Goal: Information Seeking & Learning: Check status

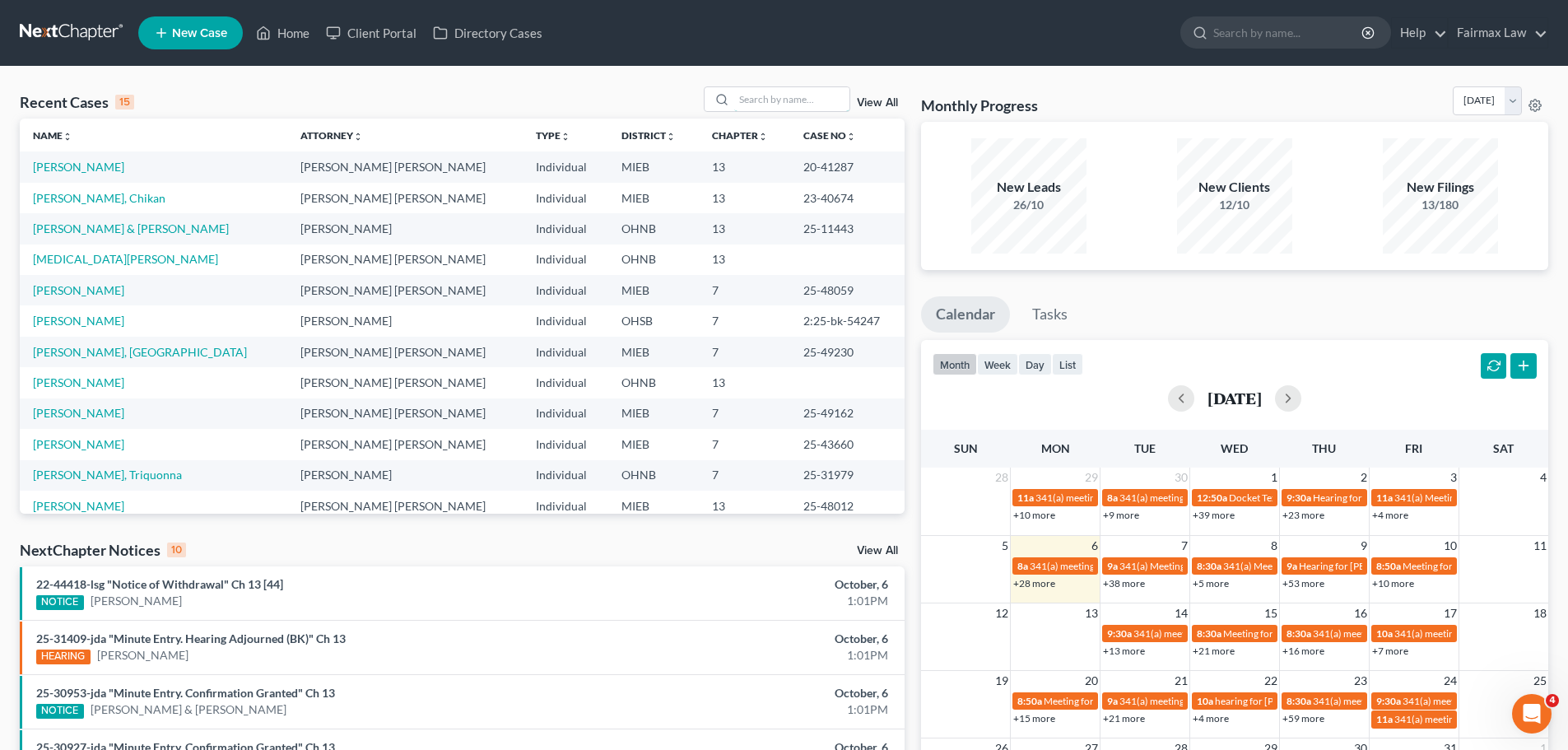
drag, startPoint x: 823, startPoint y: 102, endPoint x: 789, endPoint y: 40, distance: 70.7
click at [823, 102] on input "search" at bounding box center [792, 99] width 116 height 24
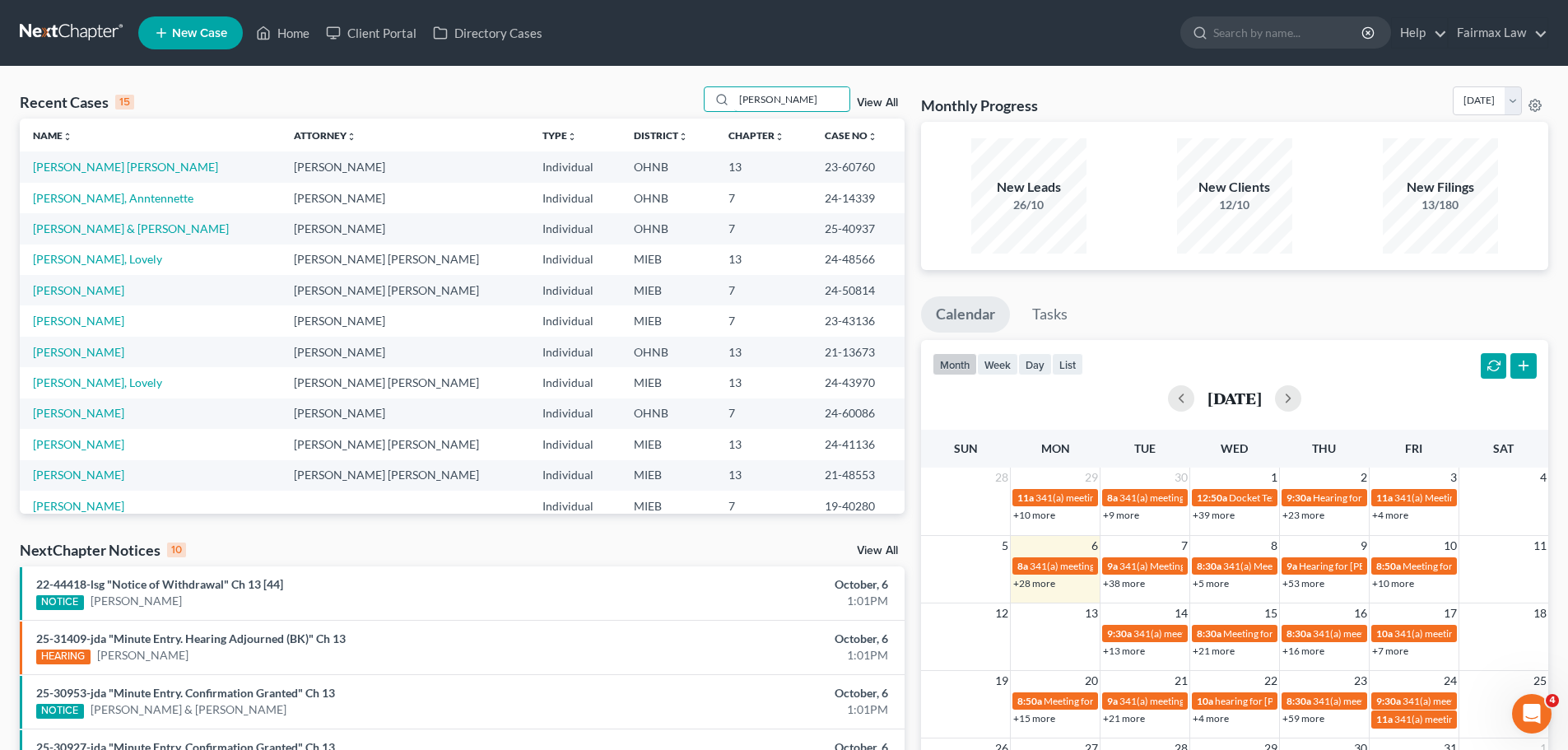
type input "[PERSON_NAME]"
click at [128, 225] on link "[PERSON_NAME] & [PERSON_NAME]" at bounding box center [130, 229] width 196 height 14
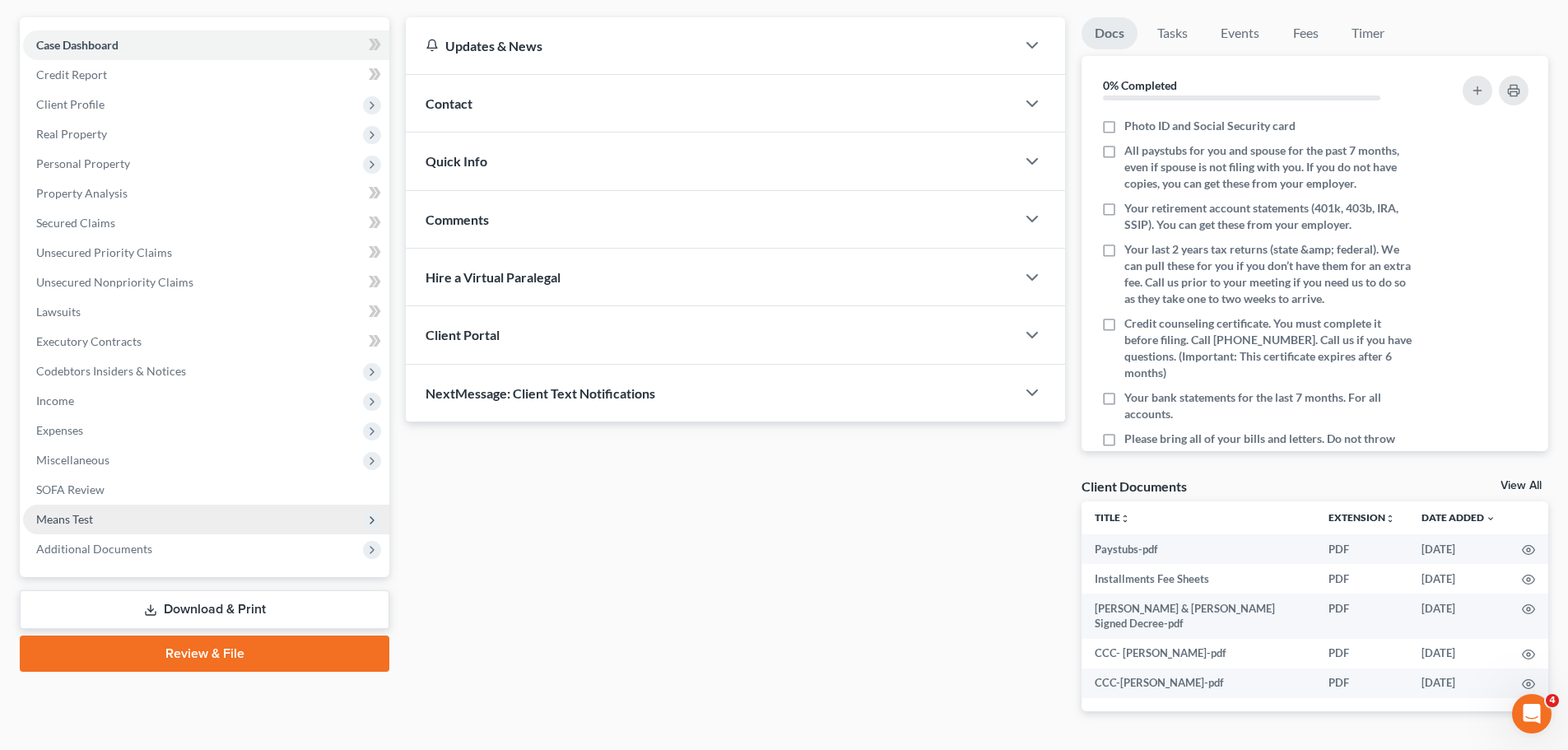
scroll to position [176, 0]
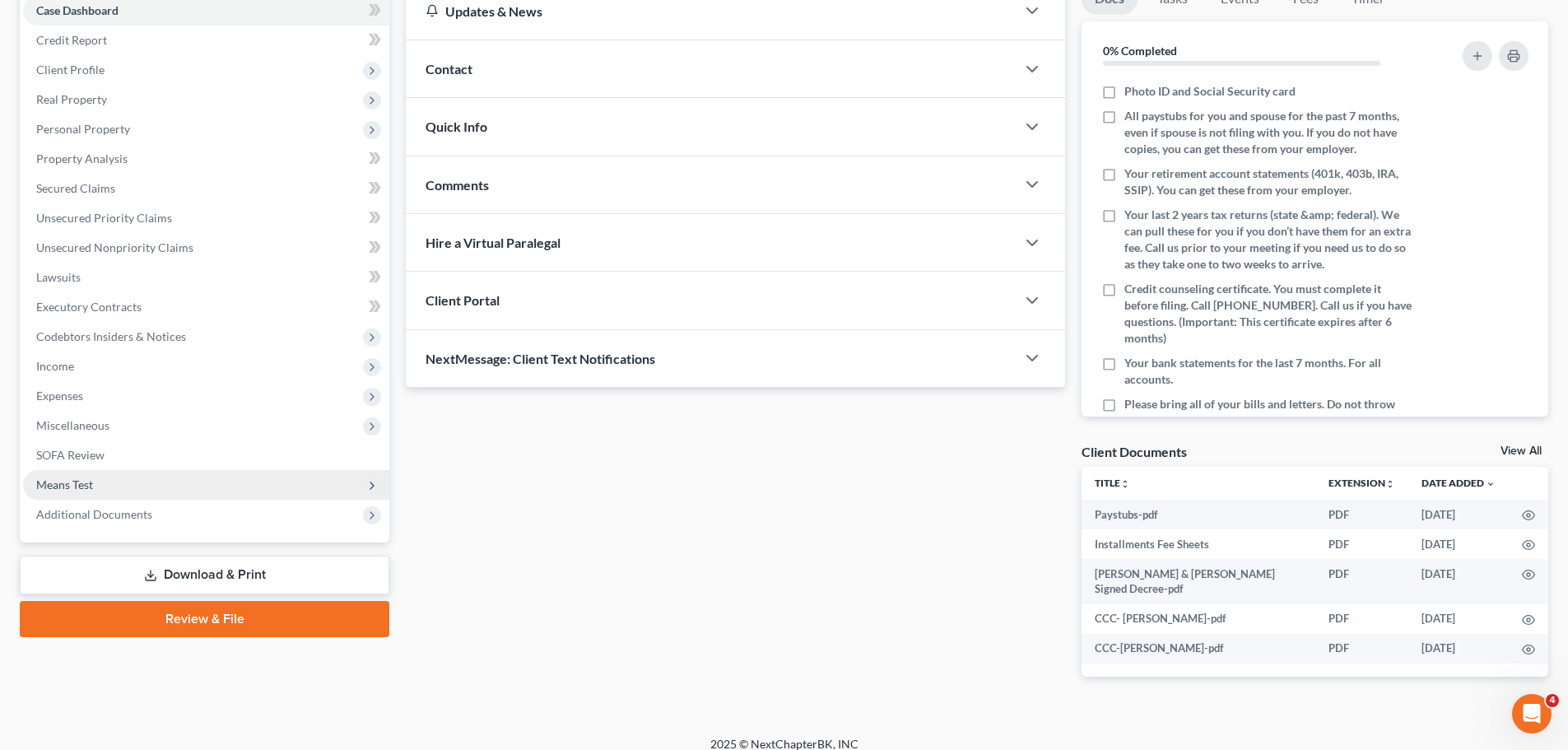
click at [226, 494] on span "Means Test" at bounding box center [206, 485] width 366 height 30
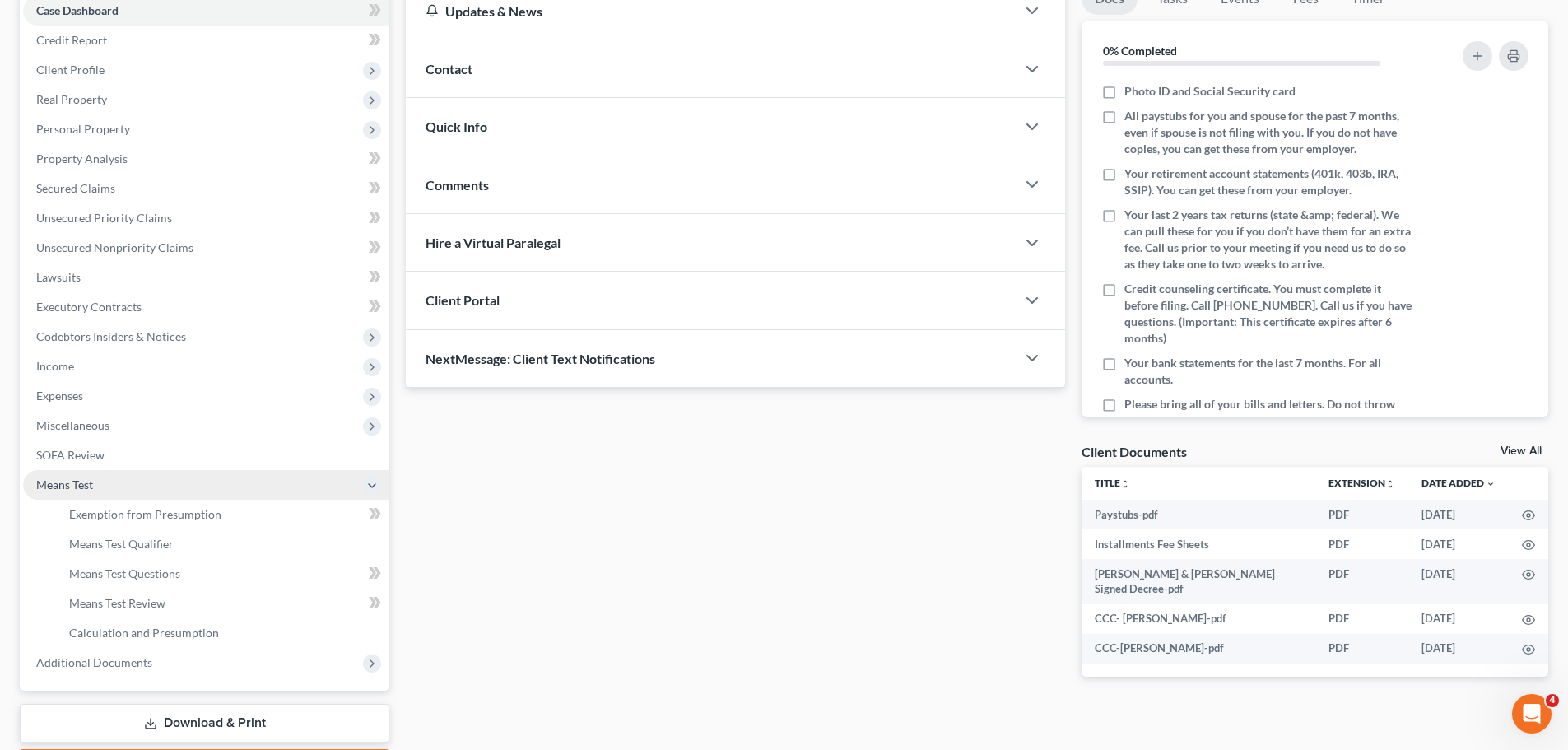
click at [226, 494] on span "Means Test" at bounding box center [206, 485] width 366 height 30
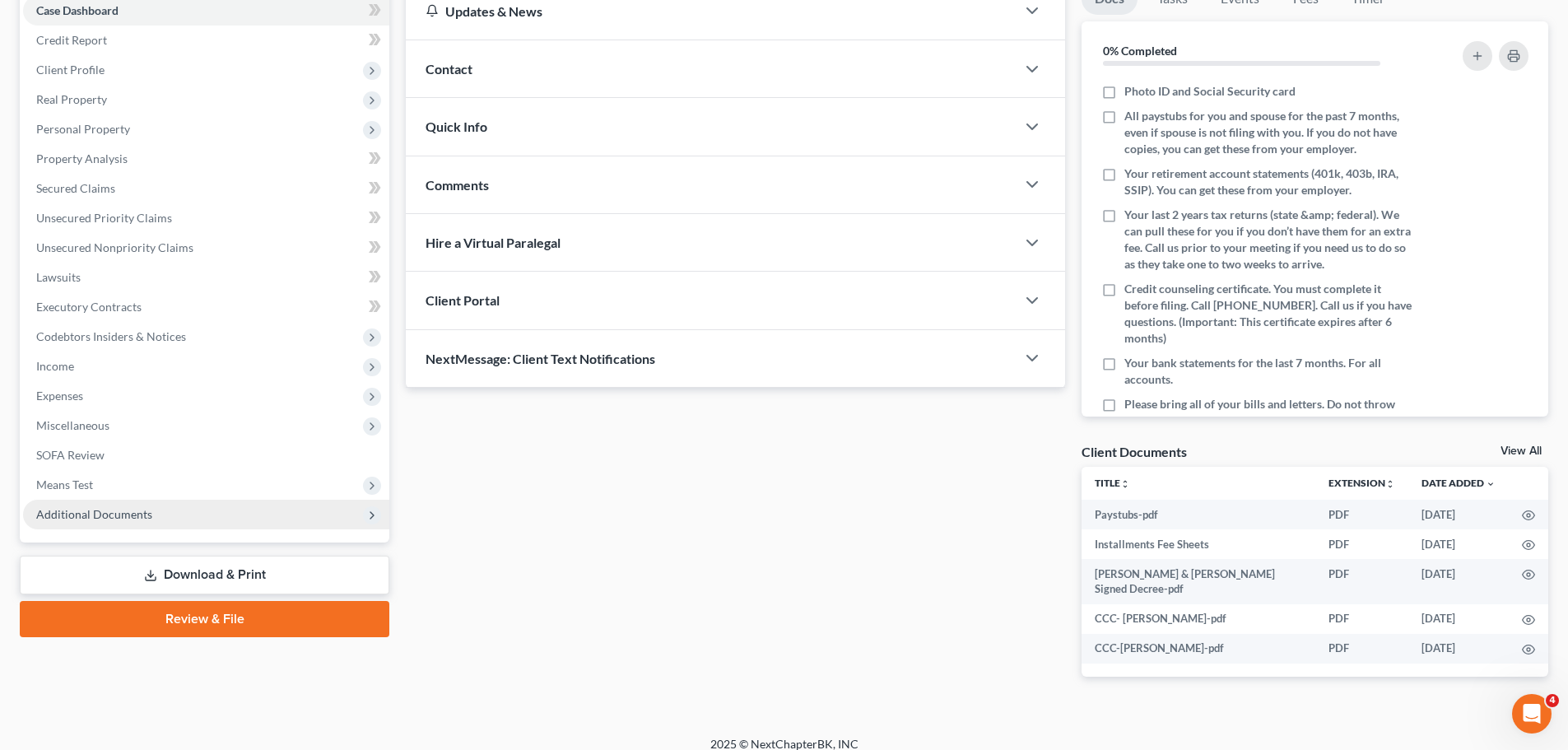
click at [228, 511] on span "Additional Documents" at bounding box center [206, 515] width 366 height 30
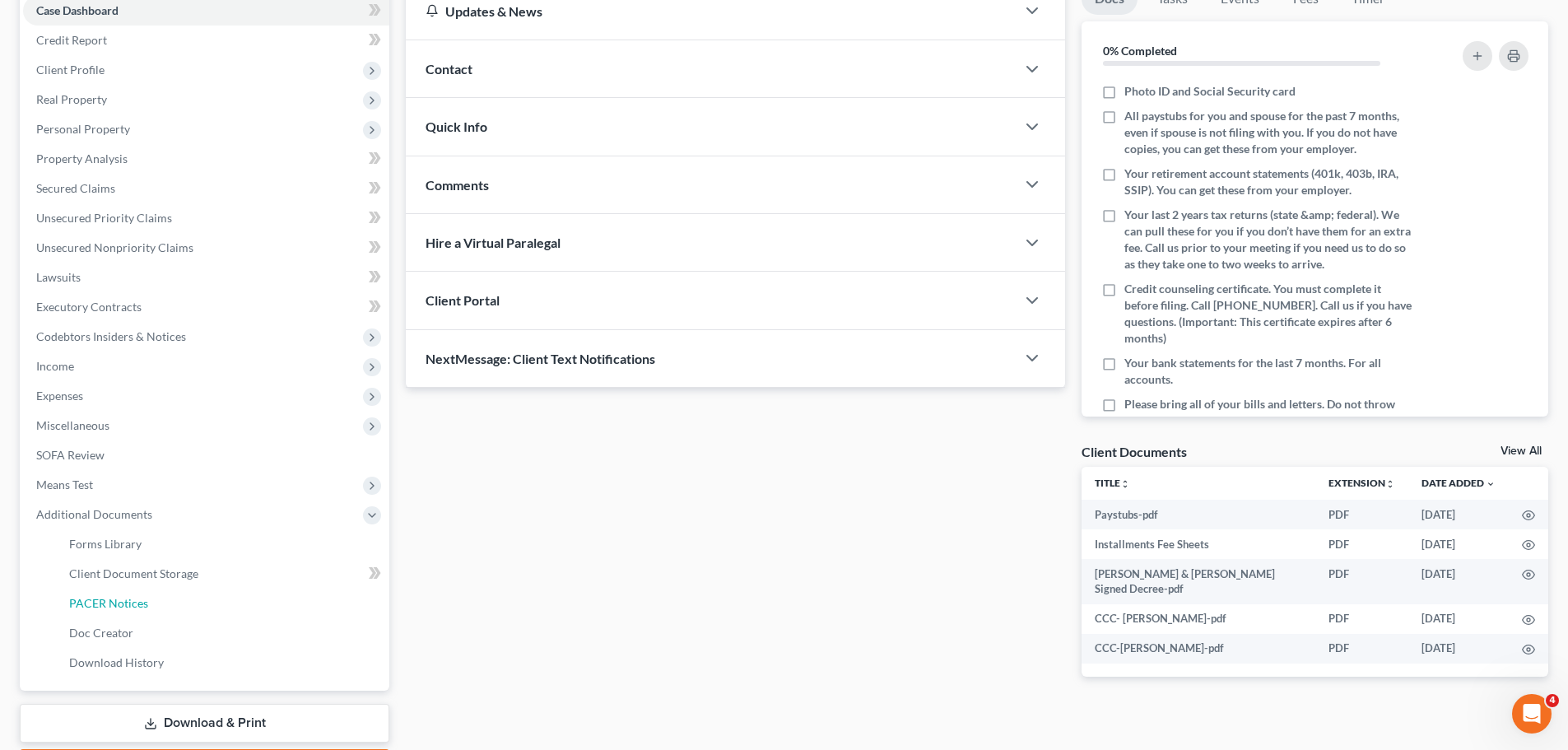
drag, startPoint x: 161, startPoint y: 610, endPoint x: 785, endPoint y: 436, distance: 647.8
click at [161, 565] on link "PACER Notices" at bounding box center [223, 604] width 334 height 30
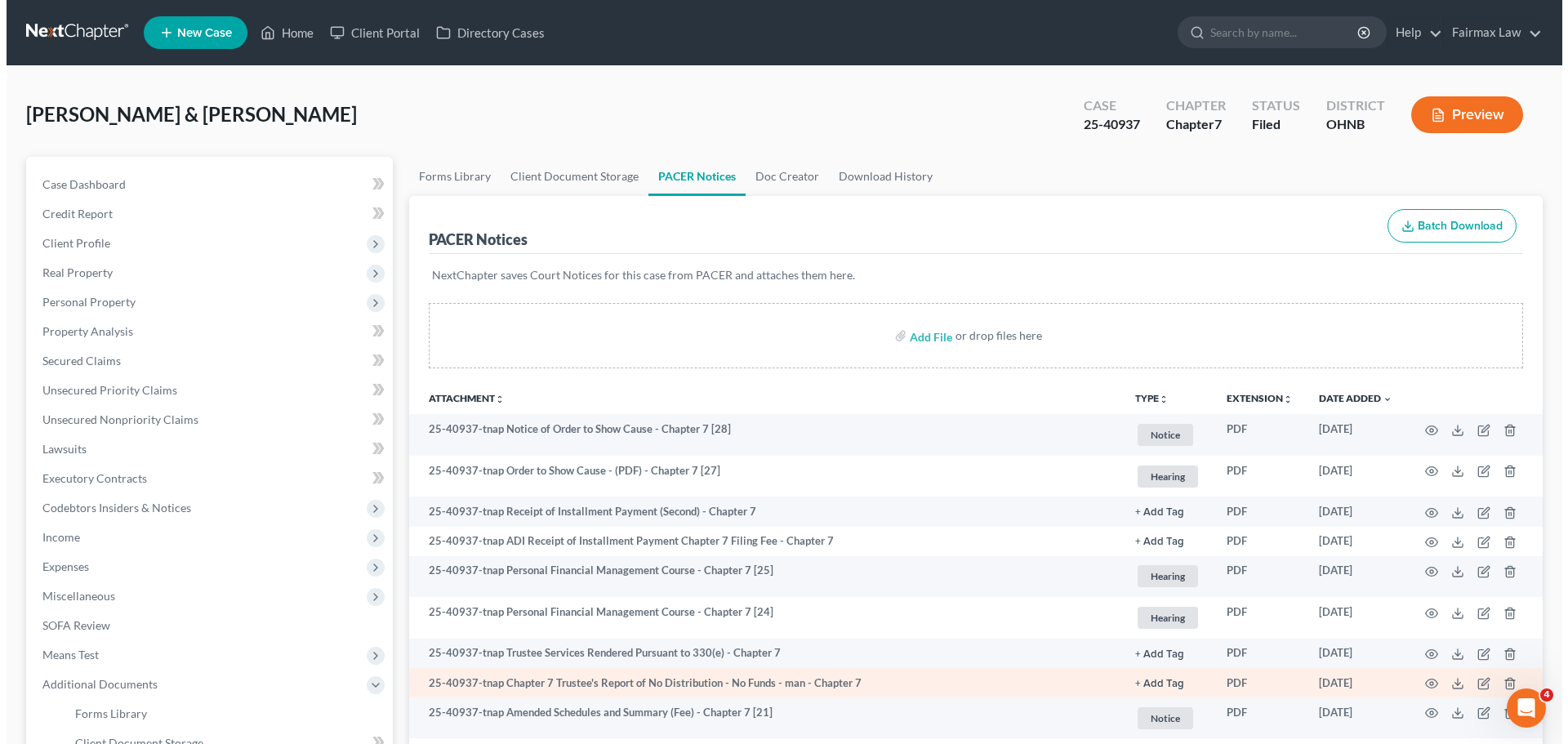
scroll to position [190, 0]
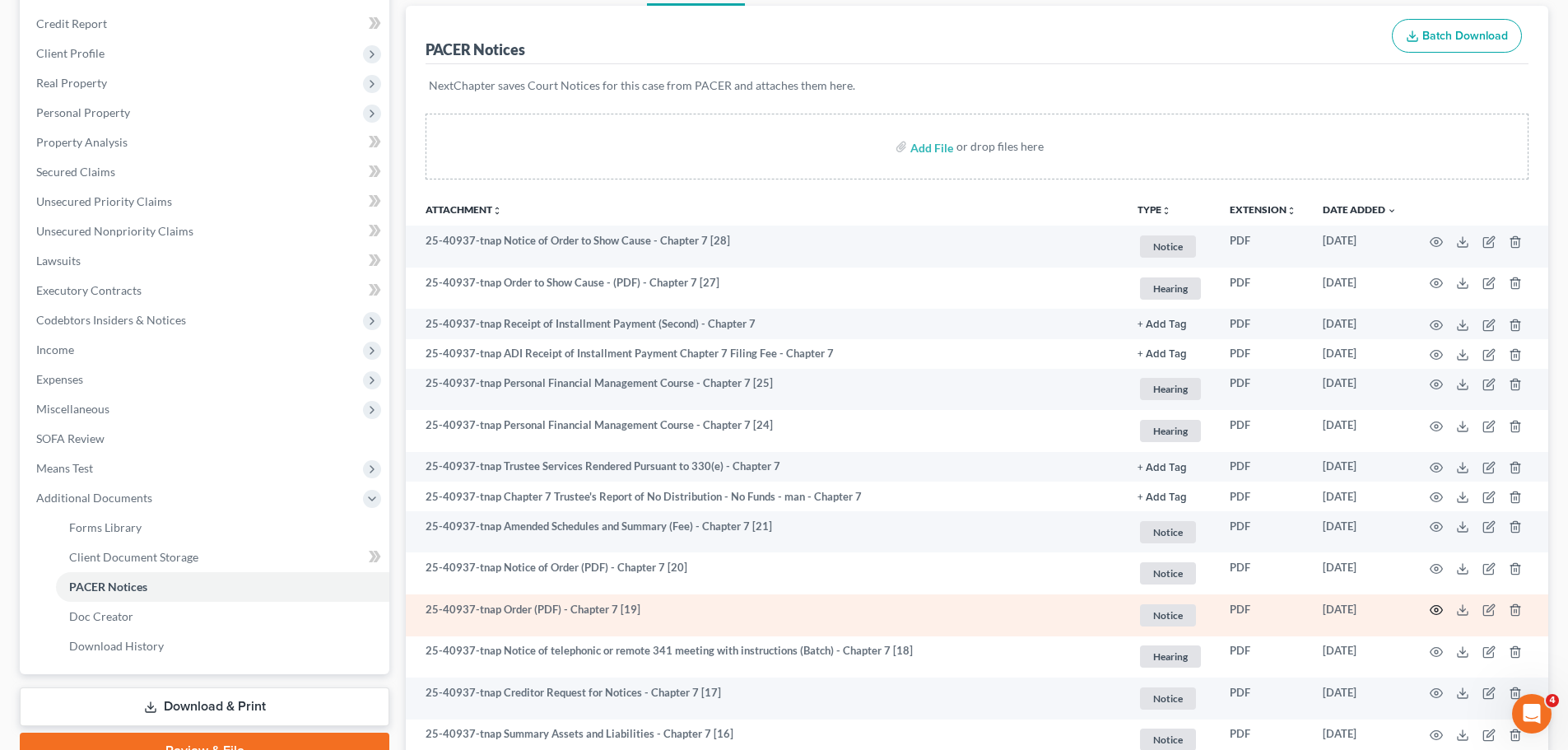
click at [1250, 565] on icon "button" at bounding box center [1437, 610] width 12 height 9
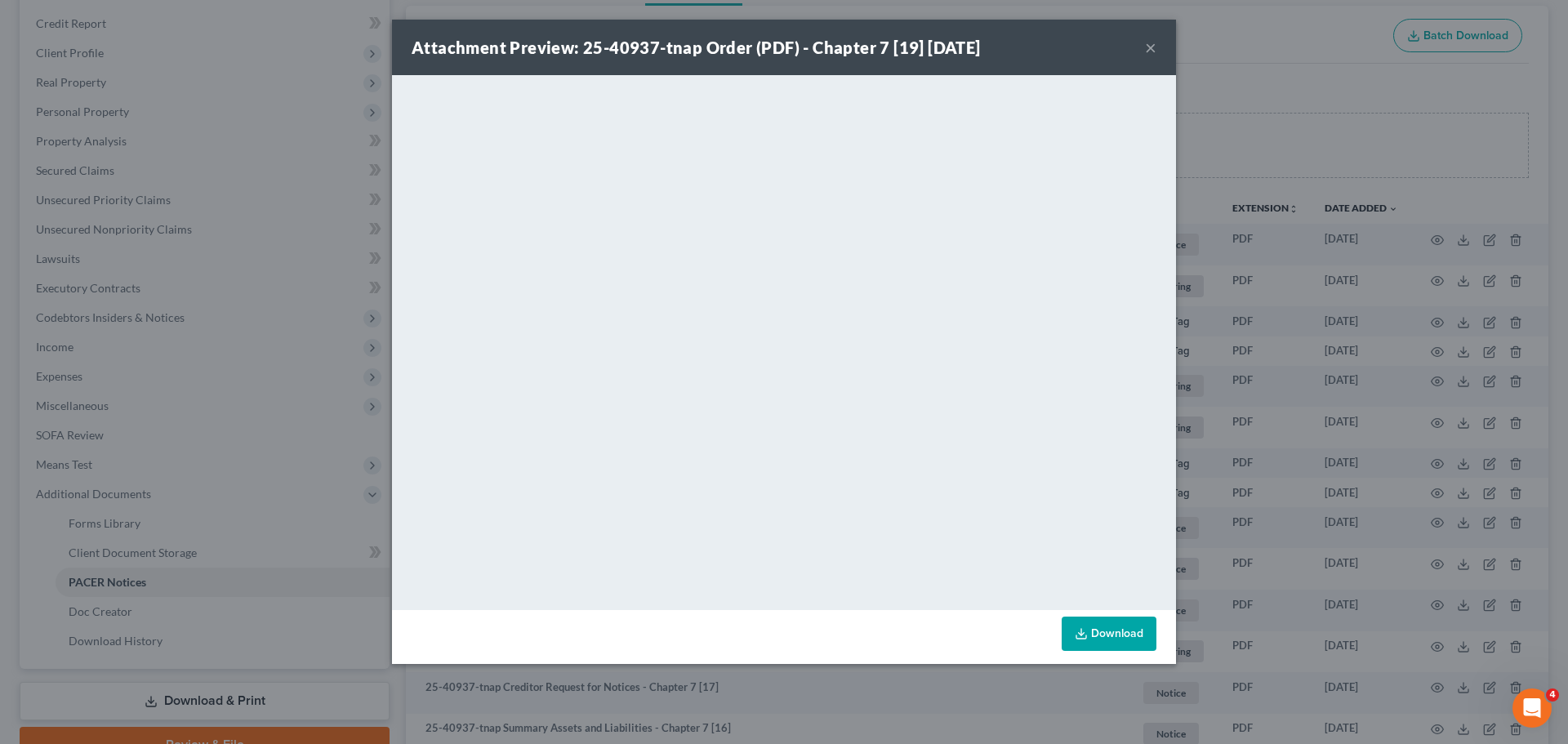
click at [1240, 439] on div "Attachment Preview: 25-40937-tnap Order (PDF) - Chapter 7 [19] 08/28/2025 × <ob…" at bounding box center [784, 372] width 1568 height 744
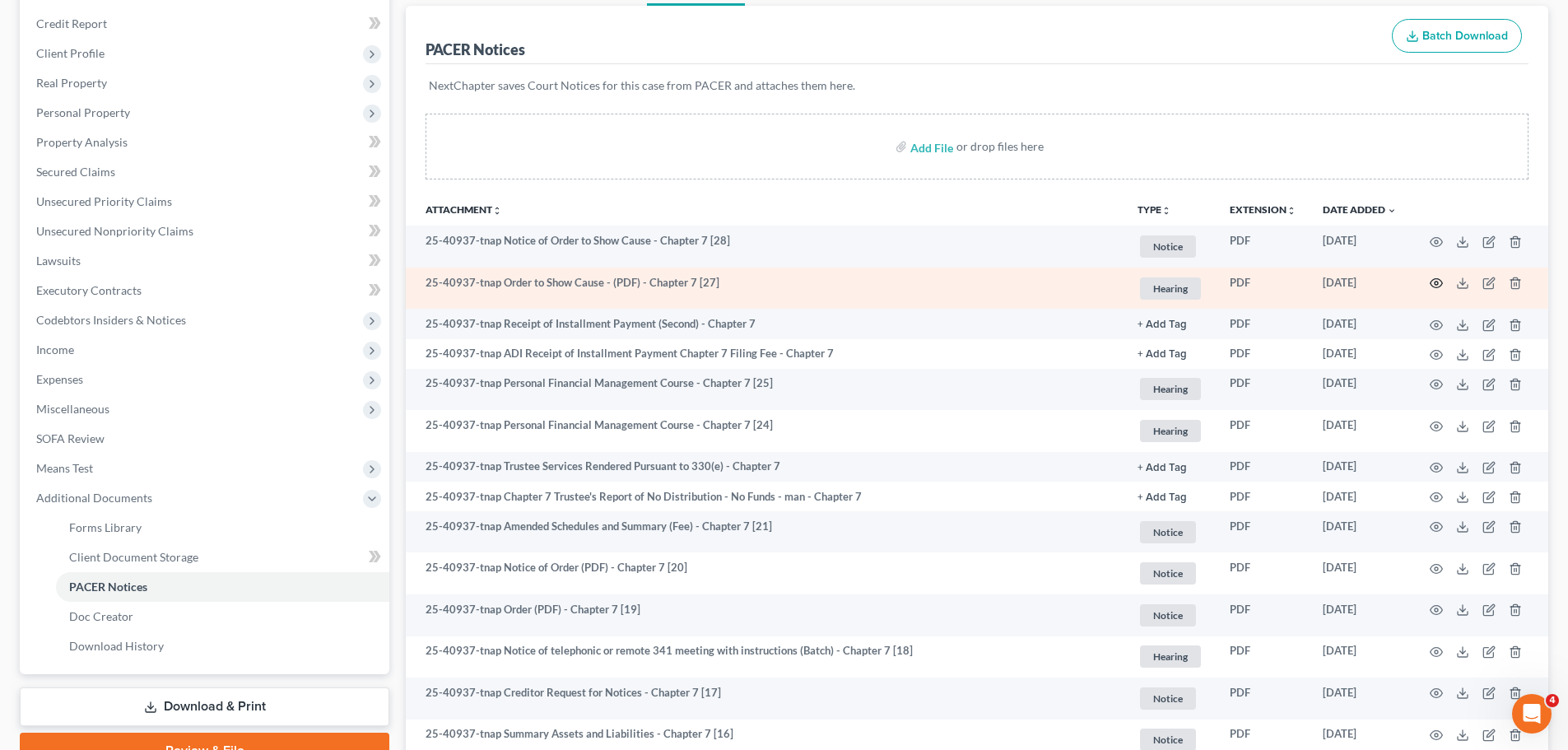
click at [1250, 280] on icon "button" at bounding box center [1436, 283] width 13 height 13
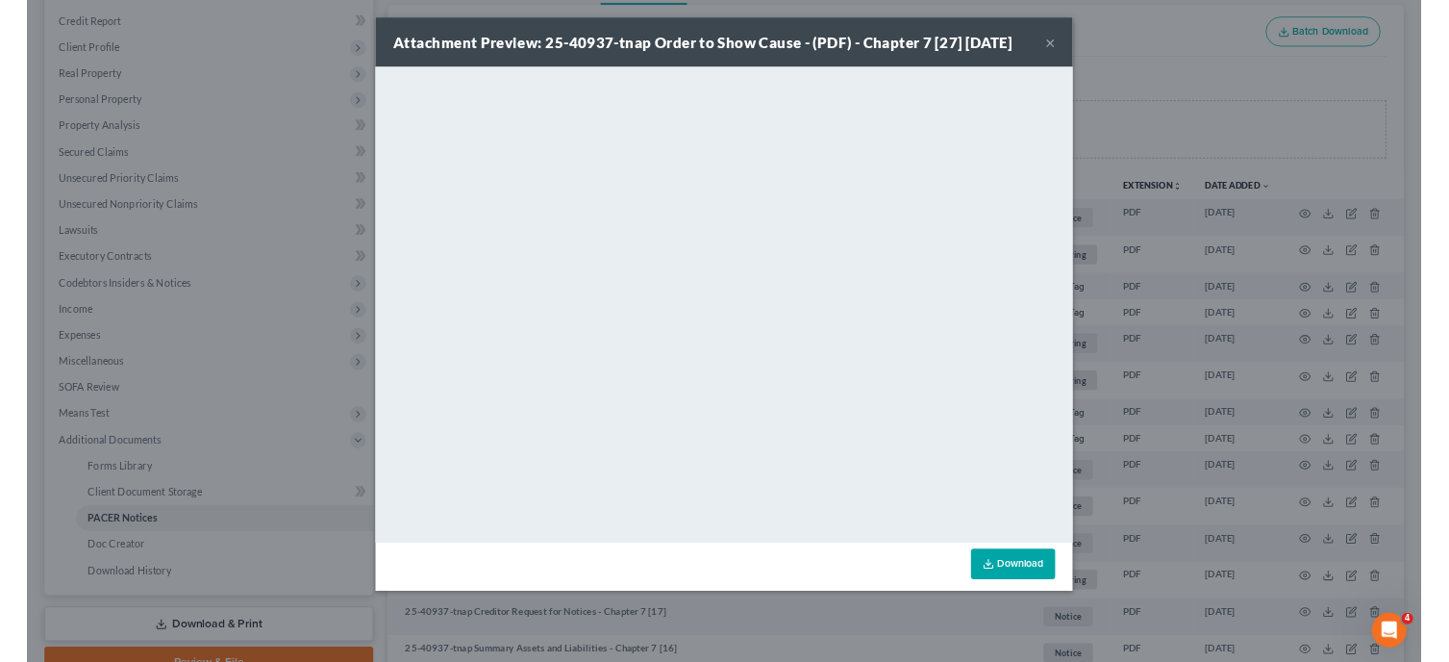
scroll to position [223, 0]
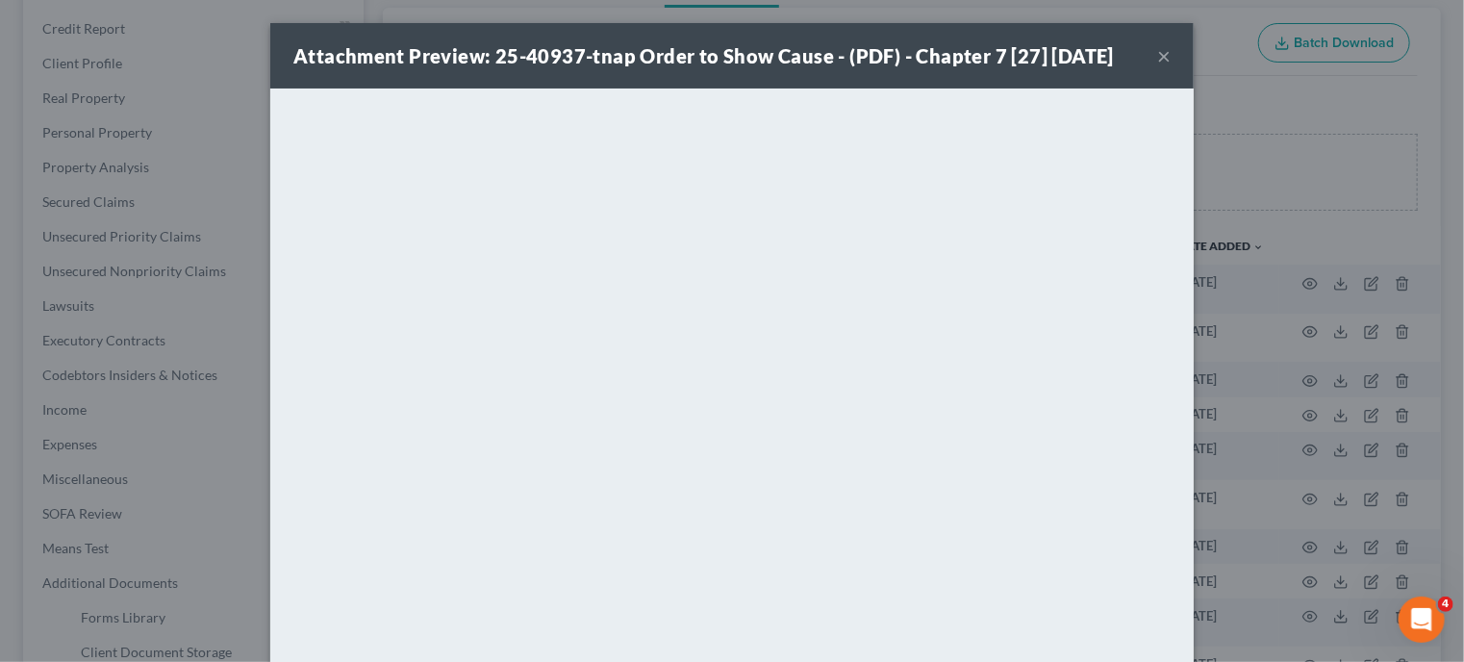
click at [162, 373] on div "Attachment Preview: 25-40937-tnap Order to Show Cause - (PDF) - Chapter 7 [27] …" at bounding box center [732, 331] width 1464 height 662
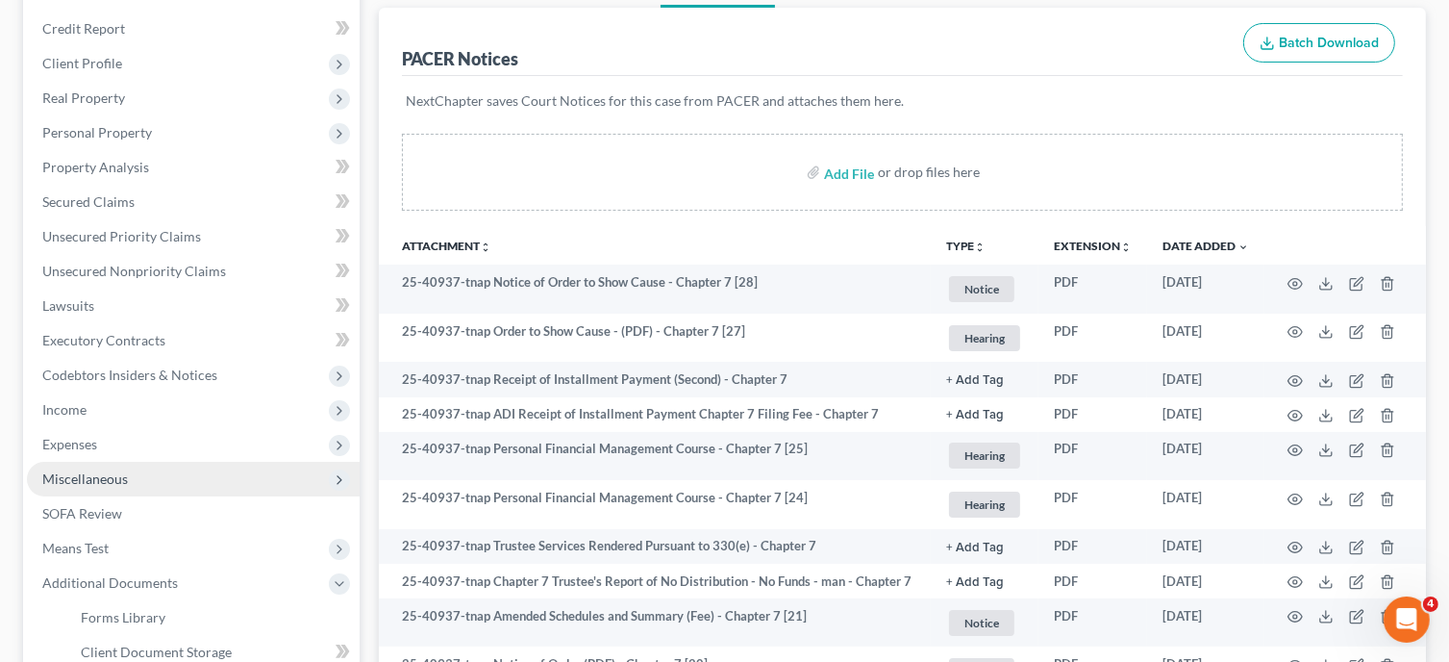
click at [120, 471] on span "Miscellaneous" at bounding box center [85, 478] width 86 height 16
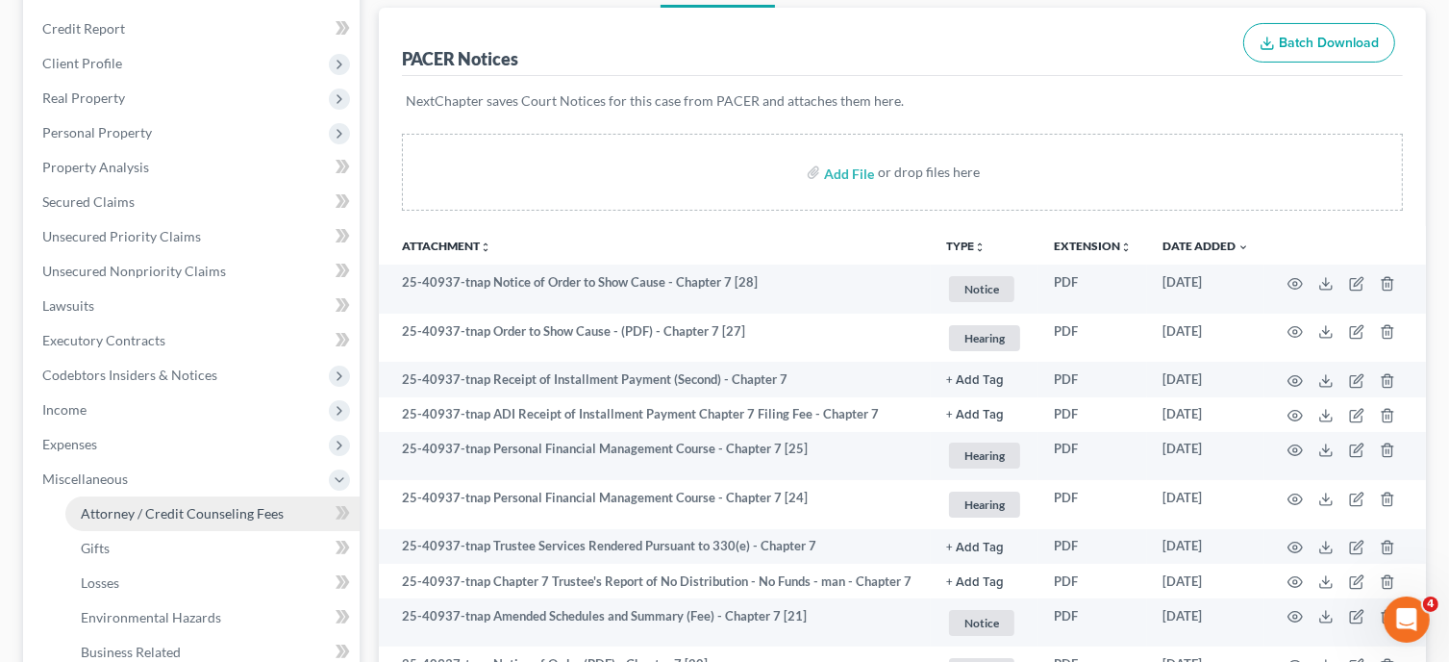
click at [126, 500] on link "Attorney / Credit Counseling Fees" at bounding box center [212, 513] width 294 height 35
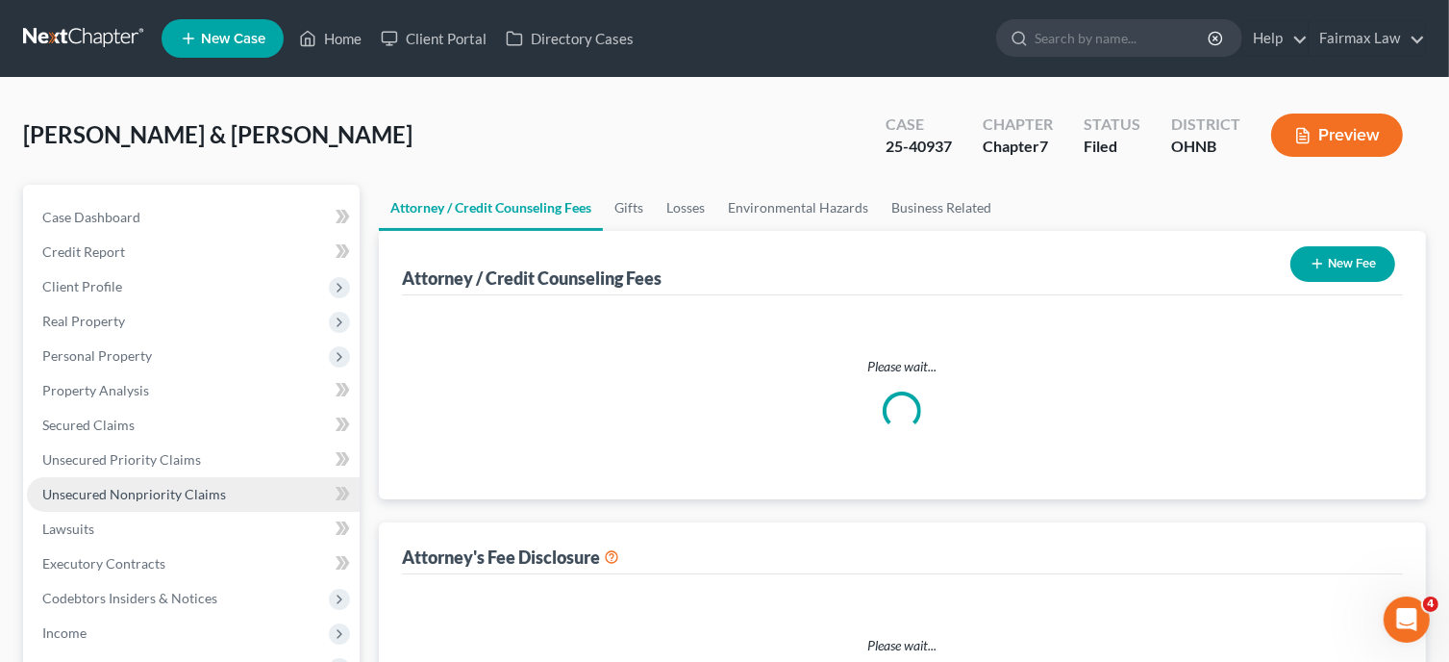
select select "5"
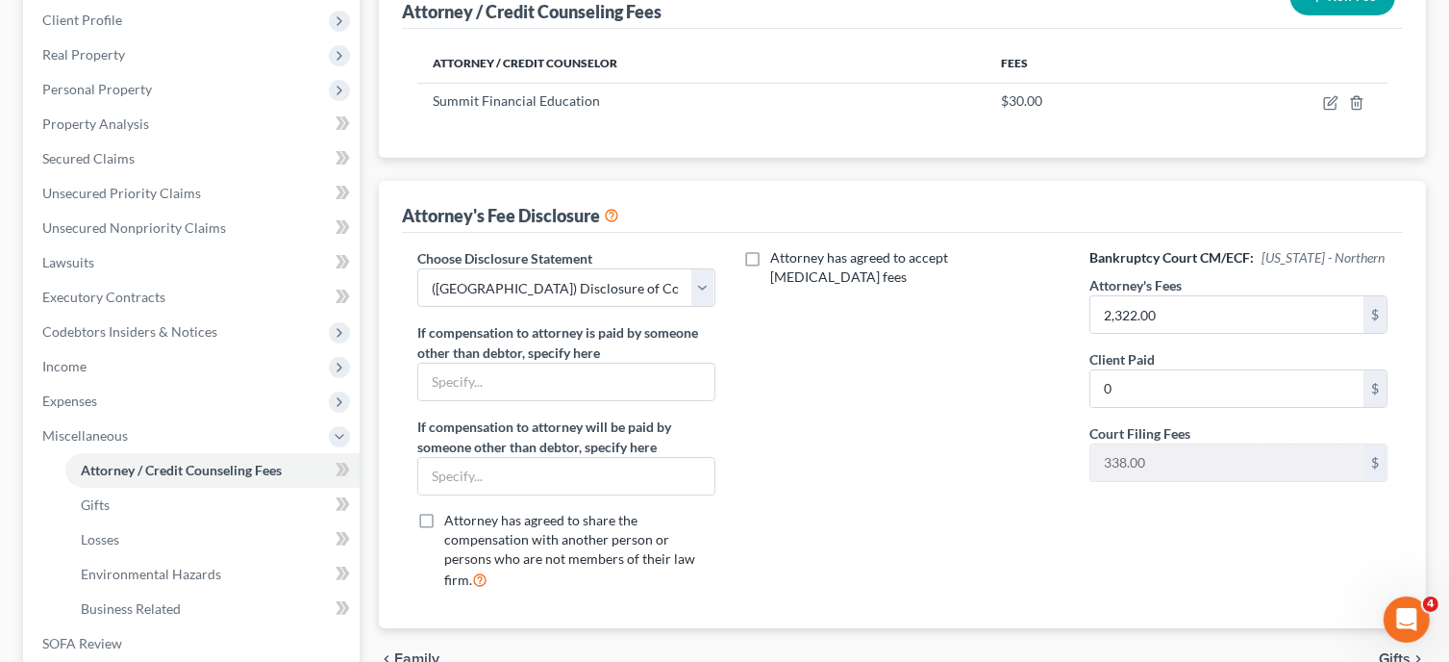
scroll to position [532, 0]
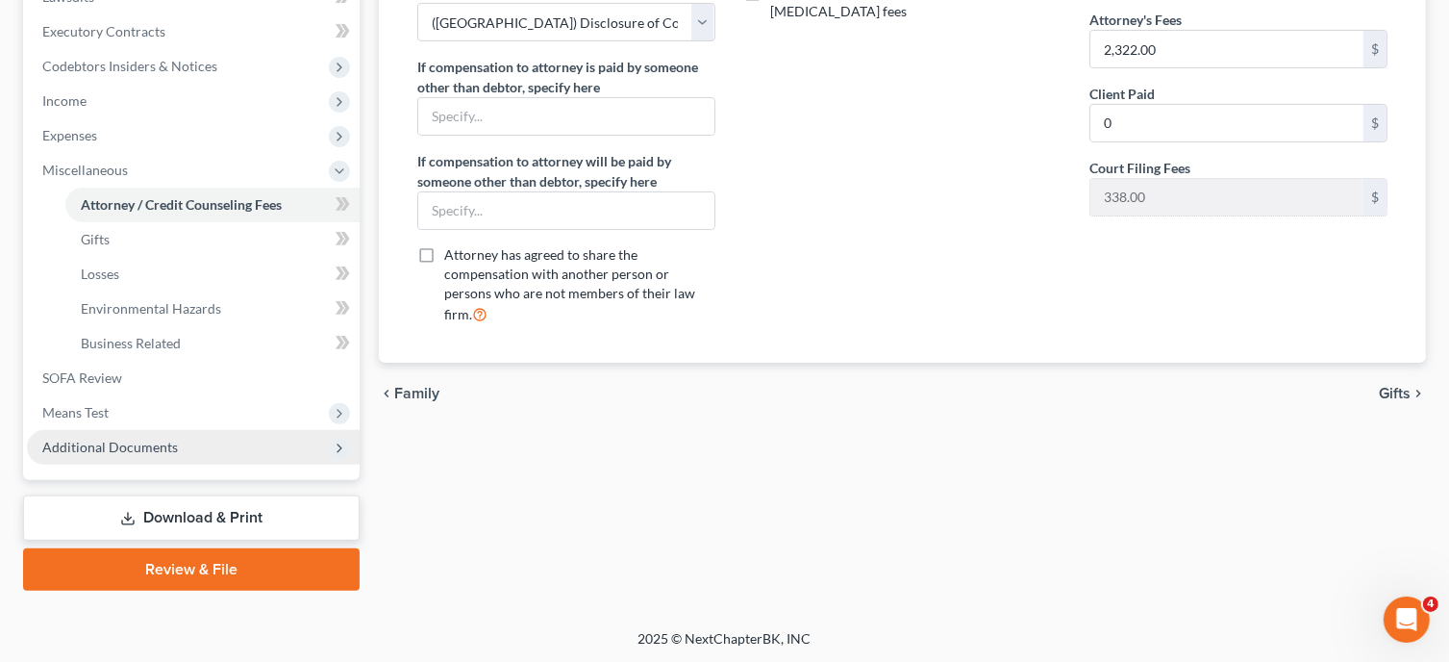
click at [217, 430] on span "Additional Documents" at bounding box center [193, 447] width 333 height 35
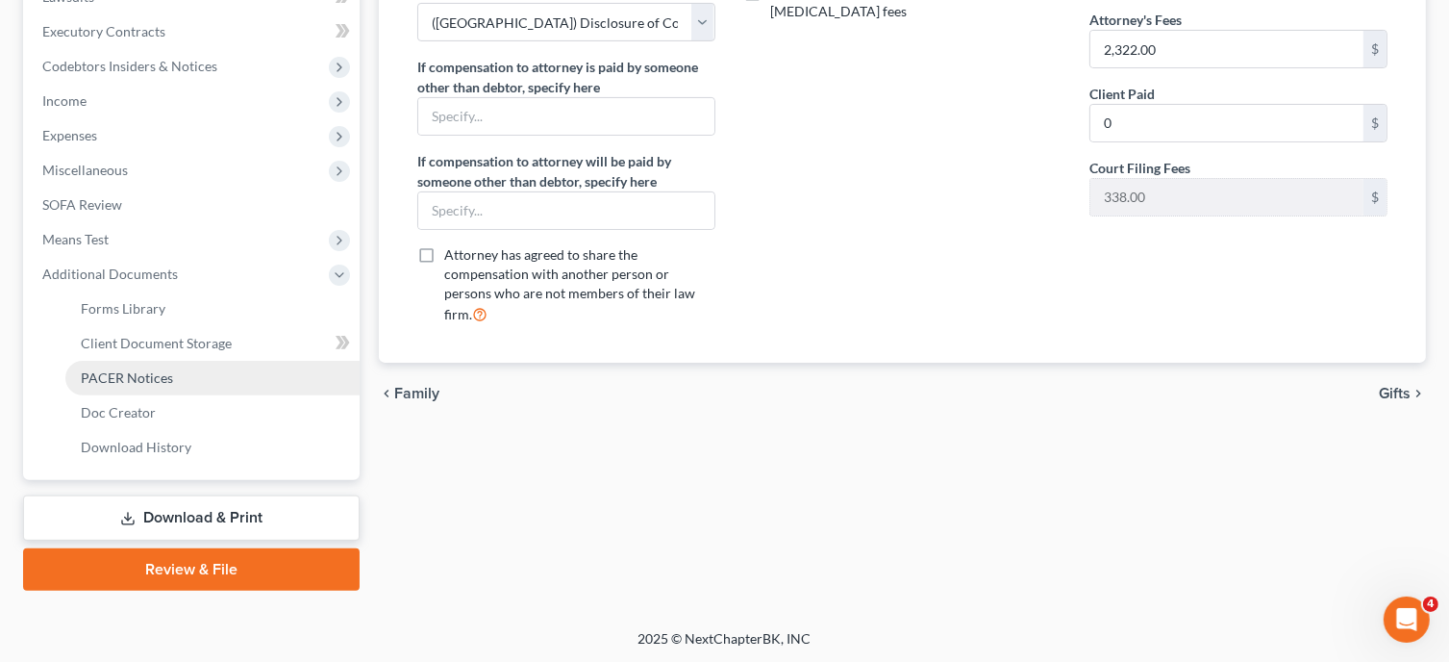
click at [149, 375] on span "PACER Notices" at bounding box center [127, 377] width 92 height 16
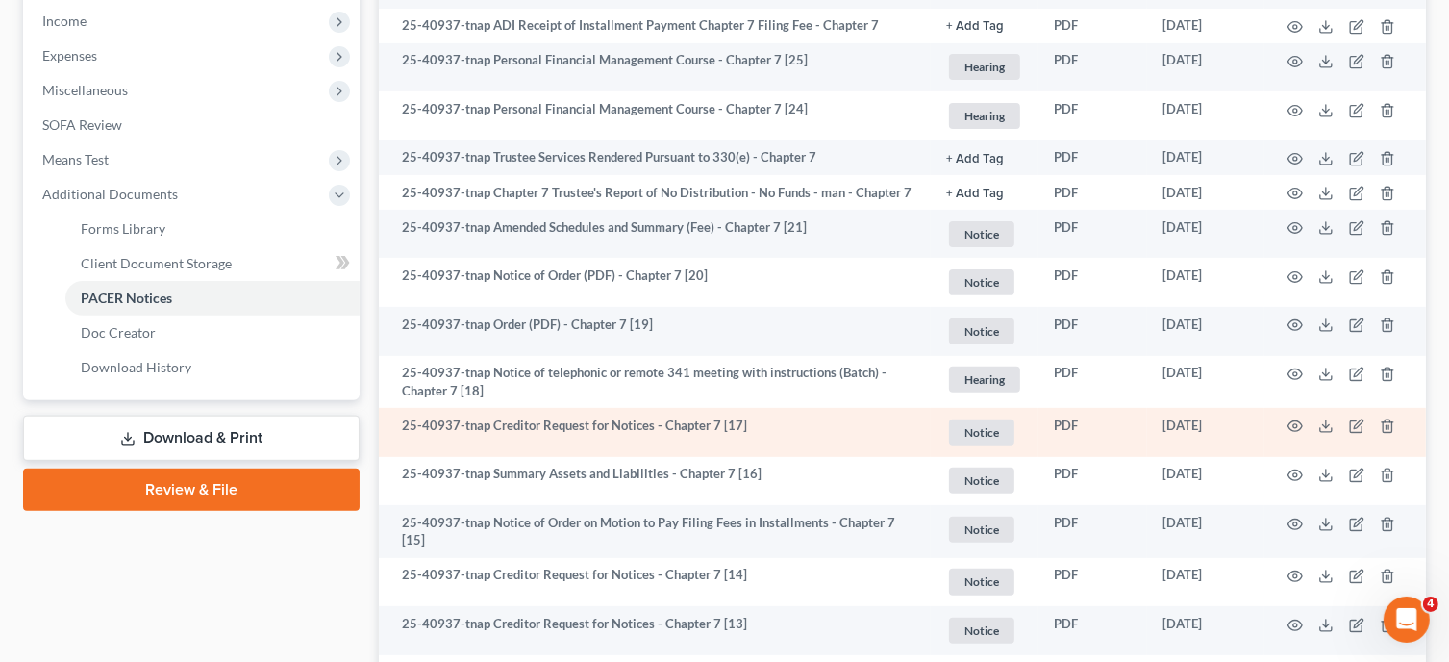
scroll to position [673, 0]
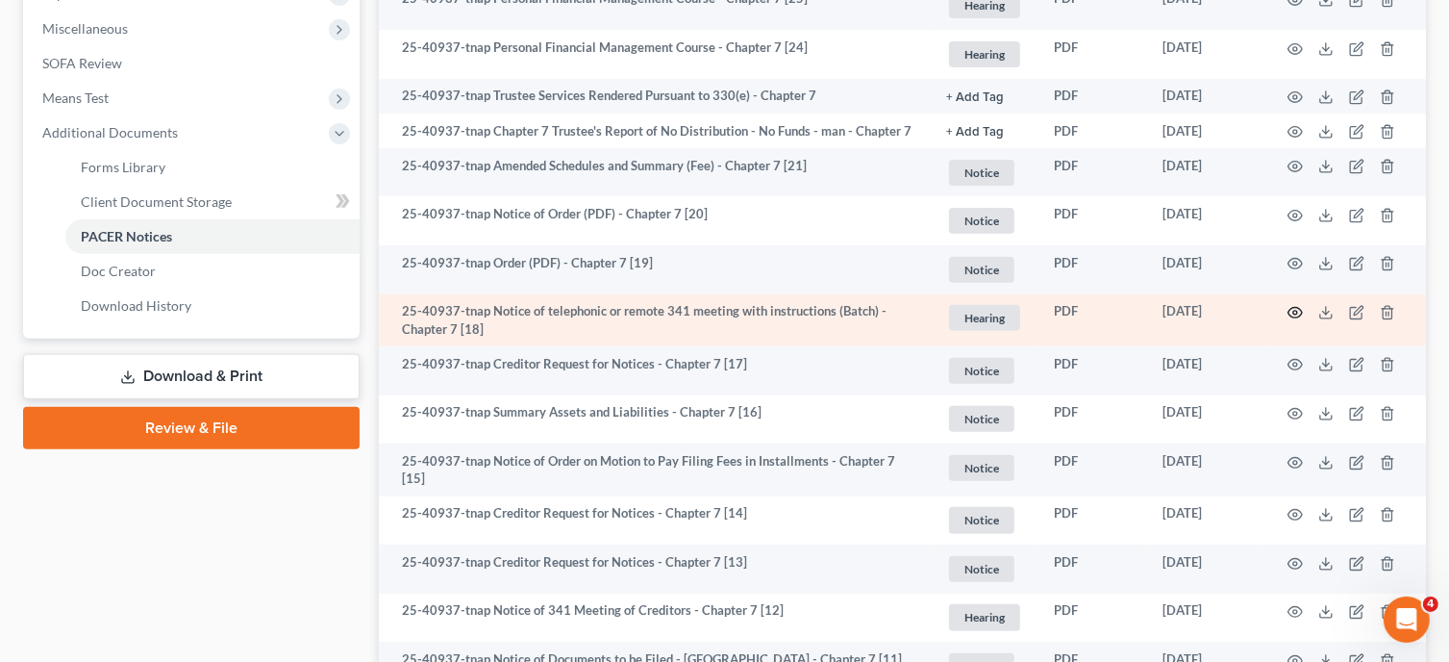
click at [1295, 317] on icon "button" at bounding box center [1295, 312] width 15 height 15
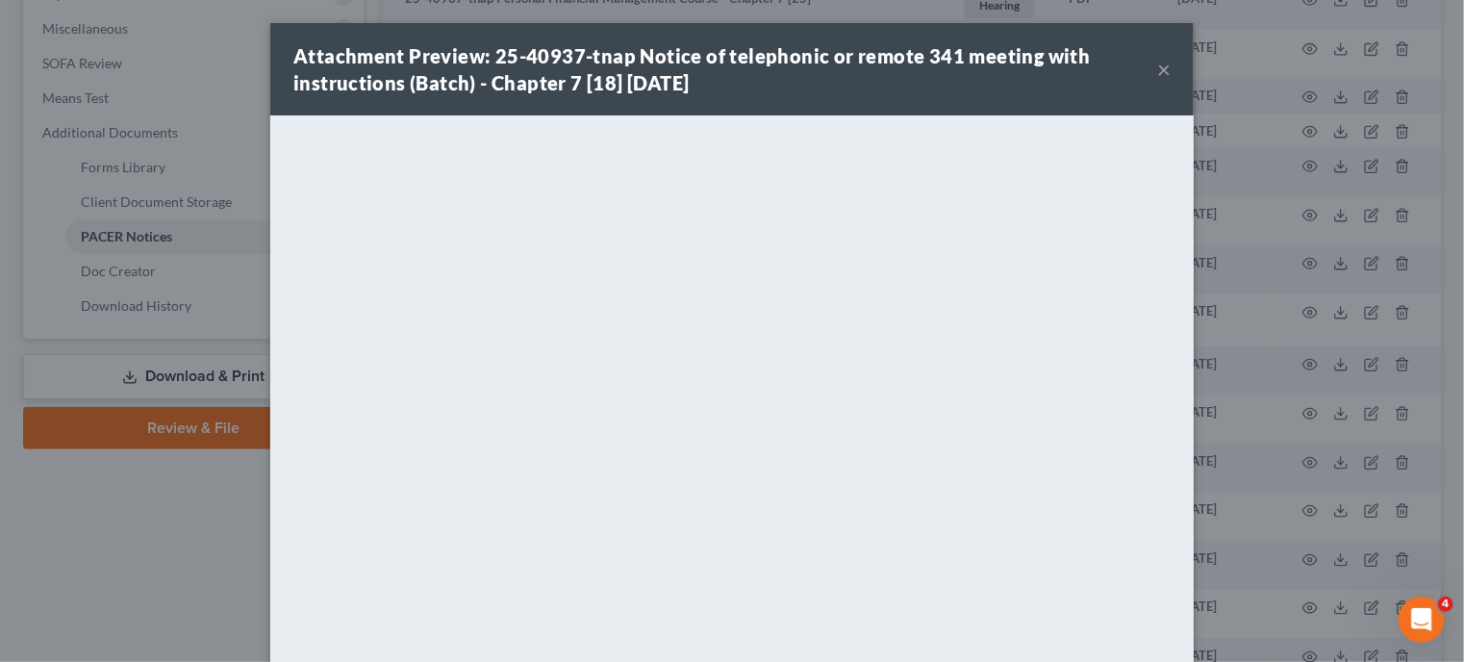
click at [1216, 418] on div "Attachment Preview: 25-40937-tnap Notice of telephonic or remote 341 meeting wi…" at bounding box center [732, 331] width 1464 height 662
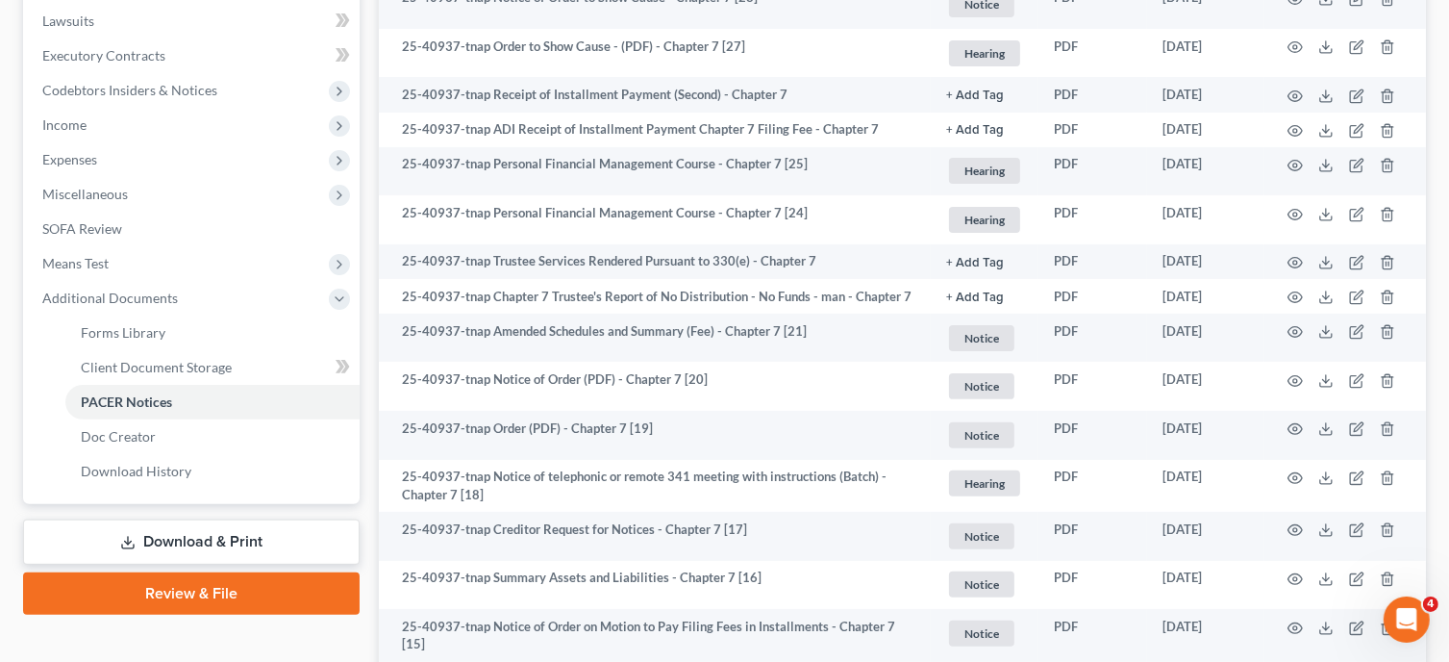
scroll to position [448, 0]
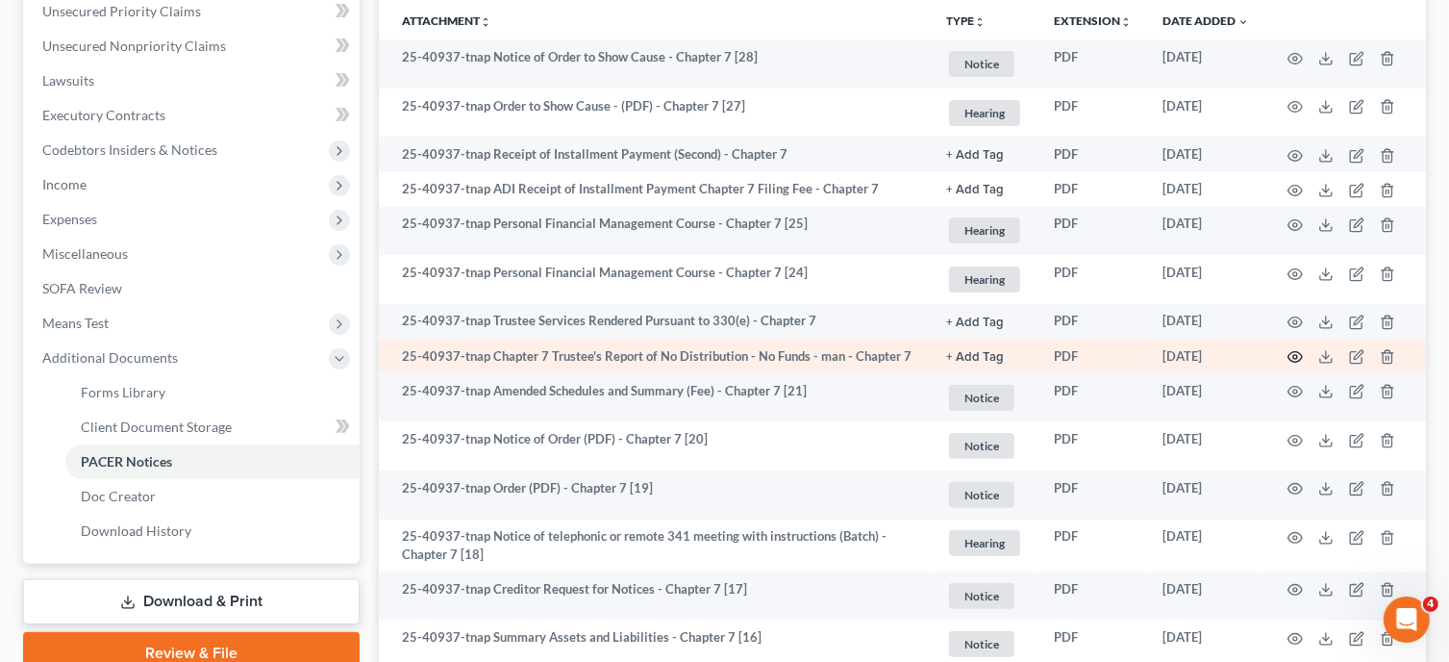
click at [1291, 356] on icon "button" at bounding box center [1295, 356] width 15 height 15
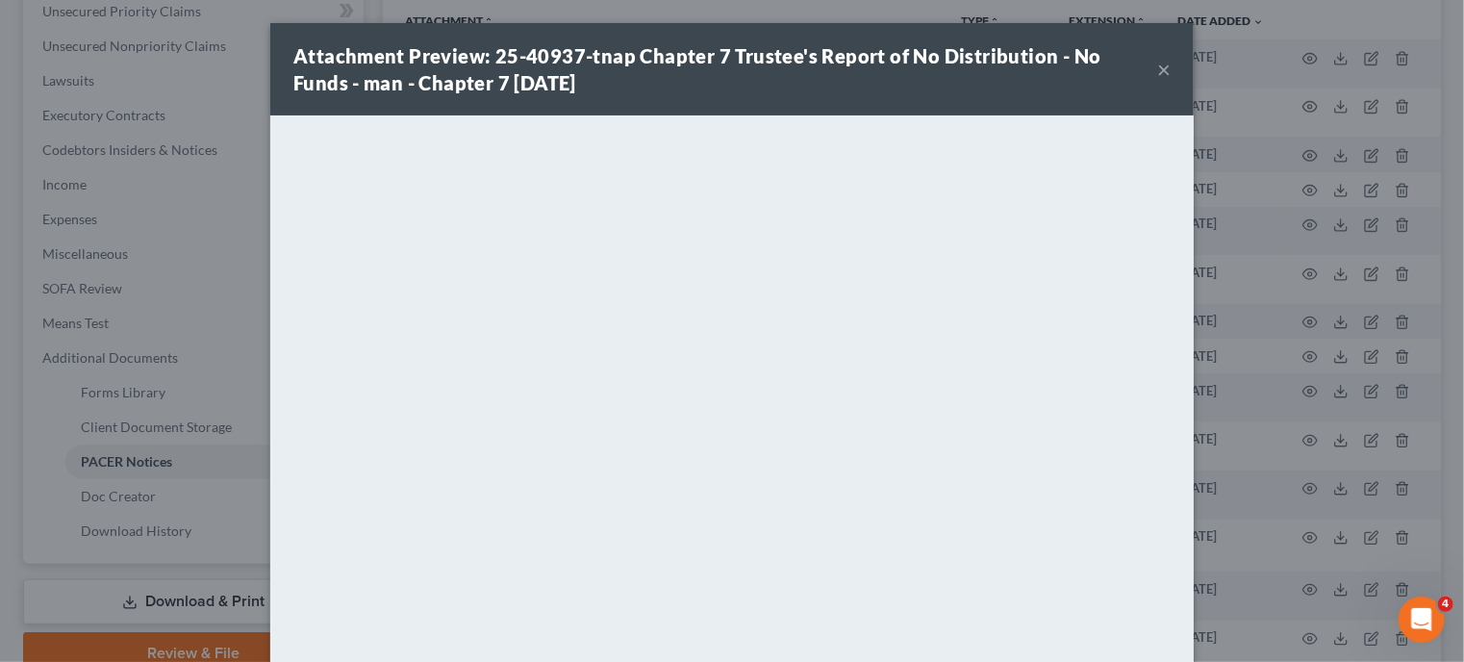
click at [1295, 362] on div "Attachment Preview: 25-40937-tnap Chapter 7 Trustee's Report of No Distribution…" at bounding box center [732, 331] width 1464 height 662
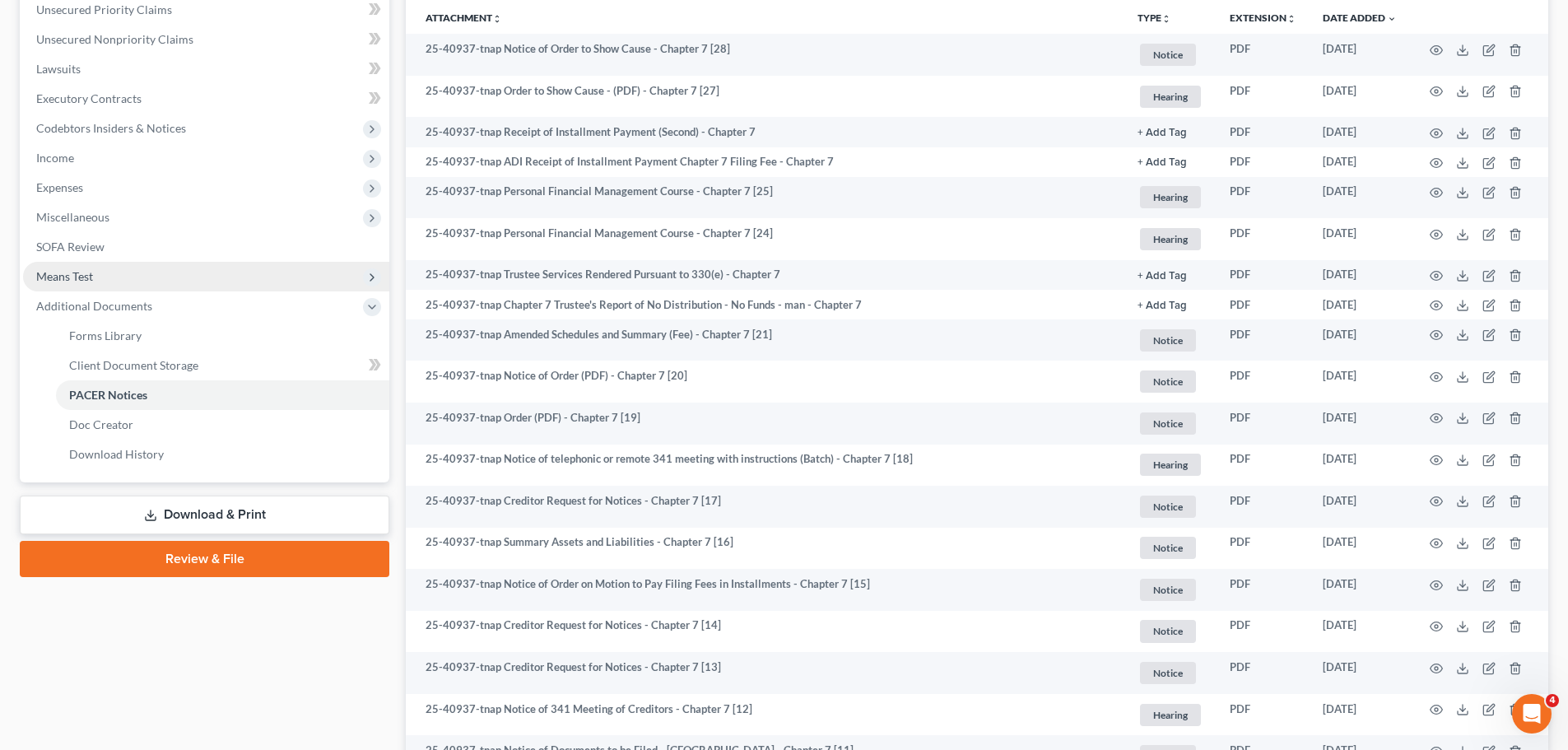
scroll to position [0, 0]
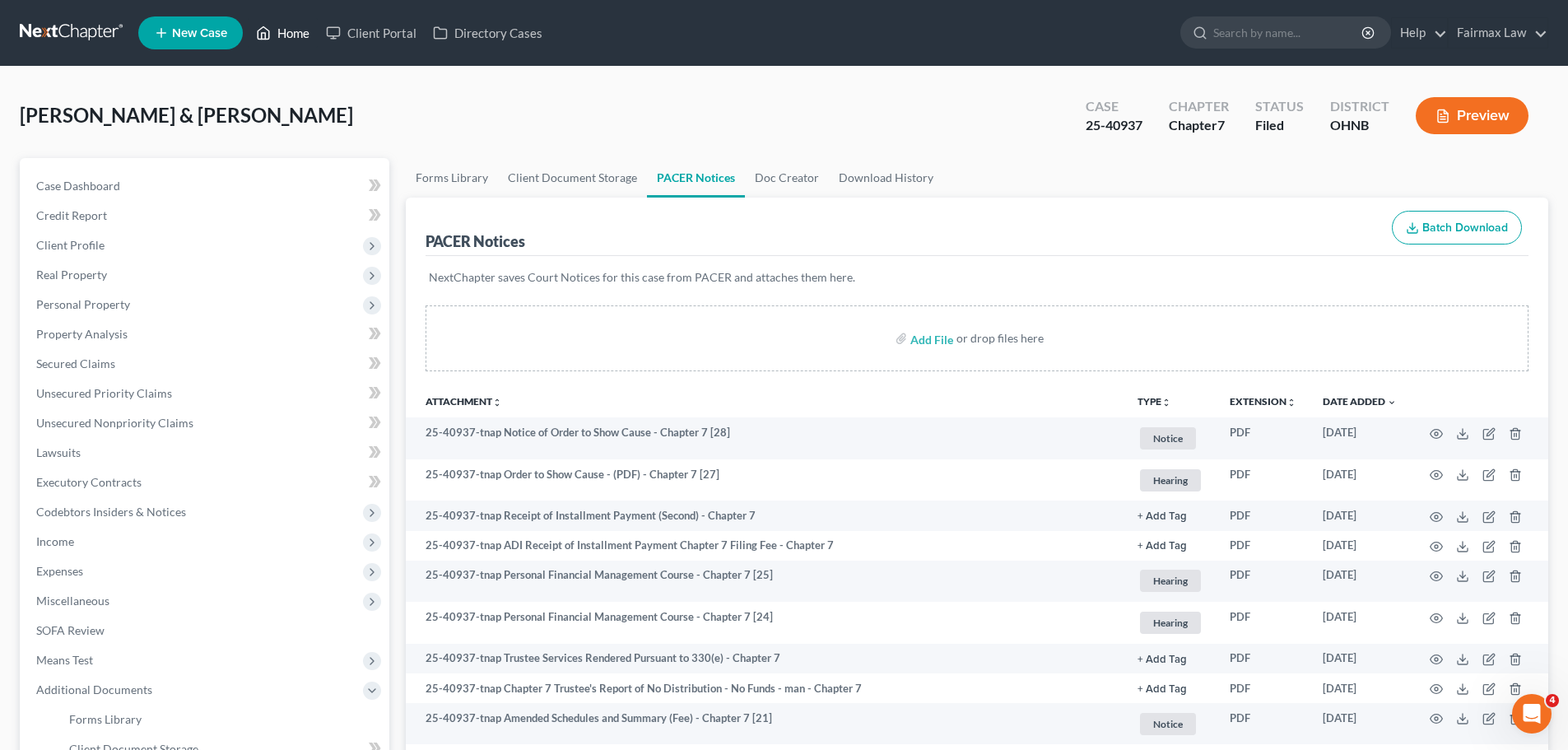
click at [303, 27] on link "Home" at bounding box center [282, 33] width 70 height 30
click at [258, 27] on icon at bounding box center [263, 33] width 15 height 20
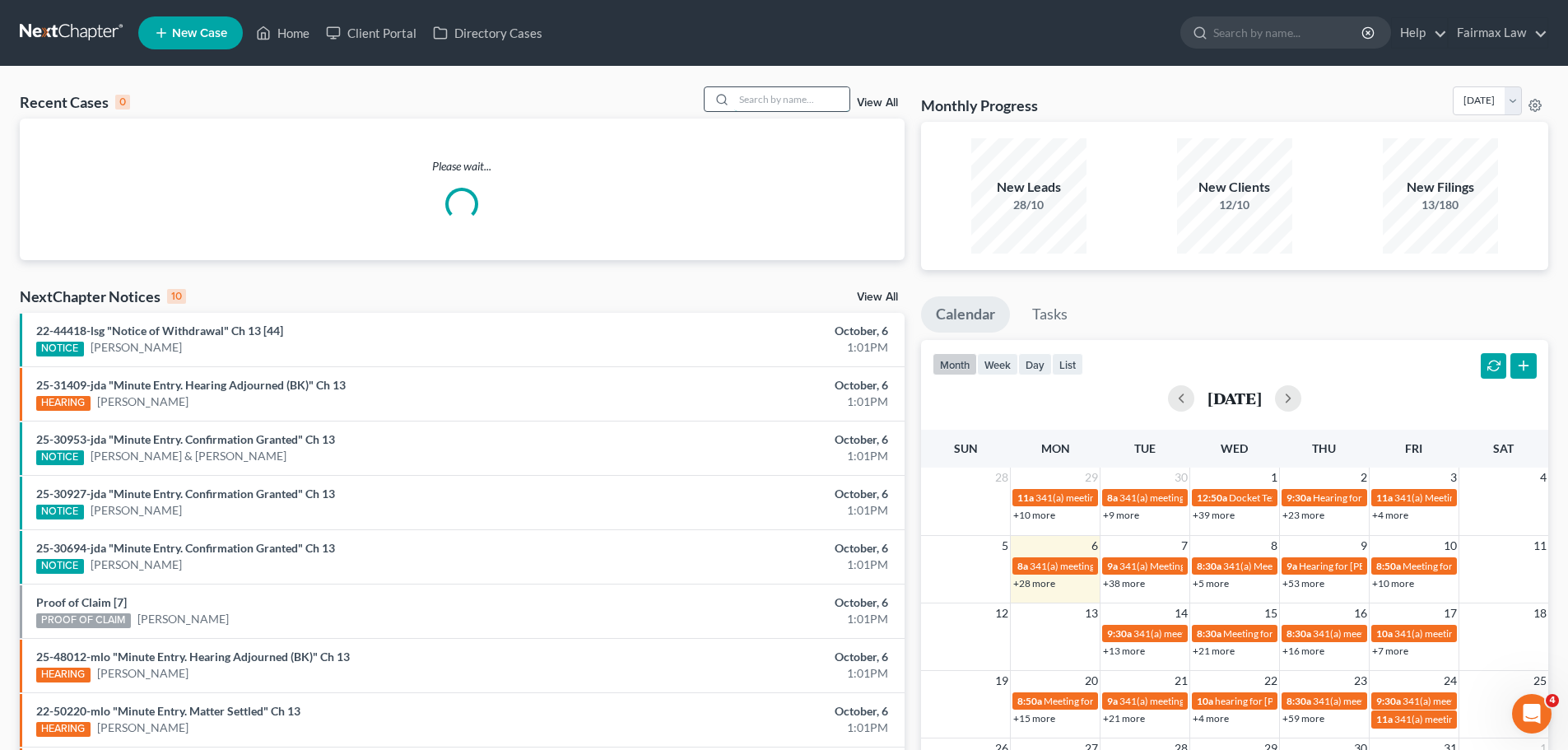
click at [768, 98] on input "search" at bounding box center [792, 99] width 116 height 24
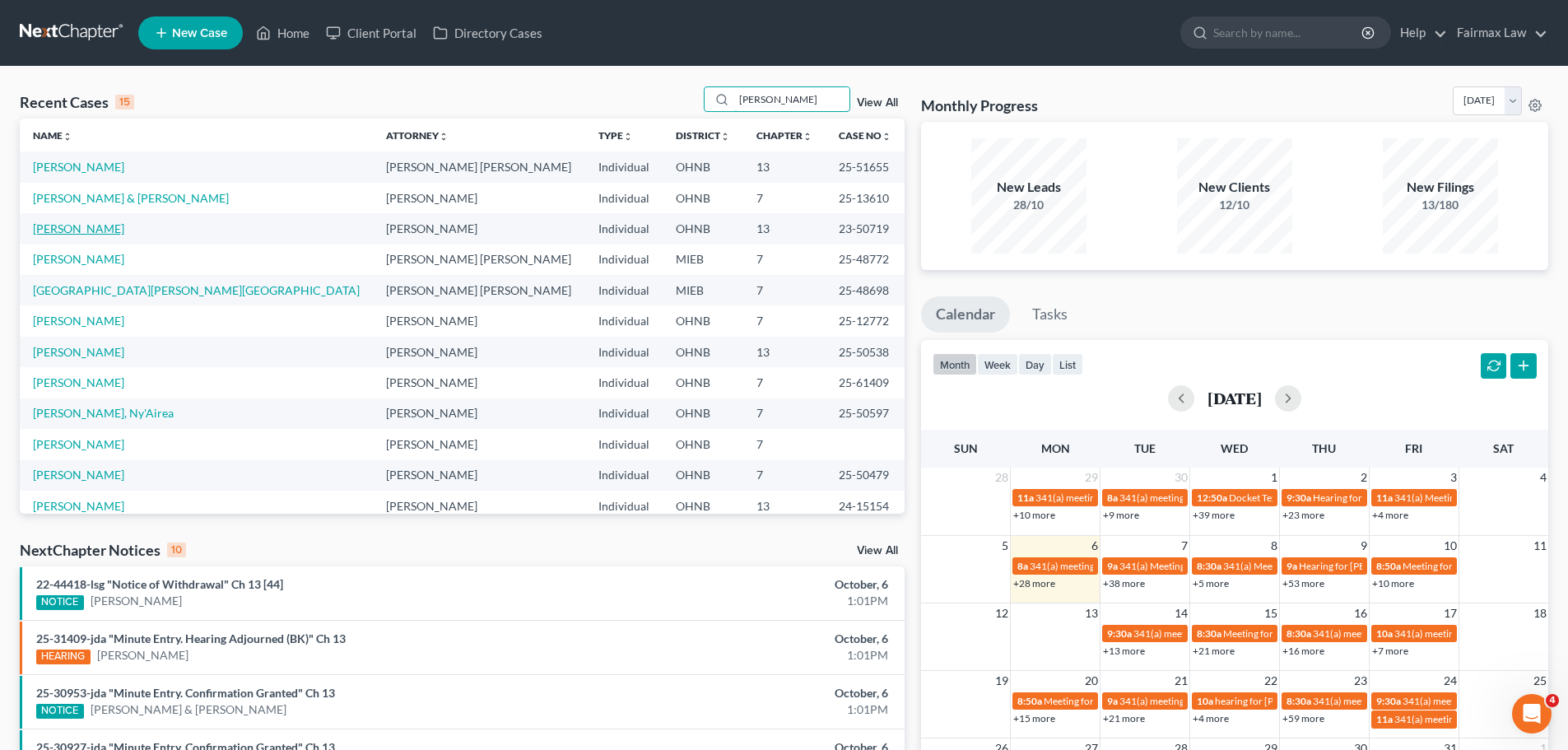
type input "jackson"
click at [86, 225] on link "[PERSON_NAME]" at bounding box center [78, 229] width 92 height 14
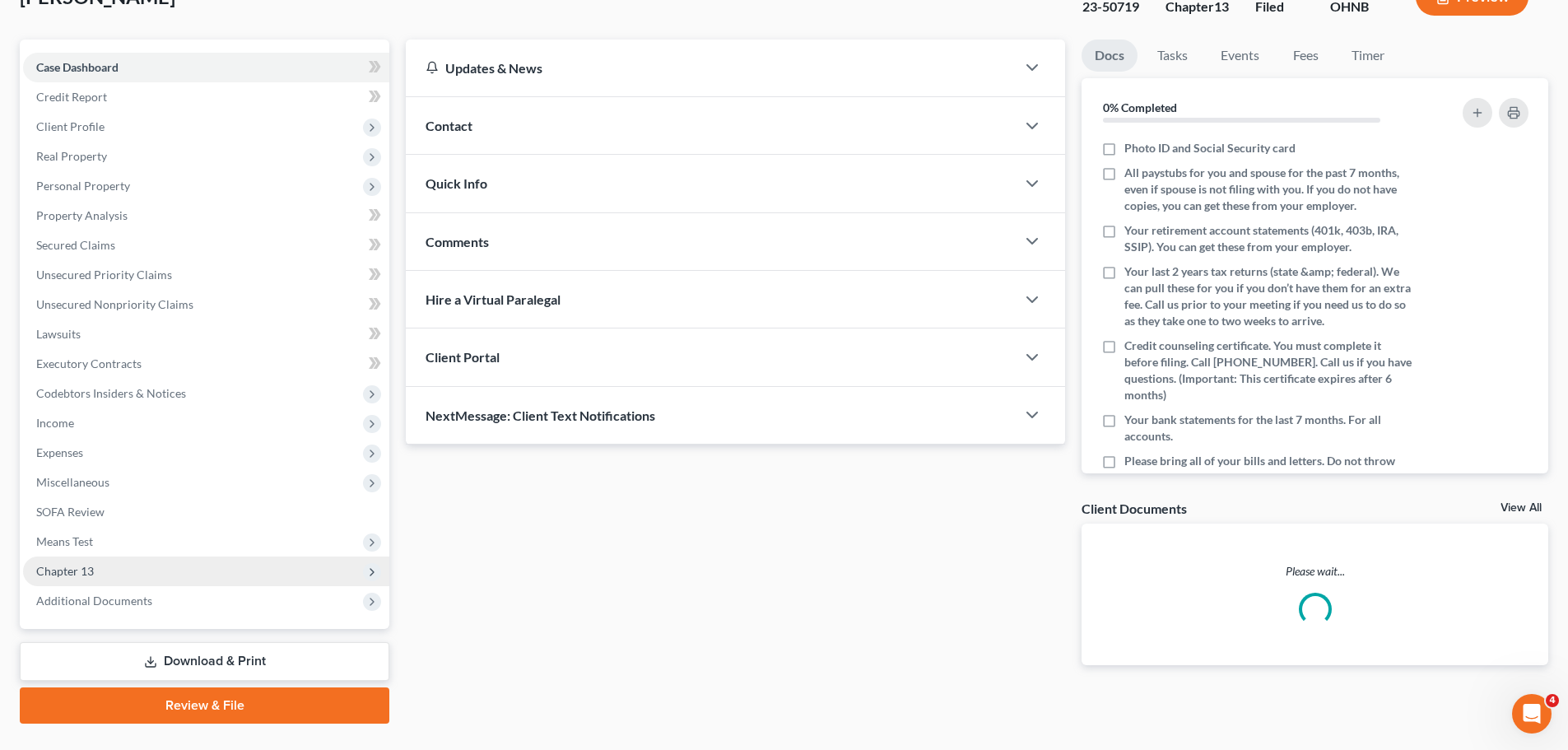
scroll to position [155, 0]
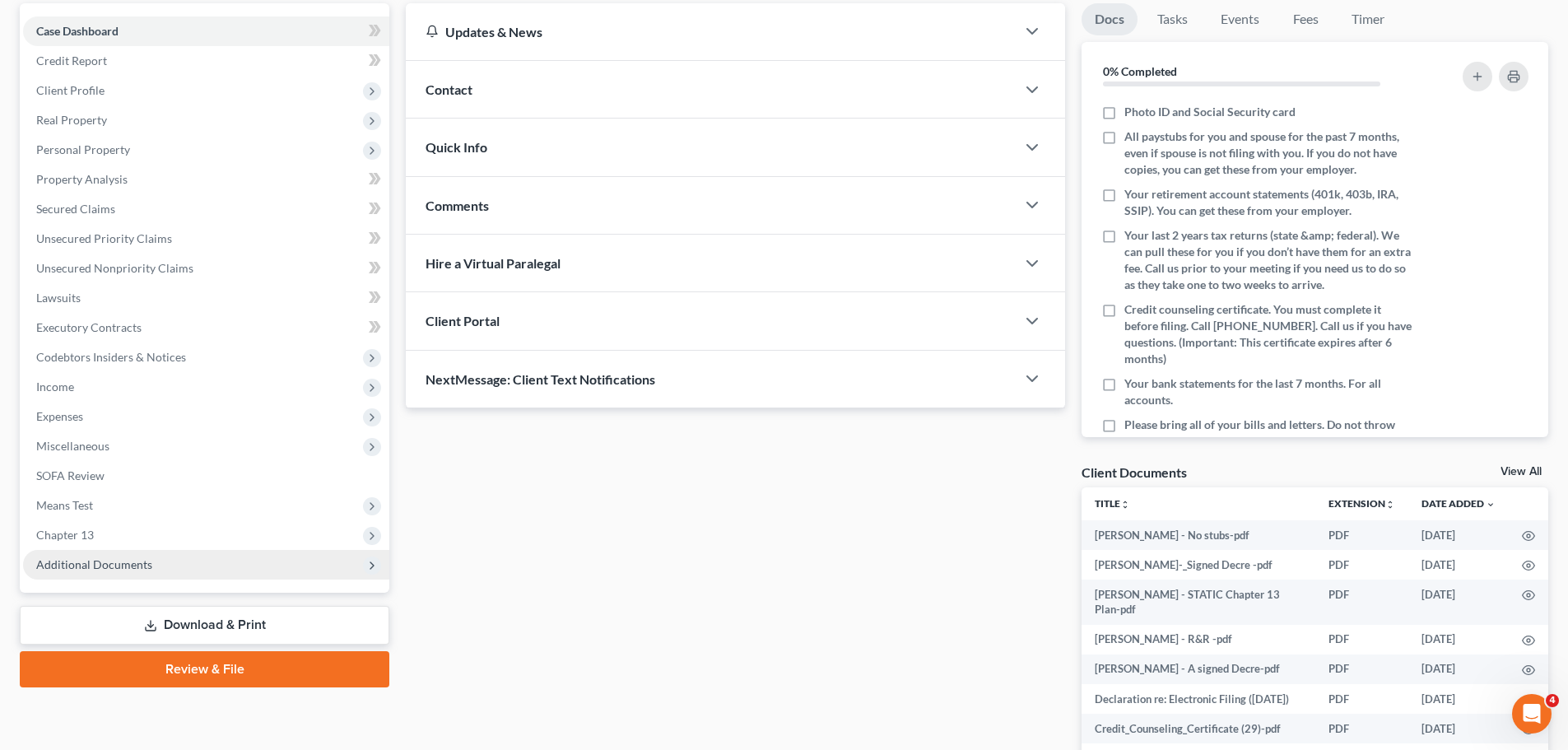
click at [105, 565] on span "Additional Documents" at bounding box center [206, 564] width 366 height 30
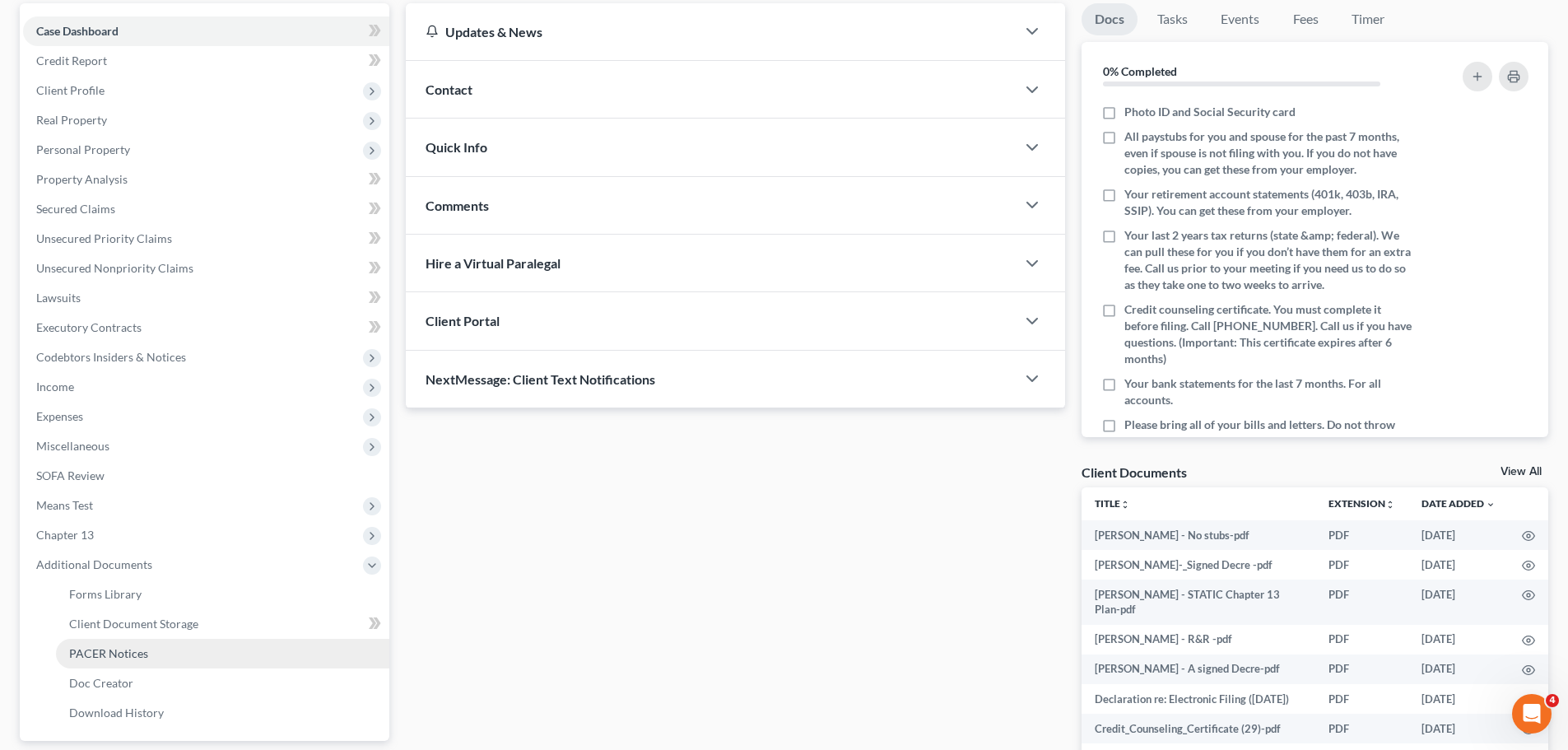
click at [91, 565] on span "PACER Notices" at bounding box center [109, 653] width 79 height 14
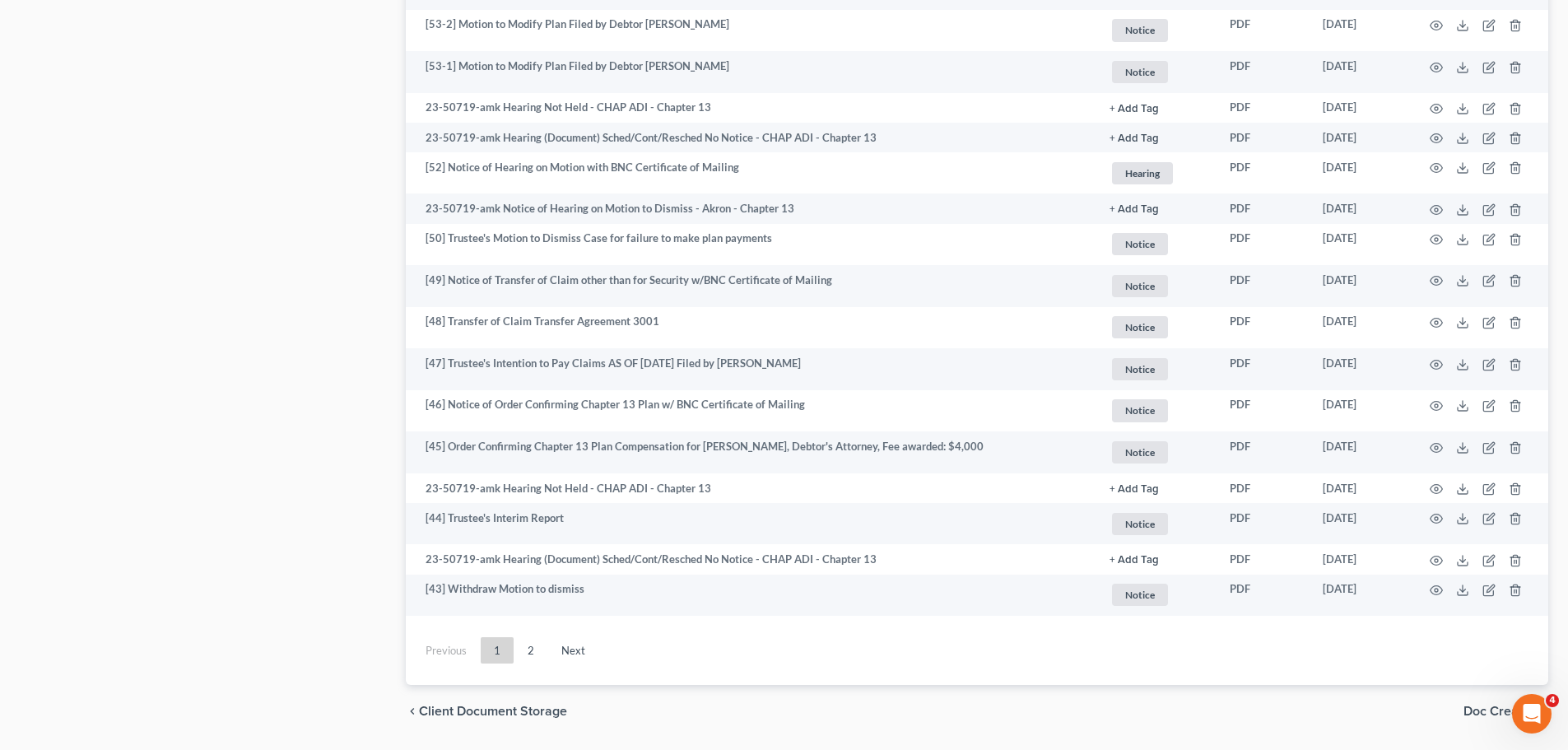
scroll to position [2711, 0]
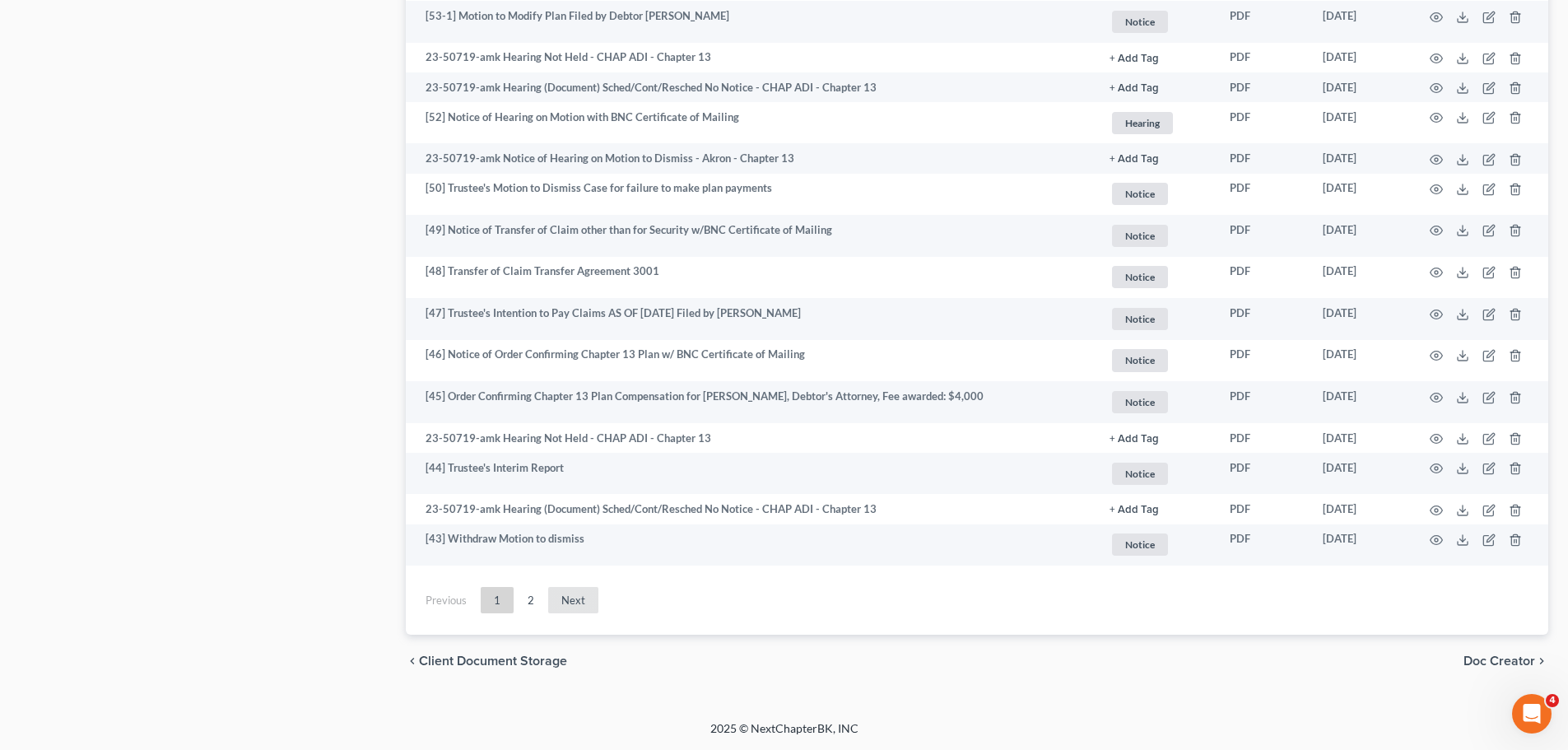
click at [583, 565] on link "Next" at bounding box center [573, 600] width 50 height 27
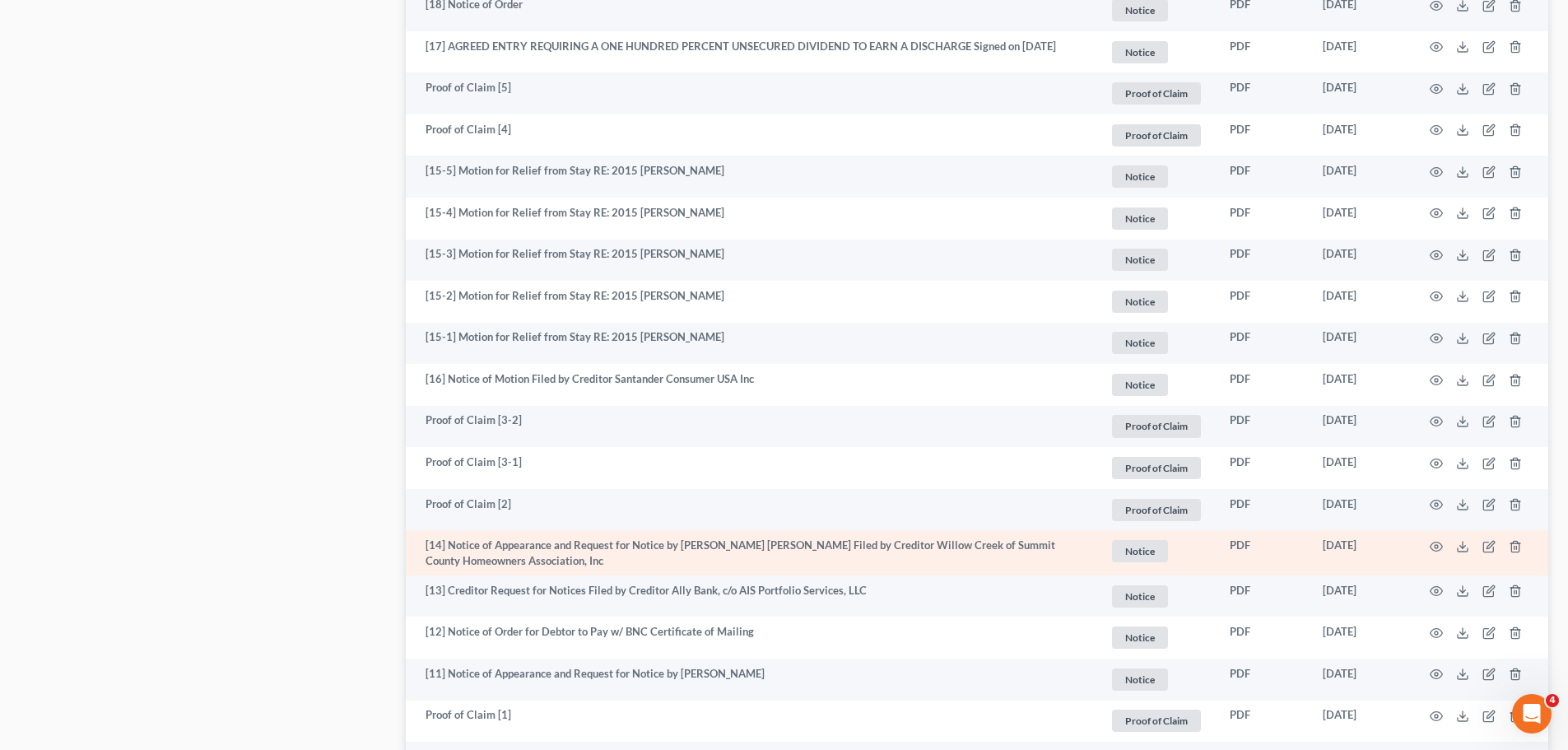
scroll to position [652, 0]
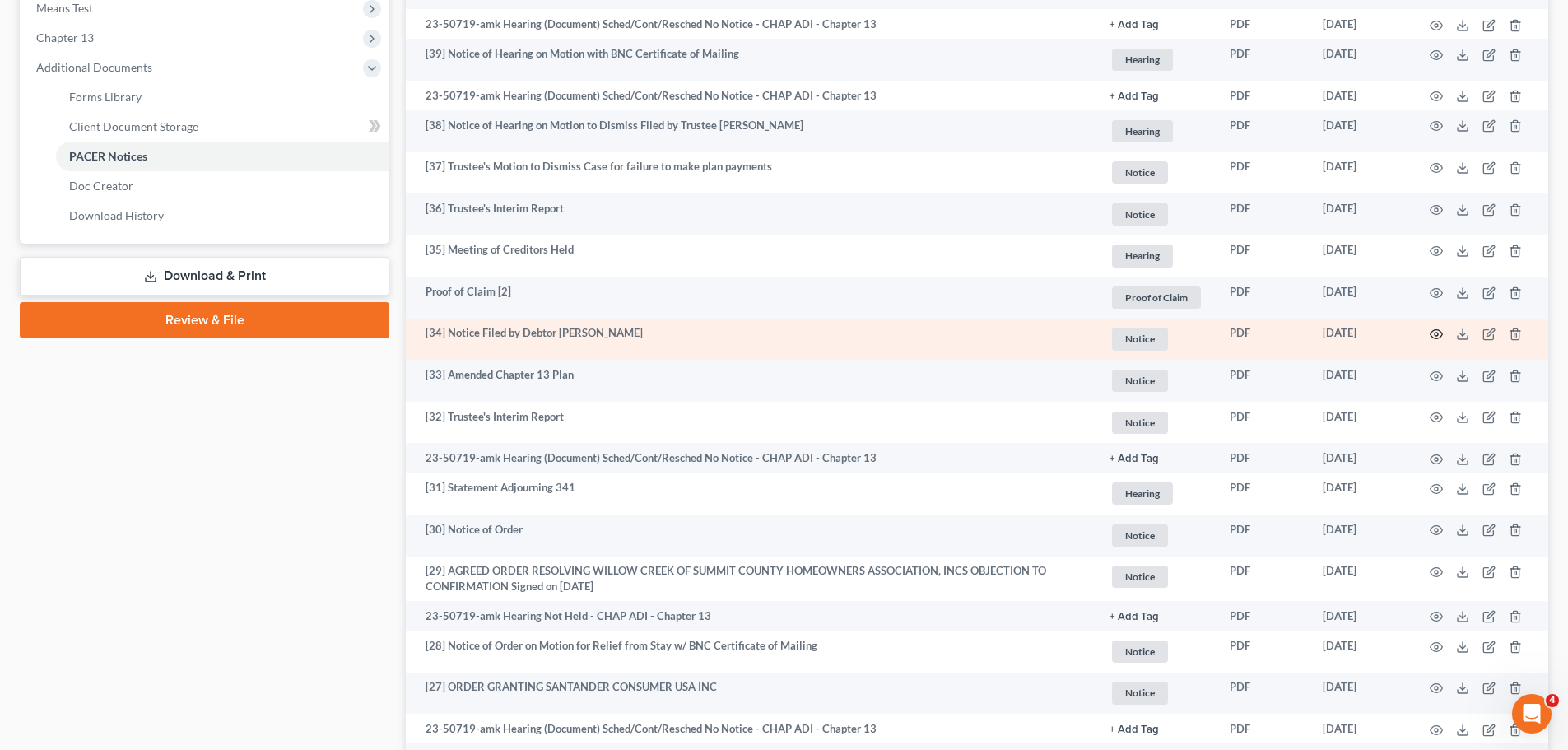
click at [1250, 332] on icon "button" at bounding box center [1436, 334] width 13 height 13
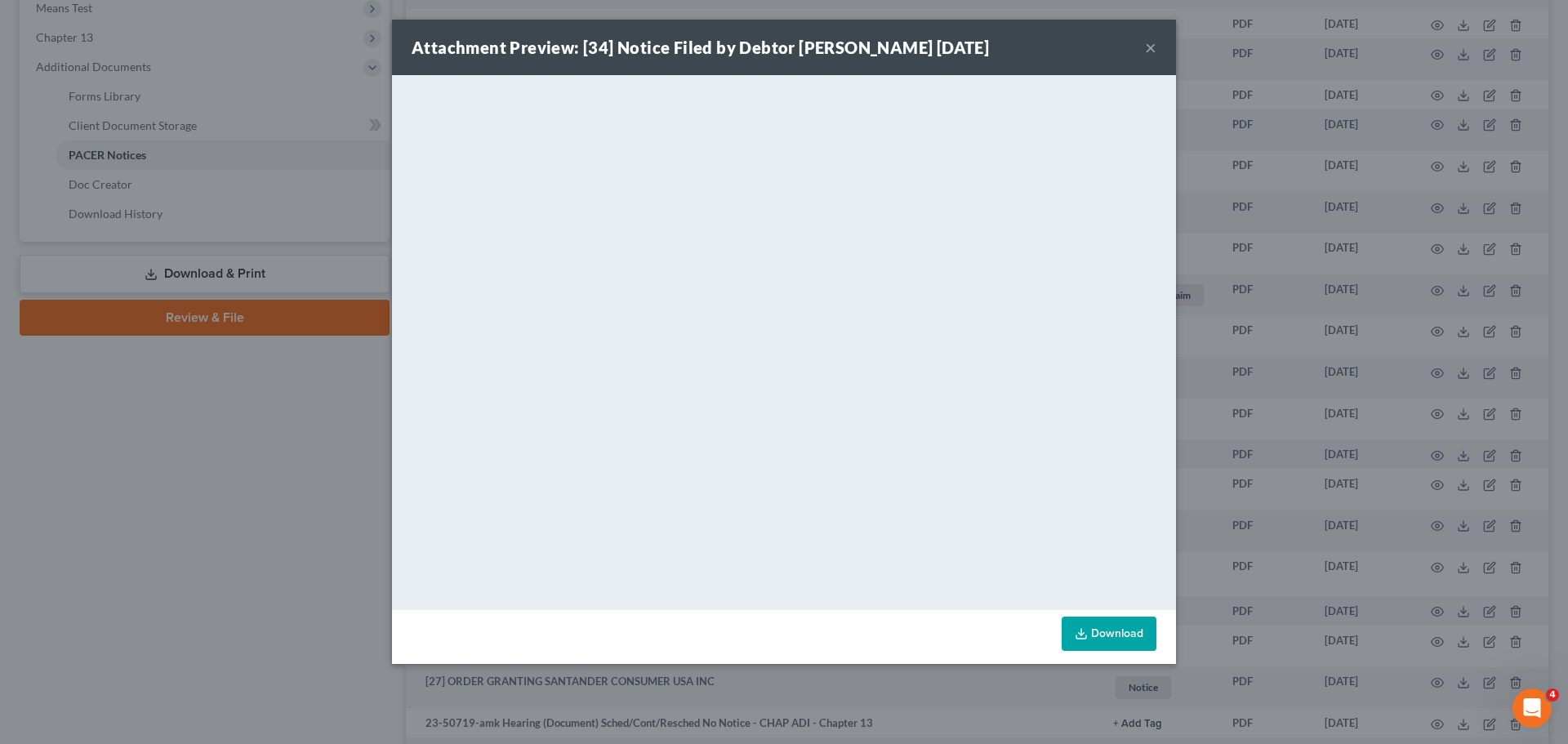
click at [1105, 561] on link "Download" at bounding box center [1109, 634] width 95 height 34
click at [1240, 346] on div "Attachment Preview: [34] Notice Filed by Debtor Rosemarie Jeanette Jackson 10/1…" at bounding box center [784, 372] width 1568 height 744
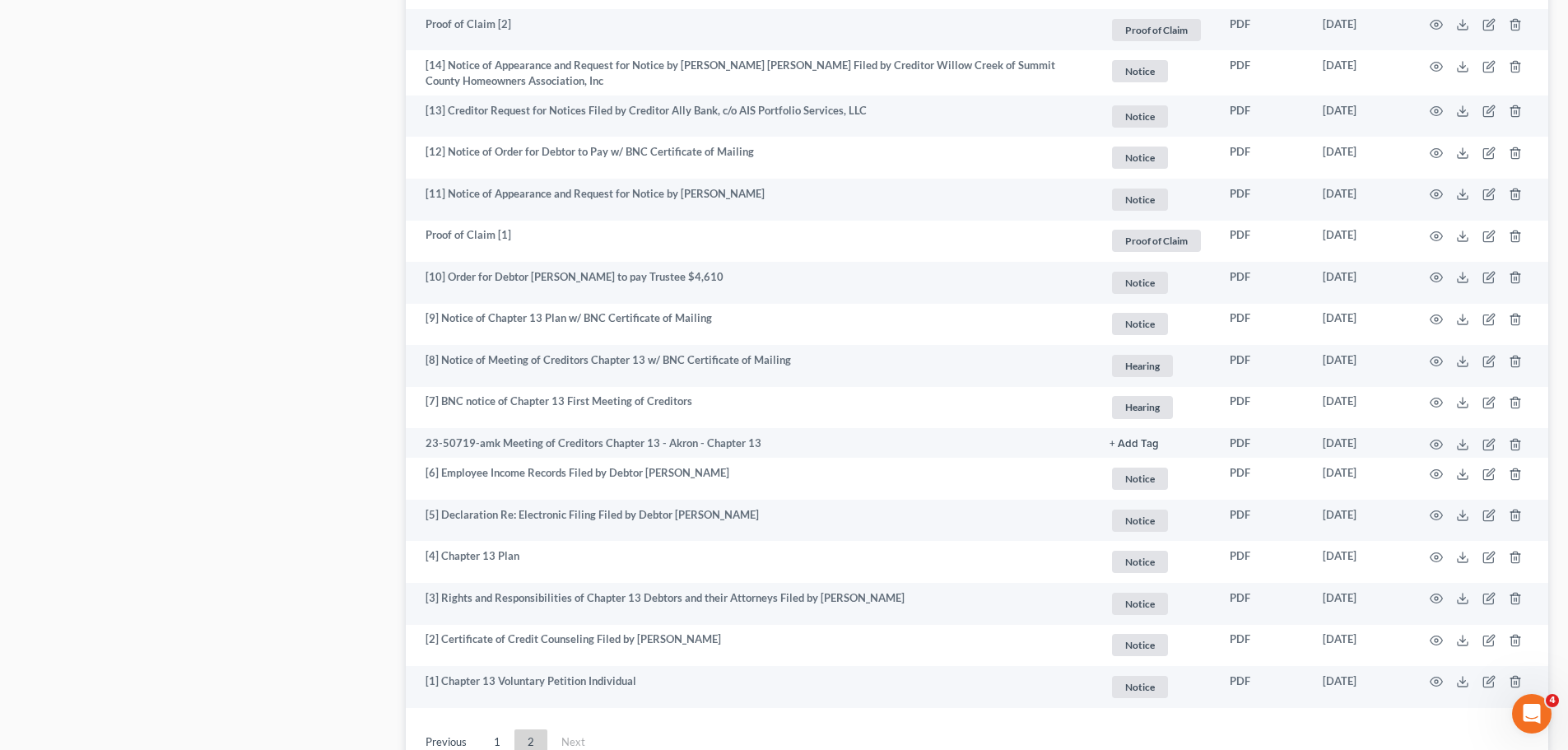
scroll to position [2758, 0]
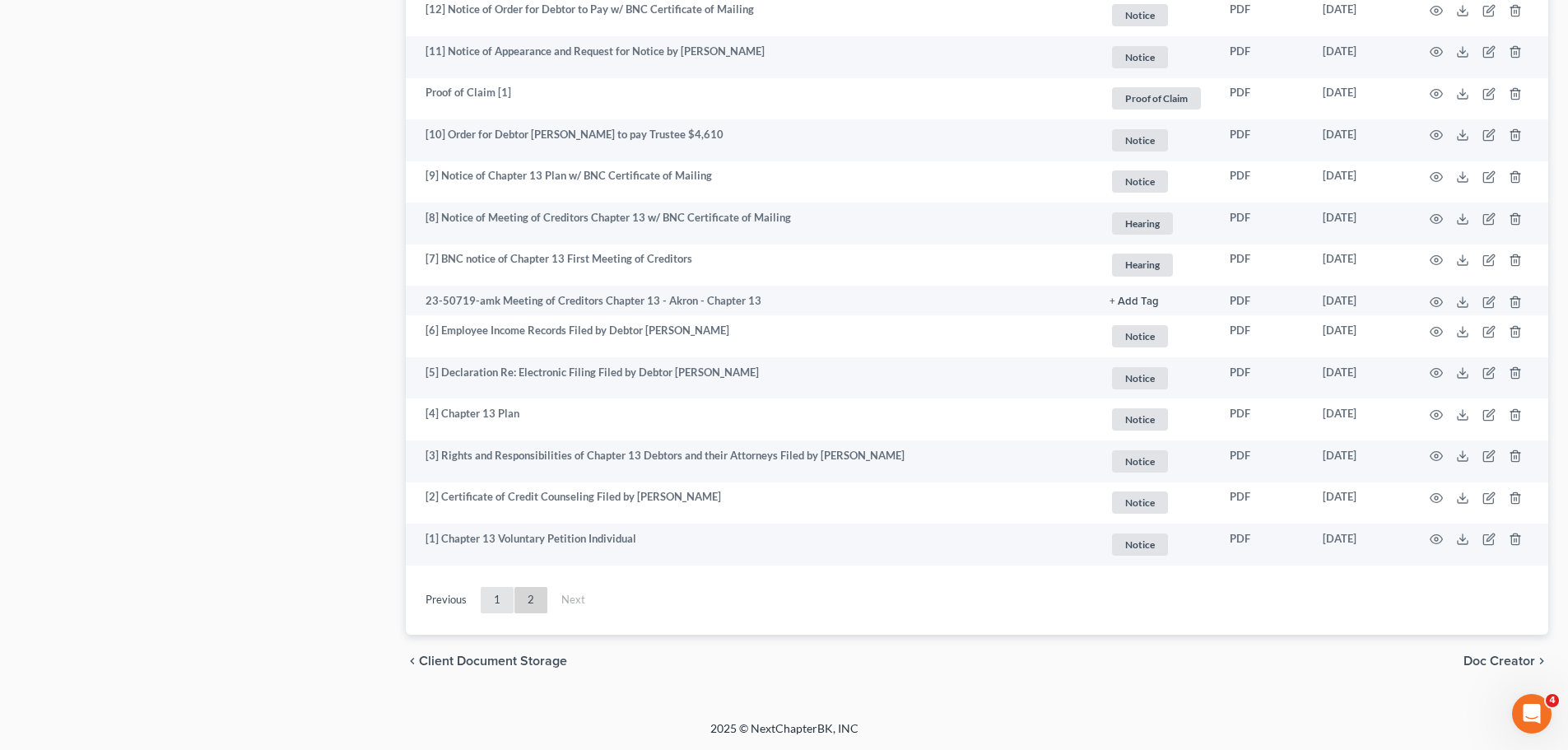
click at [498, 565] on link "1" at bounding box center [497, 600] width 33 height 27
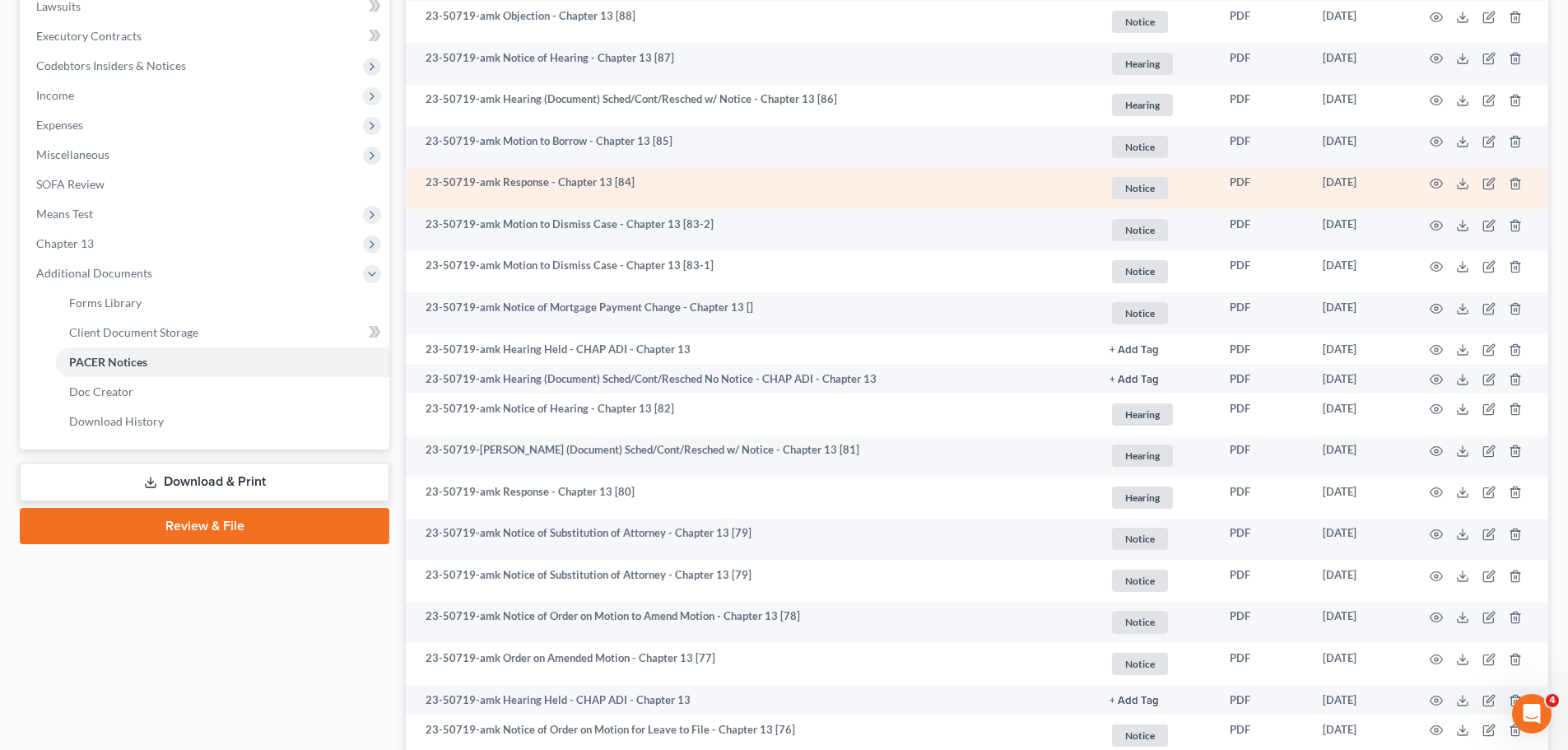
scroll to position [384, 0]
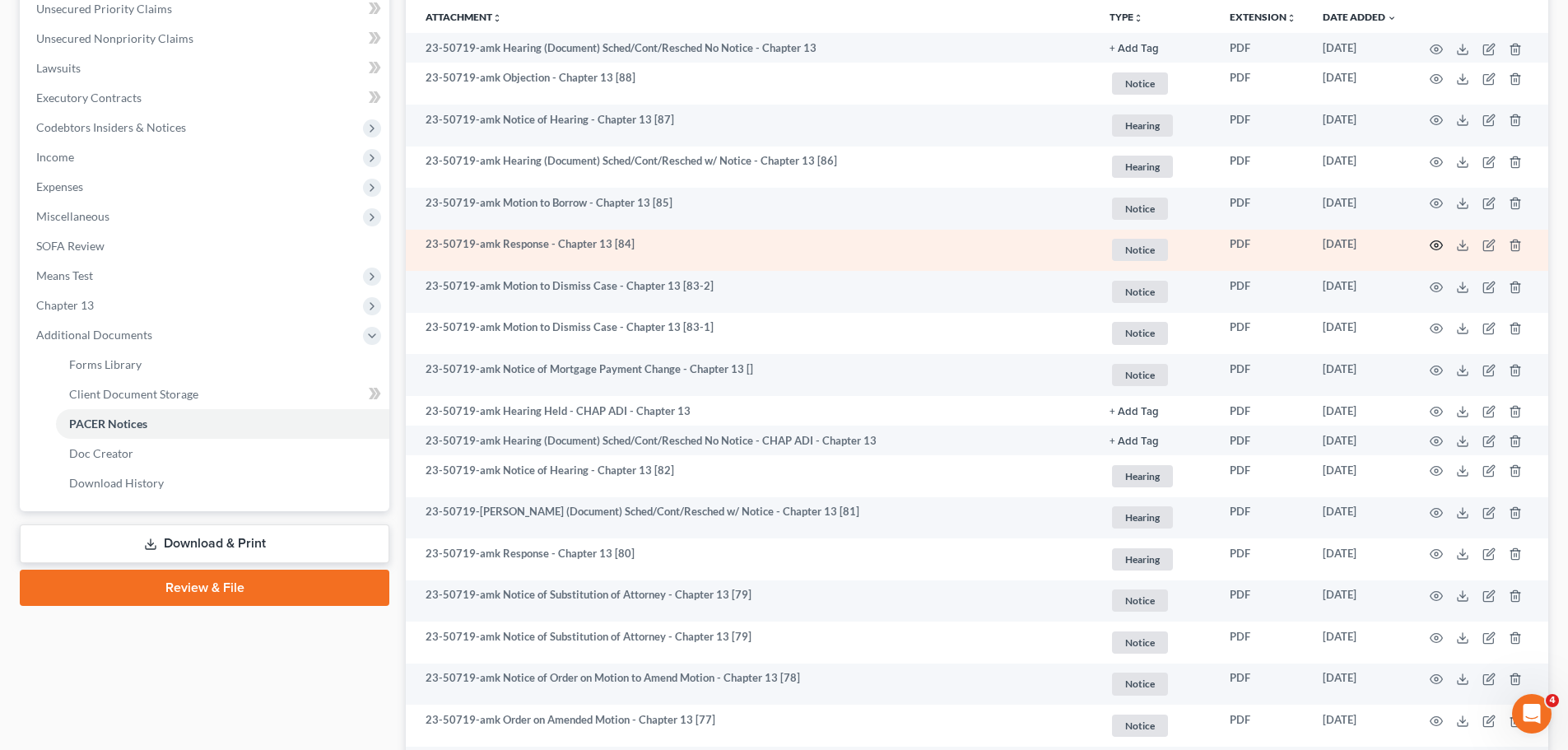
click at [1250, 247] on icon "button" at bounding box center [1436, 245] width 13 height 13
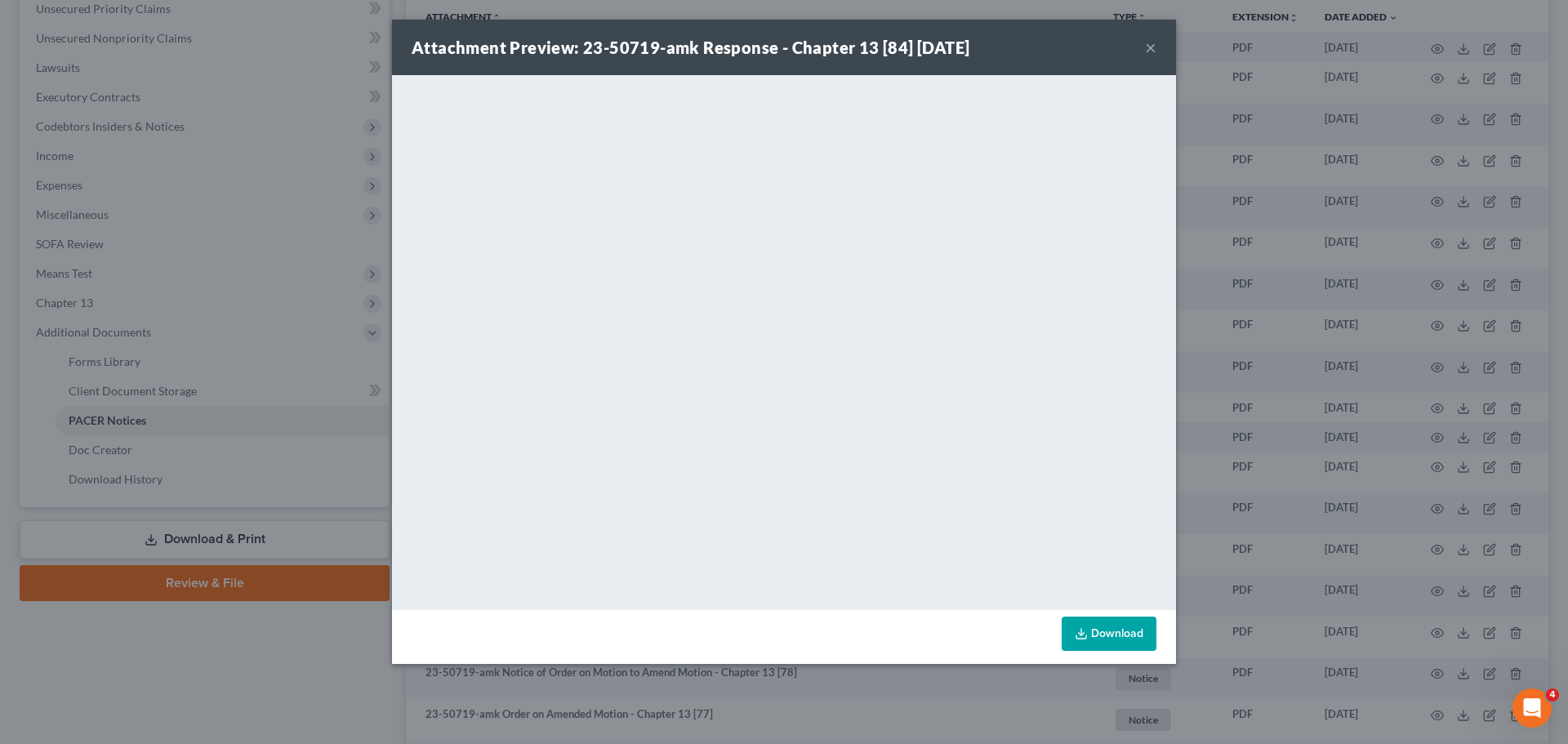
click at [1240, 352] on div "Attachment Preview: 23-50719-amk Response - Chapter 13 [84] 09/16/2025 × <objec…" at bounding box center [784, 372] width 1568 height 744
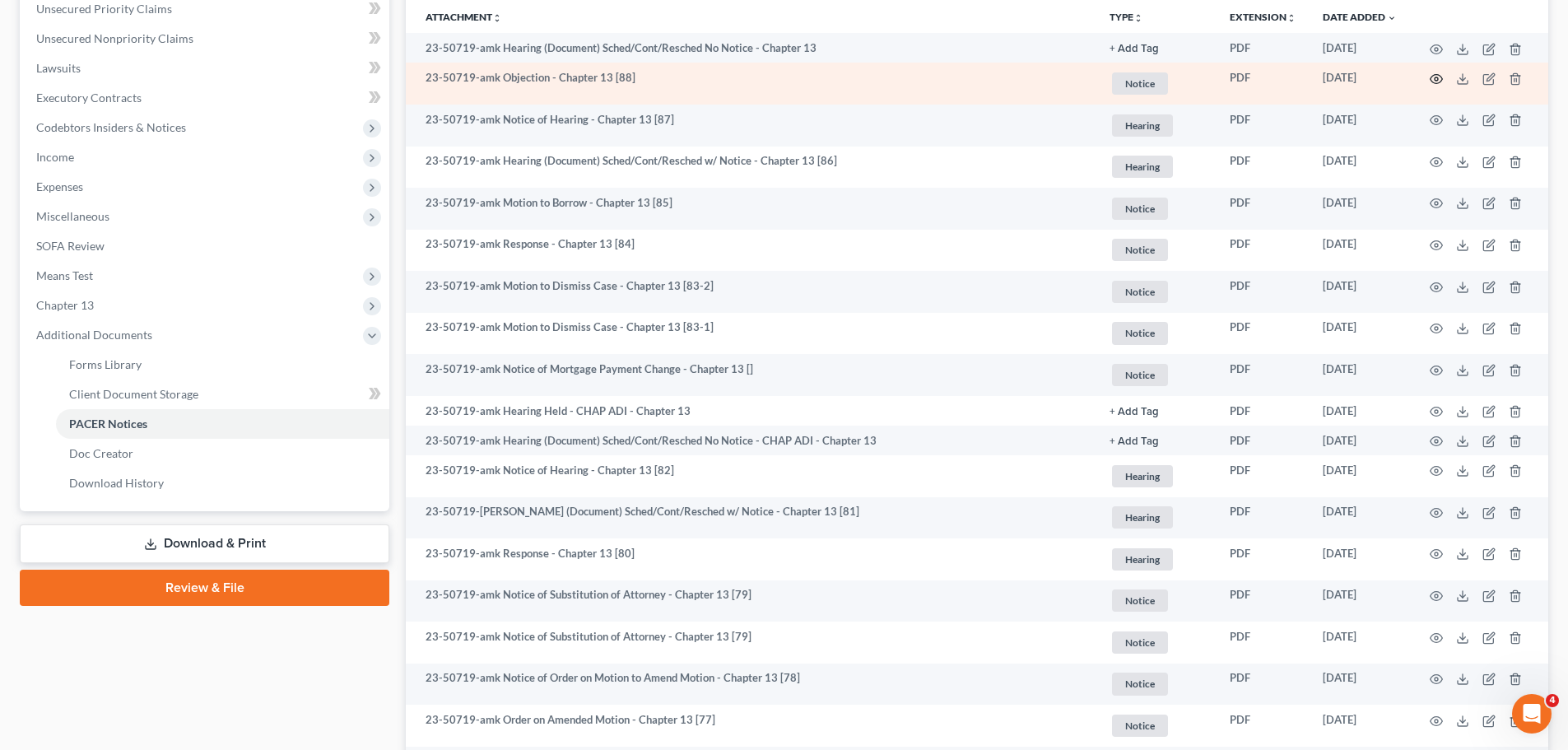
click at [1250, 74] on icon "button" at bounding box center [1436, 79] width 13 height 13
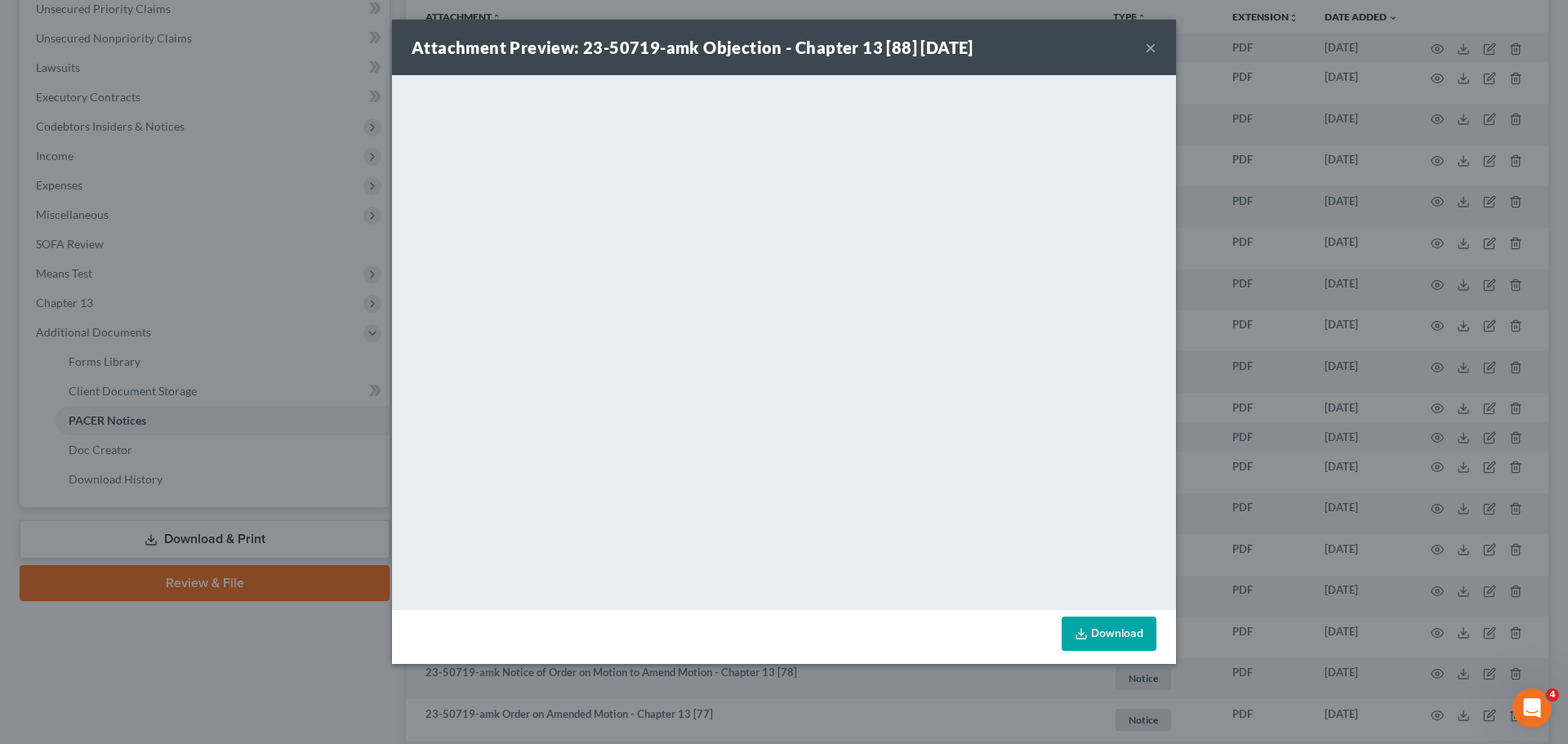
drag, startPoint x: 175, startPoint y: 319, endPoint x: 215, endPoint y: 307, distance: 41.8
click at [176, 319] on div "Attachment Preview: 23-50719-amk Objection - Chapter 13 [88] 09/25/2025 × <obje…" at bounding box center [784, 372] width 1568 height 744
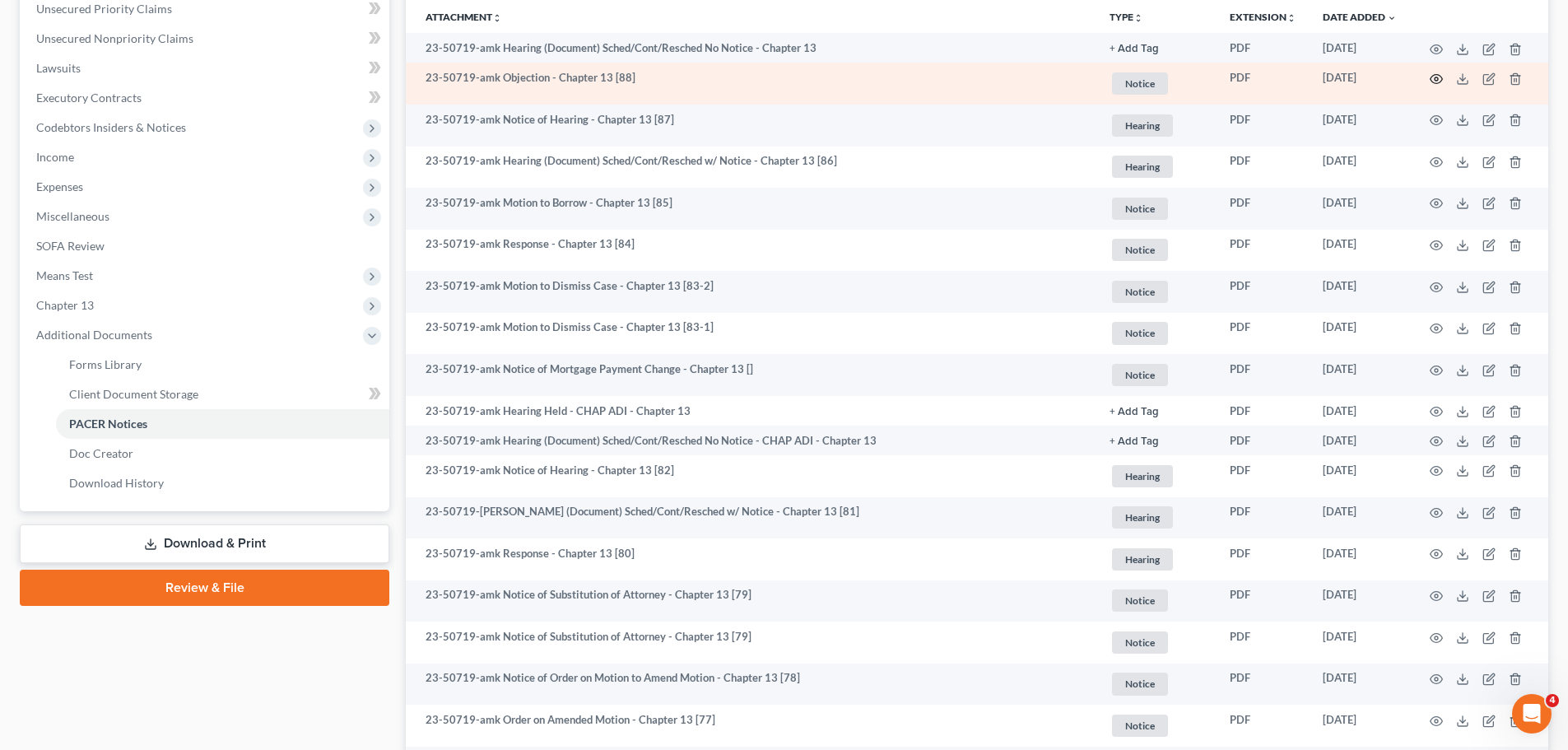
click at [1250, 75] on icon "button" at bounding box center [1437, 79] width 12 height 9
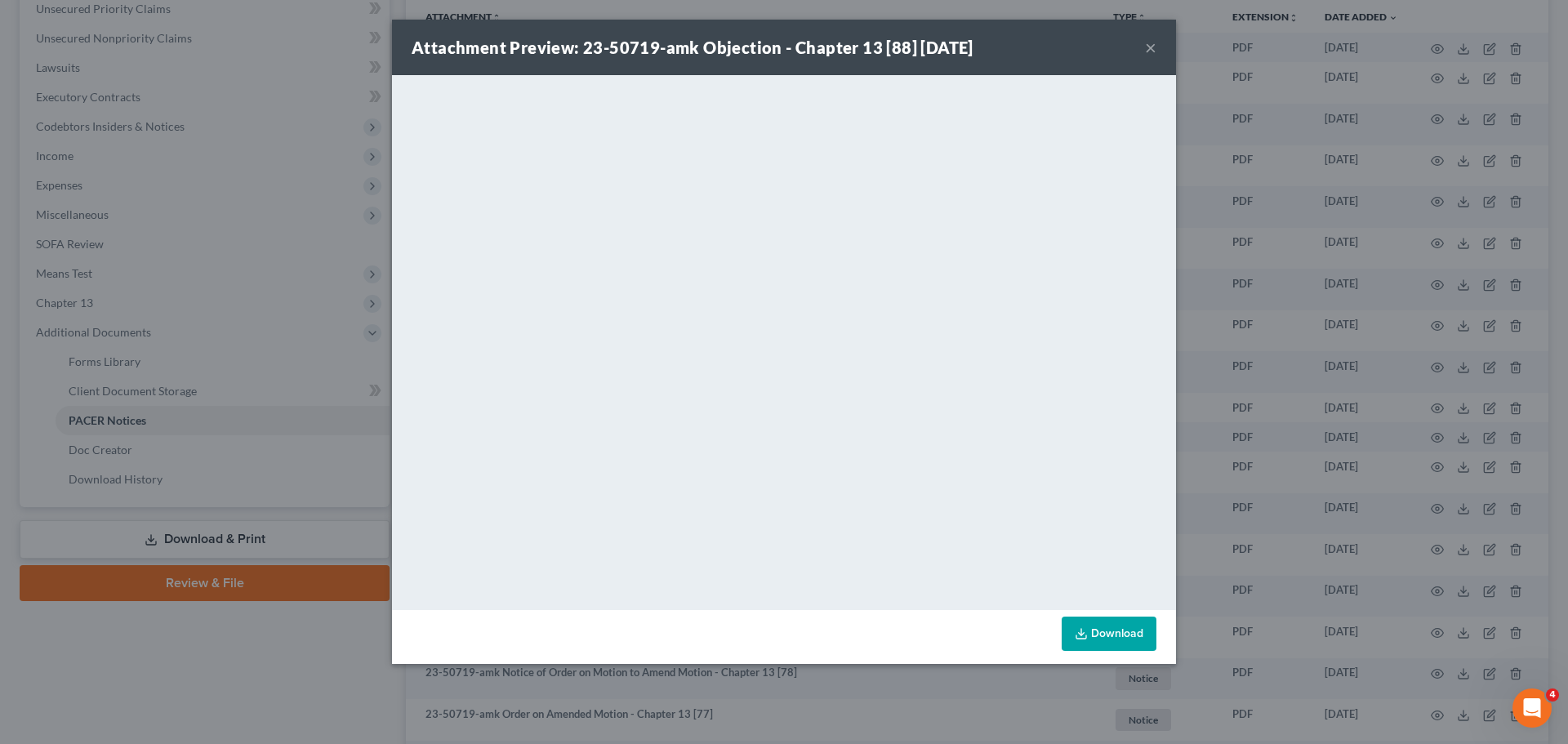
click at [1240, 132] on div "Attachment Preview: 23-50719-amk Objection - Chapter 13 [88] 09/25/2025 × <obje…" at bounding box center [784, 372] width 1568 height 744
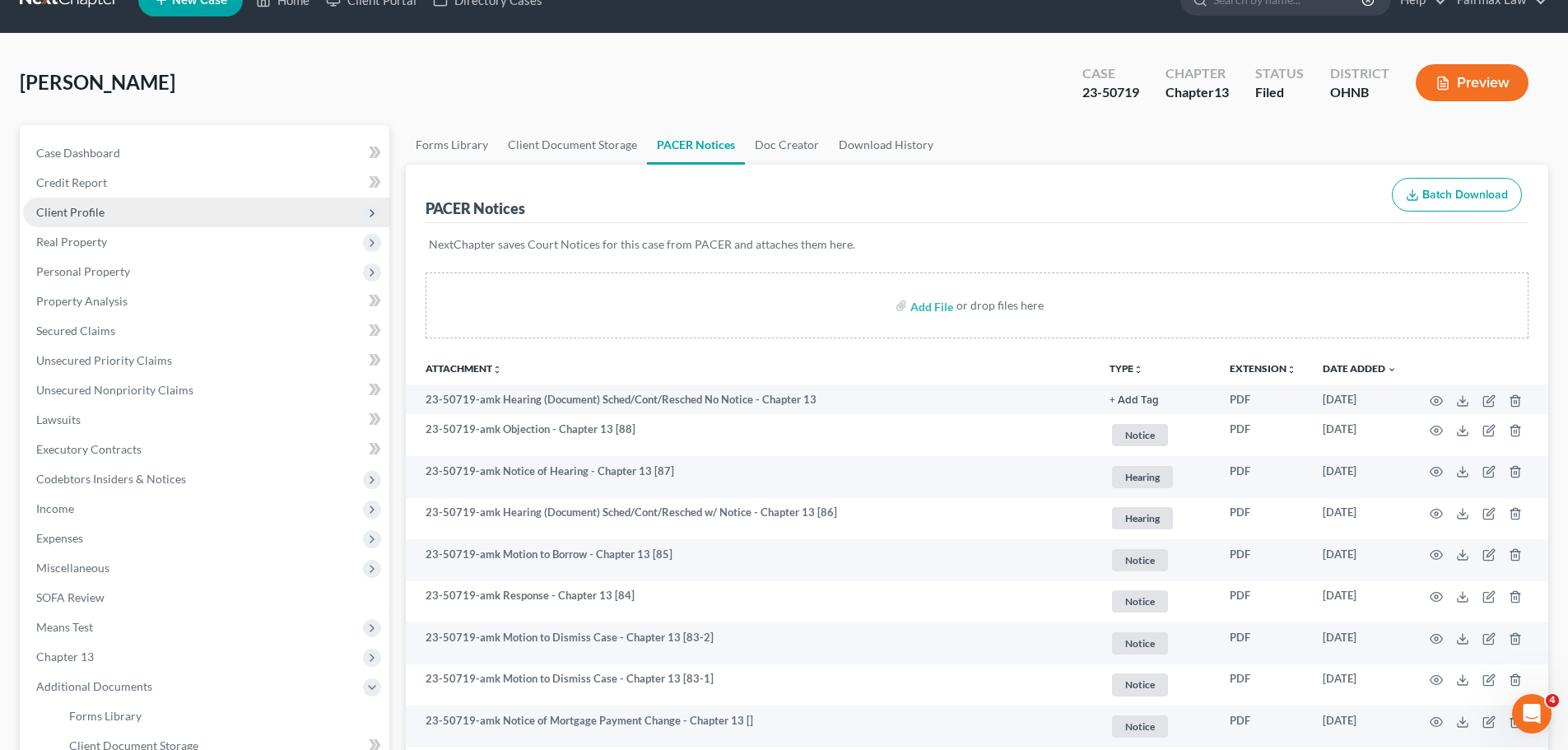
scroll to position [0, 0]
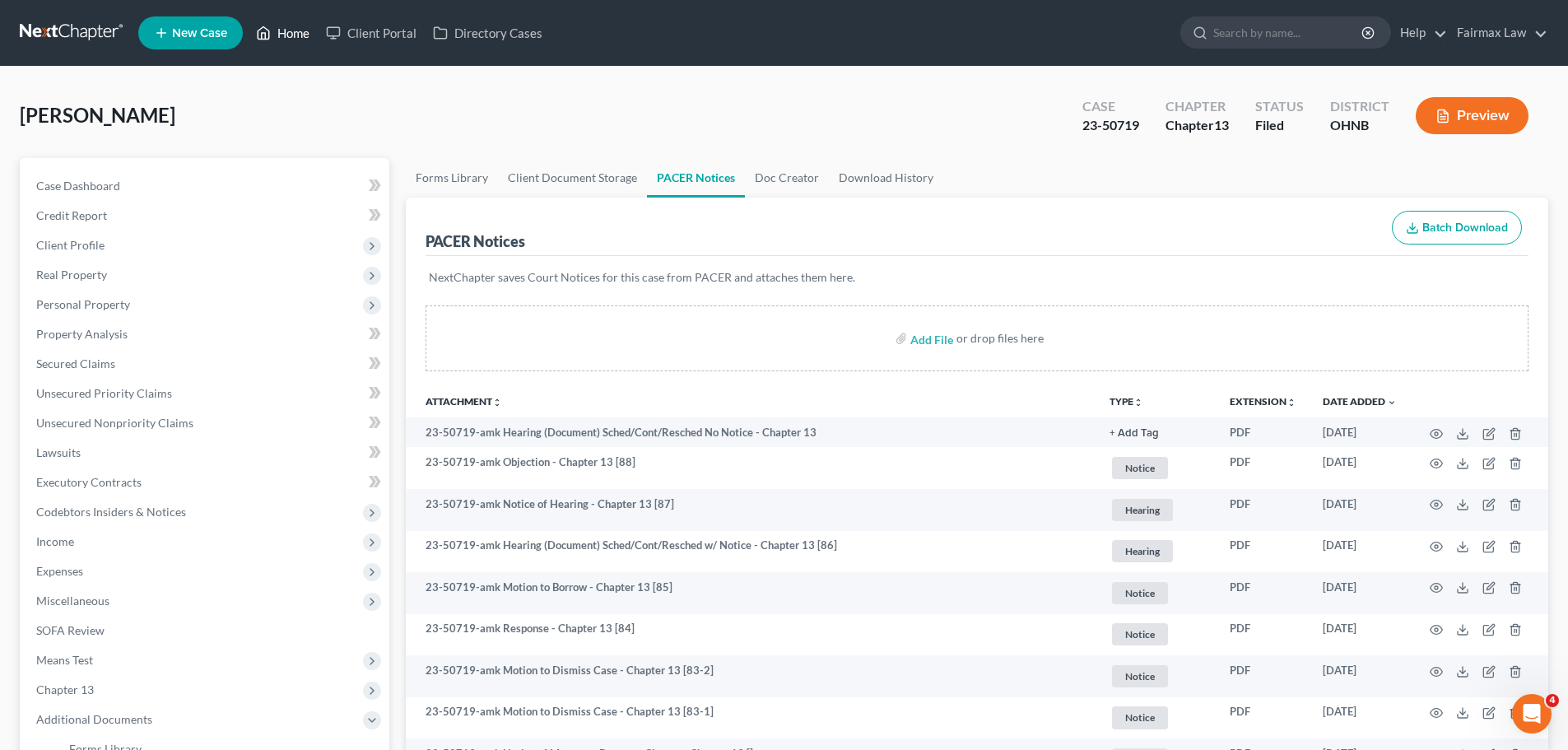
click at [306, 37] on link "Home" at bounding box center [282, 33] width 70 height 30
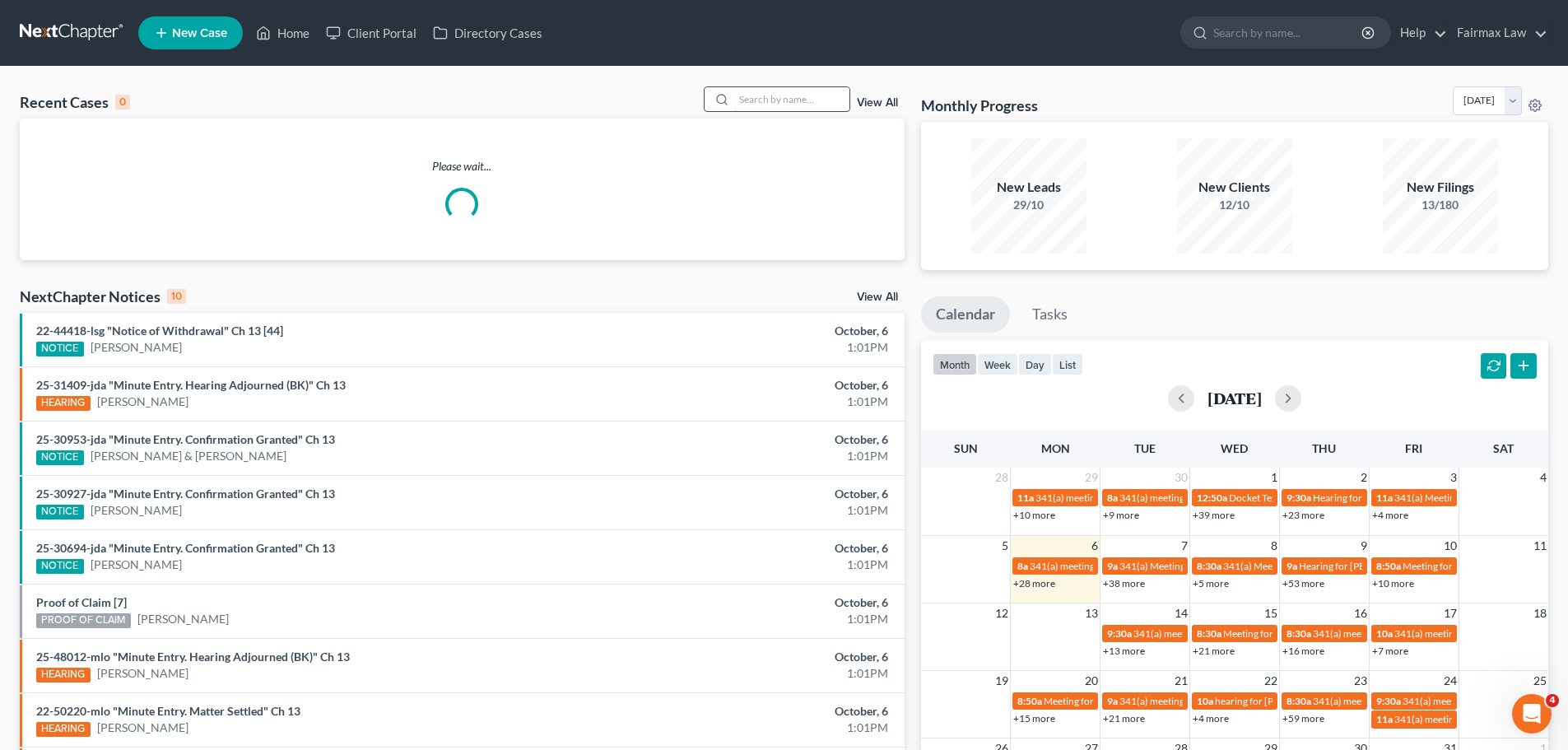
click at [820, 101] on input "search" at bounding box center [792, 99] width 116 height 24
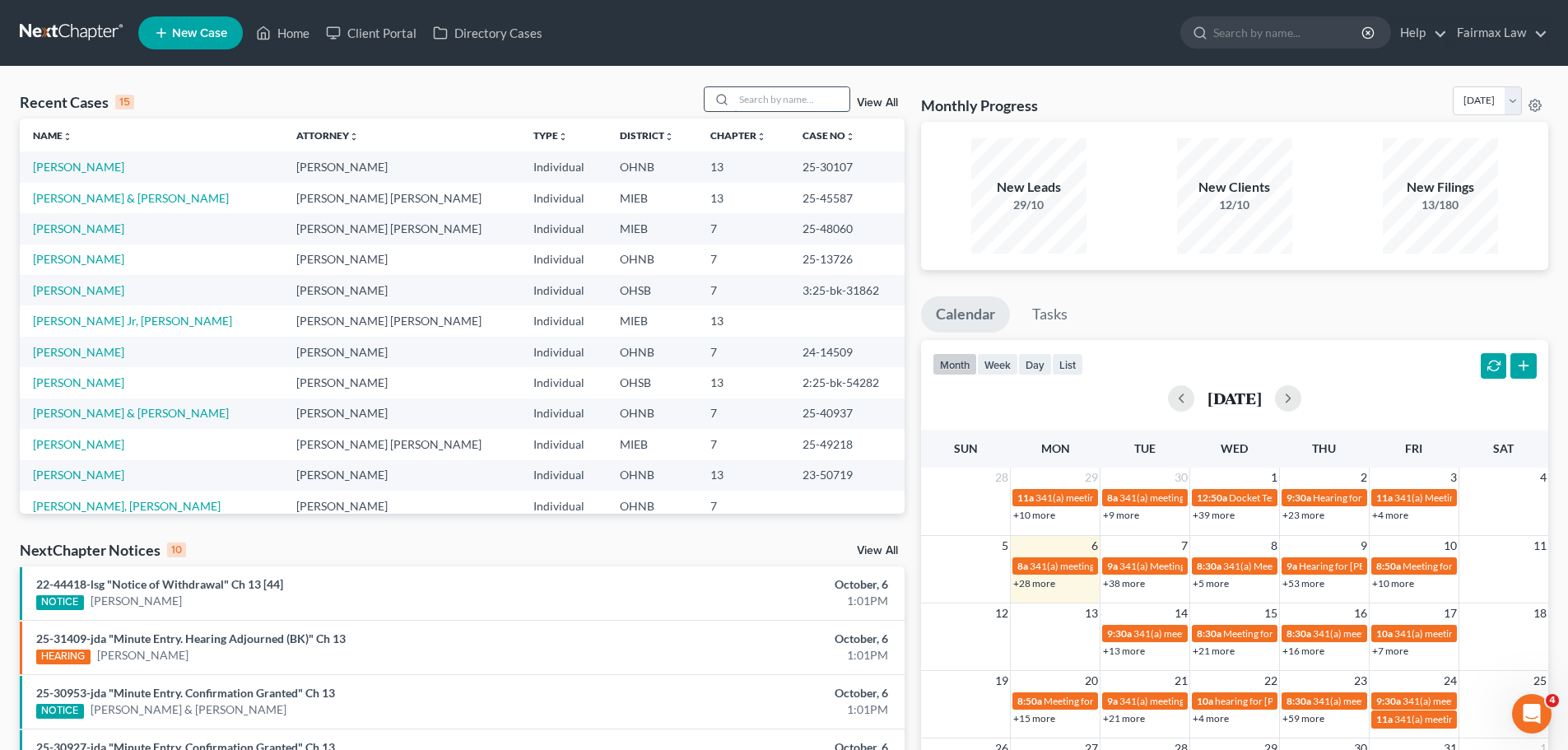
click at [787, 106] on input "search" at bounding box center [792, 99] width 116 height 24
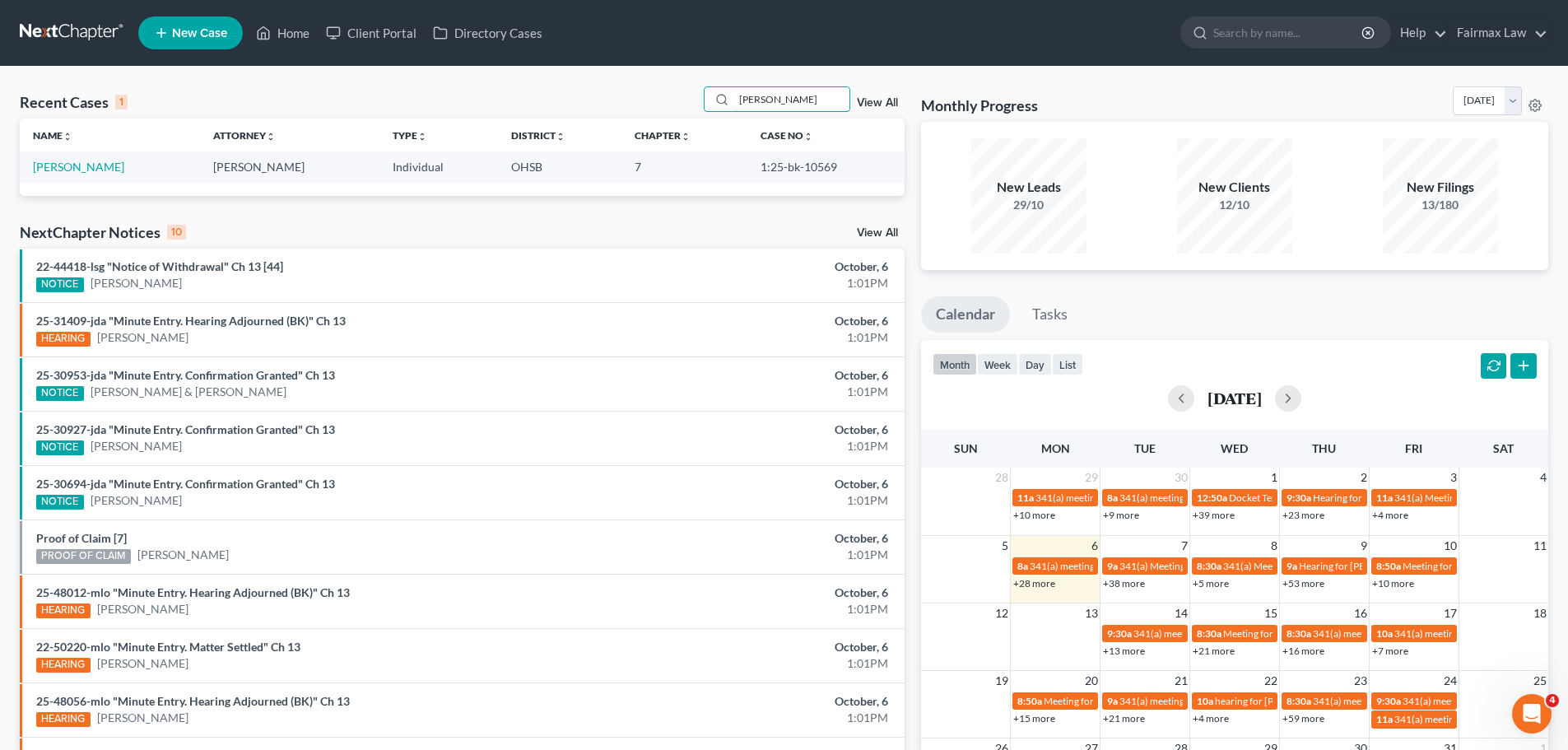
type input "starnes"
click at [74, 165] on link "[PERSON_NAME]" at bounding box center [78, 167] width 92 height 14
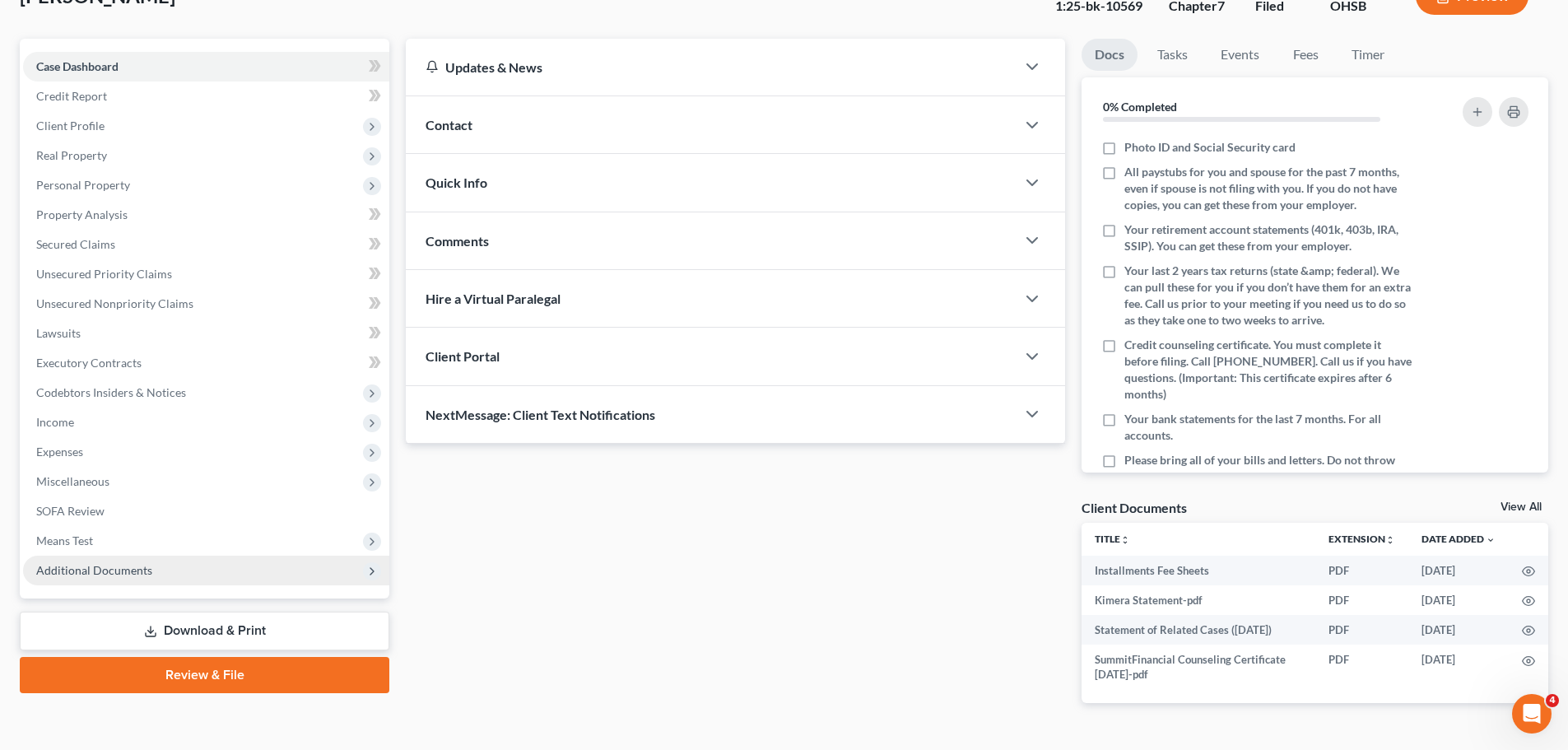
scroll to position [125, 0]
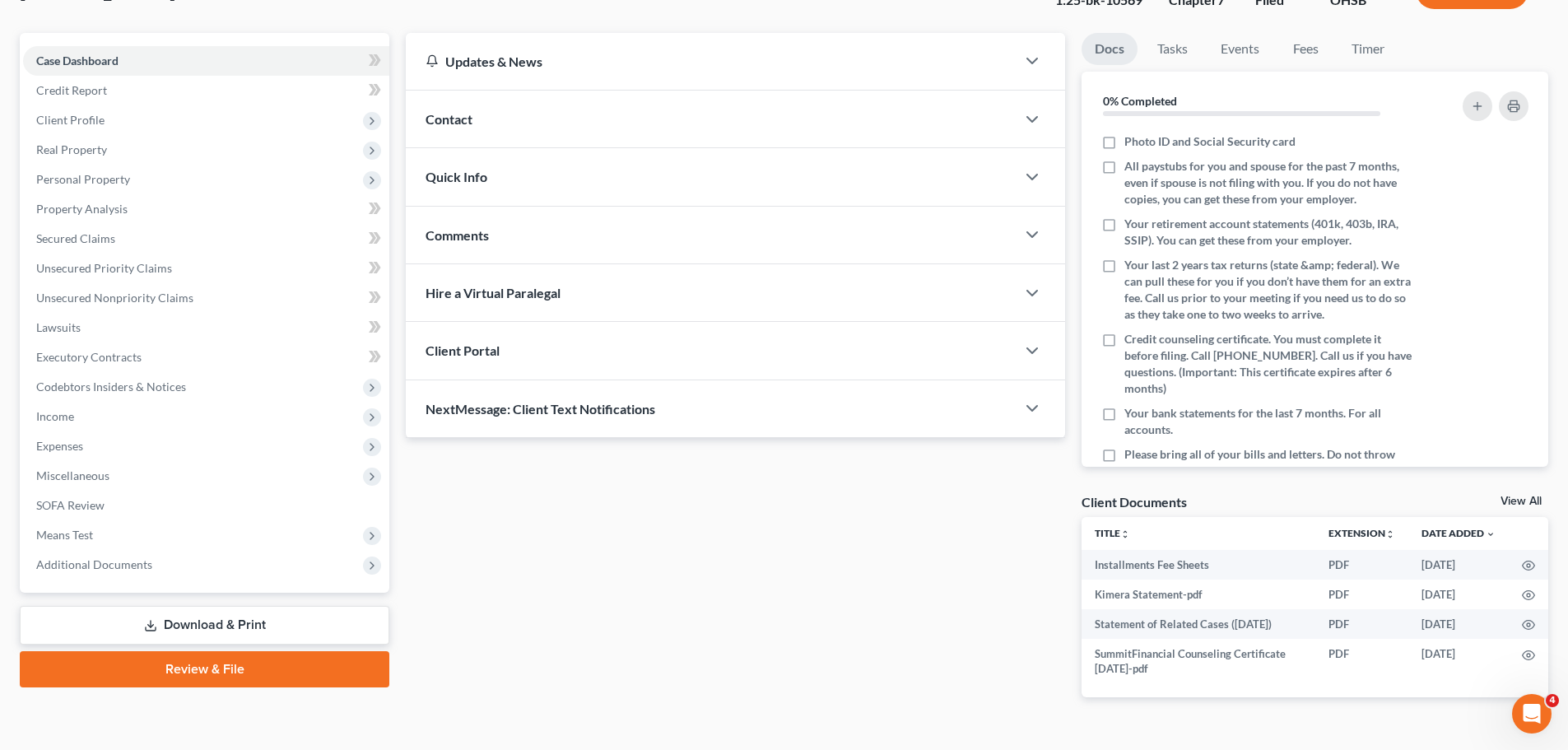
click at [148, 565] on div "Case Dashboard Payments Invoices Payments Payments Credit Report Client Profile…" at bounding box center [205, 312] width 370 height 560
click at [145, 565] on span "Additional Documents" at bounding box center [94, 564] width 116 height 14
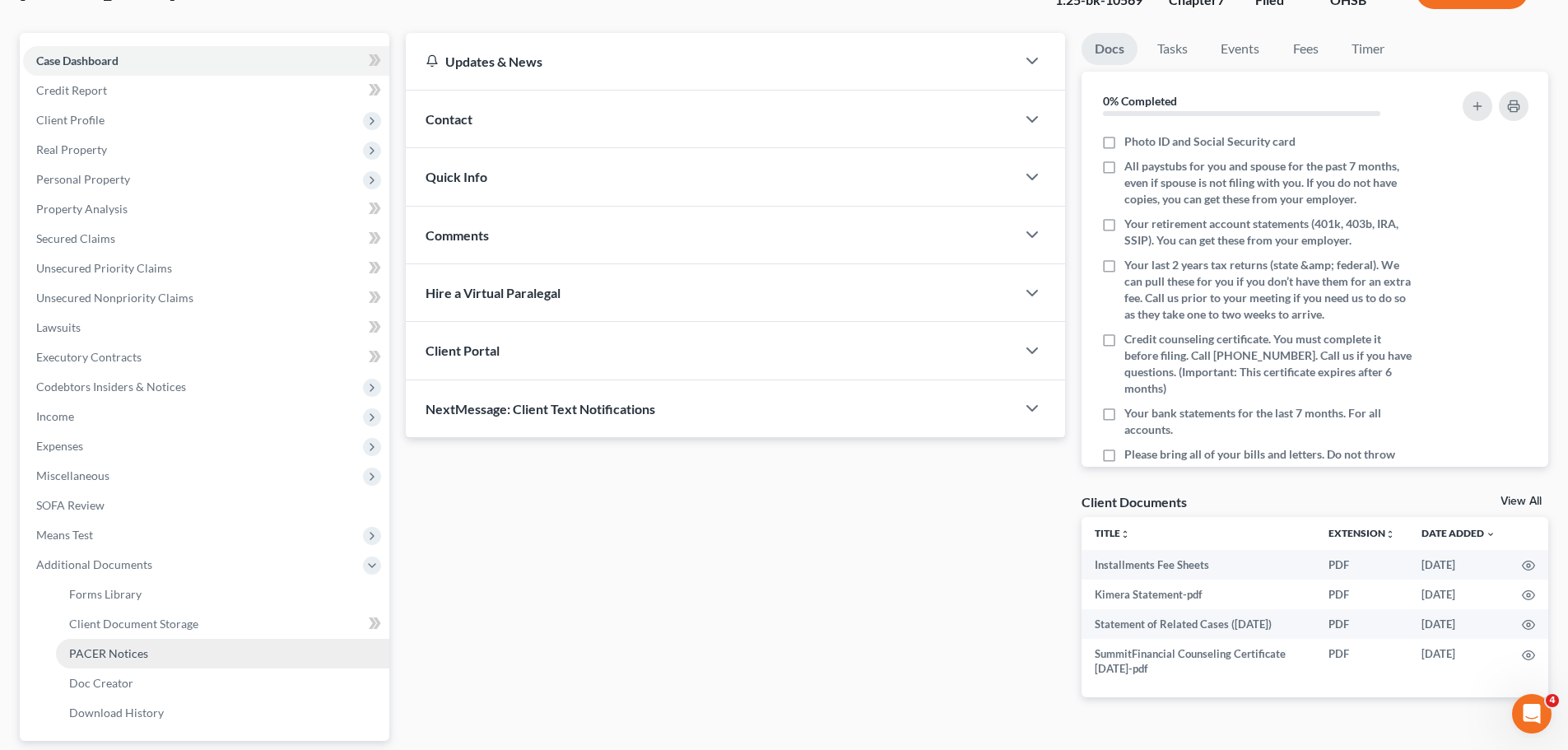
click at [107, 565] on span "PACER Notices" at bounding box center [109, 653] width 79 height 14
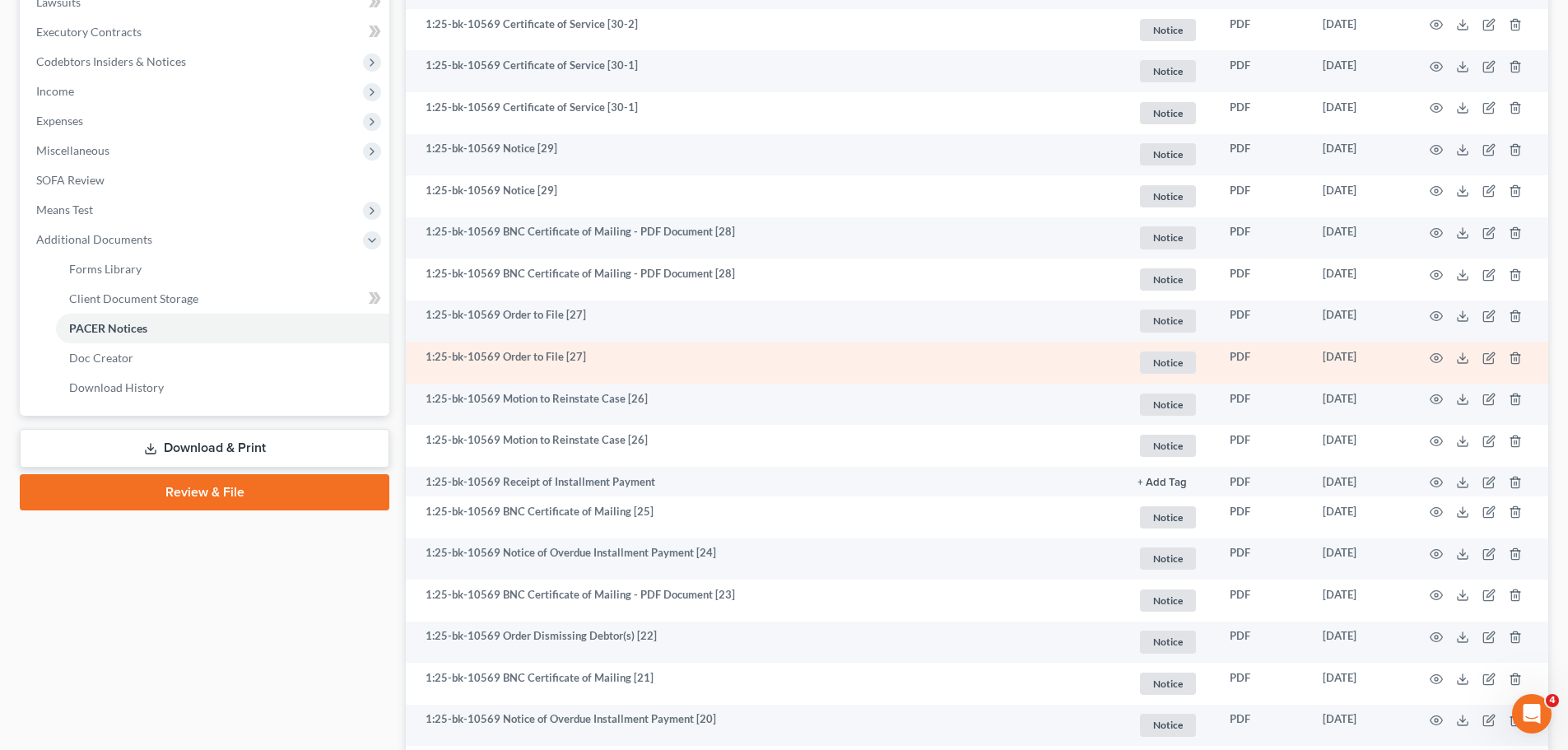
scroll to position [384, 0]
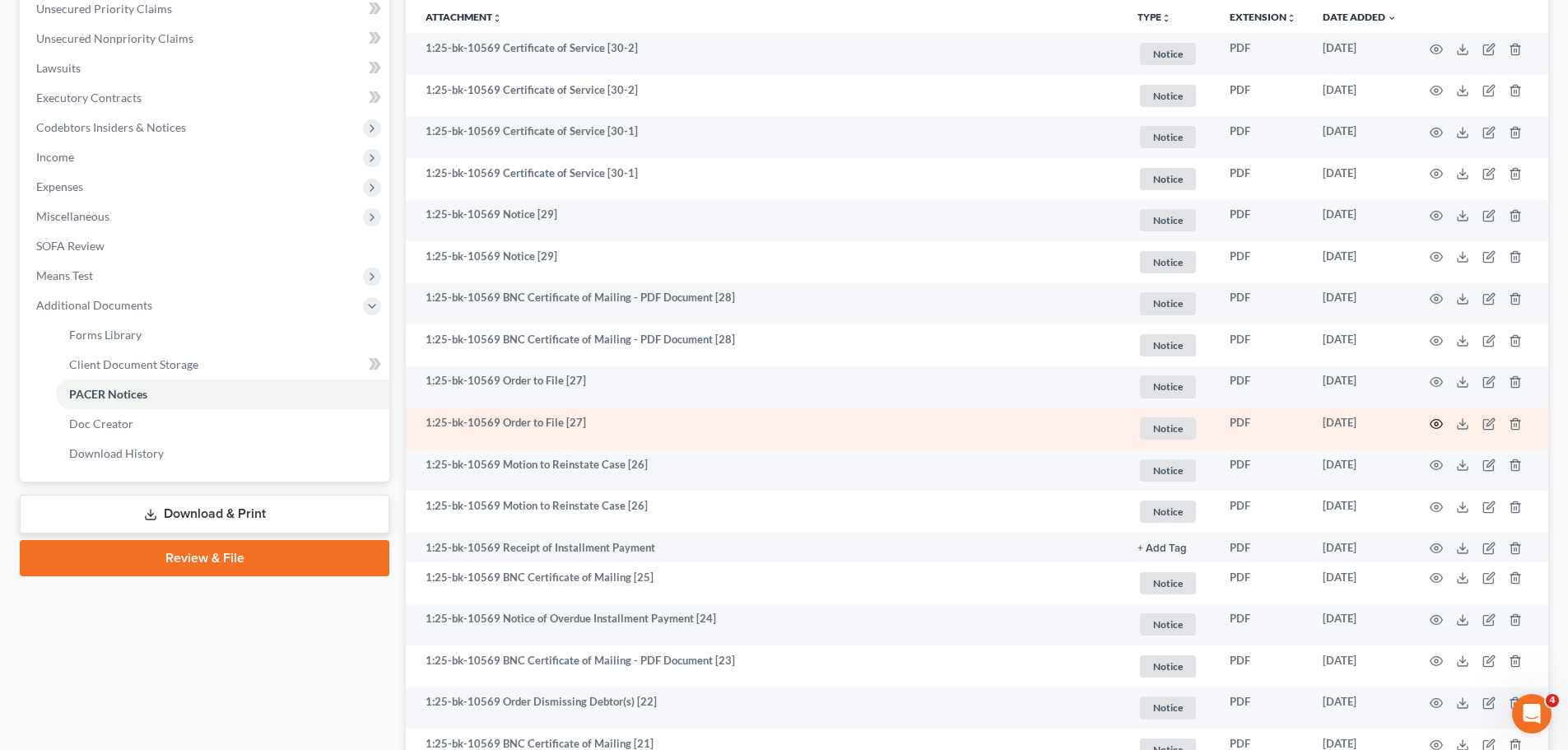
click at [1250, 426] on icon "button" at bounding box center [1436, 424] width 13 height 13
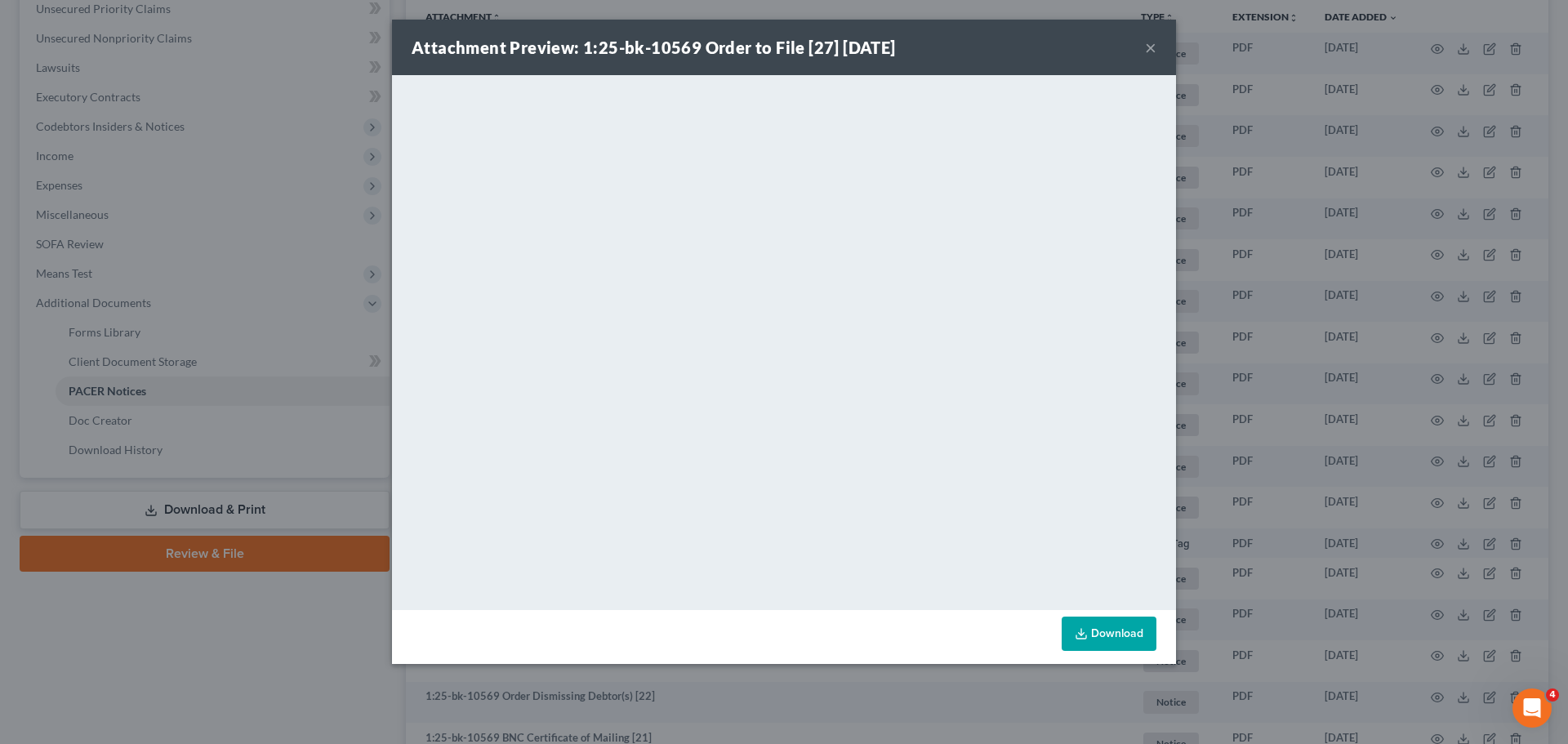
click at [1240, 427] on div "Attachment Preview: 1:25-bk-10569 Order to File [27] 09/22/2025 × <object ng-at…" at bounding box center [784, 372] width 1568 height 744
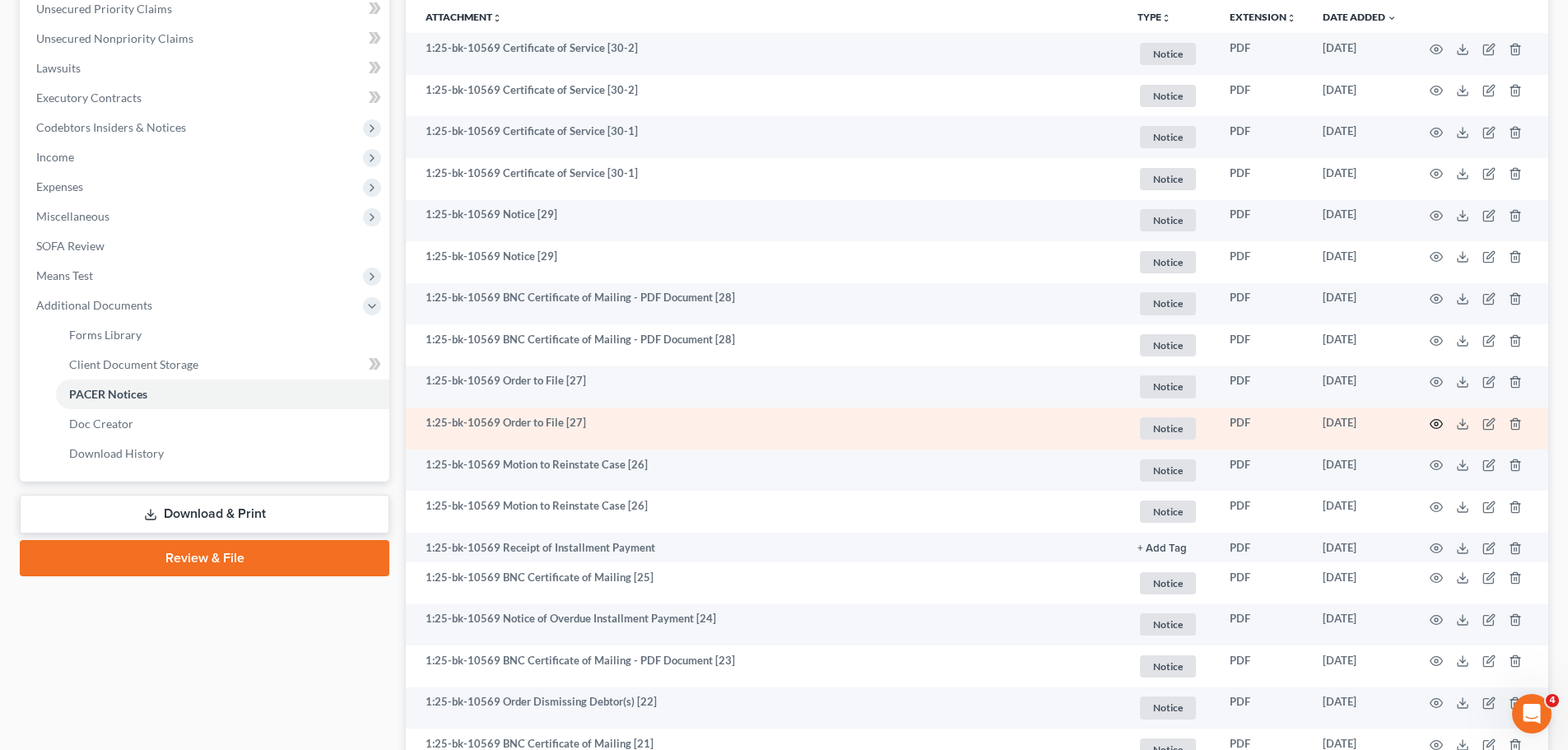
click at [1250, 429] on td at bounding box center [1479, 428] width 139 height 42
click at [1250, 429] on icon "button" at bounding box center [1436, 424] width 13 height 13
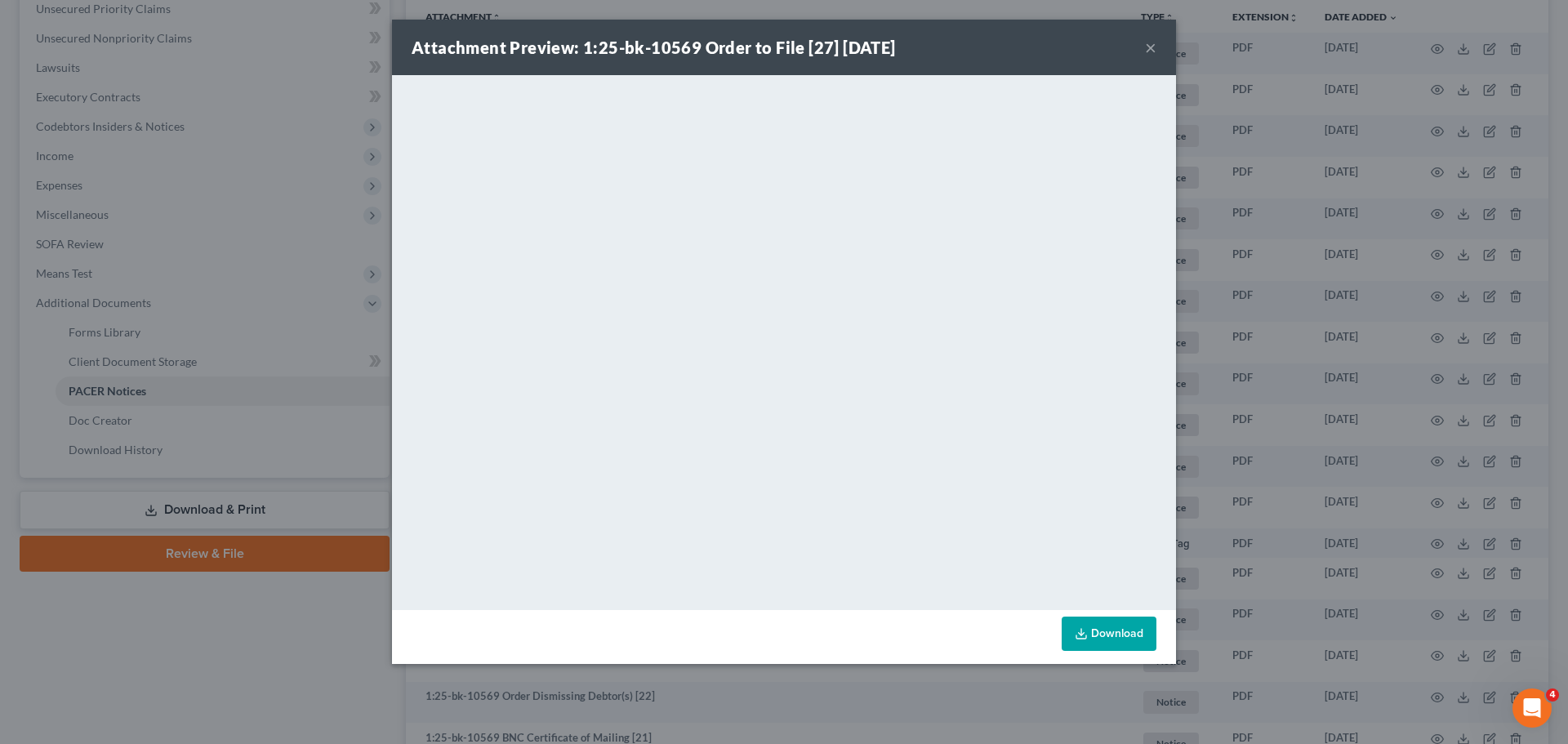
click at [1240, 411] on div "Attachment Preview: 1:25-bk-10569 Order to File [27] 09/22/2025 × <object ng-at…" at bounding box center [784, 372] width 1568 height 744
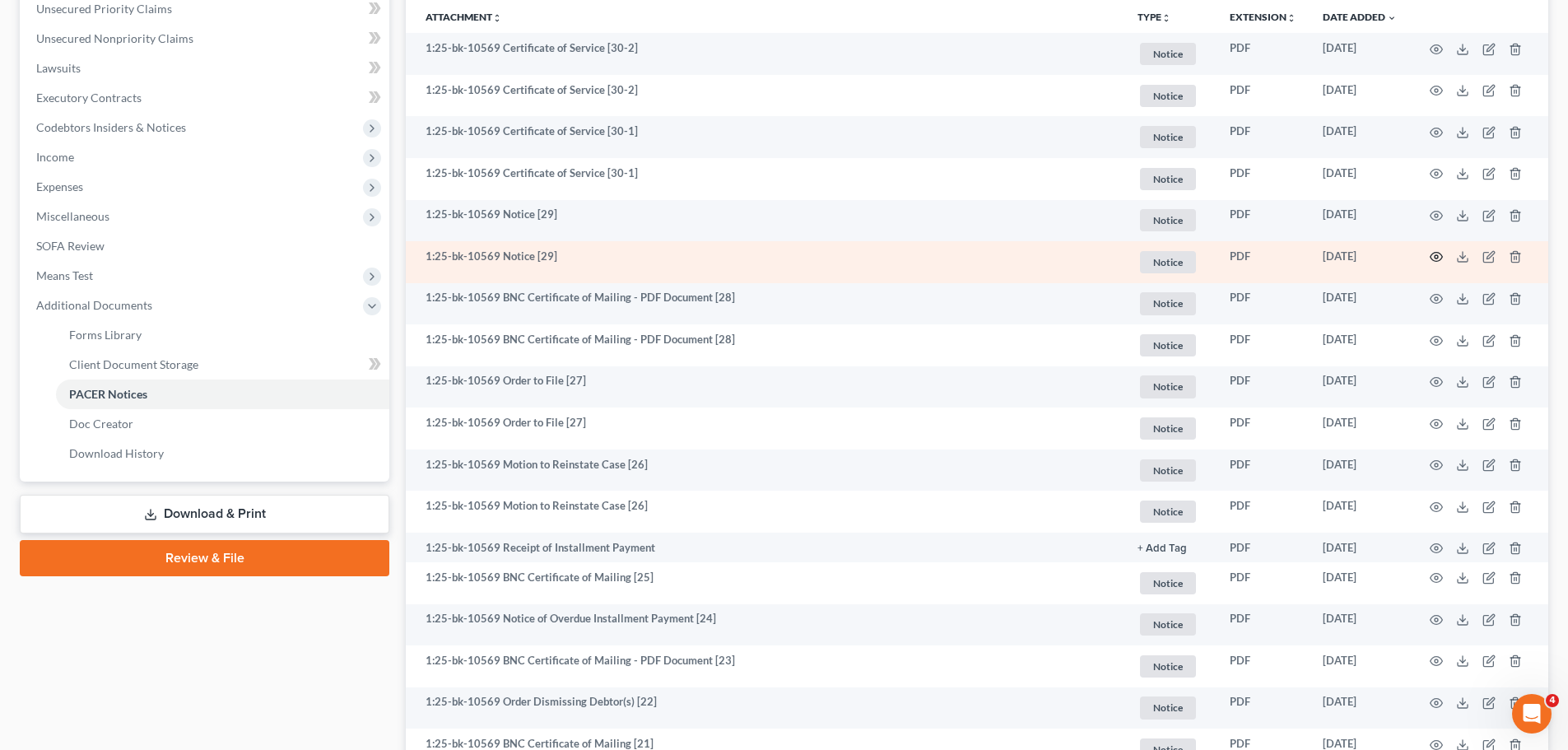
click at [1250, 253] on icon "button" at bounding box center [1437, 257] width 12 height 9
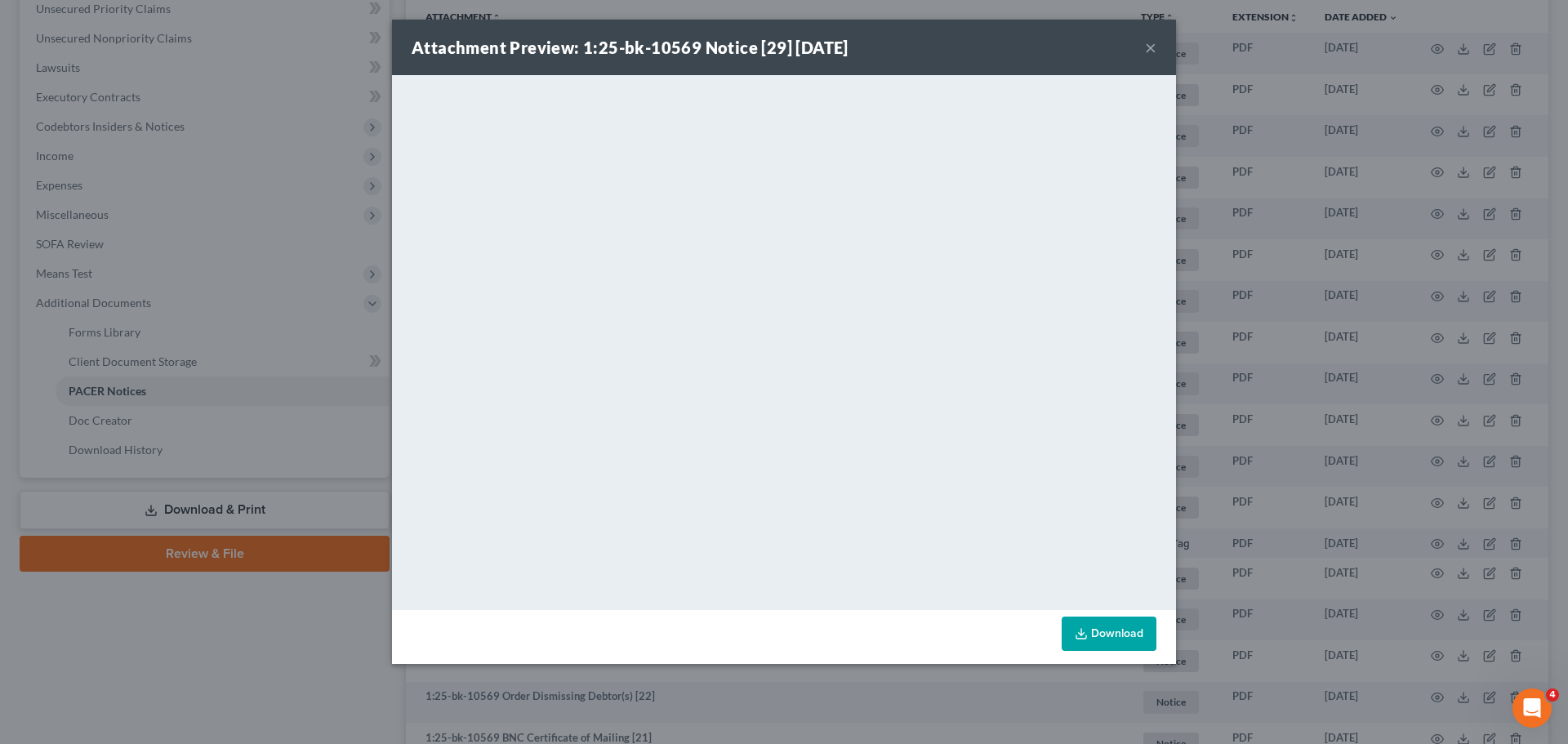
click at [1237, 414] on div "Attachment Preview: 1:25-bk-10569 Notice [29] 10/03/2025 × <object ng-attr-data…" at bounding box center [784, 372] width 1568 height 744
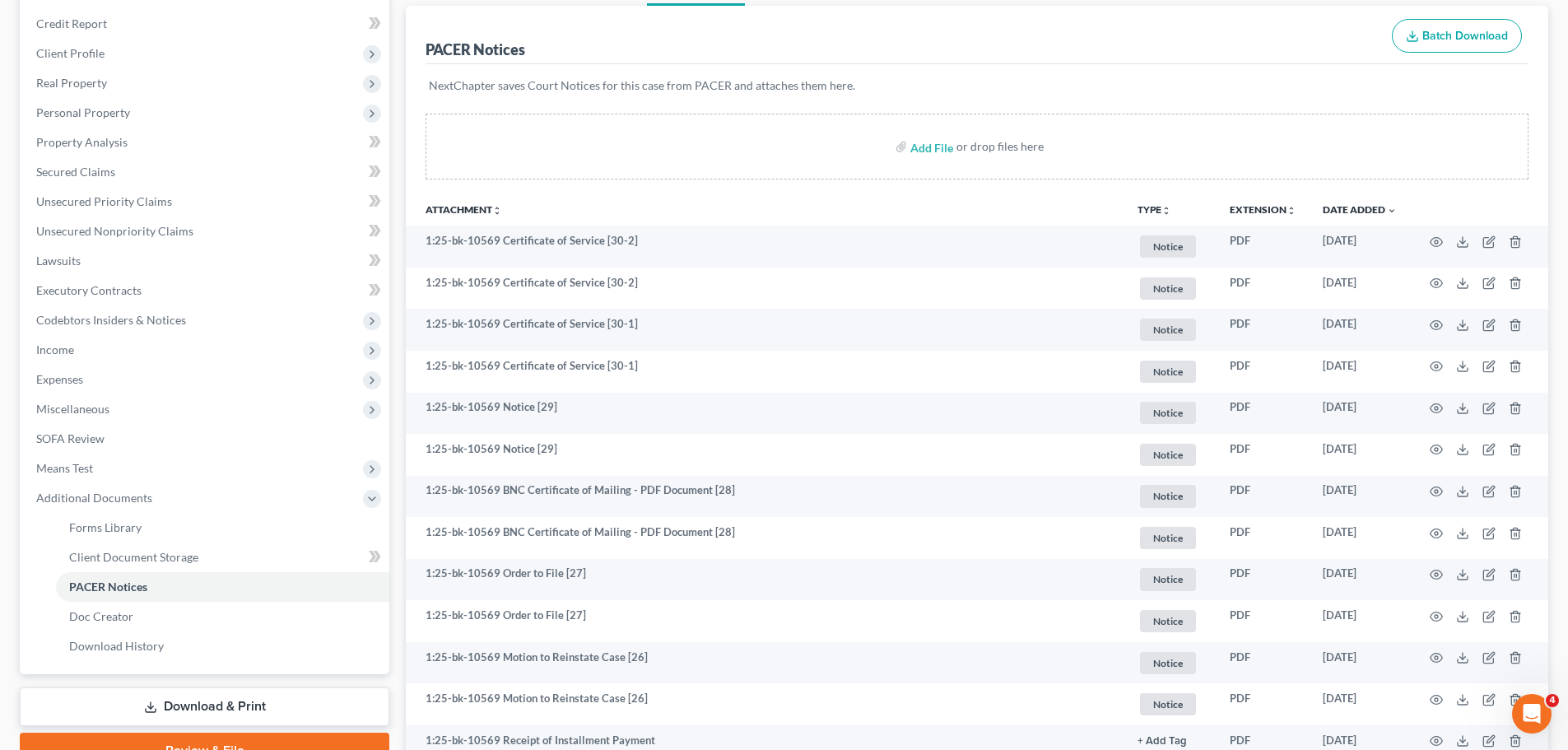
scroll to position [0, 0]
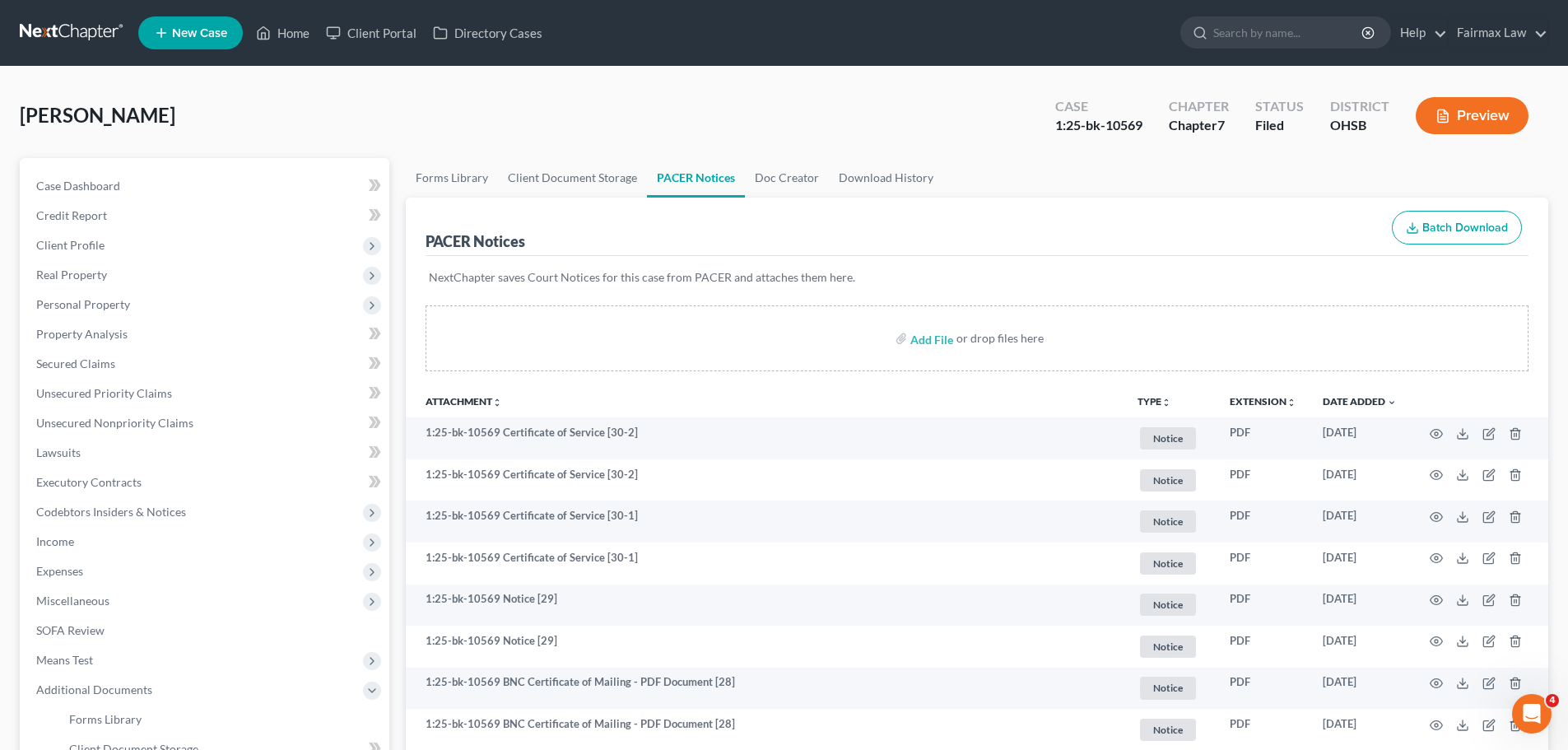
click at [1006, 228] on div "PACER Notices Batch Download" at bounding box center [977, 227] width 1103 height 59
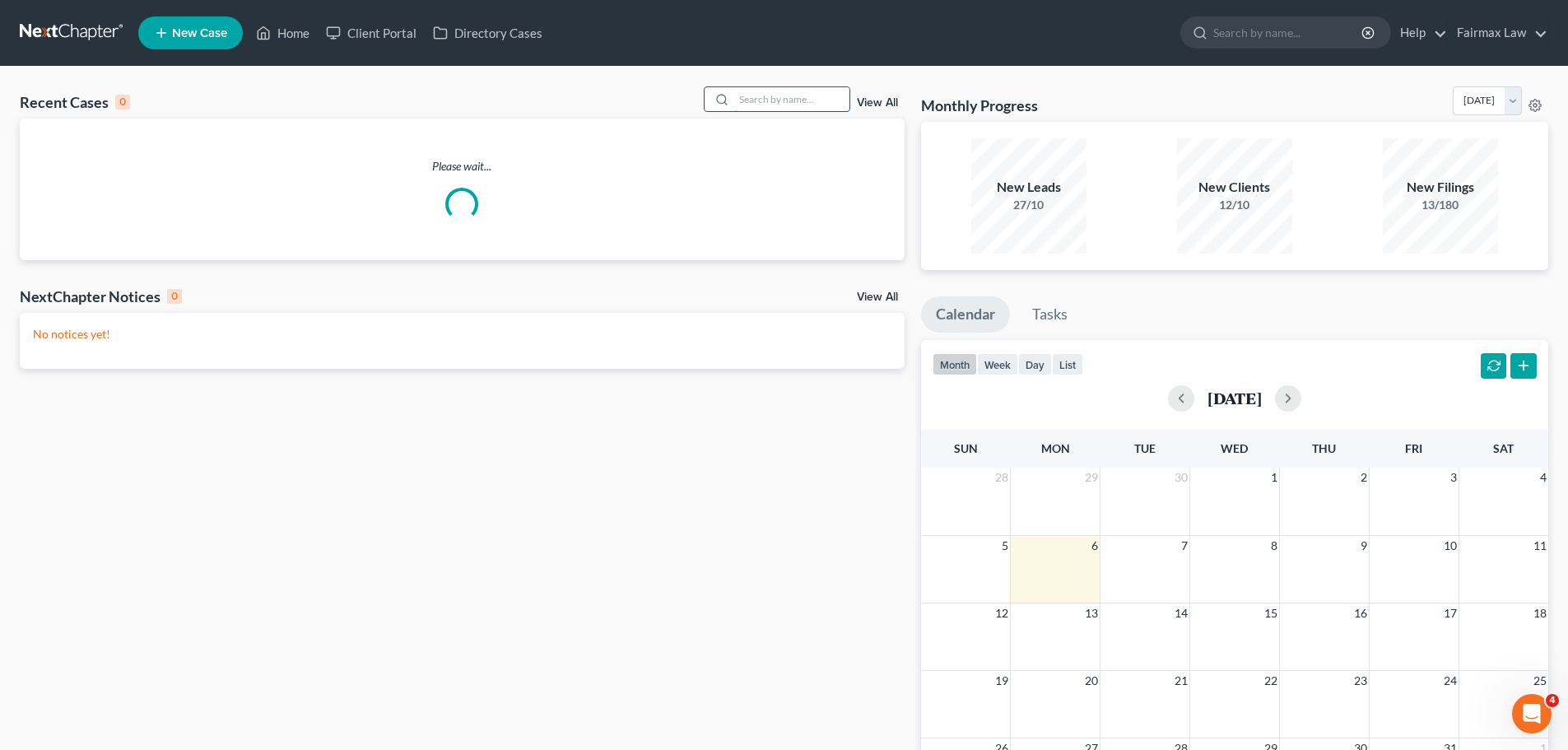
click at [791, 110] on input "search" at bounding box center [792, 99] width 116 height 24
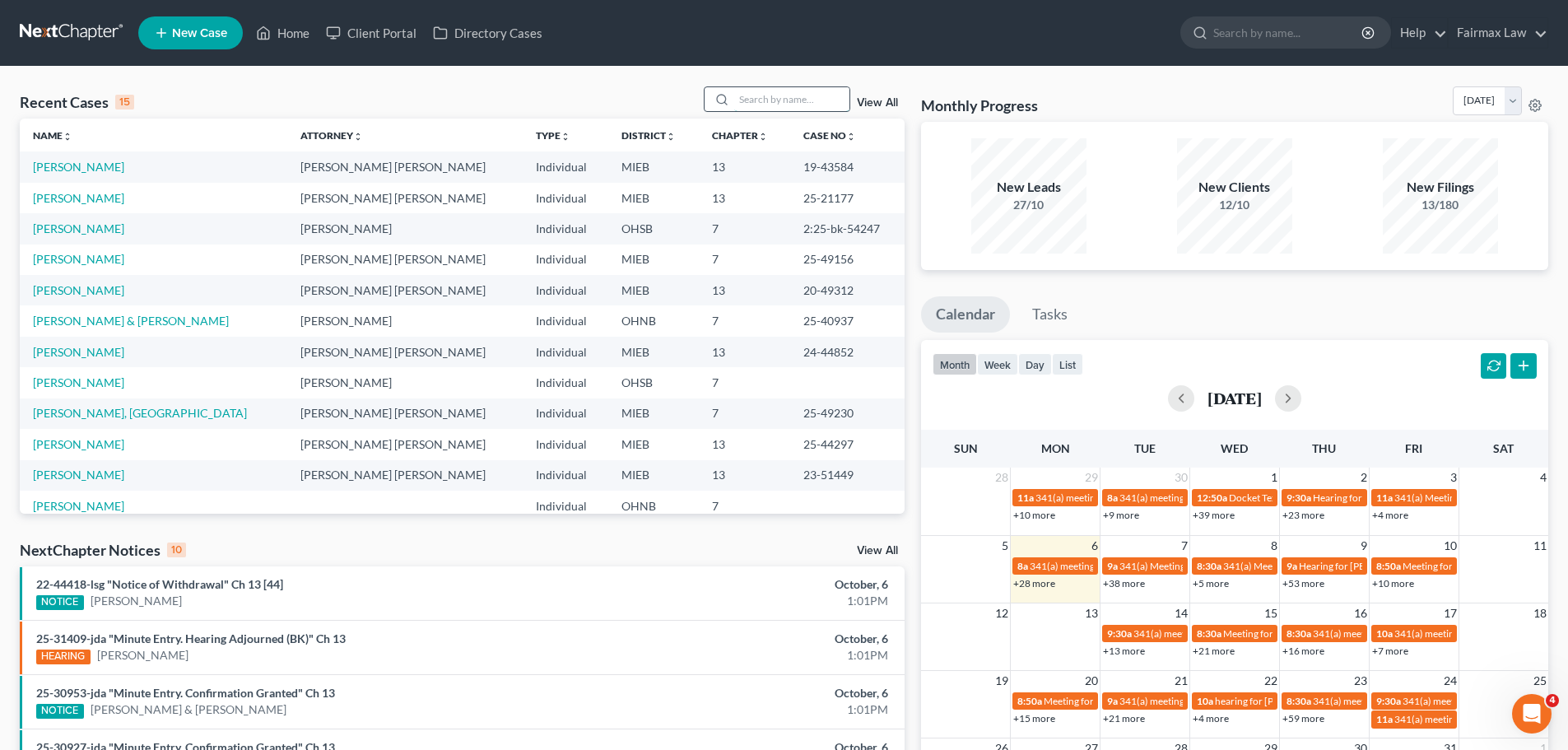
click at [773, 111] on input "search" at bounding box center [792, 99] width 116 height 24
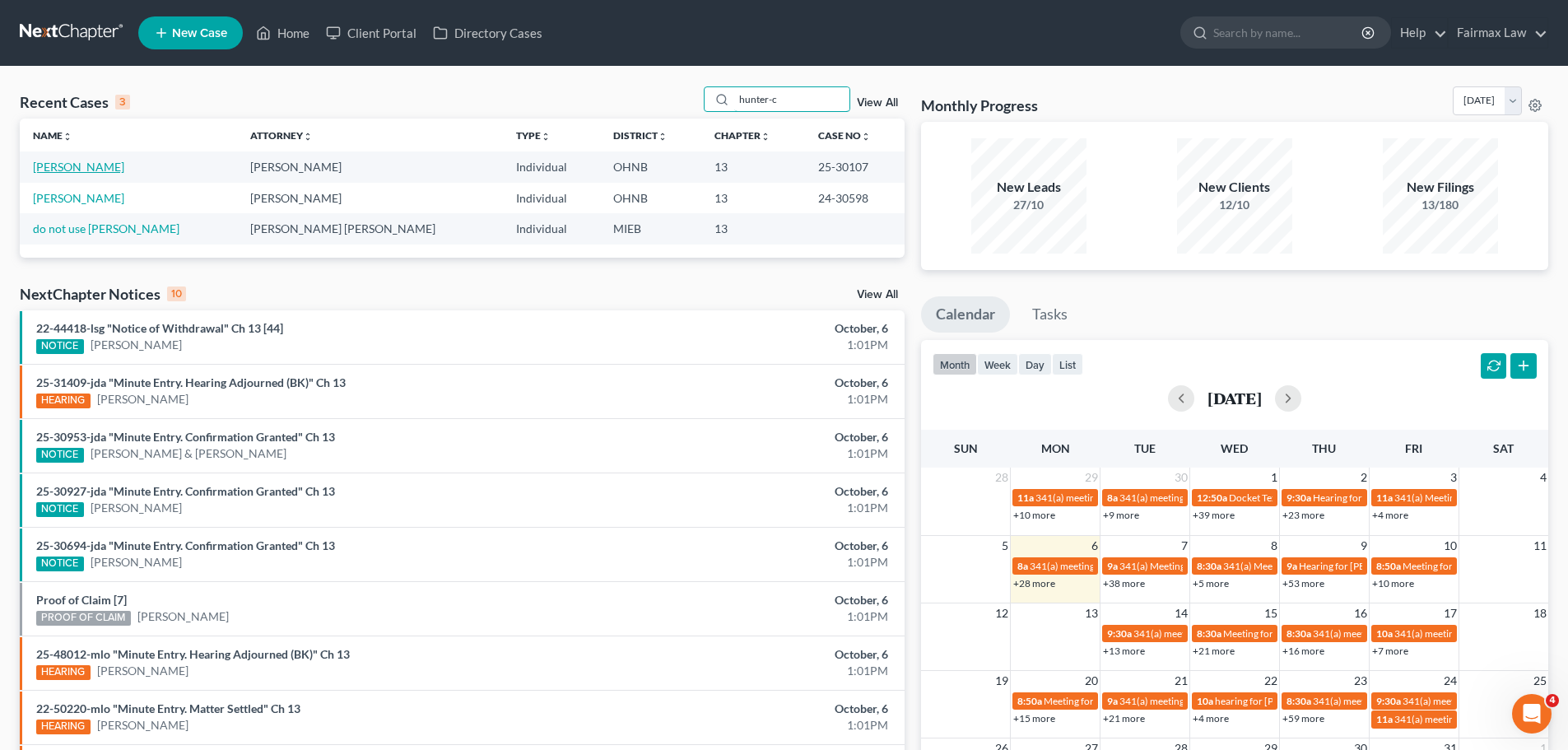
type input "hunter-c"
click at [111, 169] on link "[PERSON_NAME]" at bounding box center [78, 167] width 92 height 14
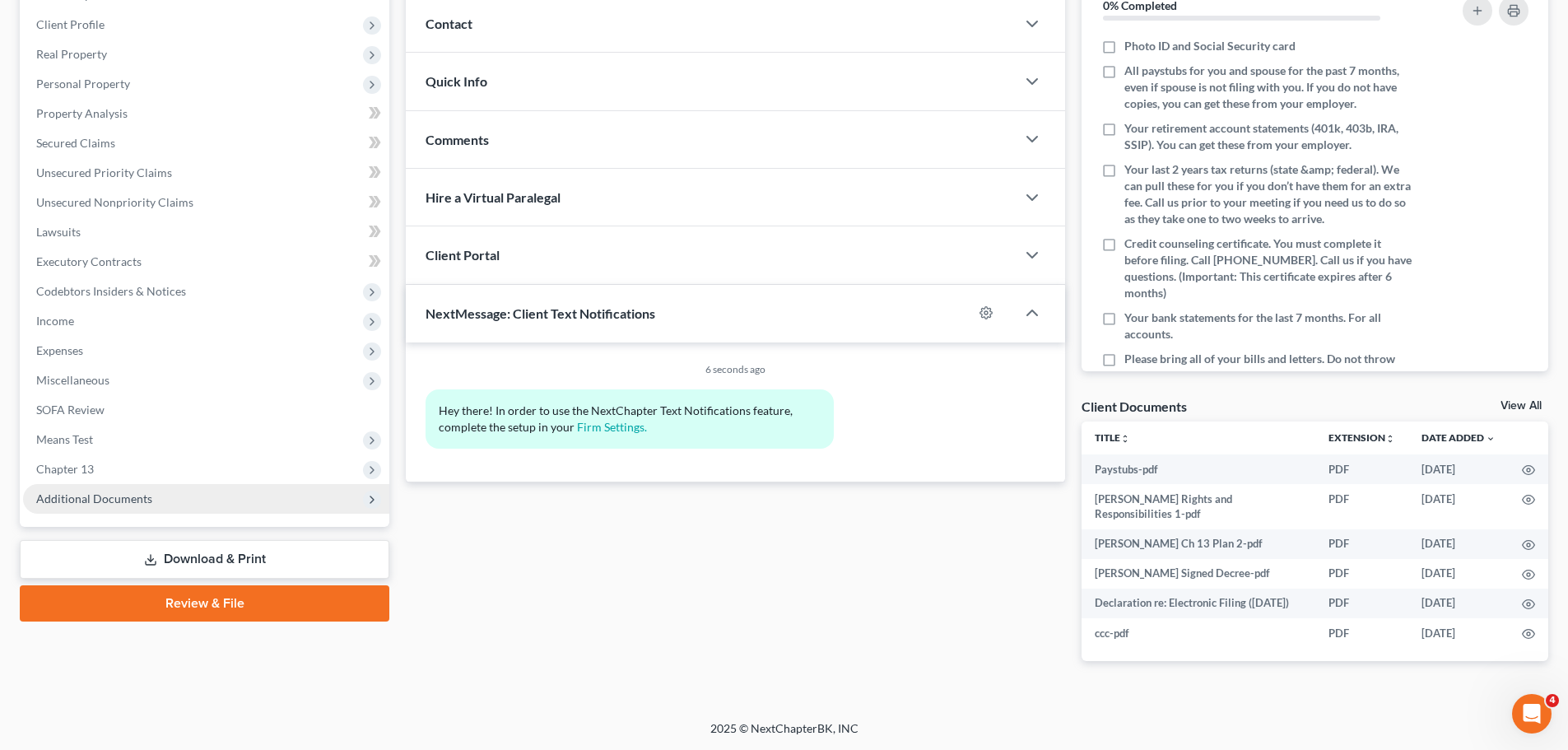
scroll to position [251, 0]
click at [134, 485] on span "Additional Documents" at bounding box center [206, 499] width 366 height 30
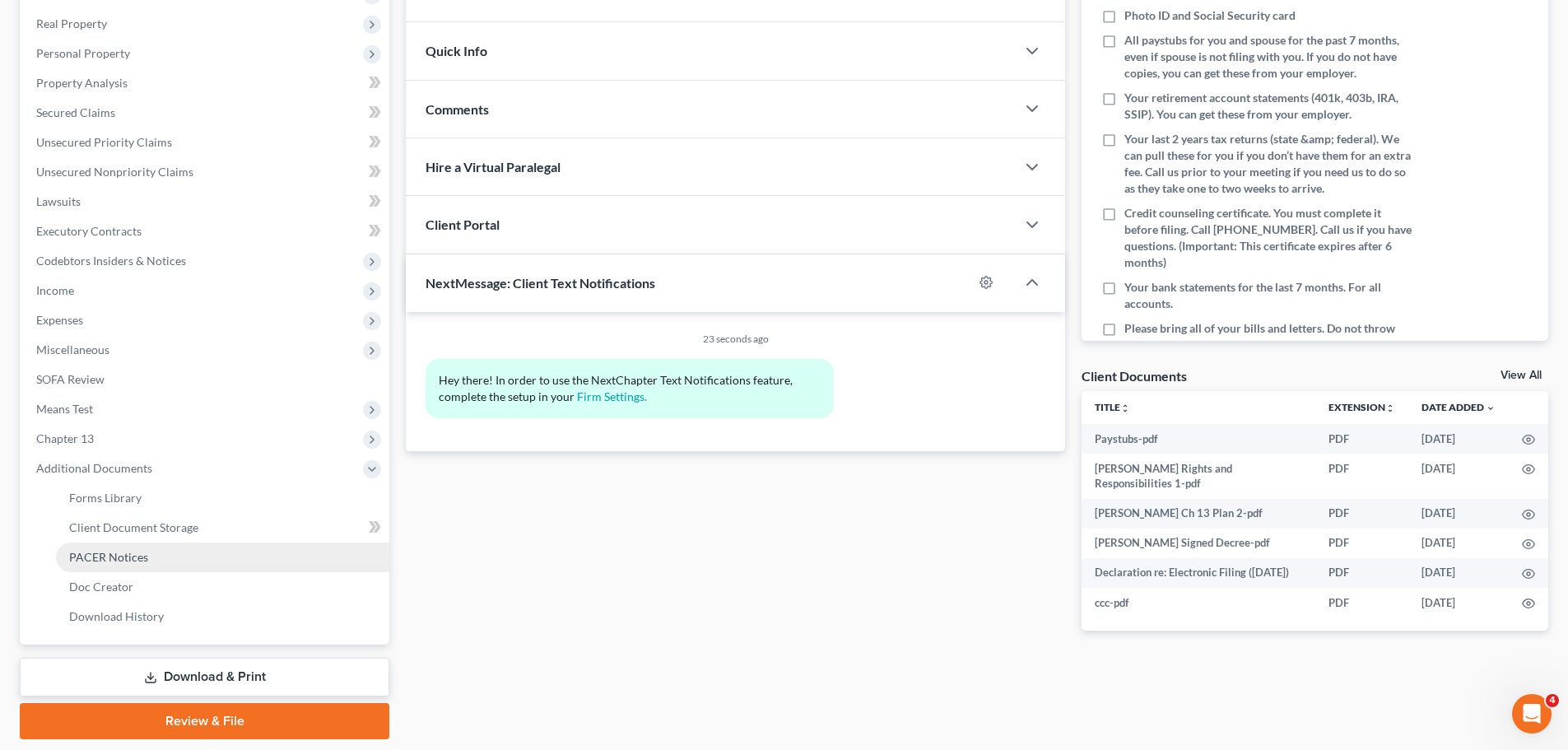
click at [107, 544] on link "PACER Notices" at bounding box center [223, 557] width 334 height 30
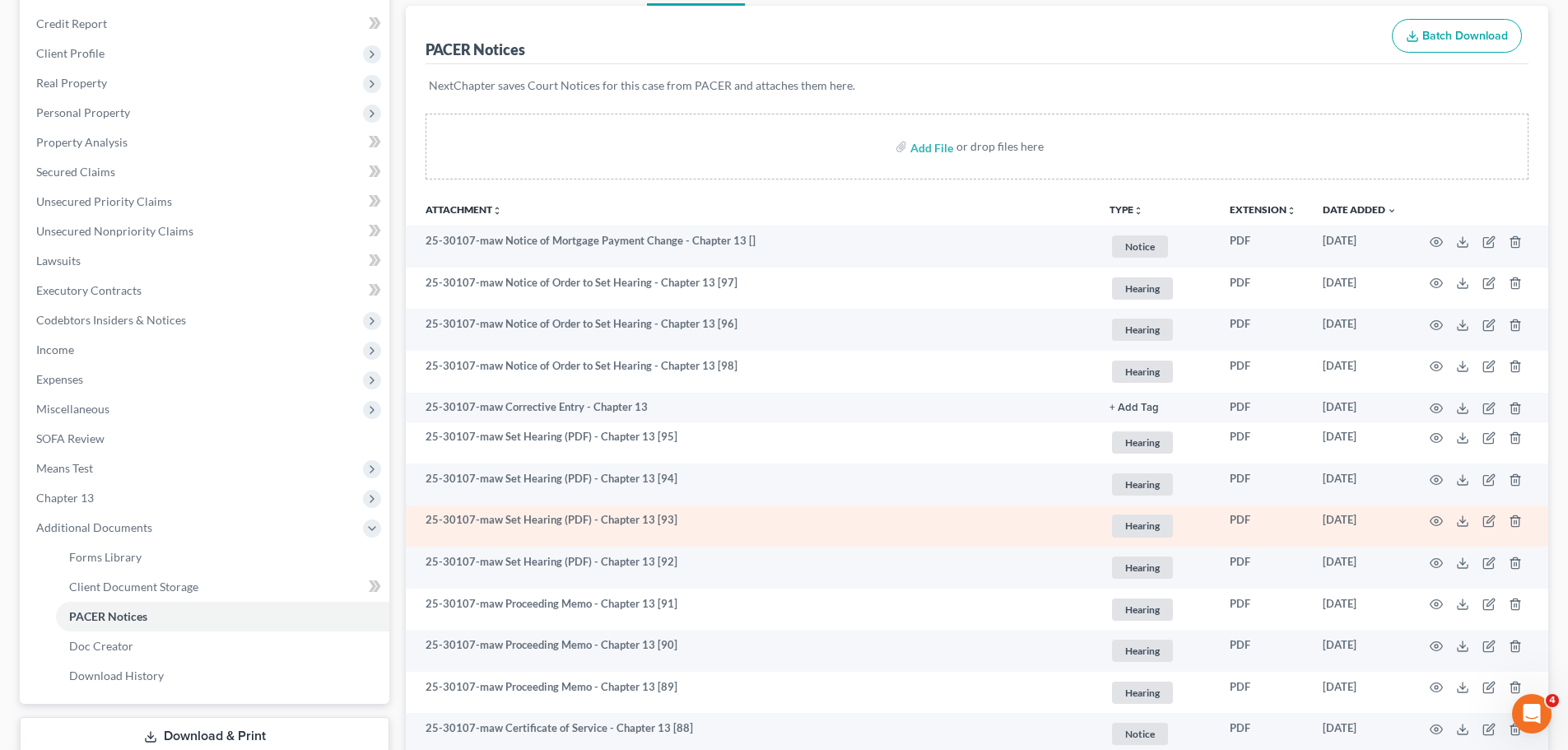
scroll to position [384, 0]
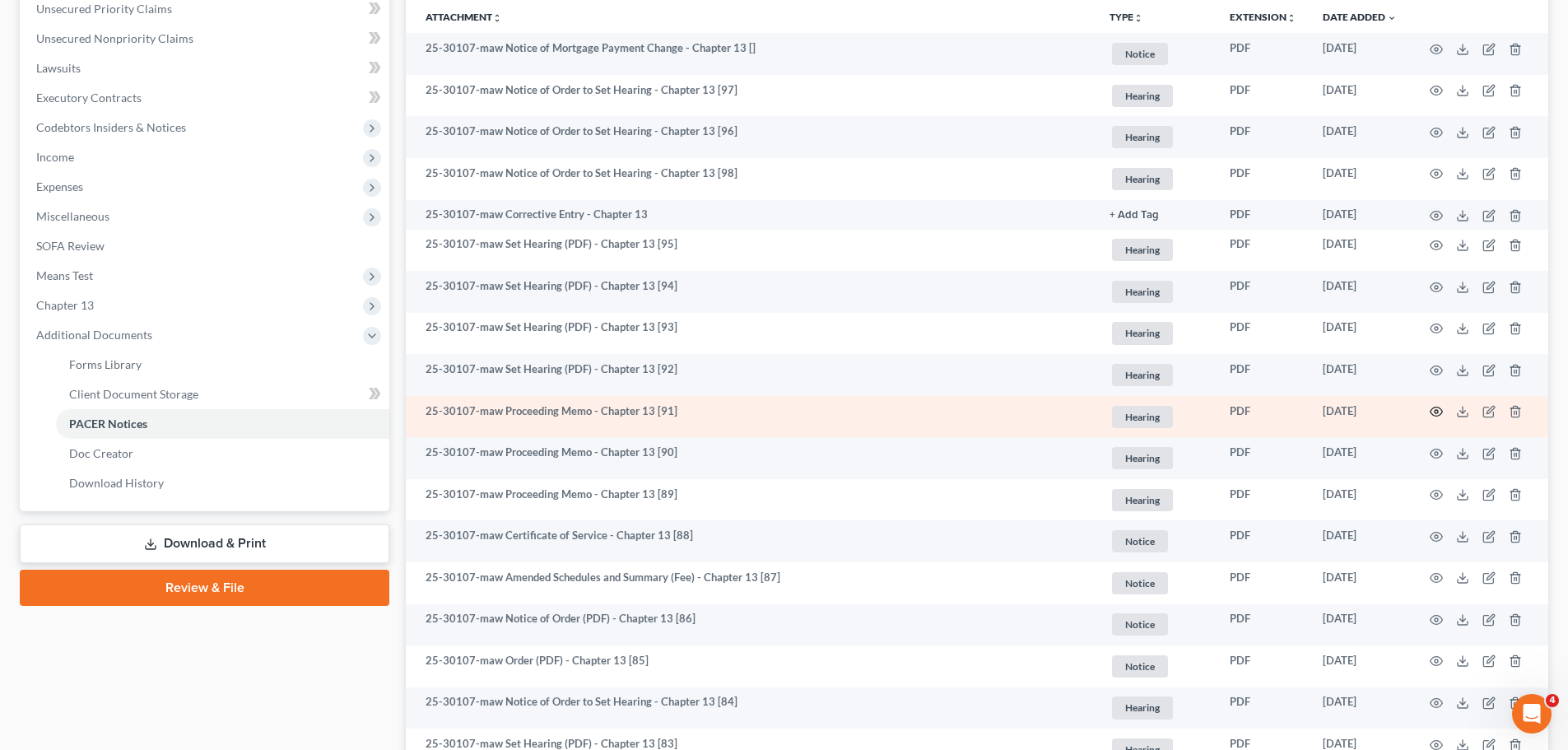
click at [1437, 414] on icon "button" at bounding box center [1436, 411] width 13 height 13
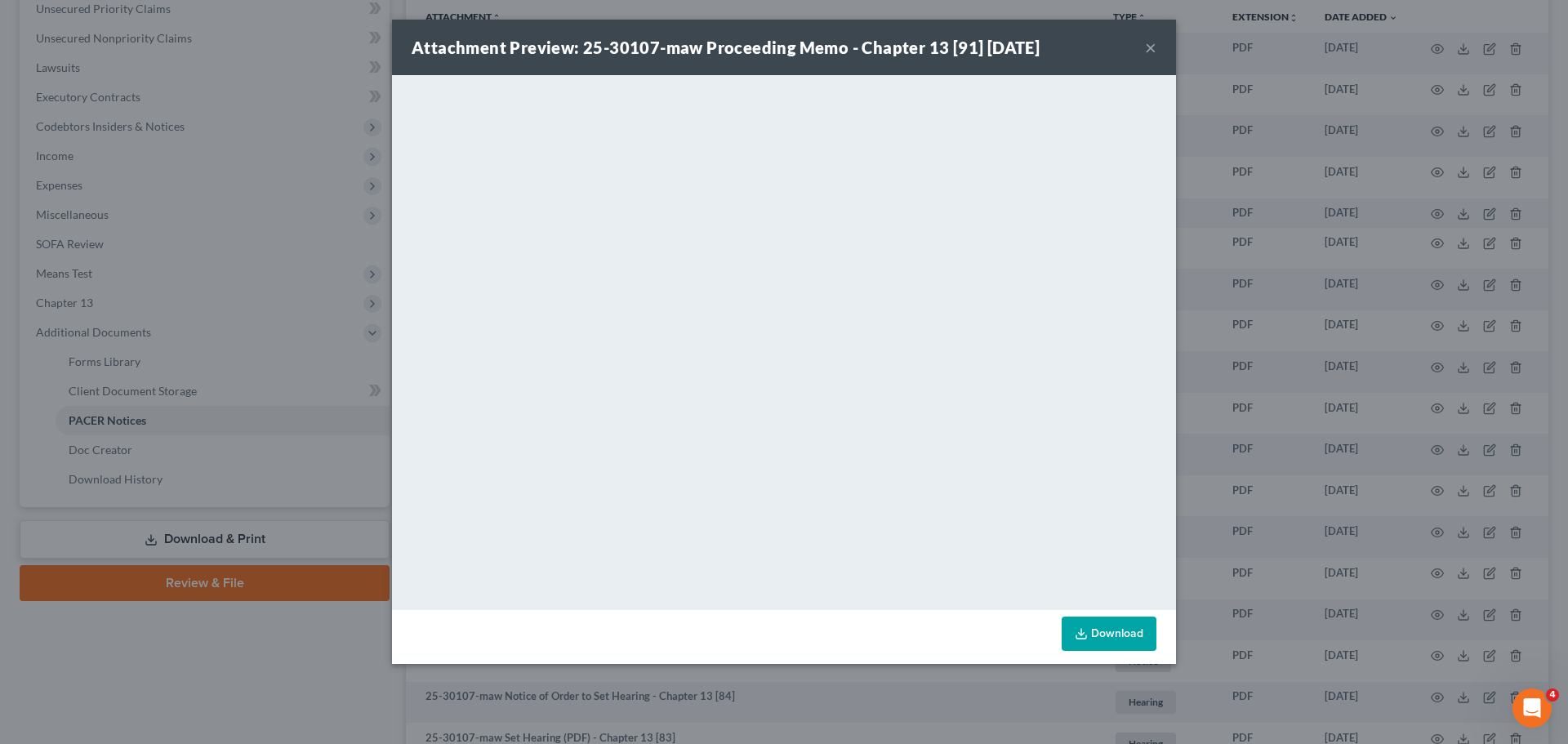
click at [1271, 366] on div "Attachment Preview: 25-30107-maw Proceeding Memo - Chapter 13 [91] [DATE] × Dow…" at bounding box center [784, 372] width 1568 height 744
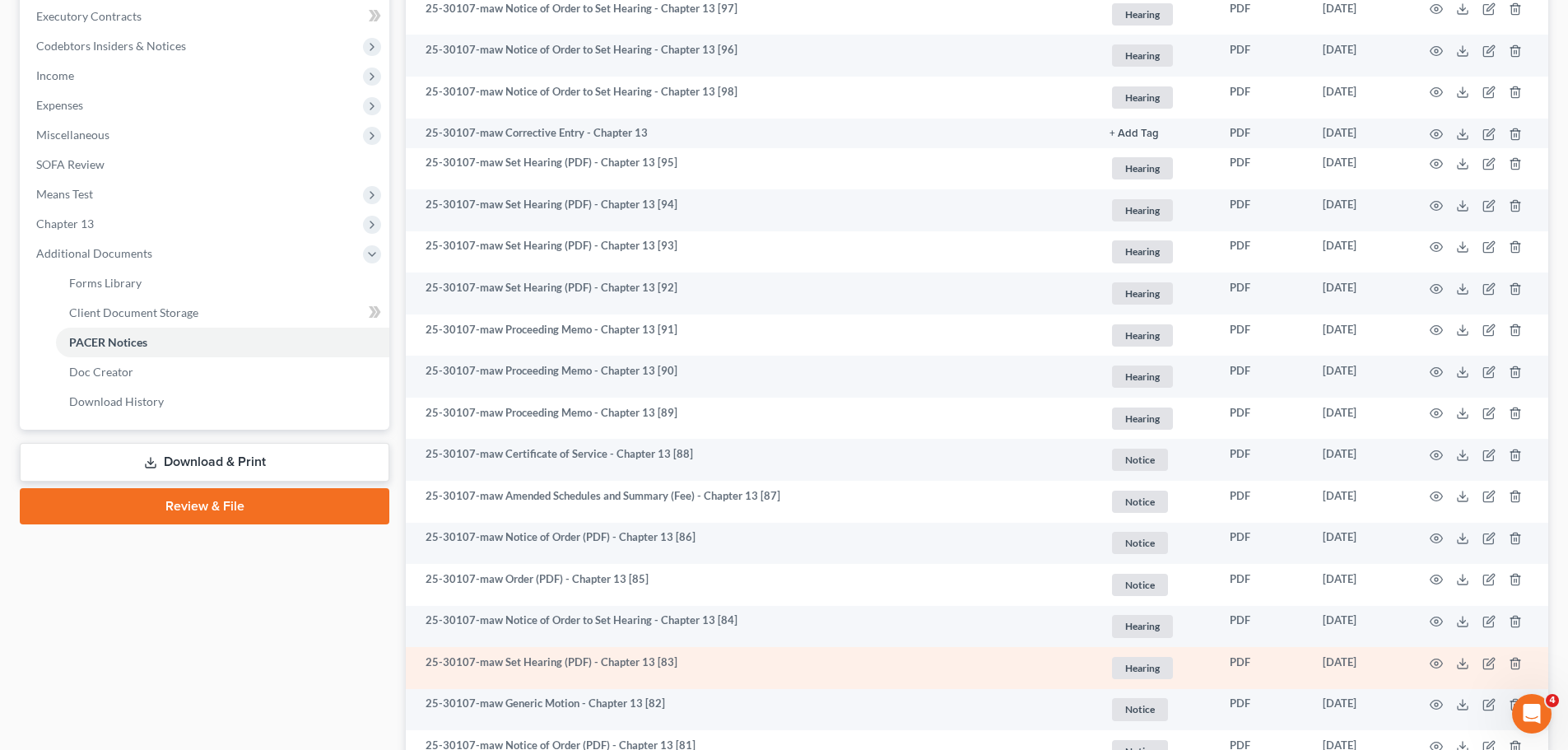
scroll to position [576, 0]
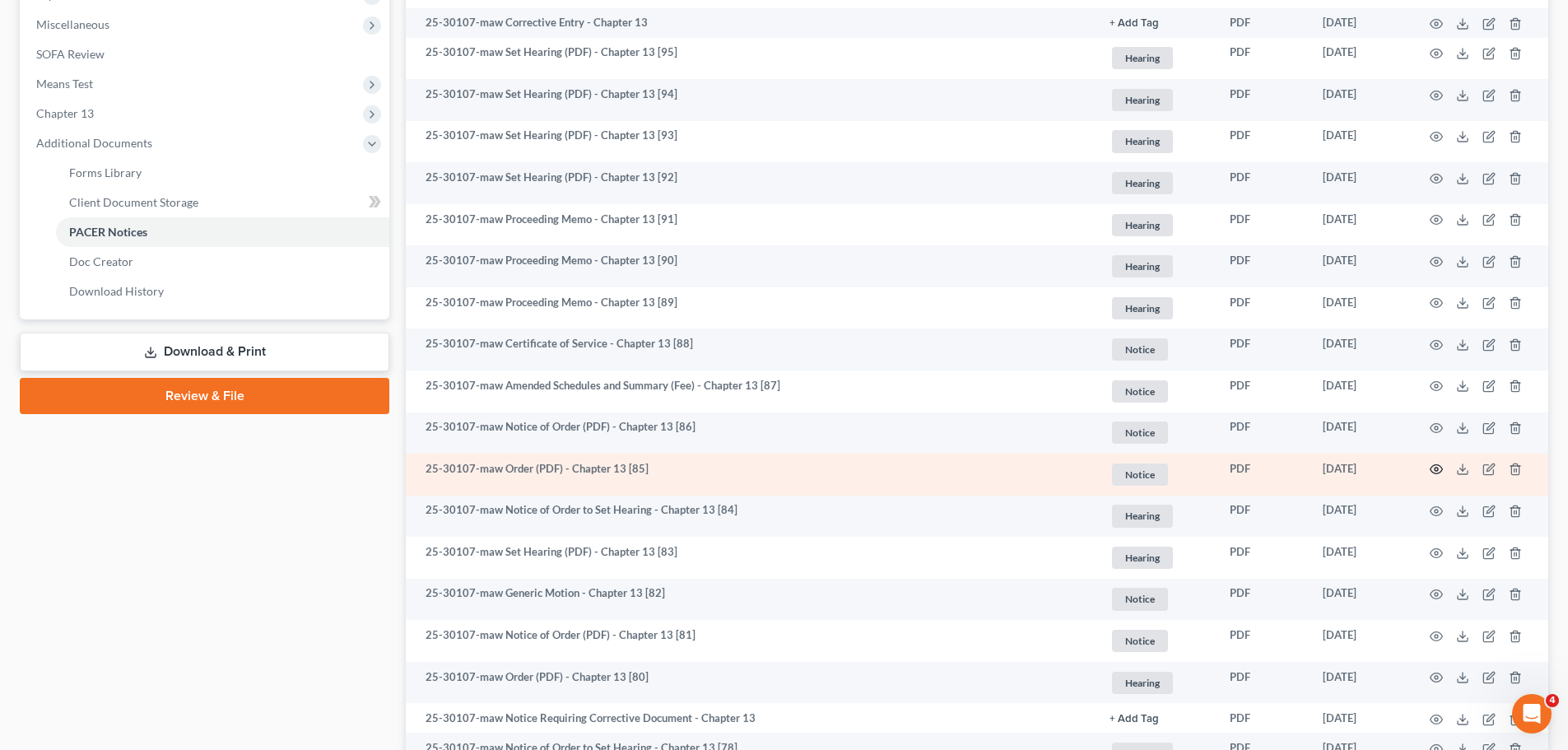
click at [1435, 470] on icon "button" at bounding box center [1436, 469] width 13 height 13
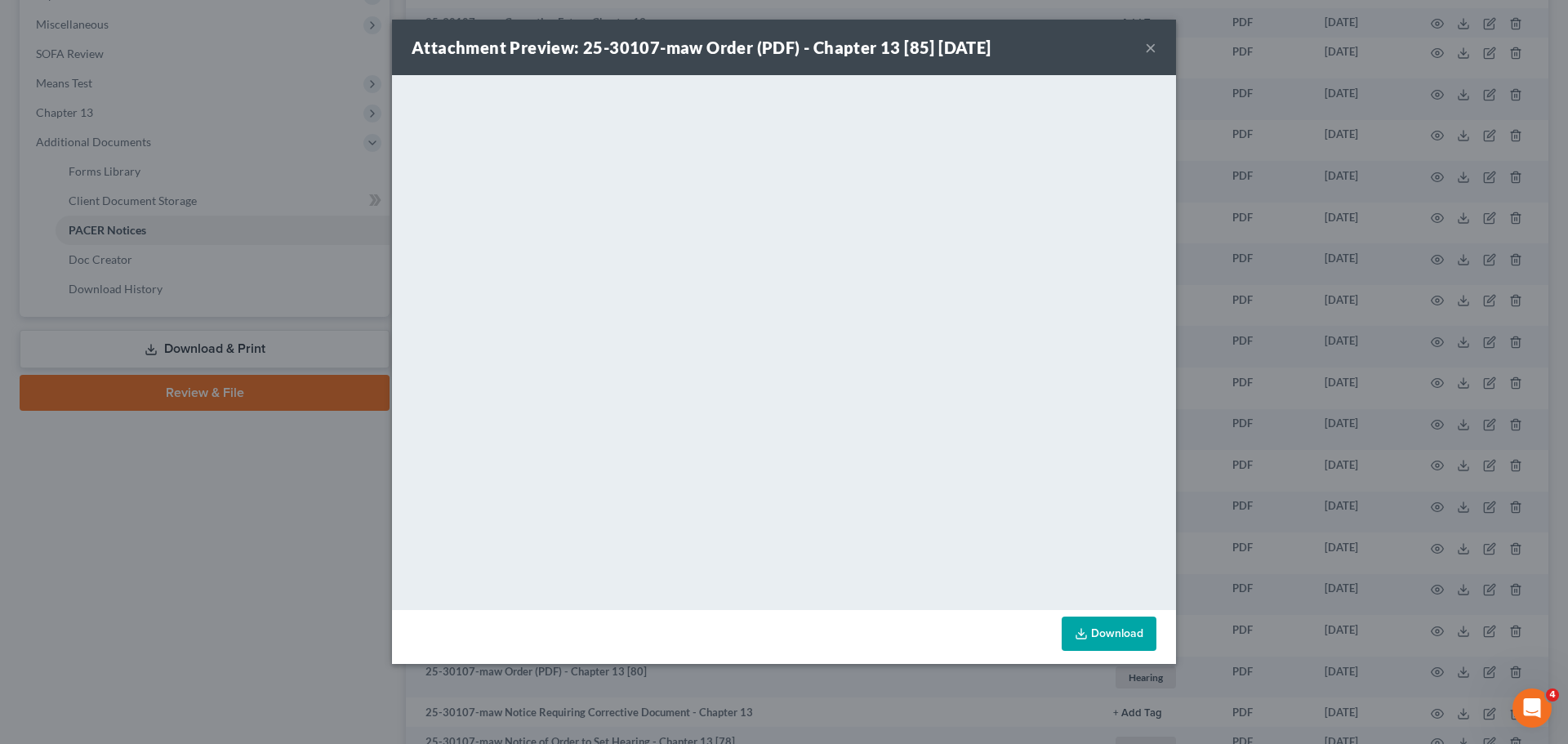
click at [1295, 462] on div "Attachment Preview: 25-30107-maw Order (PDF) - Chapter 13 [85] [DATE] × <object…" at bounding box center [784, 372] width 1568 height 744
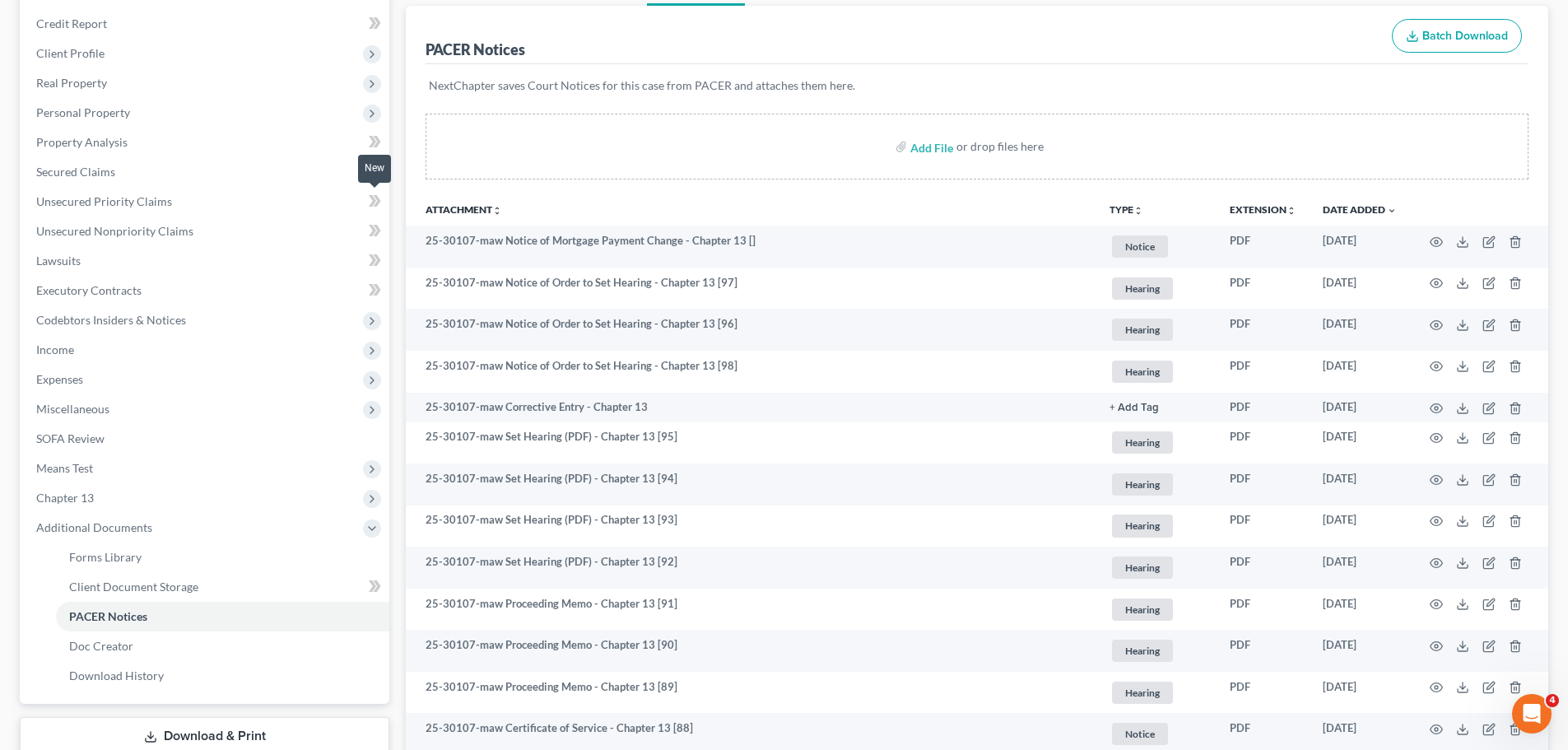
scroll to position [0, 0]
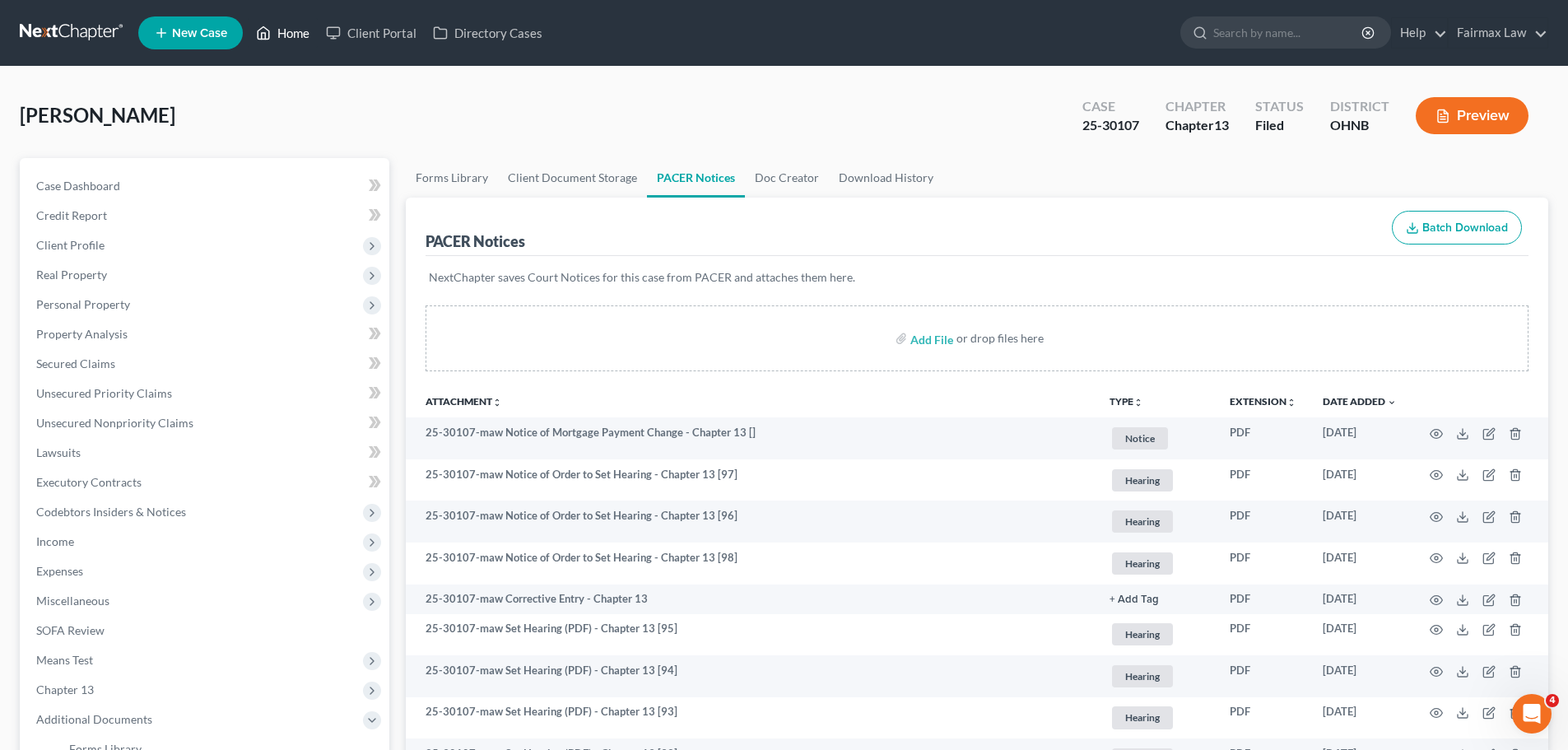
click at [280, 47] on link "Home" at bounding box center [282, 33] width 70 height 30
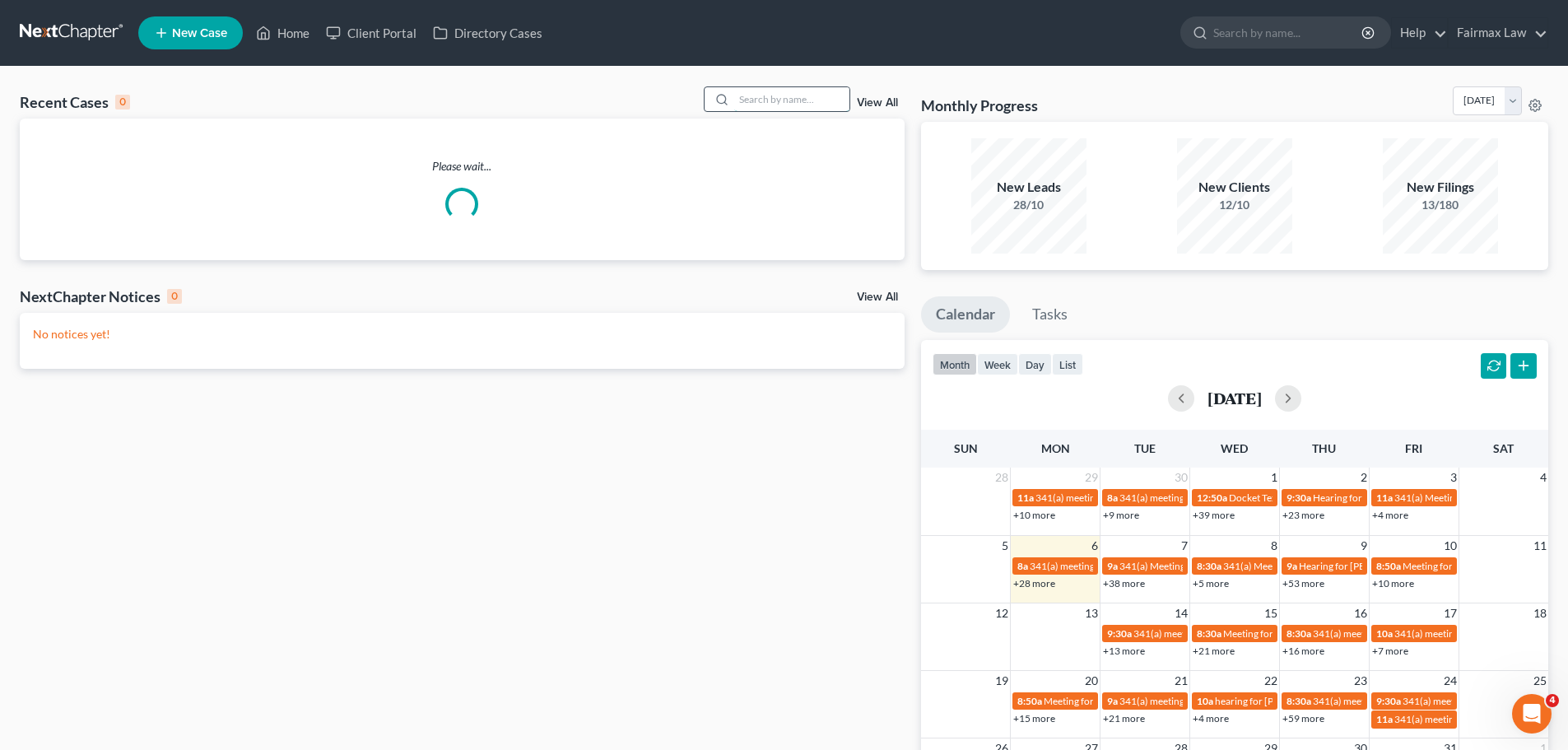
click at [815, 92] on input "search" at bounding box center [792, 99] width 116 height 24
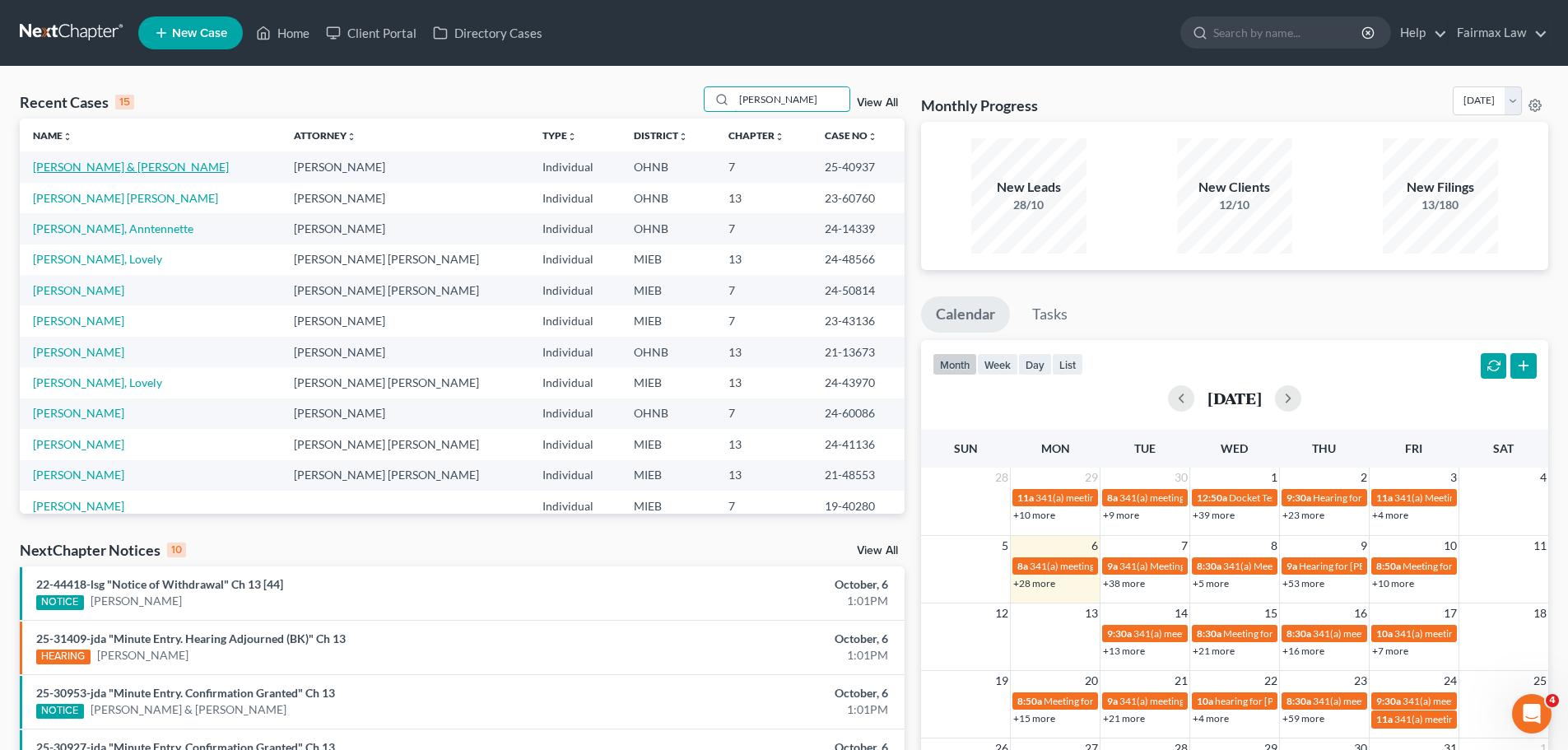
type input "[PERSON_NAME]"
click at [120, 167] on link "[PERSON_NAME] & [PERSON_NAME]" at bounding box center [130, 167] width 196 height 14
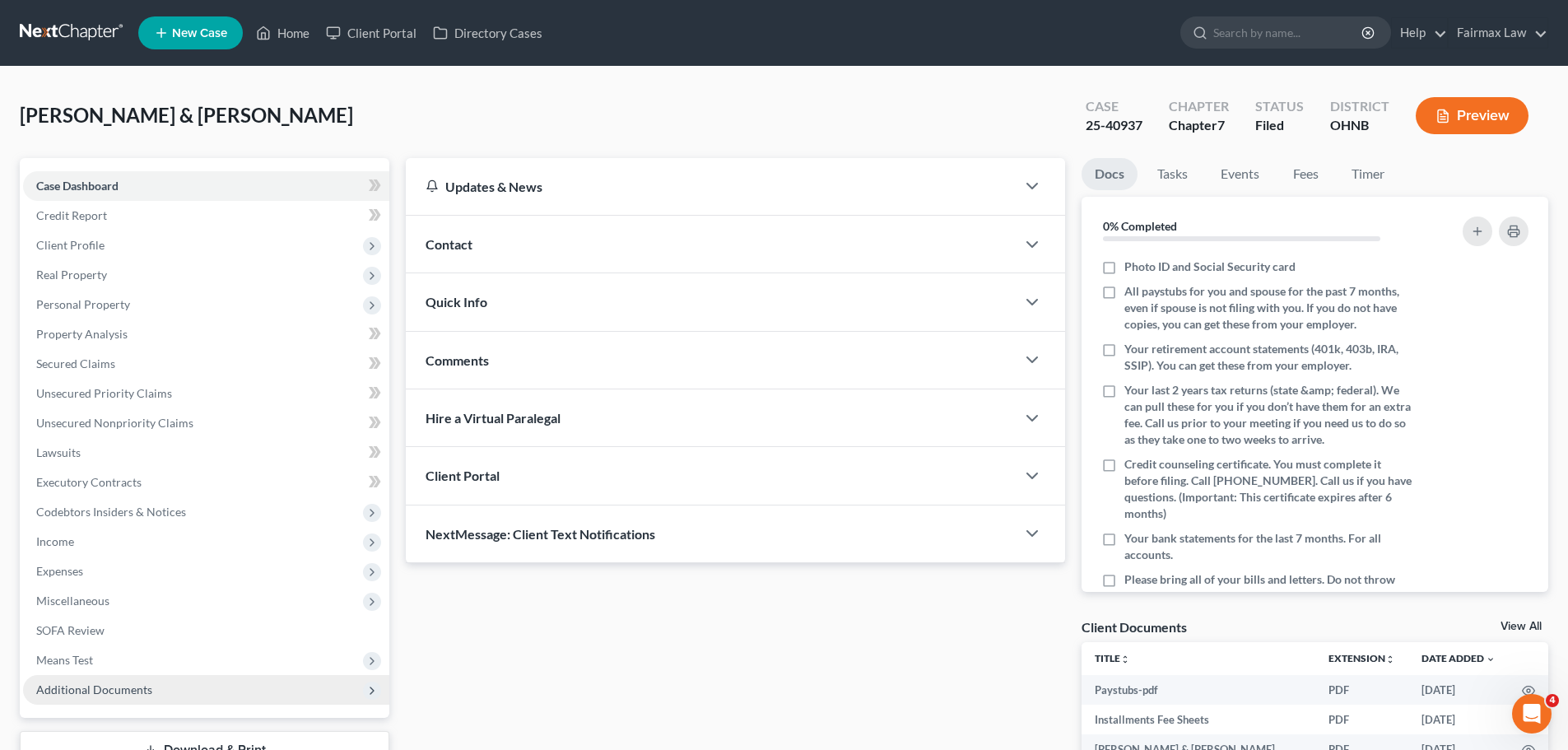
click at [199, 699] on span "Additional Documents" at bounding box center [206, 690] width 366 height 30
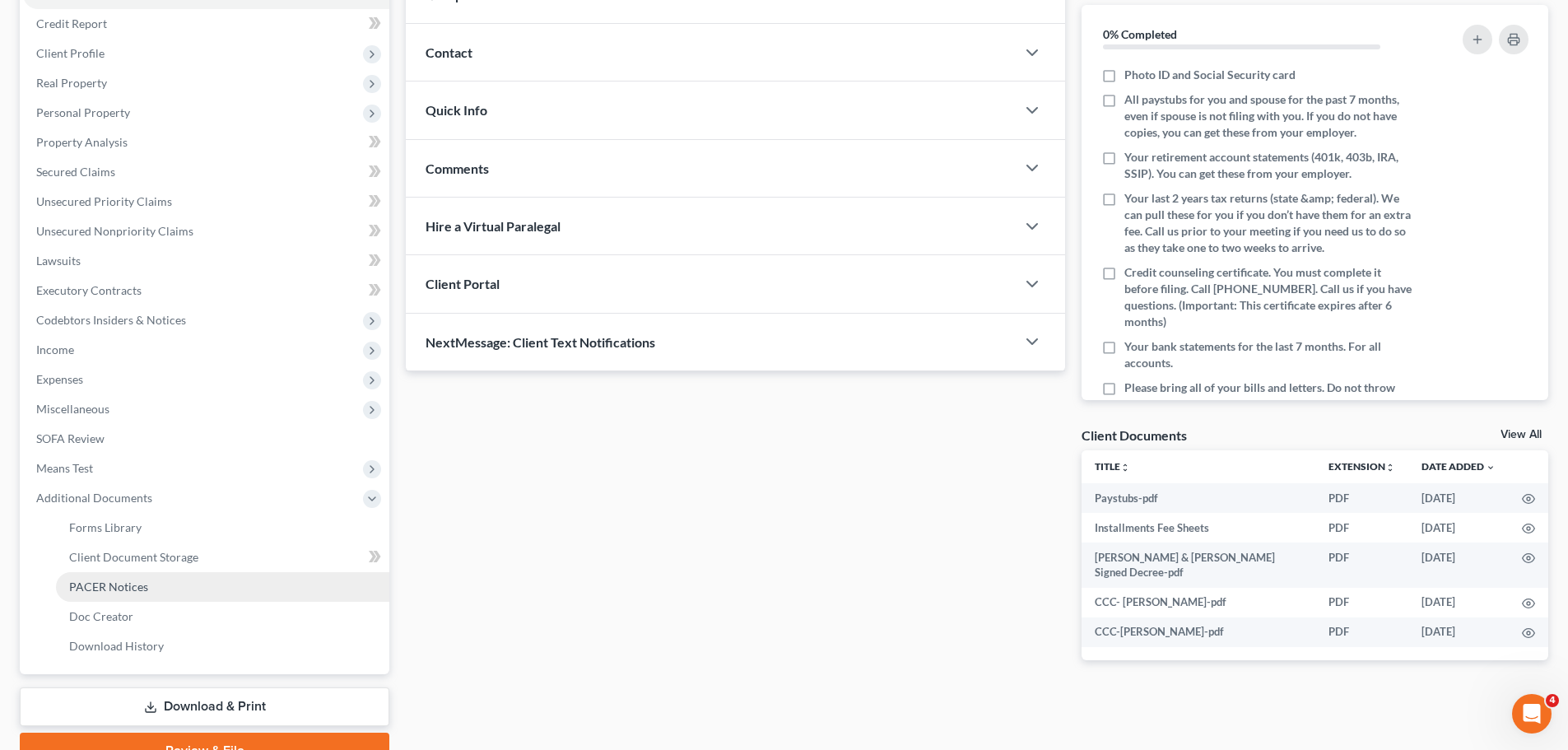
click at [178, 592] on link "PACER Notices" at bounding box center [223, 586] width 334 height 30
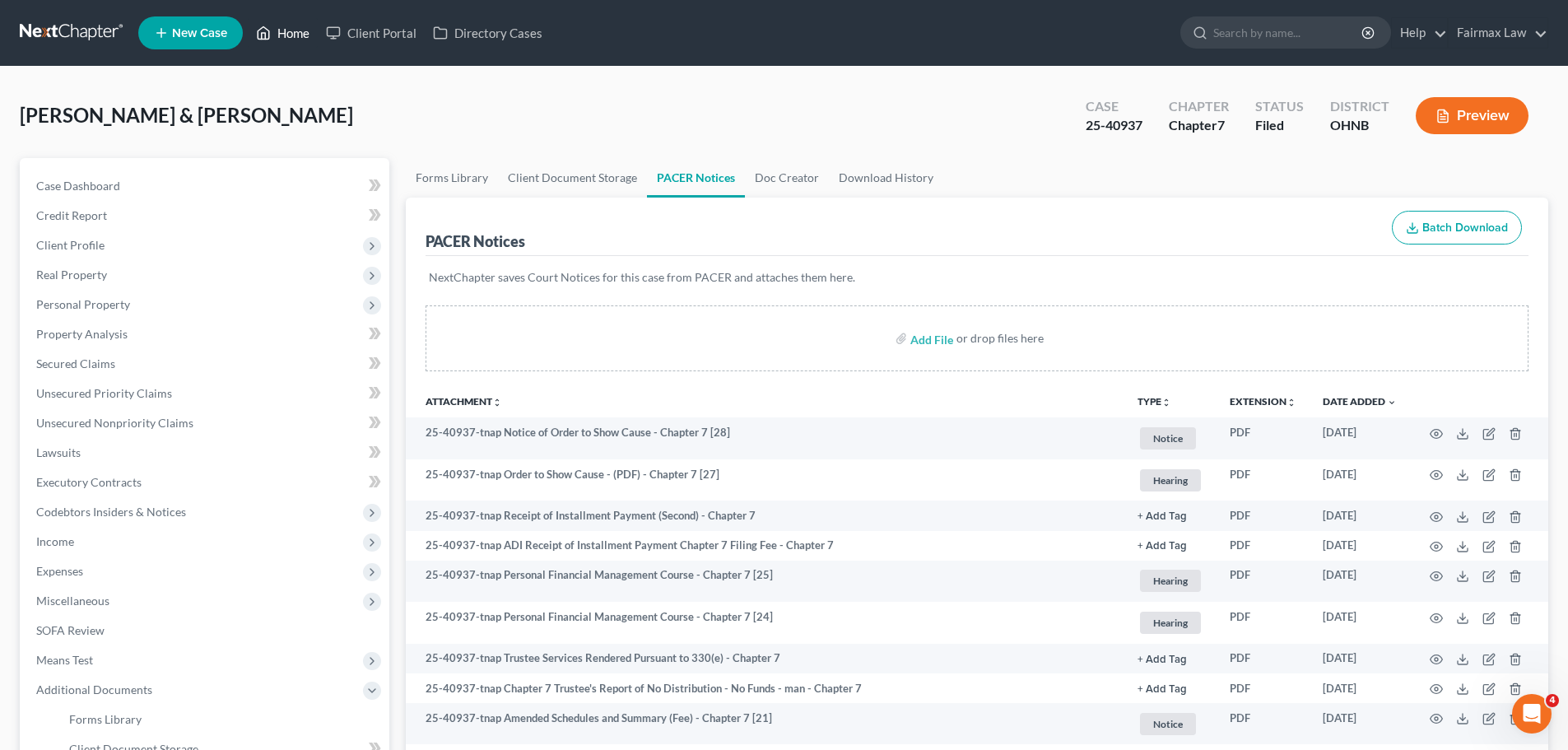
click at [301, 40] on link "Home" at bounding box center [282, 33] width 70 height 30
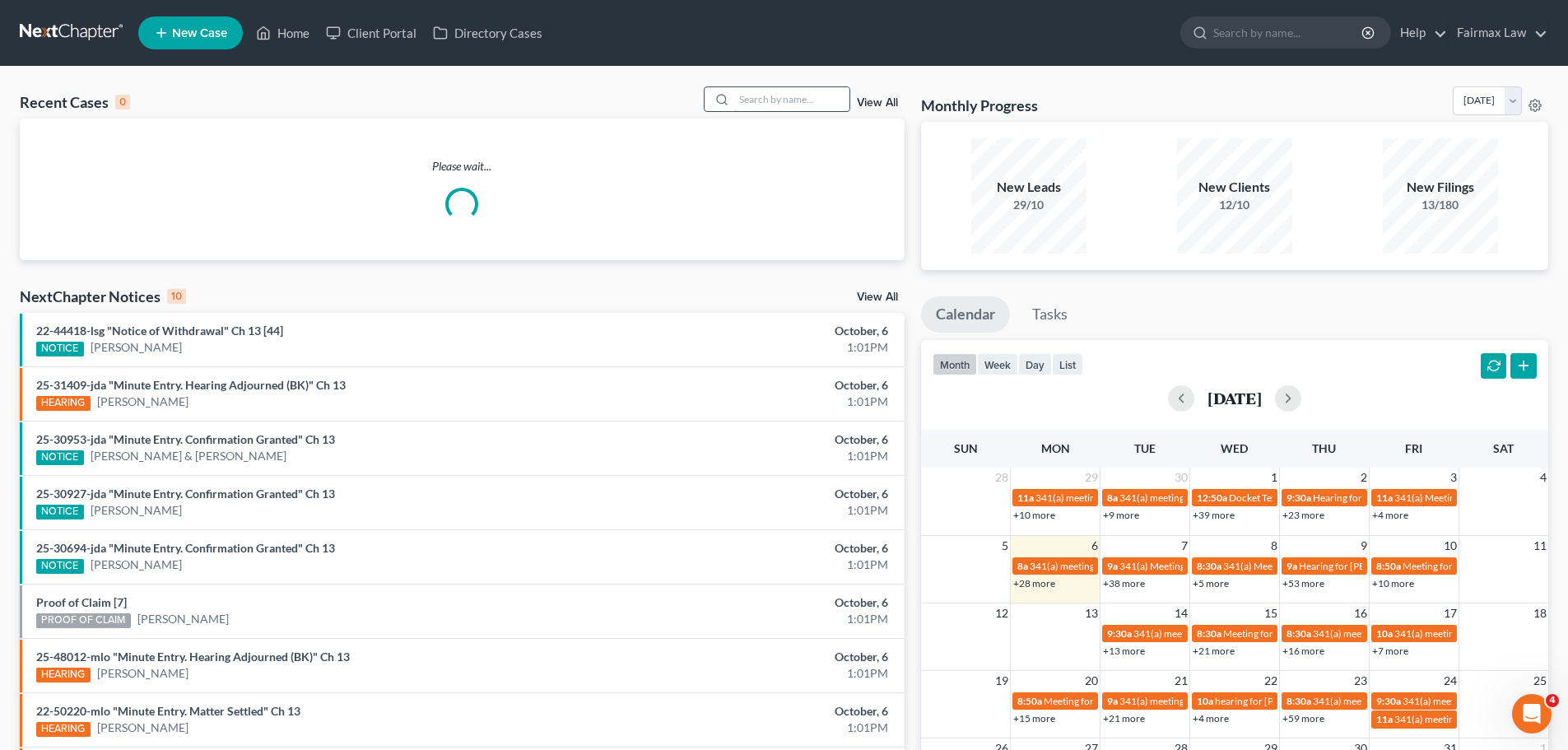
click at [781, 104] on input "search" at bounding box center [792, 99] width 116 height 24
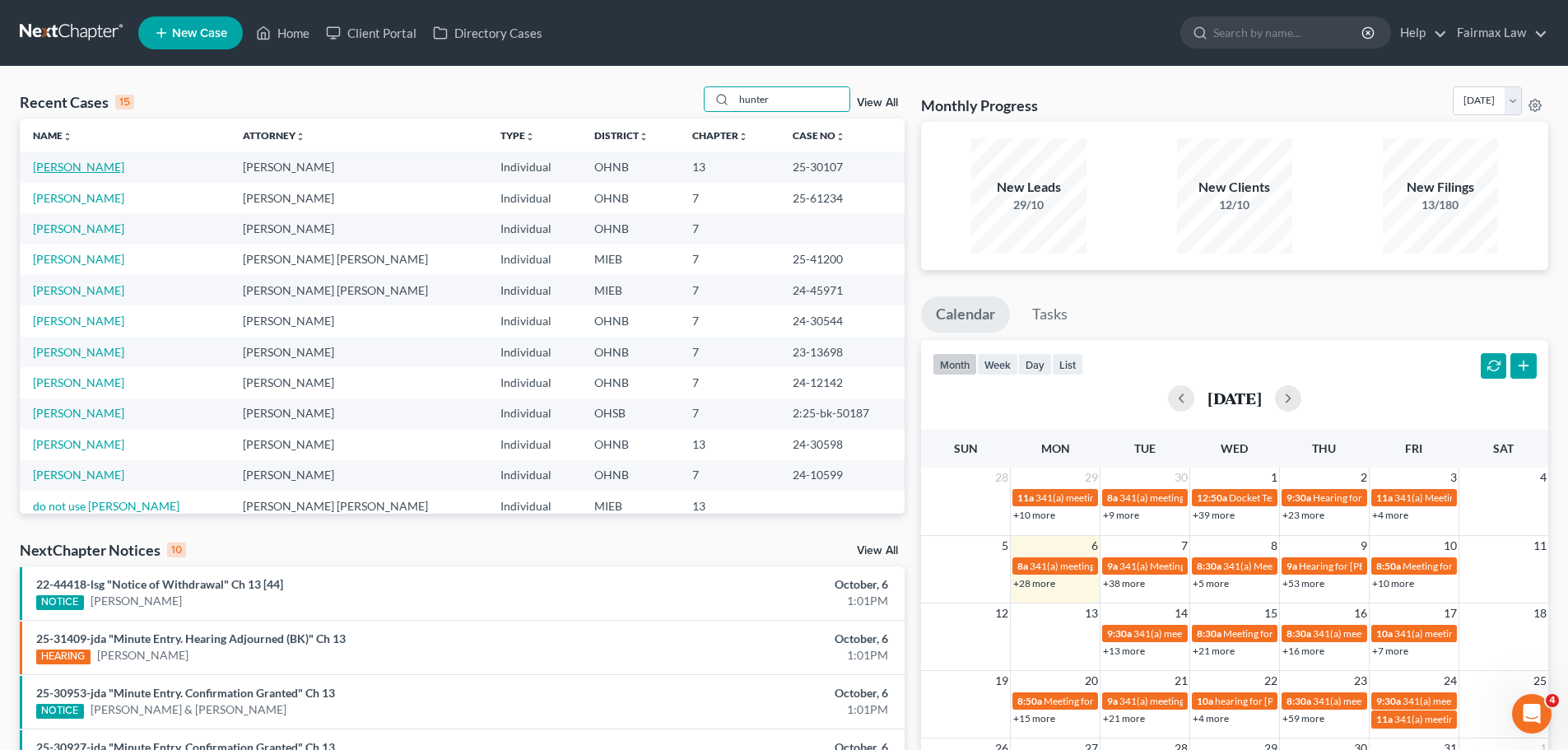
type input "hunter"
click at [118, 161] on link "[PERSON_NAME]" at bounding box center [78, 167] width 92 height 14
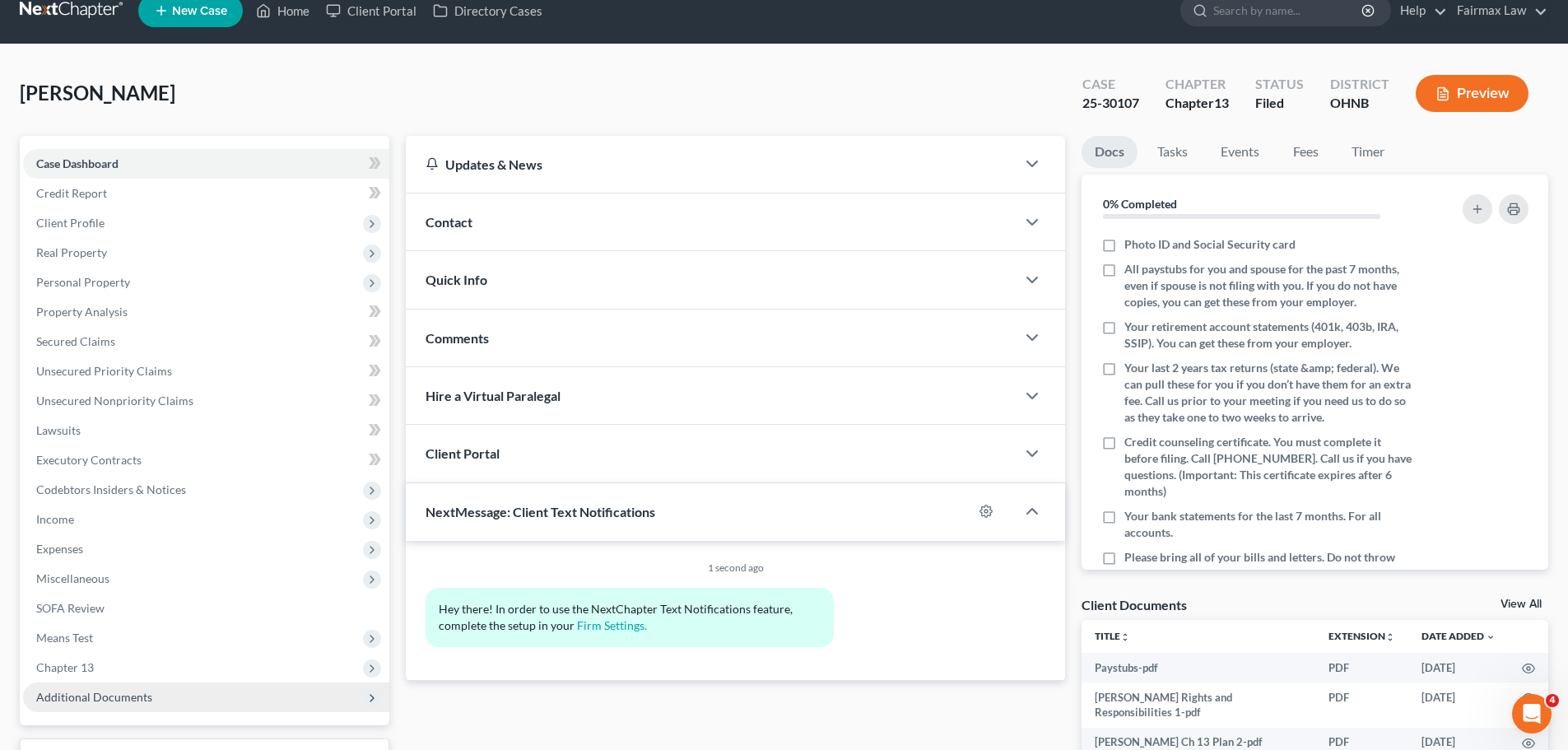
scroll to position [192, 0]
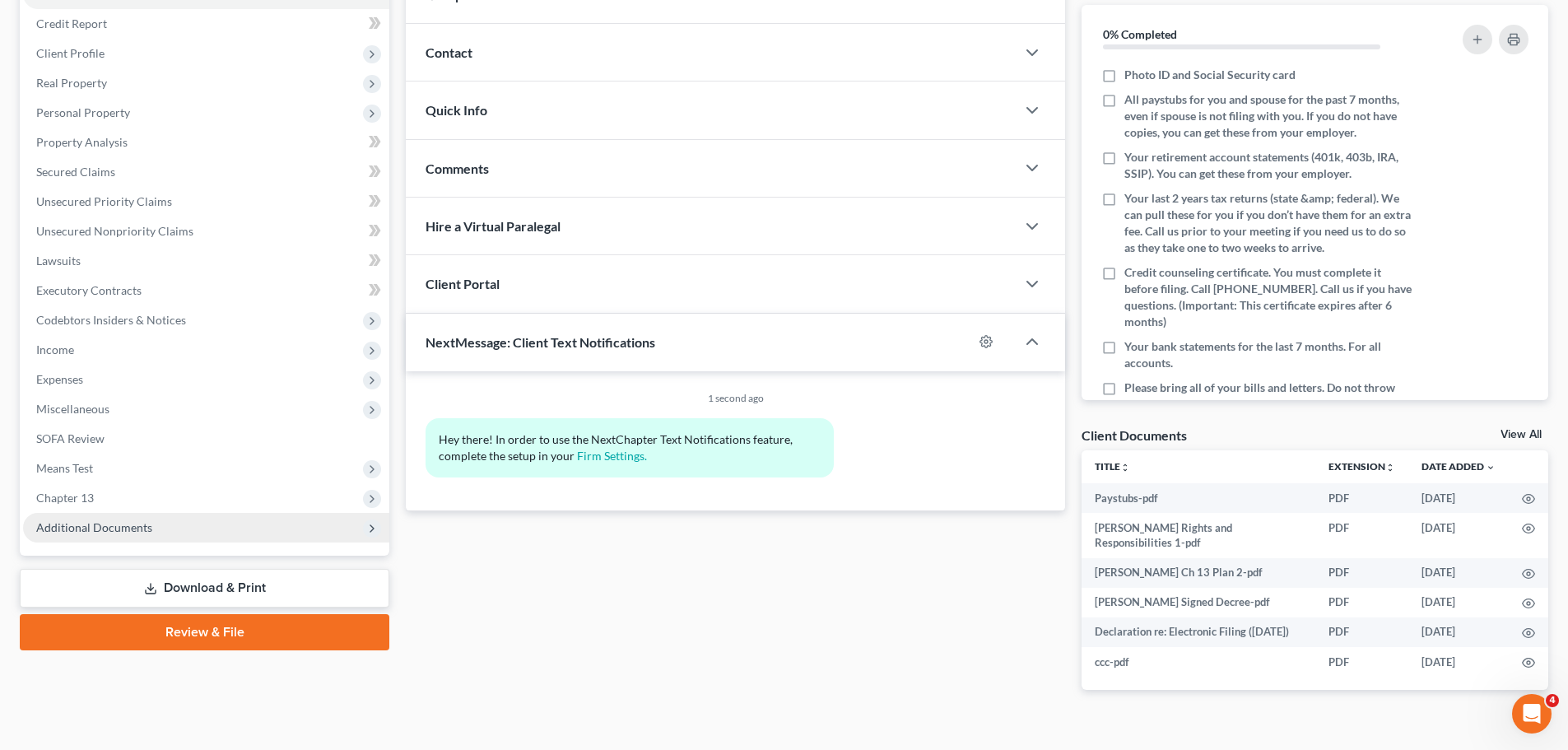
drag, startPoint x: 237, startPoint y: 509, endPoint x: 229, endPoint y: 527, distance: 19.7
click at [237, 509] on span "Chapter 13" at bounding box center [206, 498] width 366 height 30
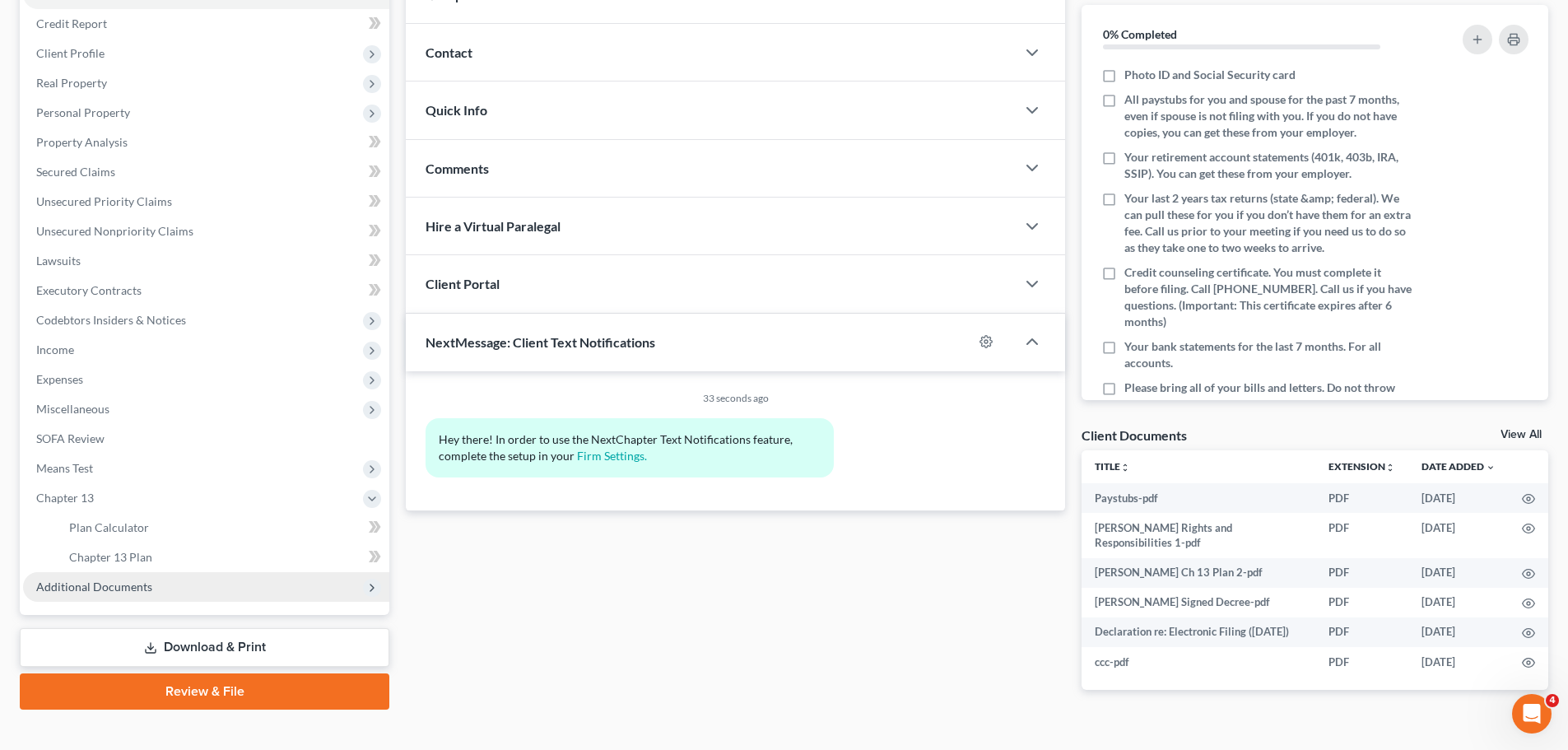
click at [183, 577] on span "Additional Documents" at bounding box center [206, 586] width 366 height 30
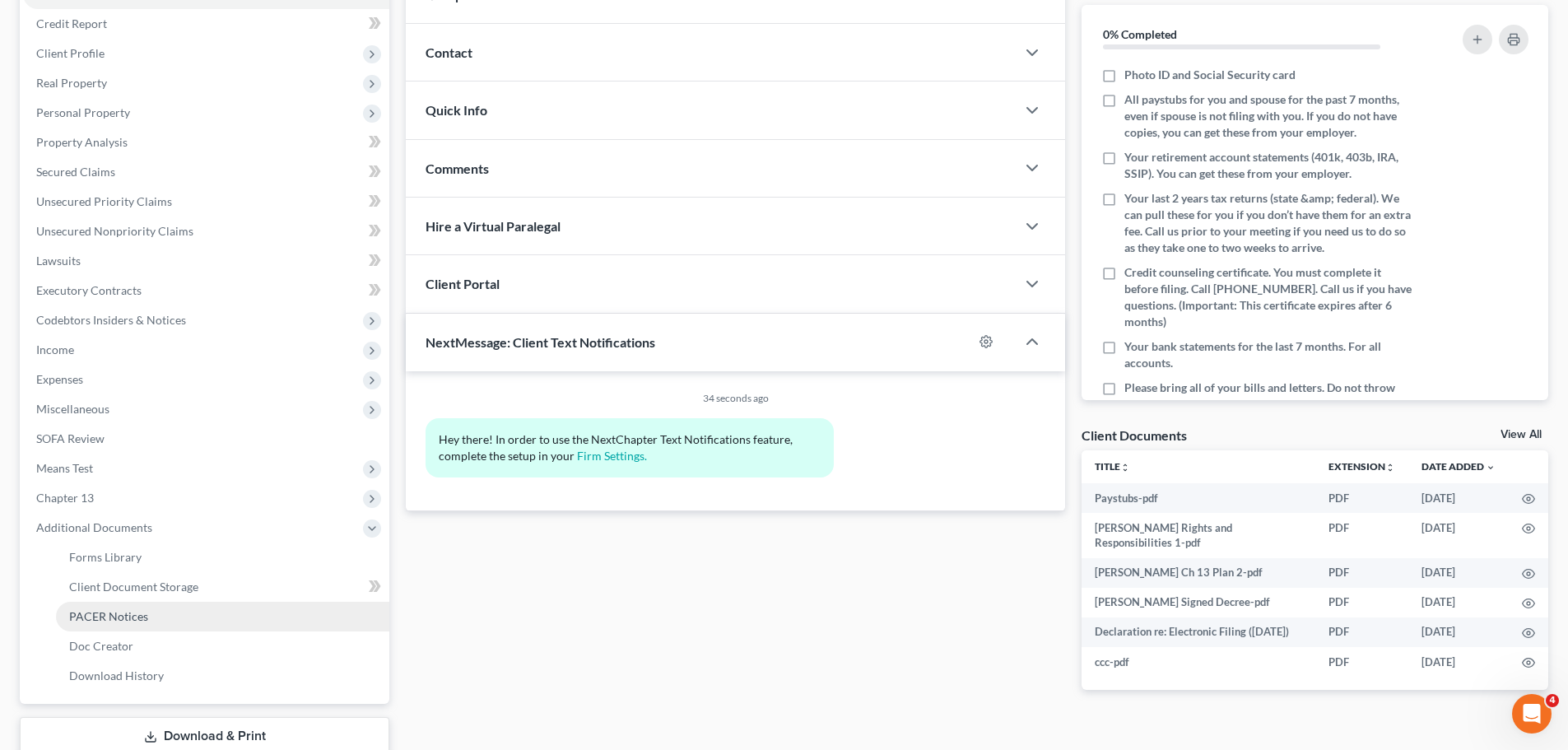
click at [128, 623] on link "PACER Notices" at bounding box center [223, 616] width 334 height 30
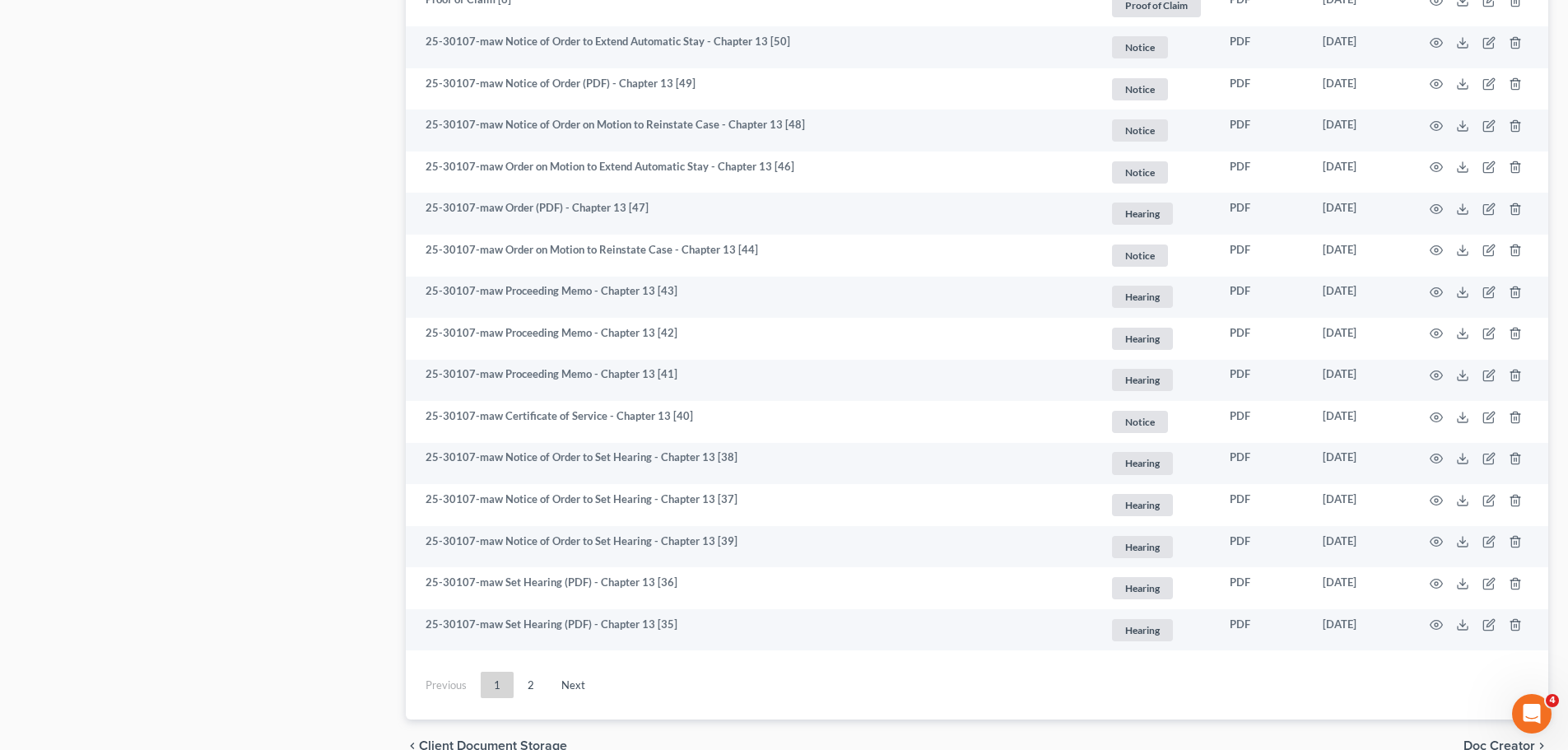
scroll to position [2949, 0]
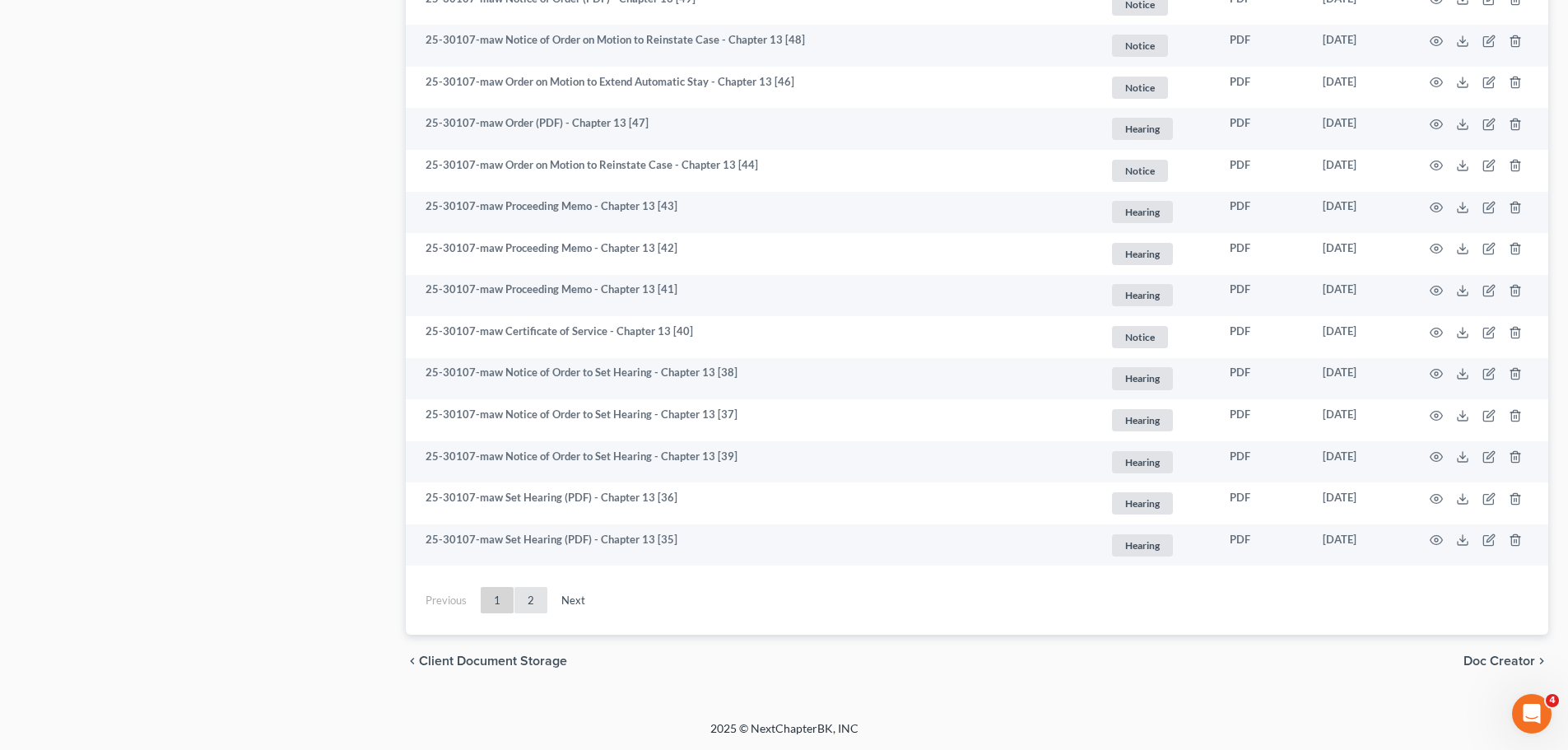
click at [527, 587] on link "2" at bounding box center [531, 600] width 33 height 27
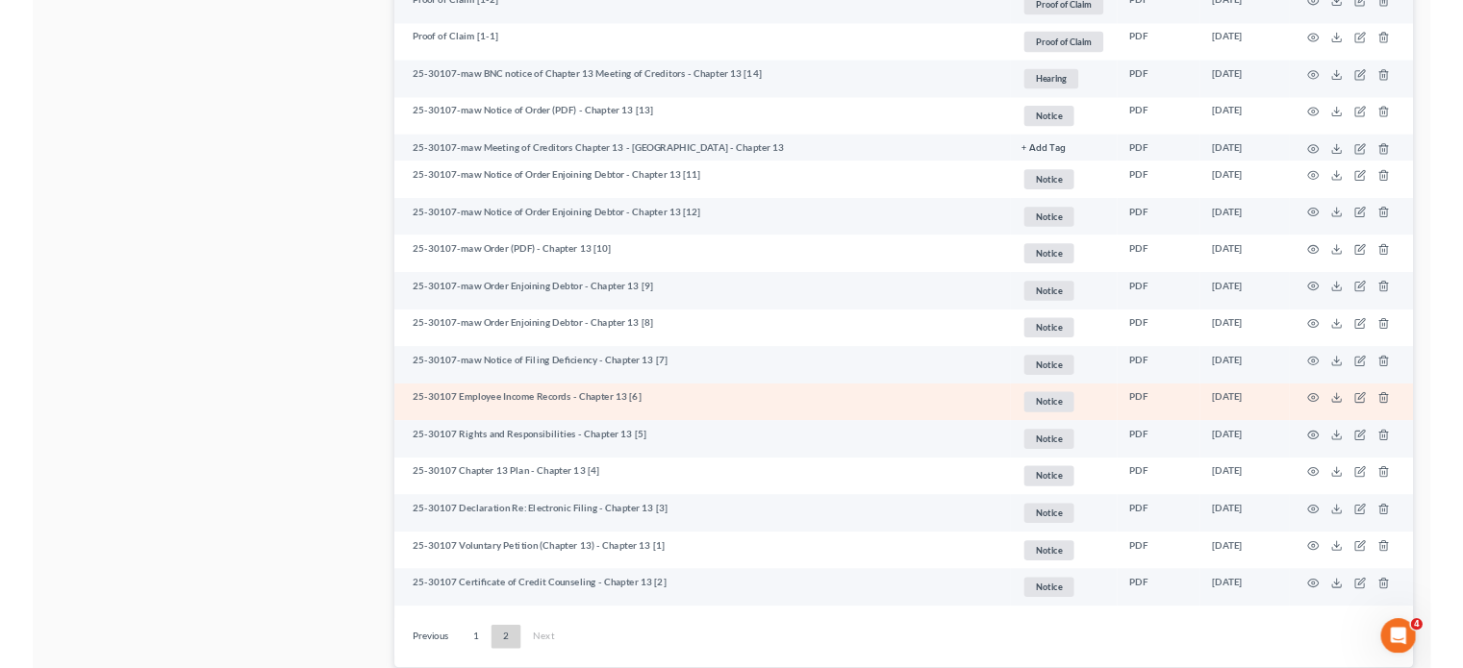
scroll to position [1666, 0]
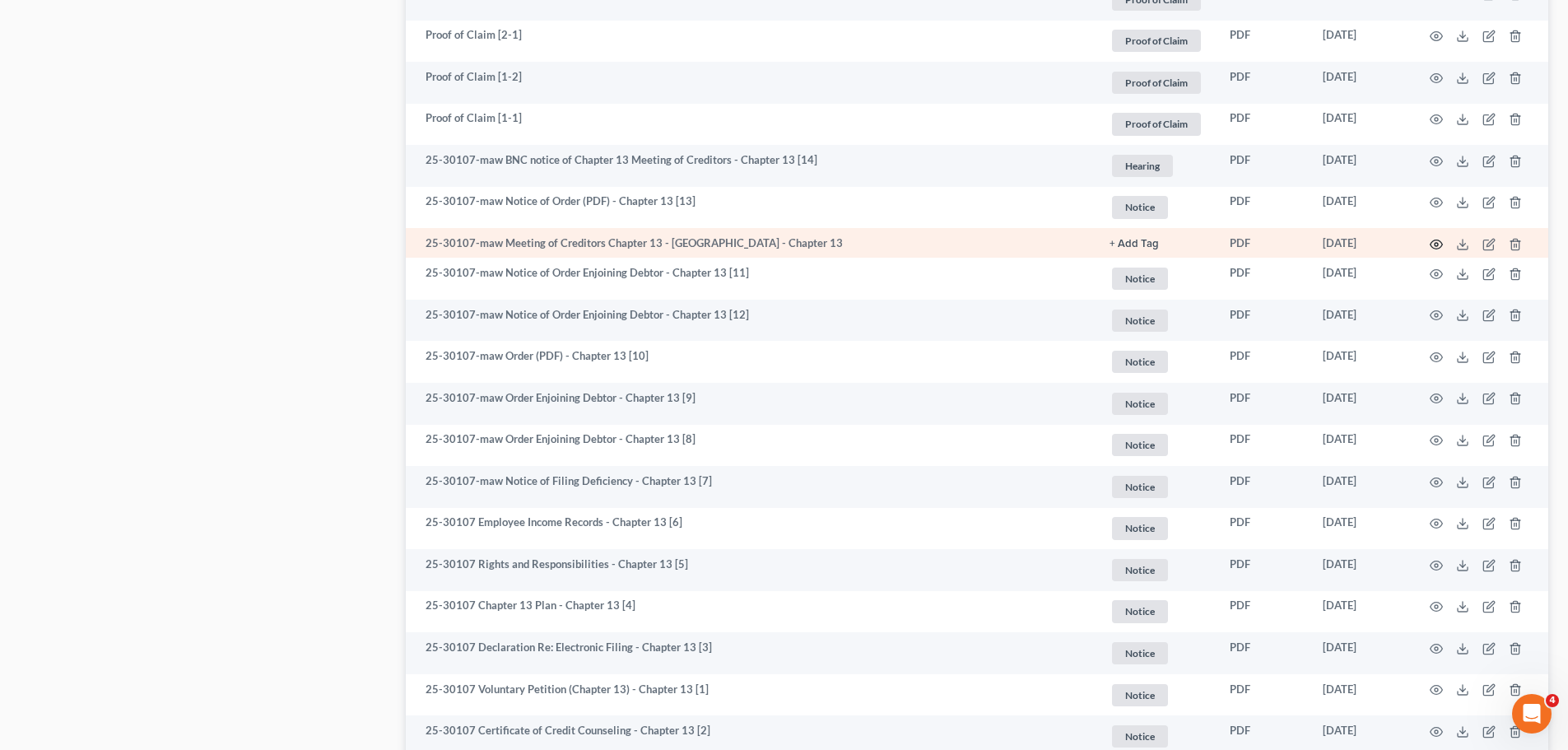
click at [1438, 244] on circle "button" at bounding box center [1436, 245] width 3 height 3
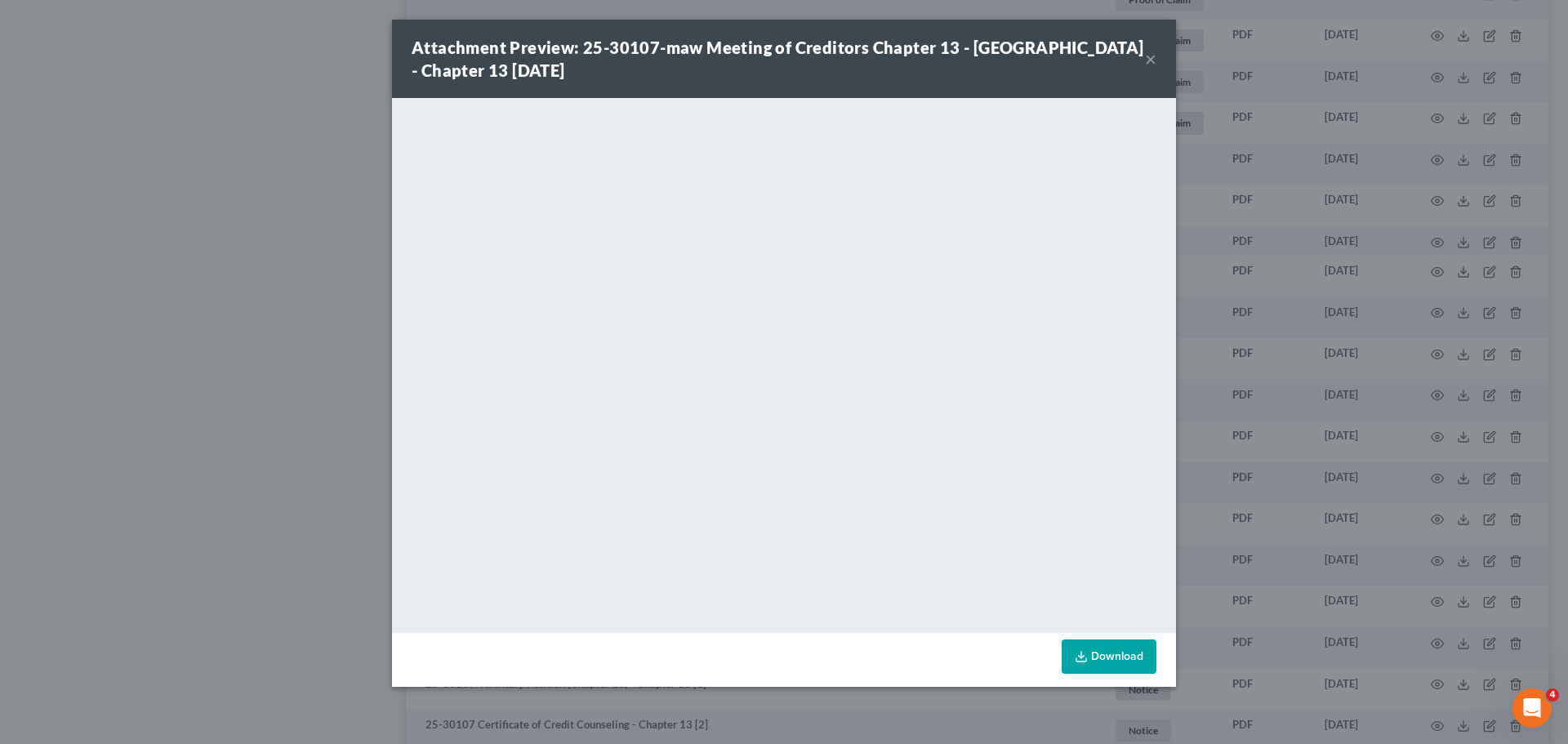
click at [1270, 465] on div "Attachment Preview: 25-30107-maw Meeting of Creditors Chapter 13 - [GEOGRAPHIC_…" at bounding box center [784, 372] width 1568 height 744
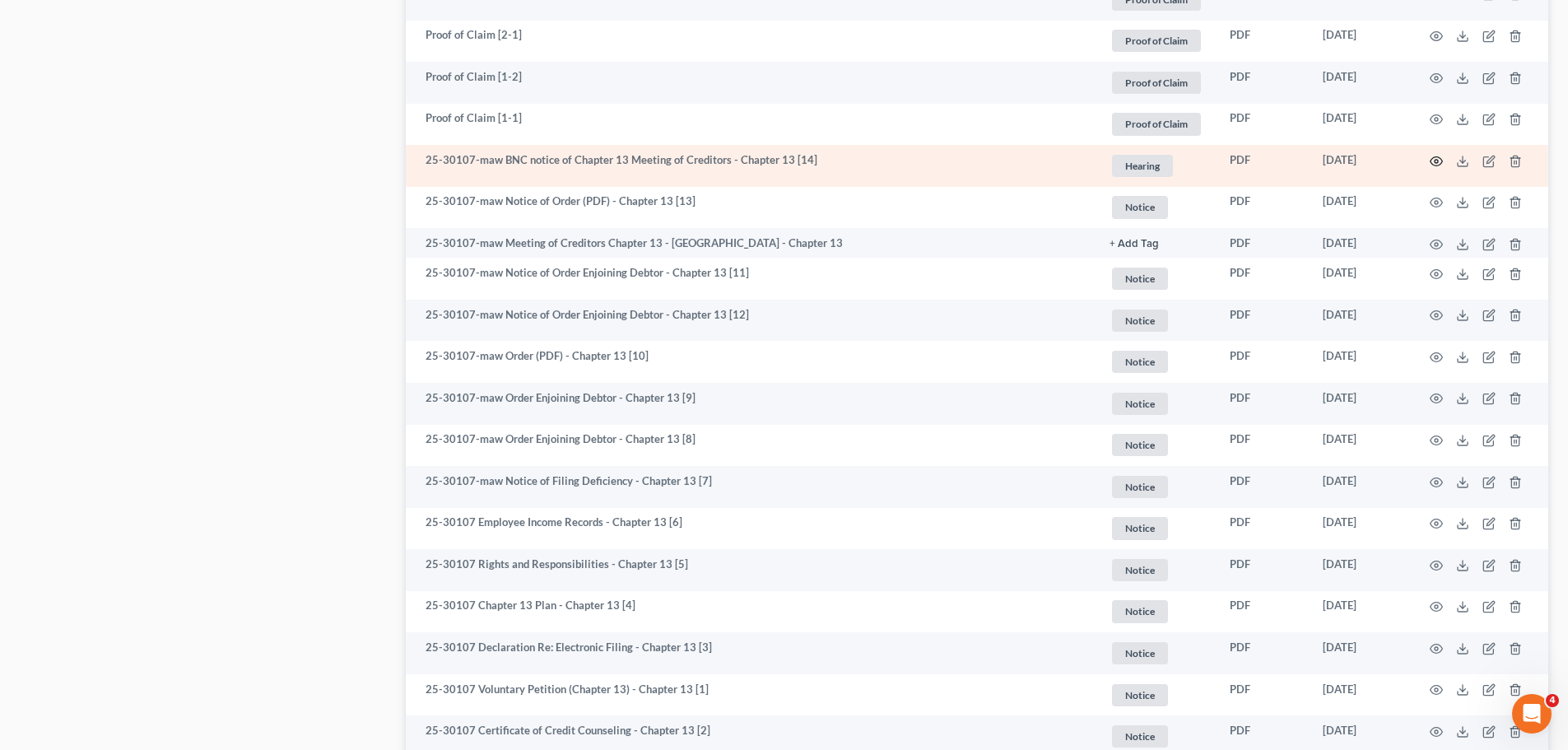
click at [1440, 164] on icon "button" at bounding box center [1437, 161] width 12 height 9
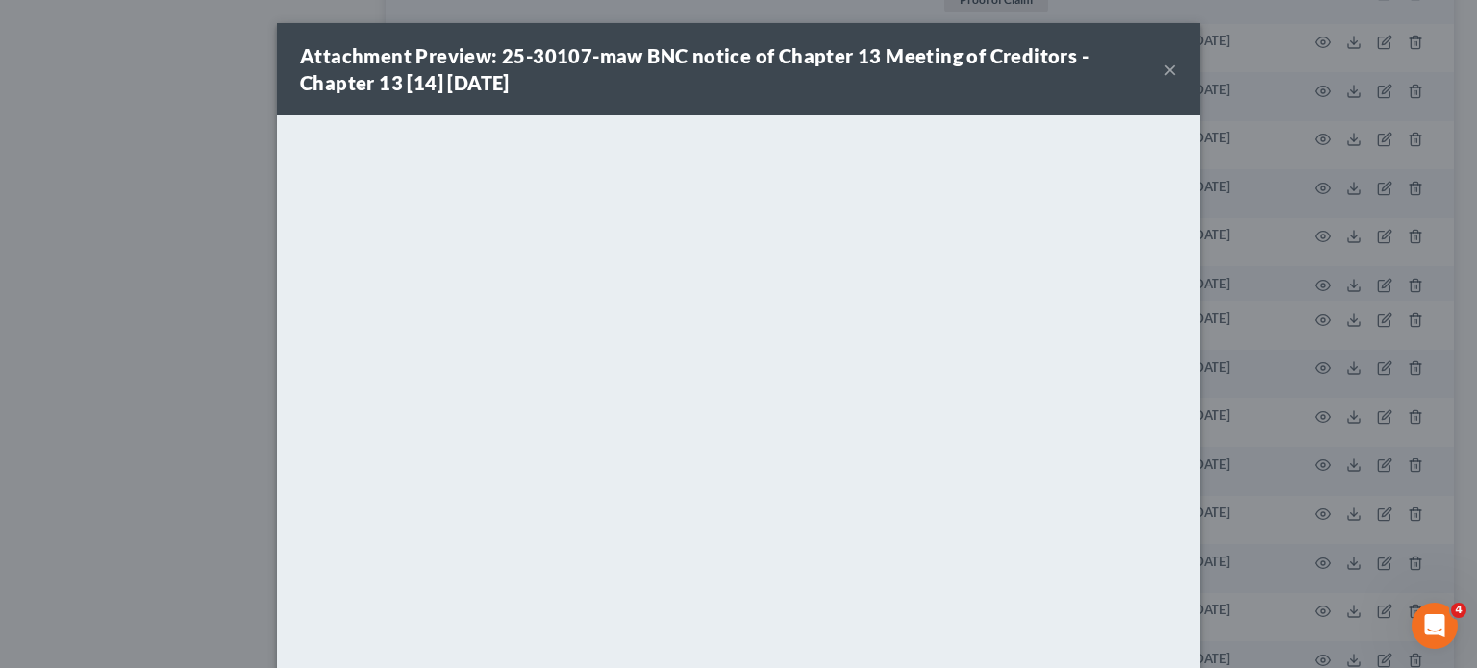
click at [175, 188] on div "Attachment Preview: 25-30107-maw BNC notice of Chapter 13 Meeting of Creditors …" at bounding box center [738, 334] width 1477 height 668
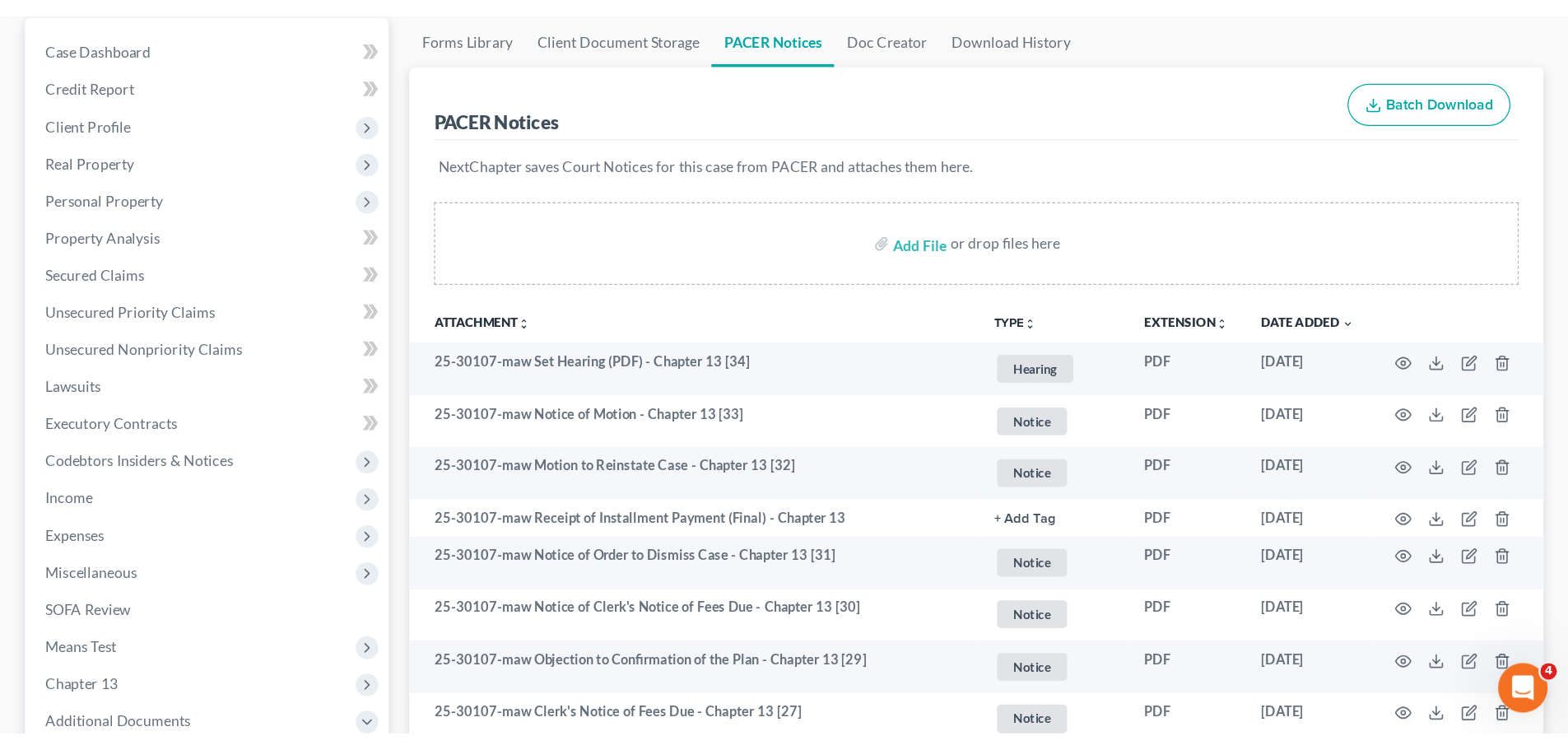
scroll to position [0, 0]
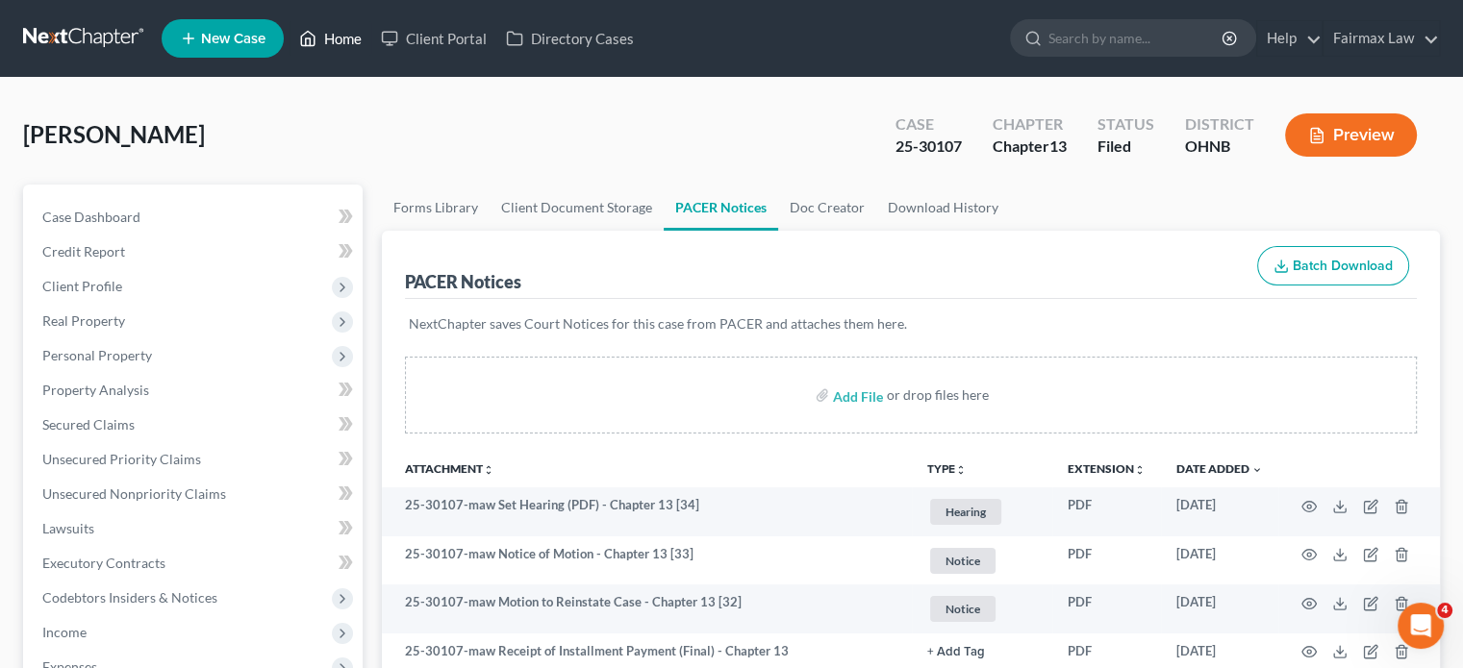
click at [319, 41] on link "Home" at bounding box center [330, 38] width 82 height 35
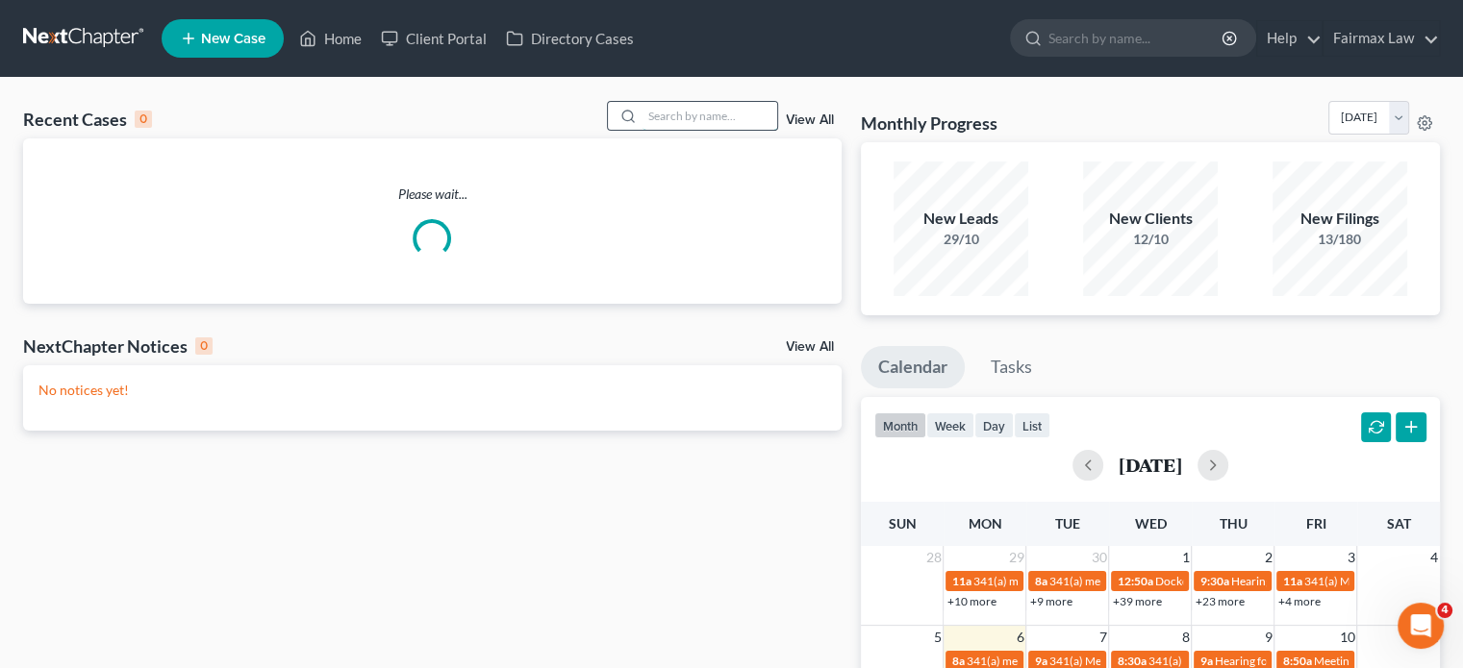
click at [754, 117] on input "search" at bounding box center [709, 116] width 135 height 28
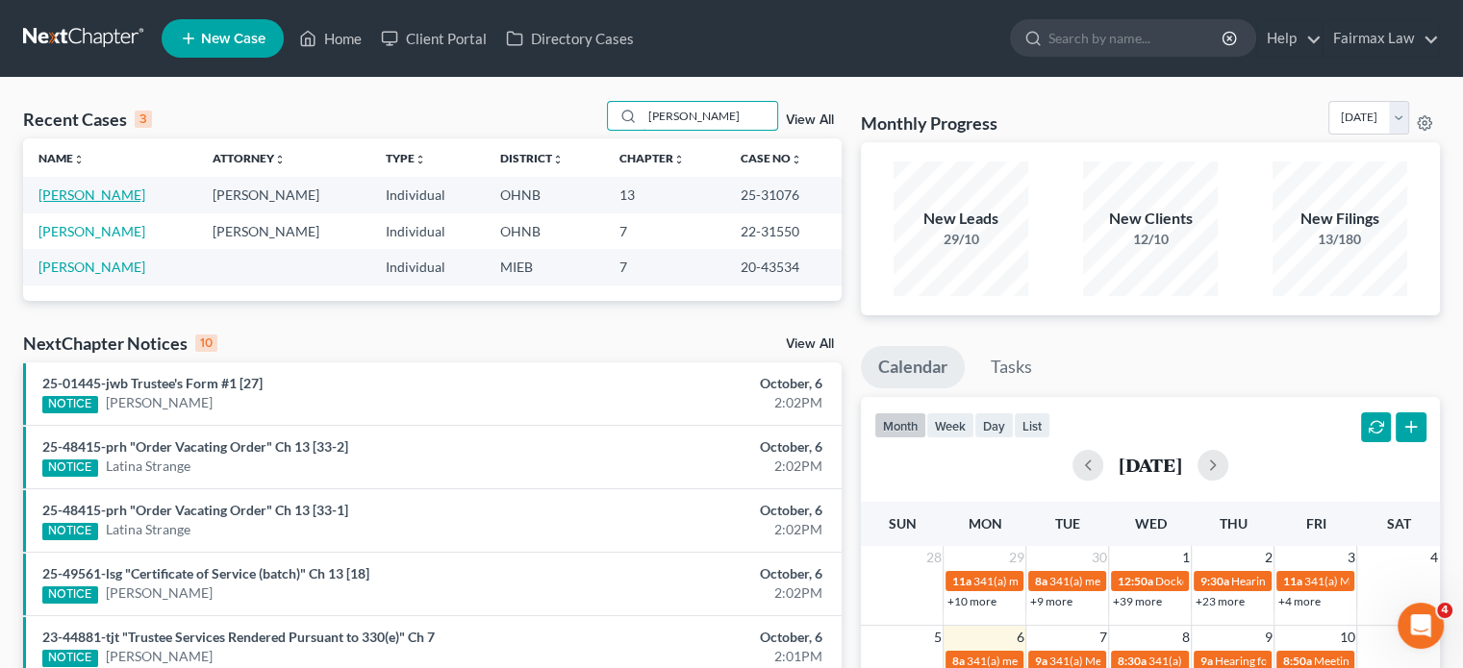
type input "[PERSON_NAME]"
click at [101, 189] on link "[PERSON_NAME]" at bounding box center [91, 195] width 107 height 16
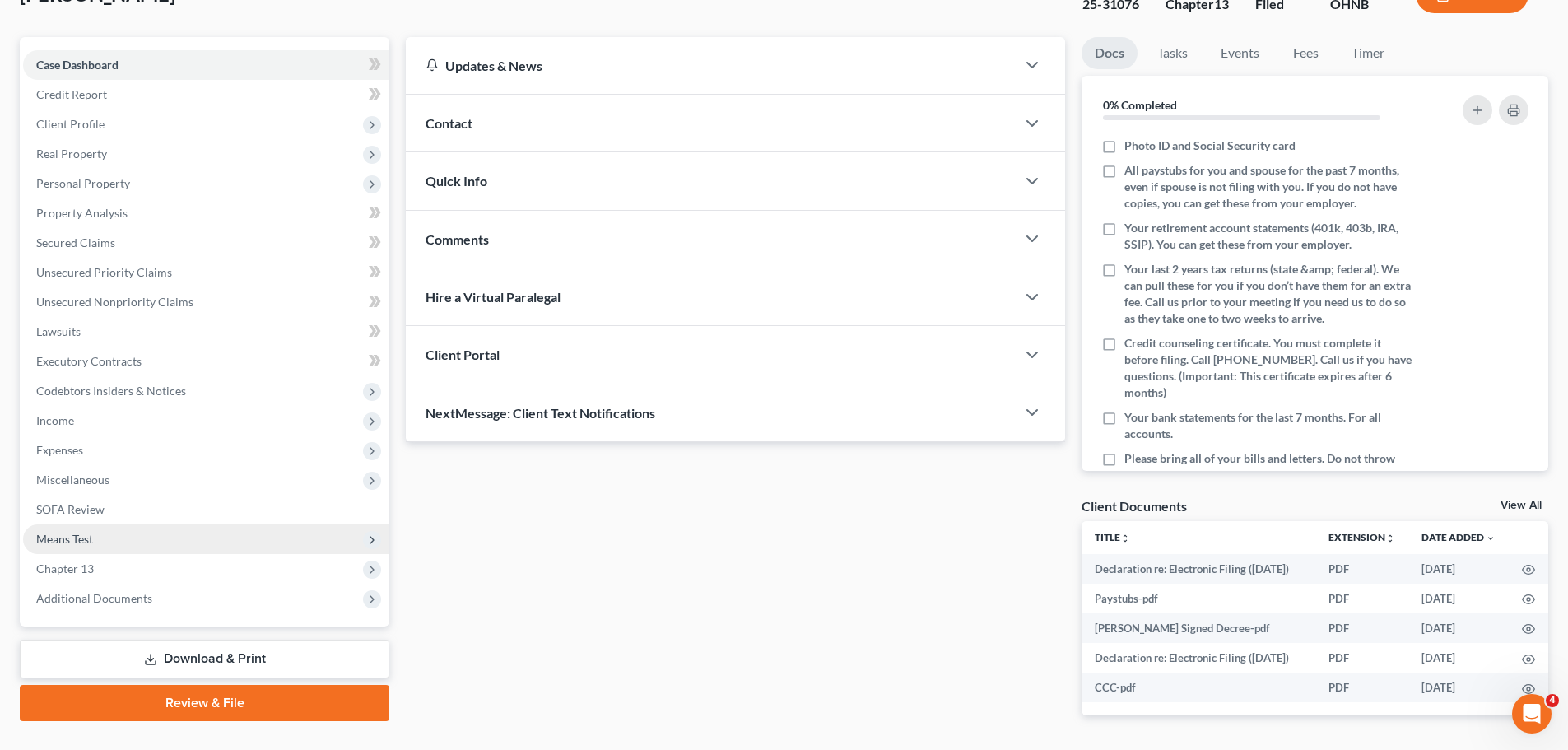
scroll to position [192, 0]
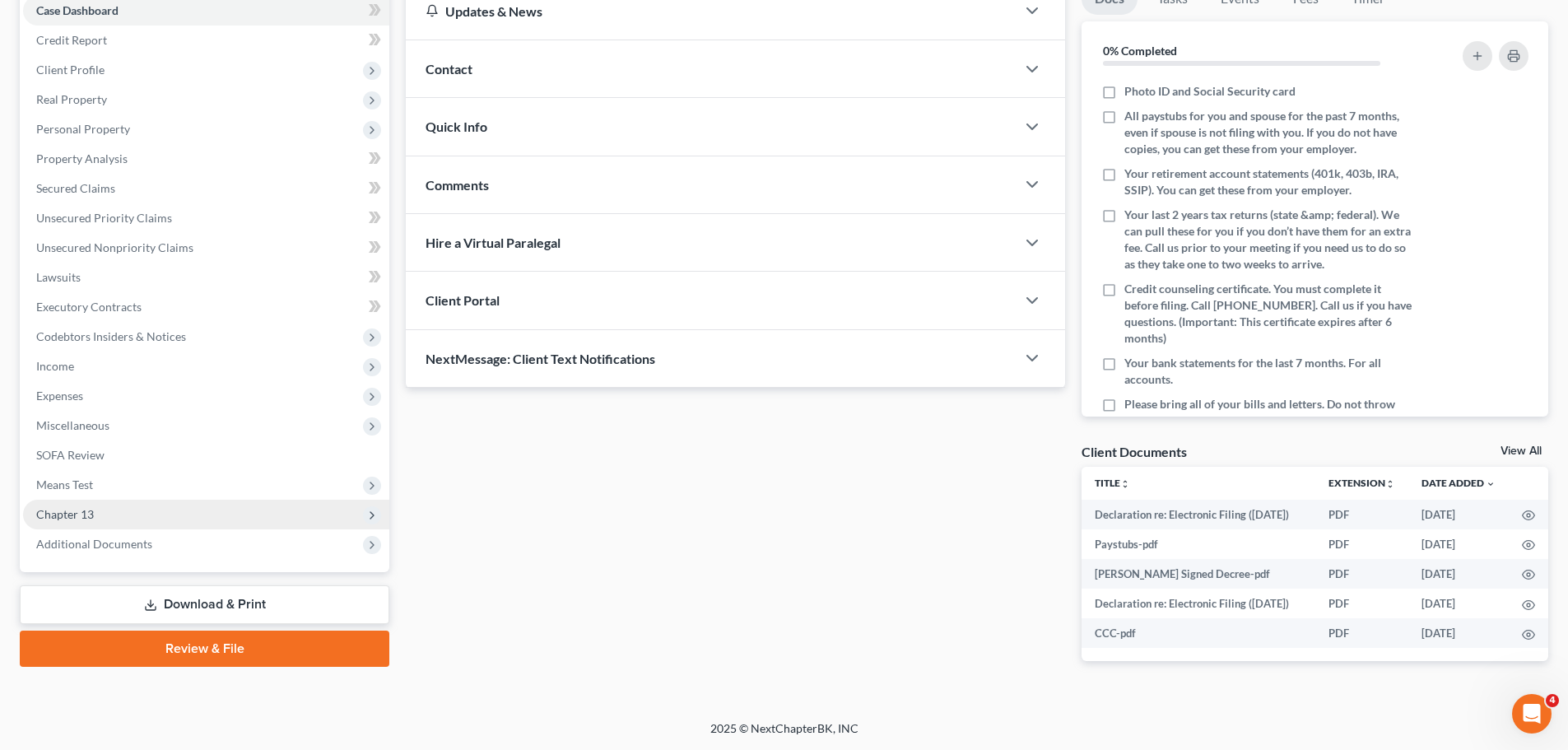
click at [205, 509] on span "Chapter 13" at bounding box center [206, 515] width 366 height 30
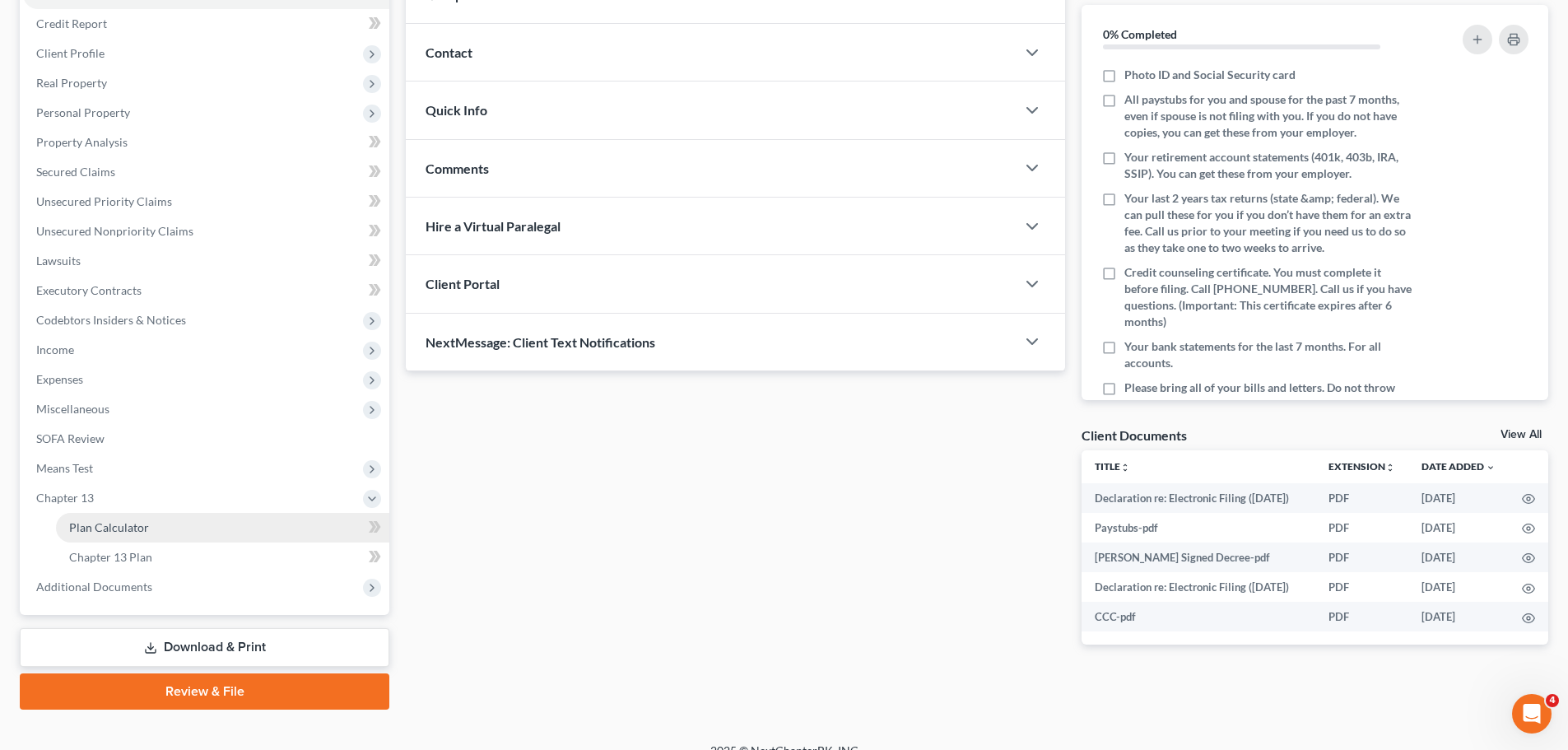
click at [132, 541] on link "Plan Calculator" at bounding box center [223, 527] width 334 height 30
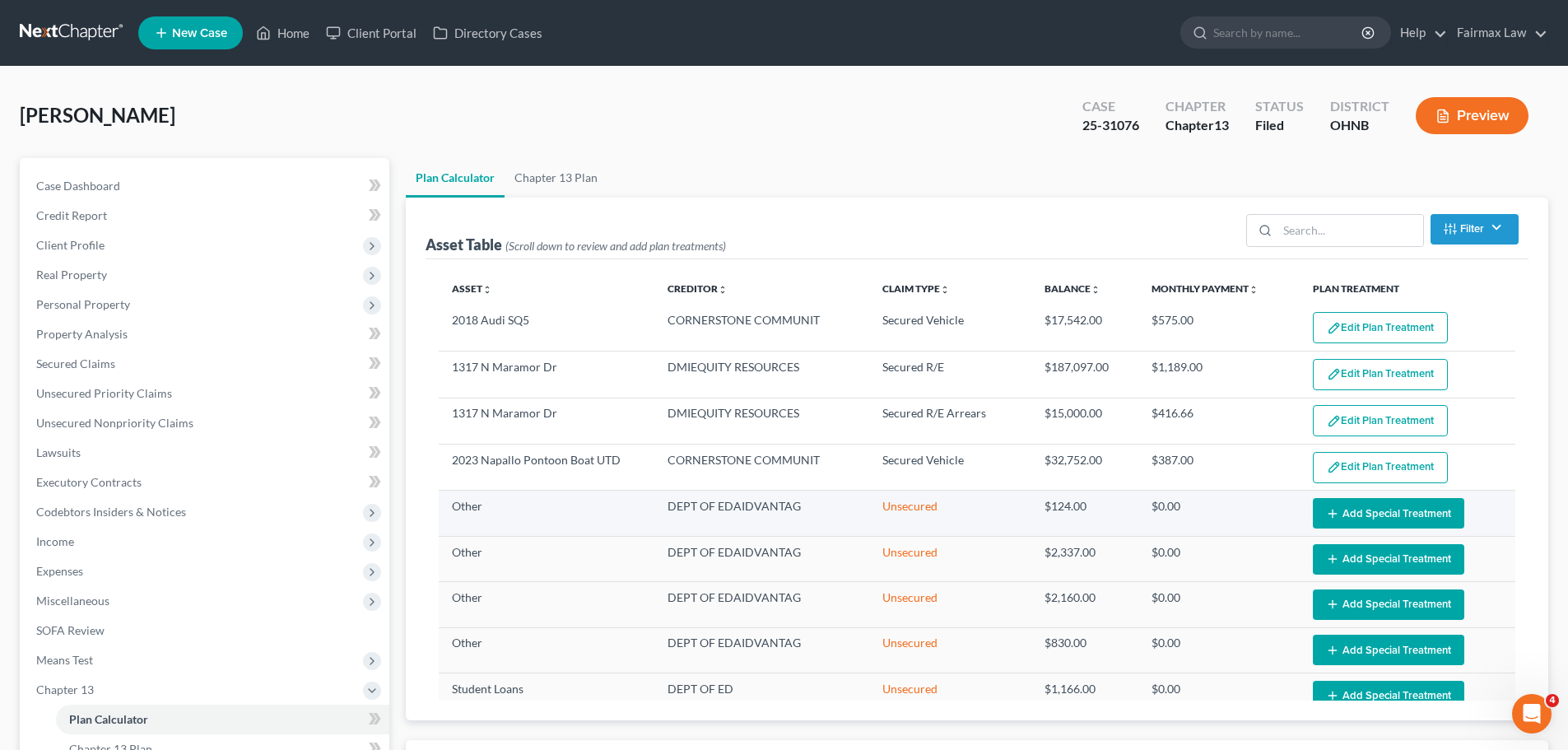
select select "35"
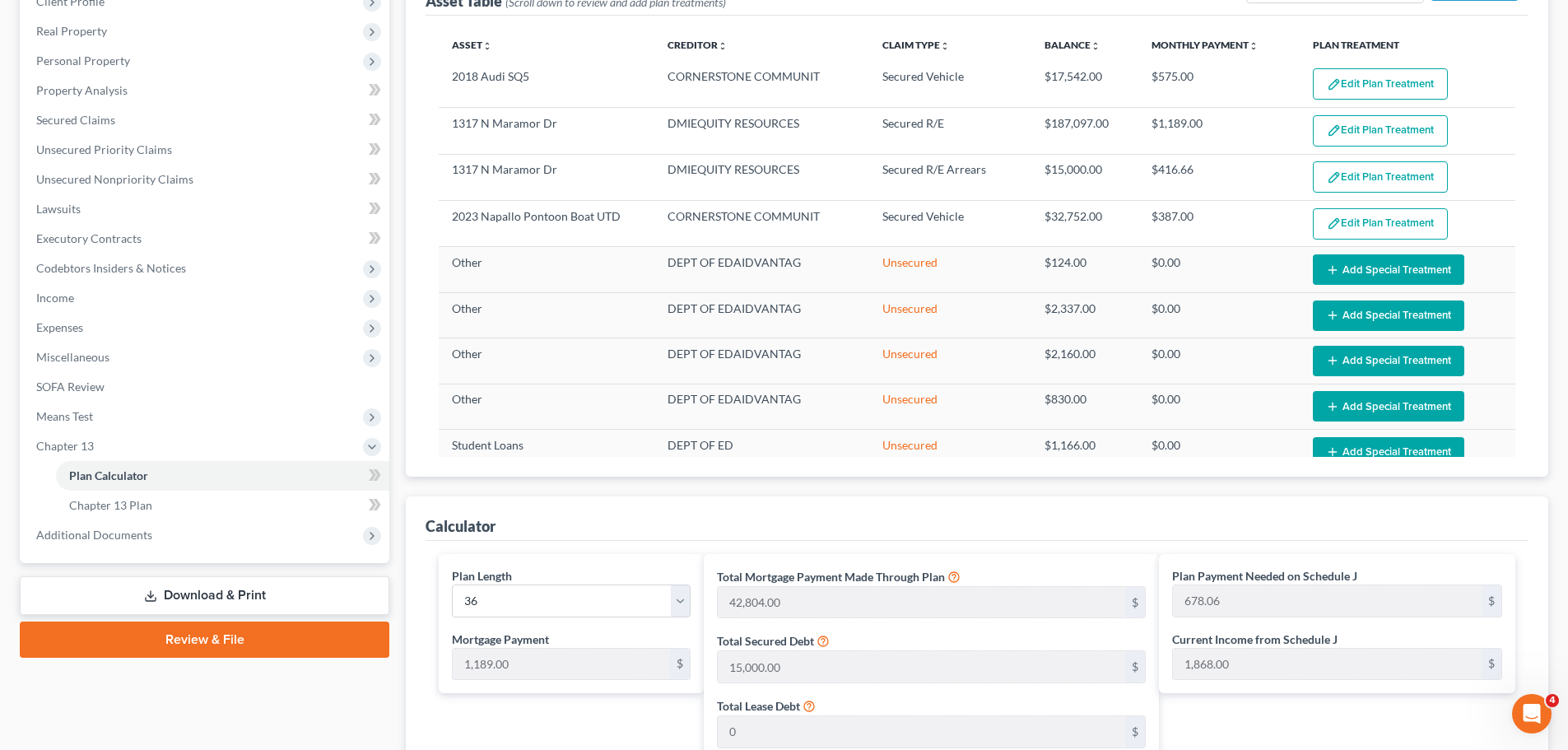
scroll to position [148, 0]
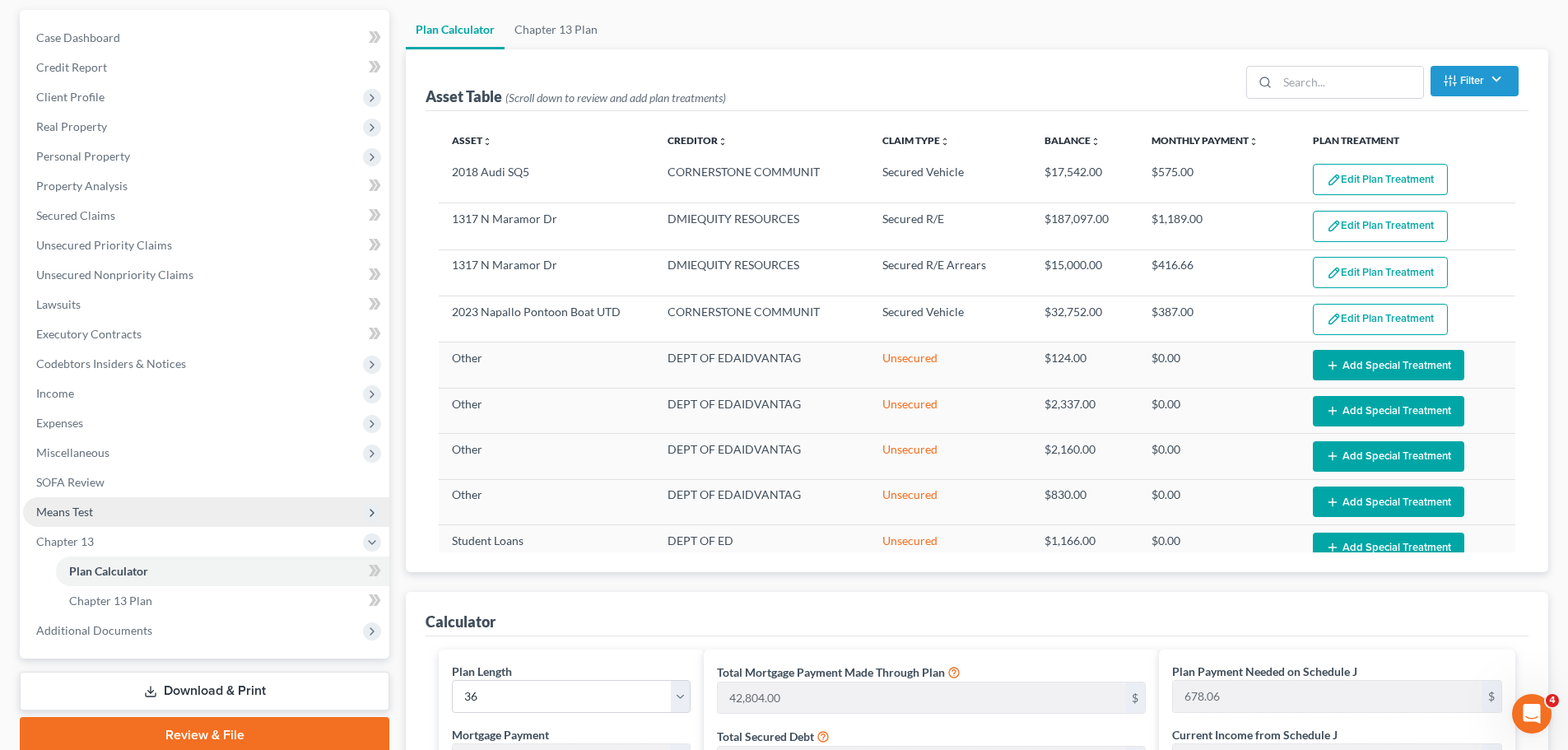
click at [130, 508] on span "Means Test" at bounding box center [206, 512] width 366 height 30
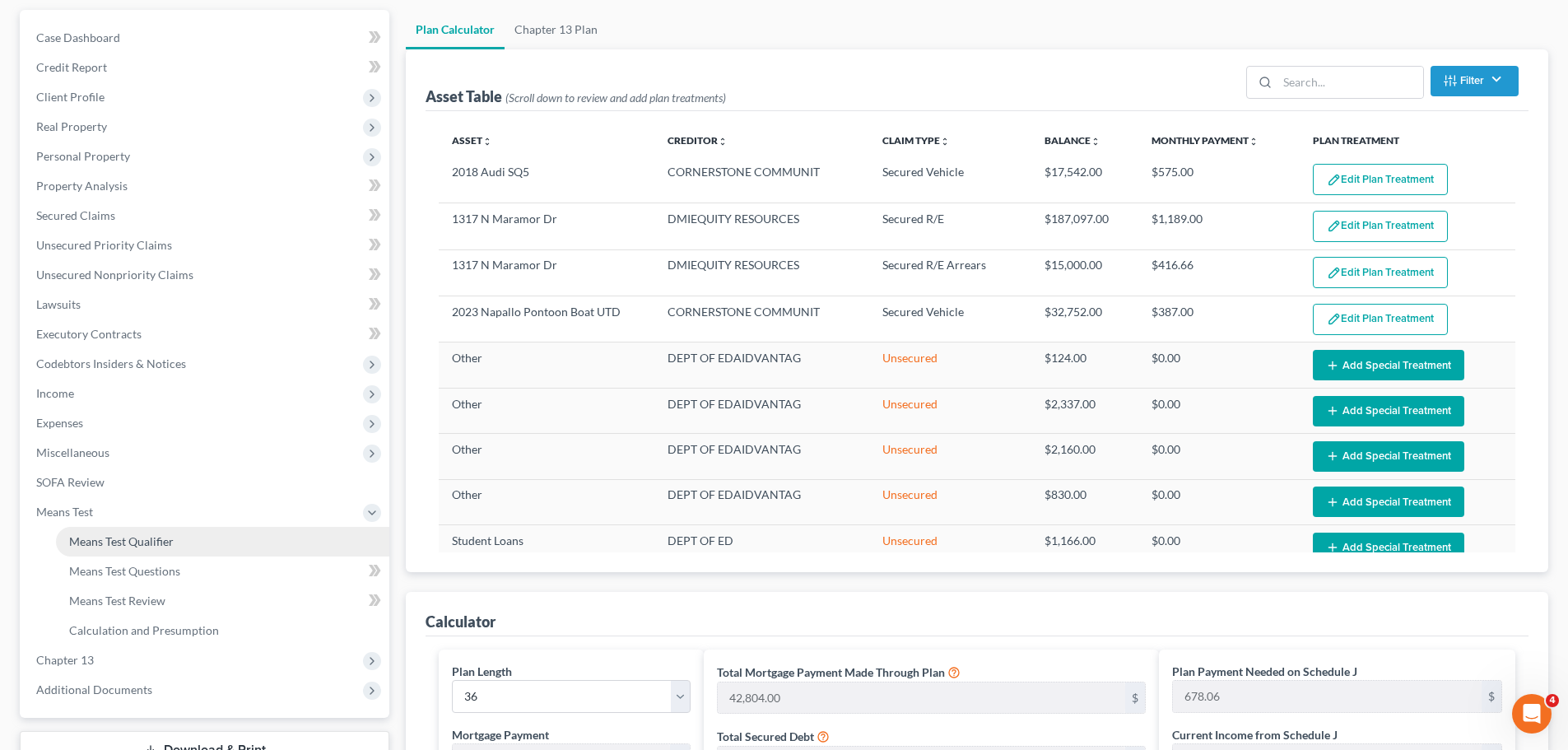
click at [116, 534] on span "Means Test Qualifier" at bounding box center [122, 541] width 104 height 14
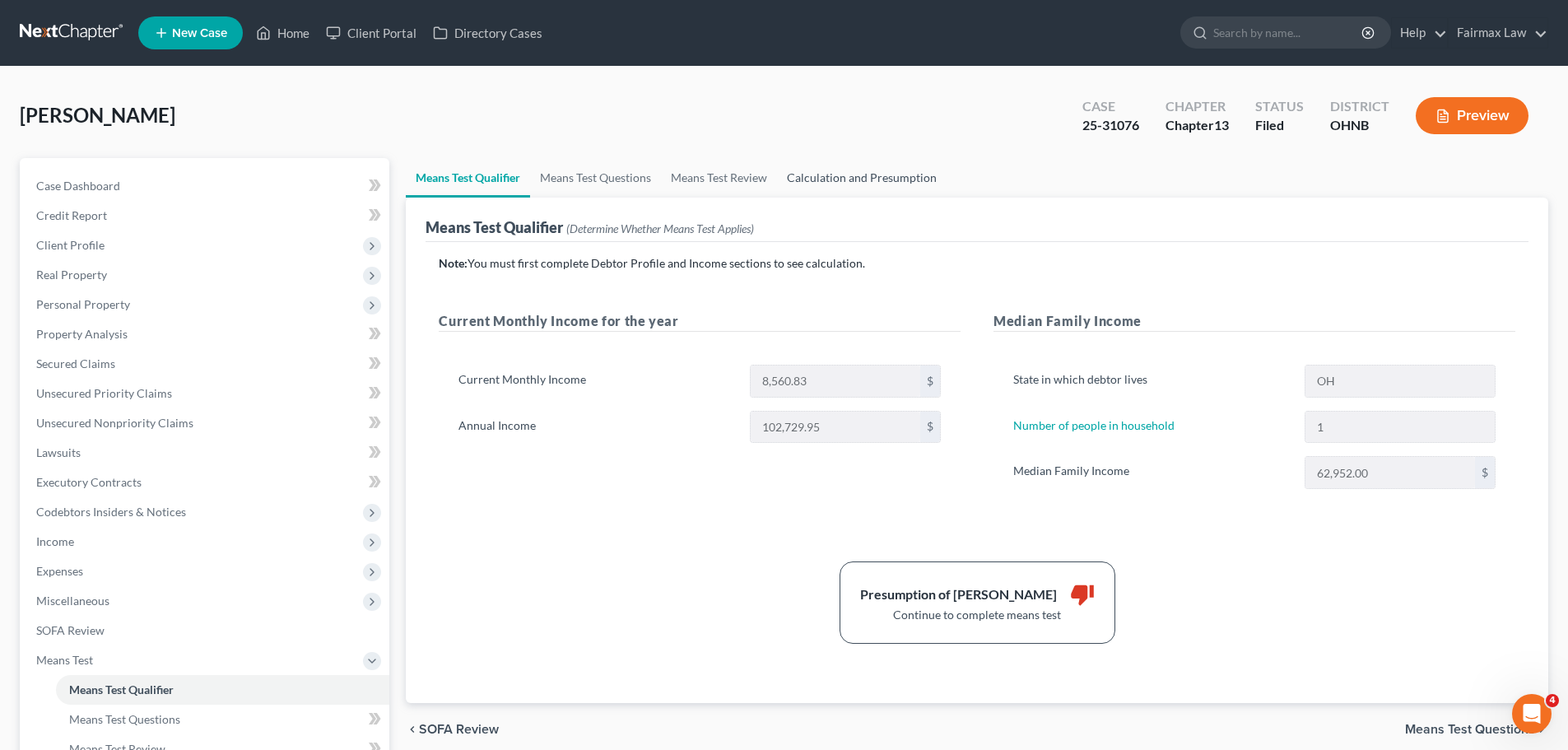
click at [820, 177] on link "Calculation and Presumption" at bounding box center [862, 178] width 169 height 39
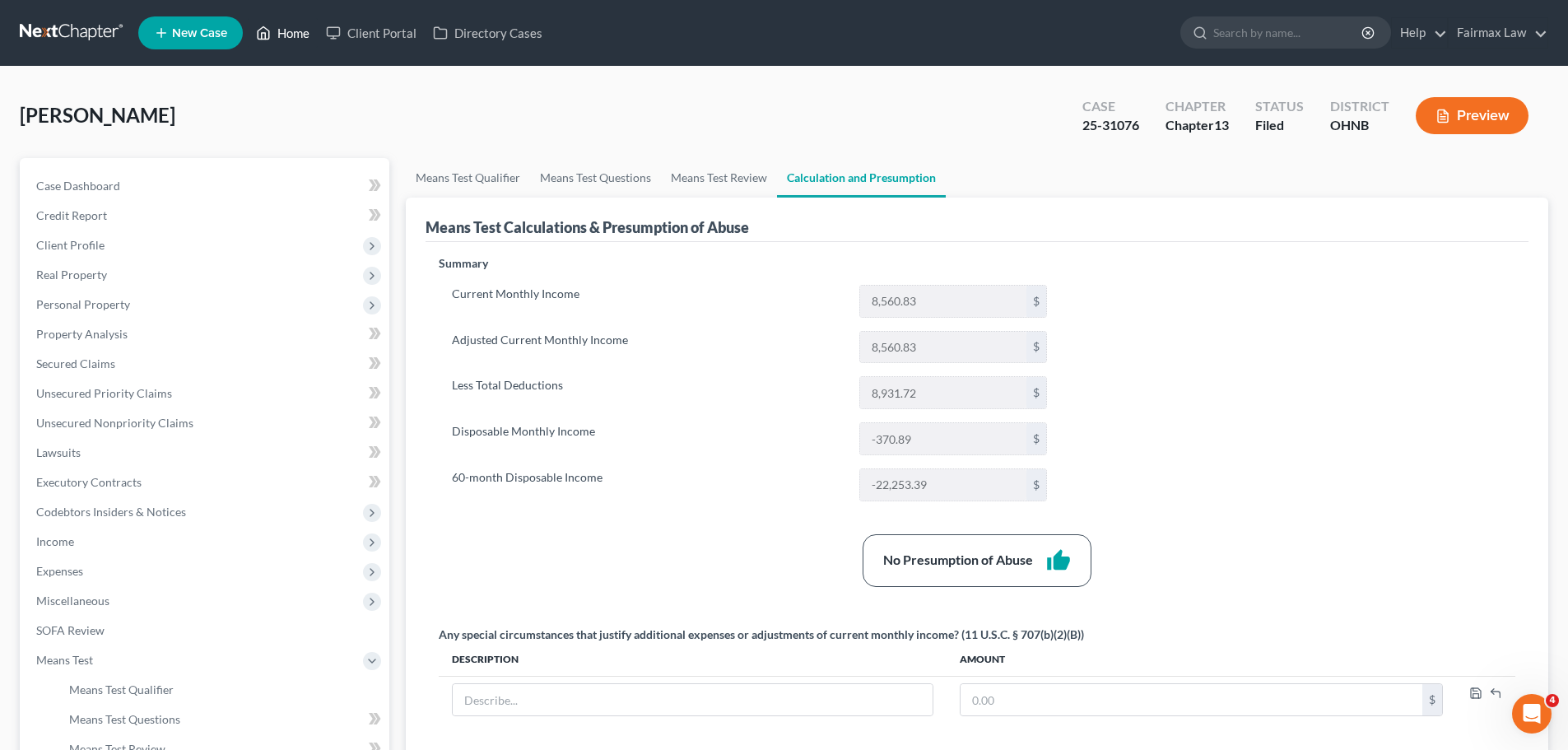
click at [297, 39] on link "Home" at bounding box center [282, 33] width 70 height 30
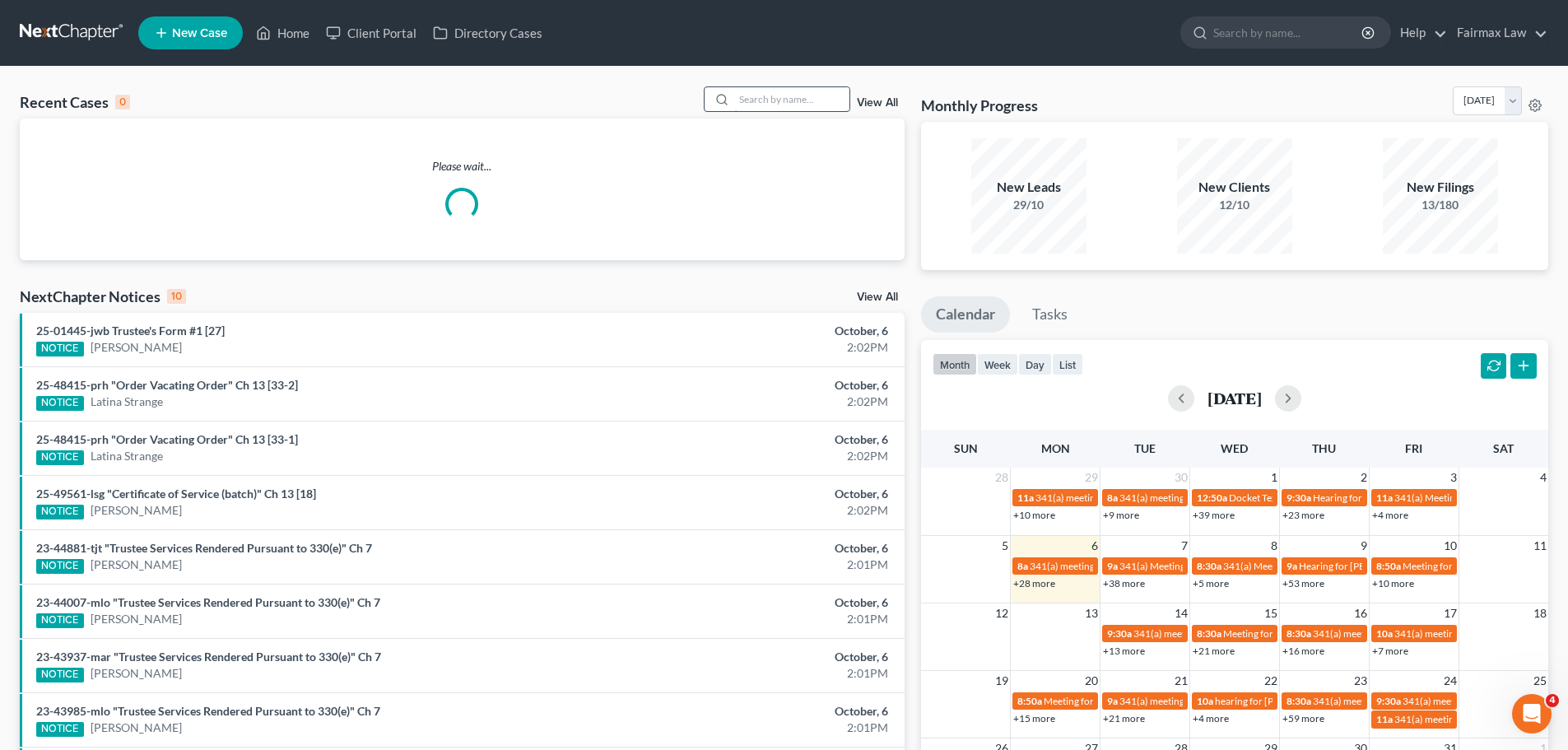
click at [753, 108] on input "search" at bounding box center [792, 99] width 116 height 24
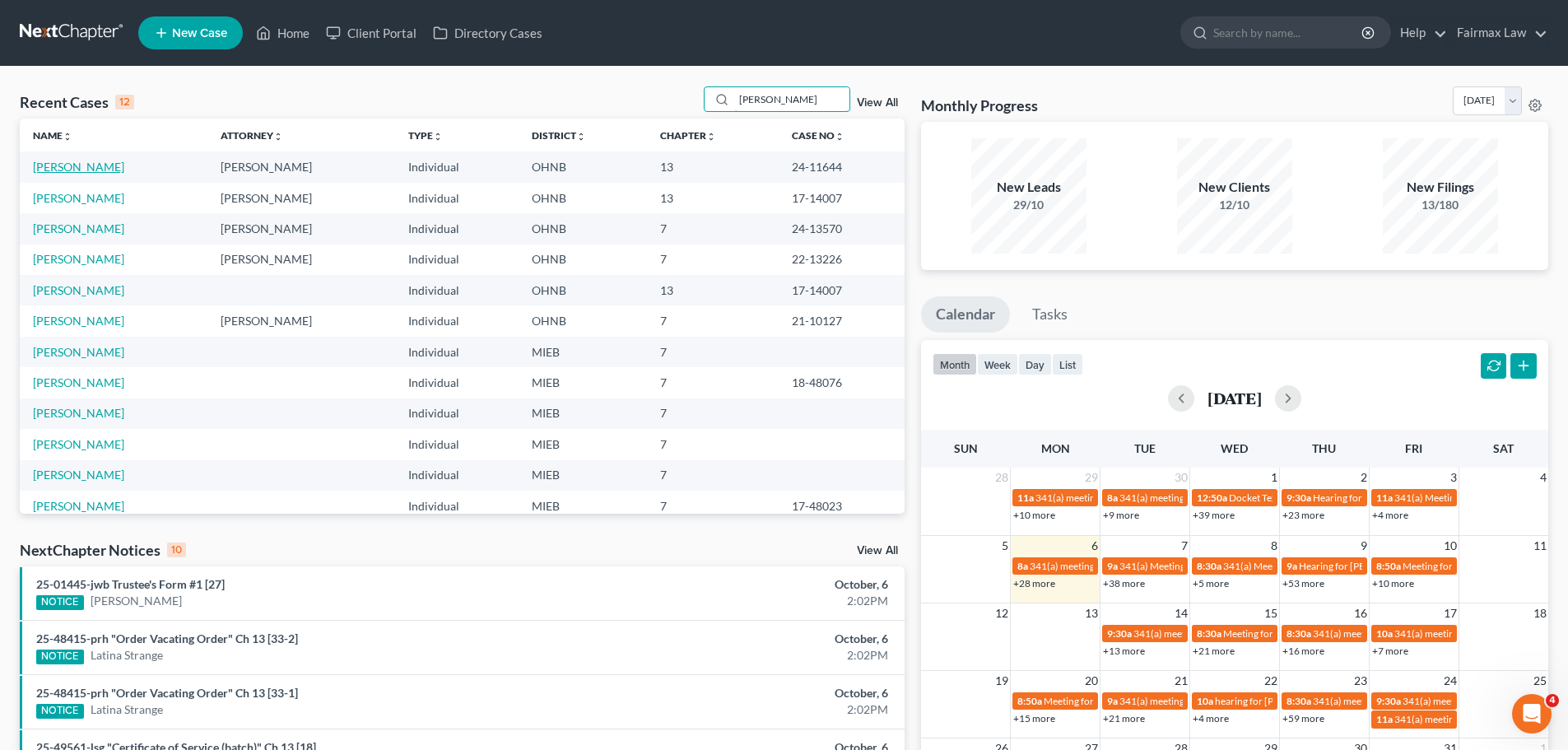
type input "[PERSON_NAME]"
click at [82, 167] on link "[PERSON_NAME]" at bounding box center [78, 167] width 92 height 14
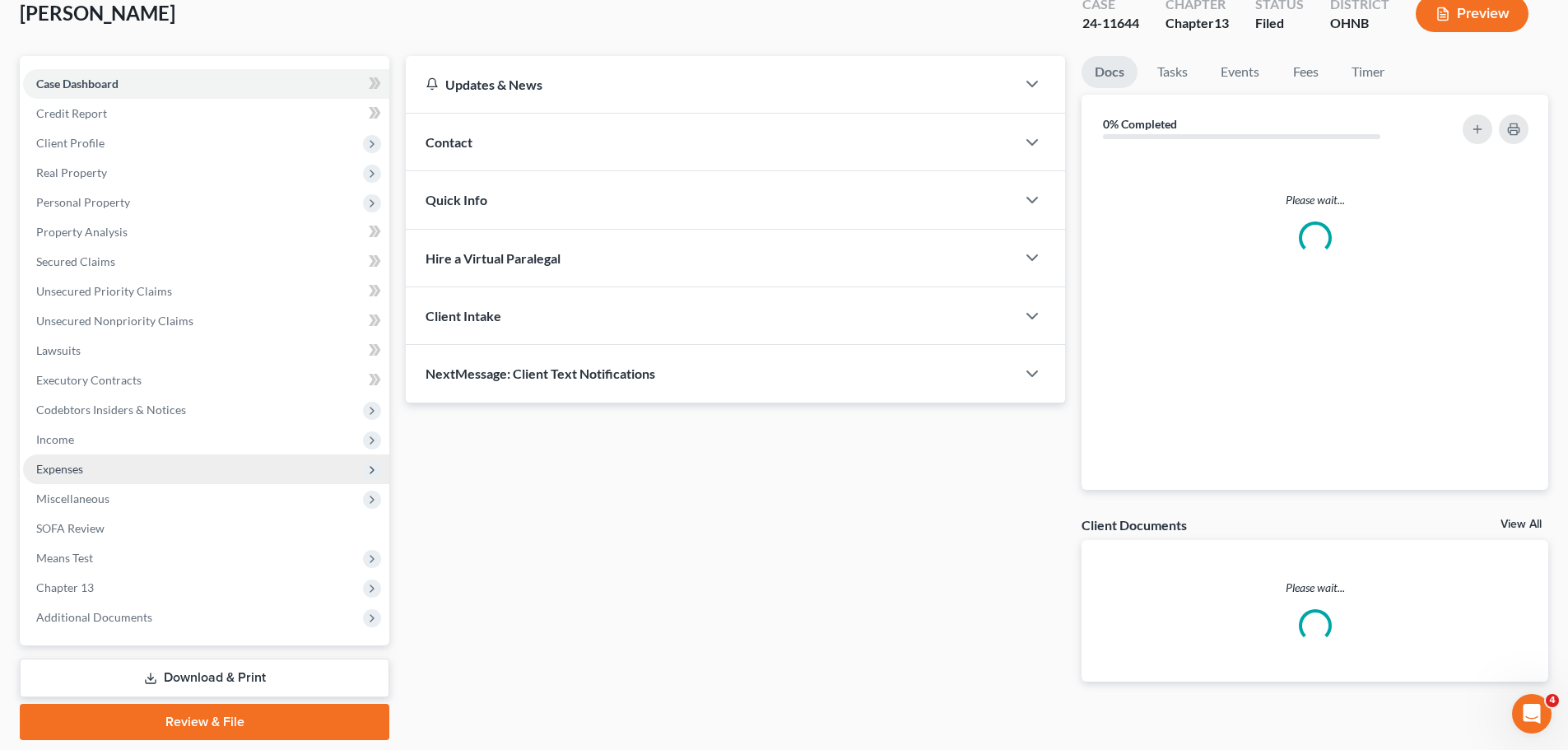
scroll to position [155, 0]
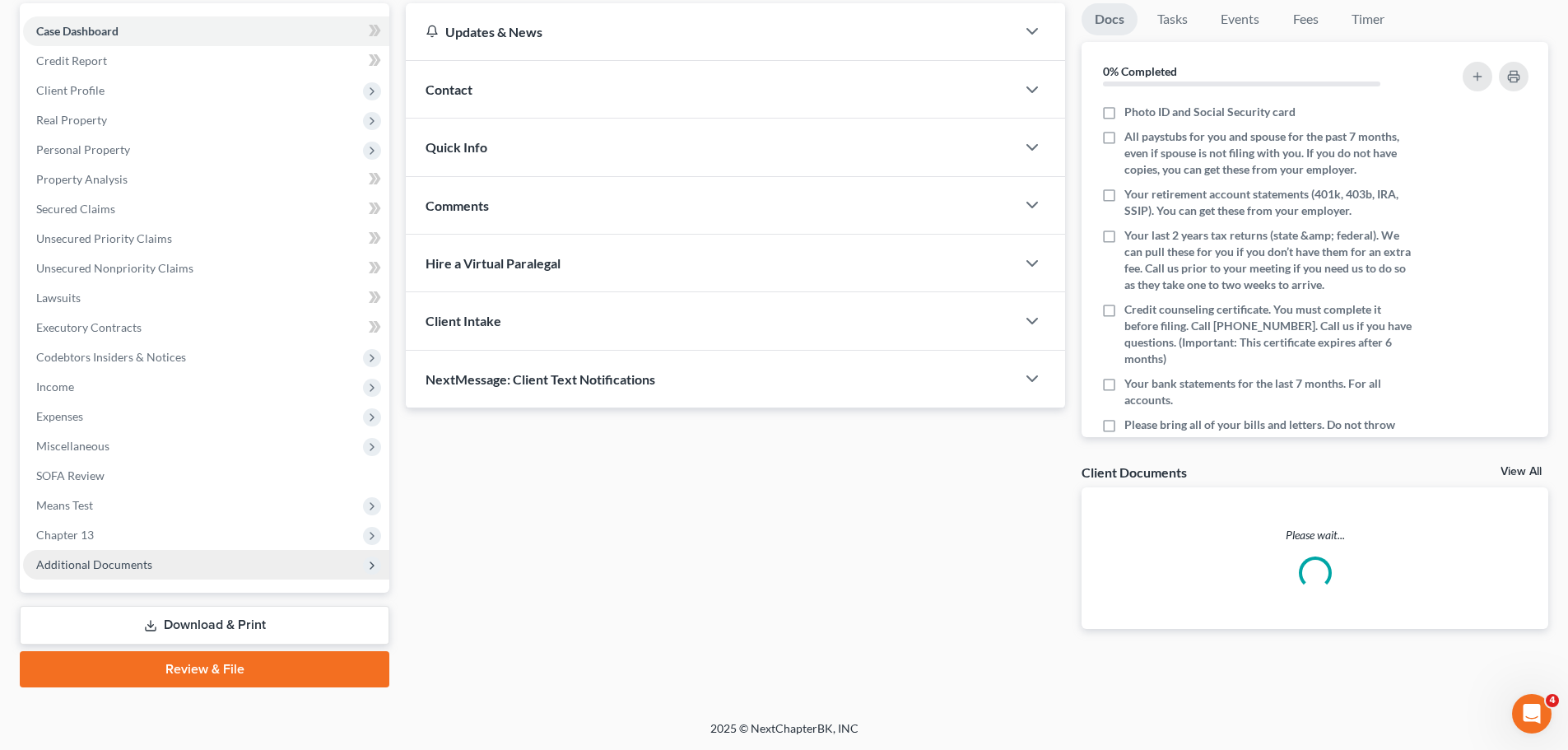
click at [140, 577] on span "Additional Documents" at bounding box center [206, 564] width 366 height 30
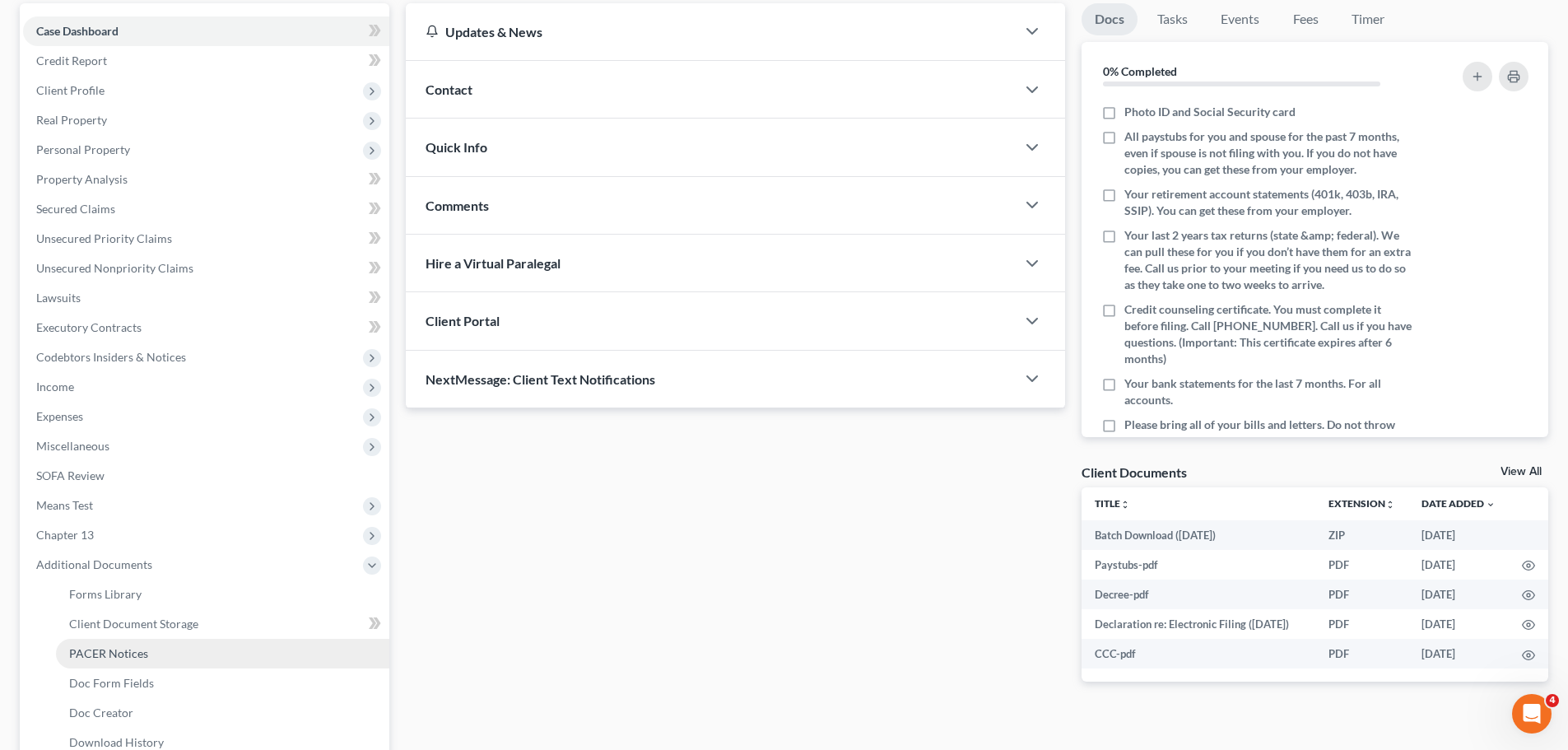
click at [119, 660] on link "PACER Notices" at bounding box center [223, 653] width 334 height 30
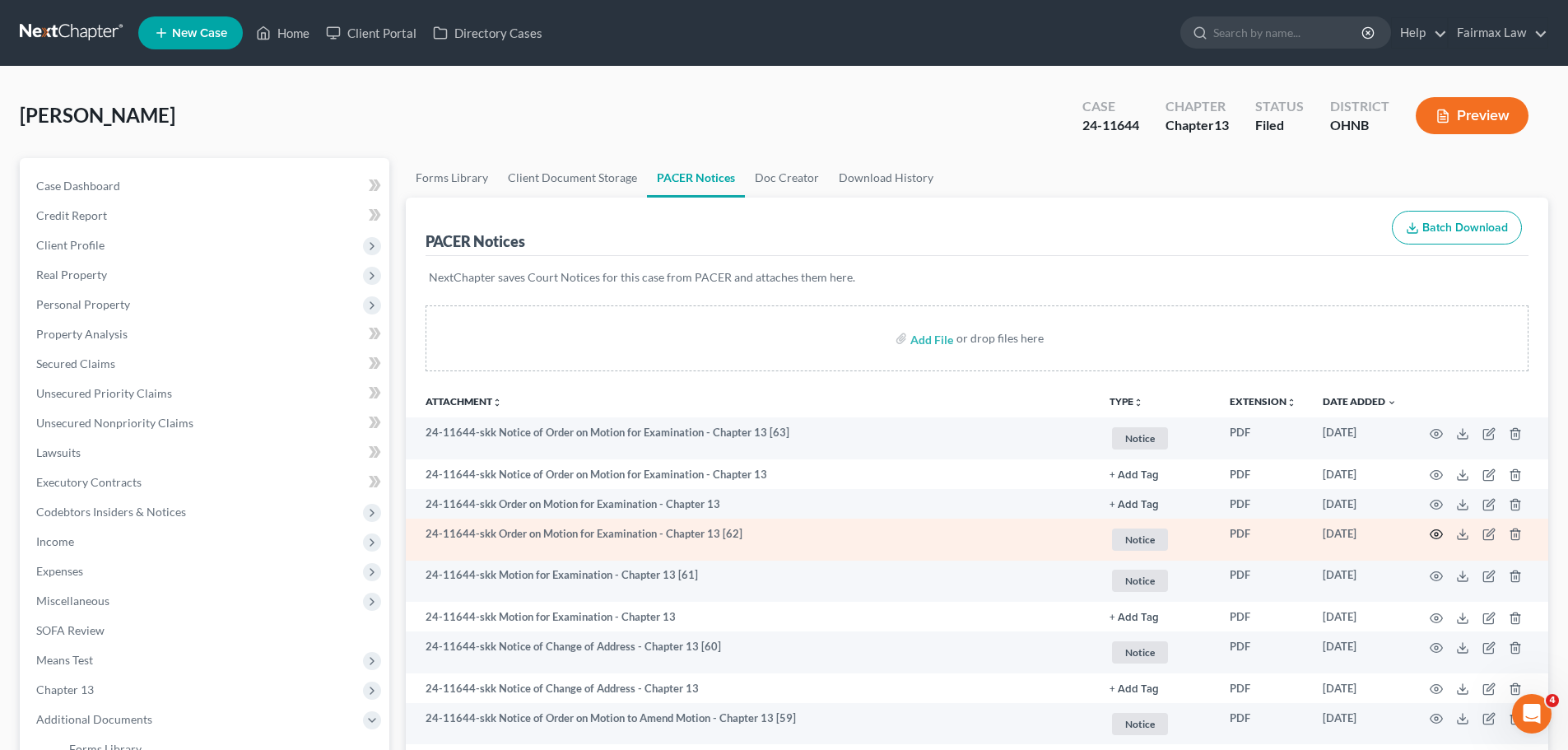
click at [1435, 527] on icon "button" at bounding box center [1436, 533] width 13 height 13
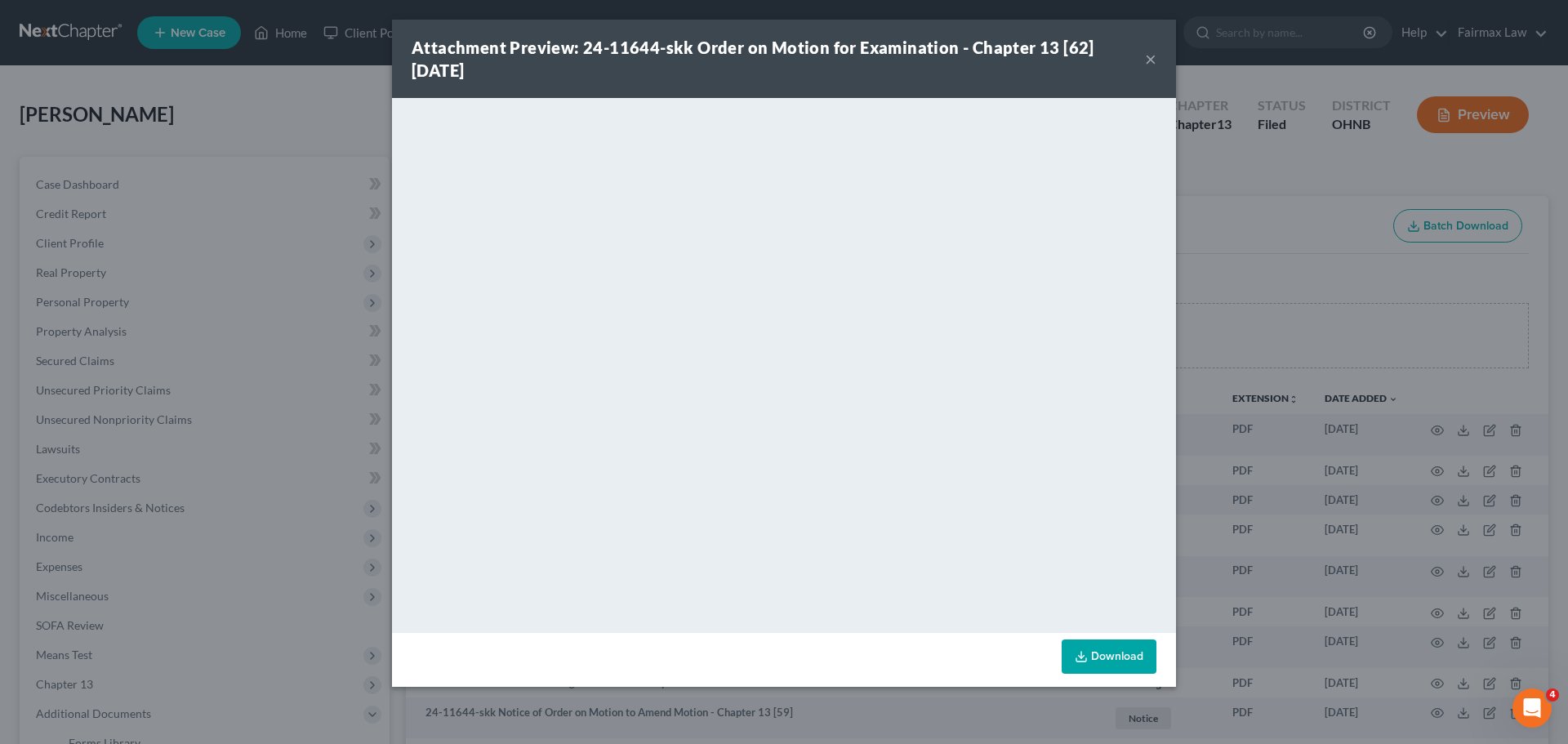
click at [1270, 463] on div "Attachment Preview: 24-11644-skk Order on Motion for Examination - Chapter 13 […" at bounding box center [784, 372] width 1568 height 744
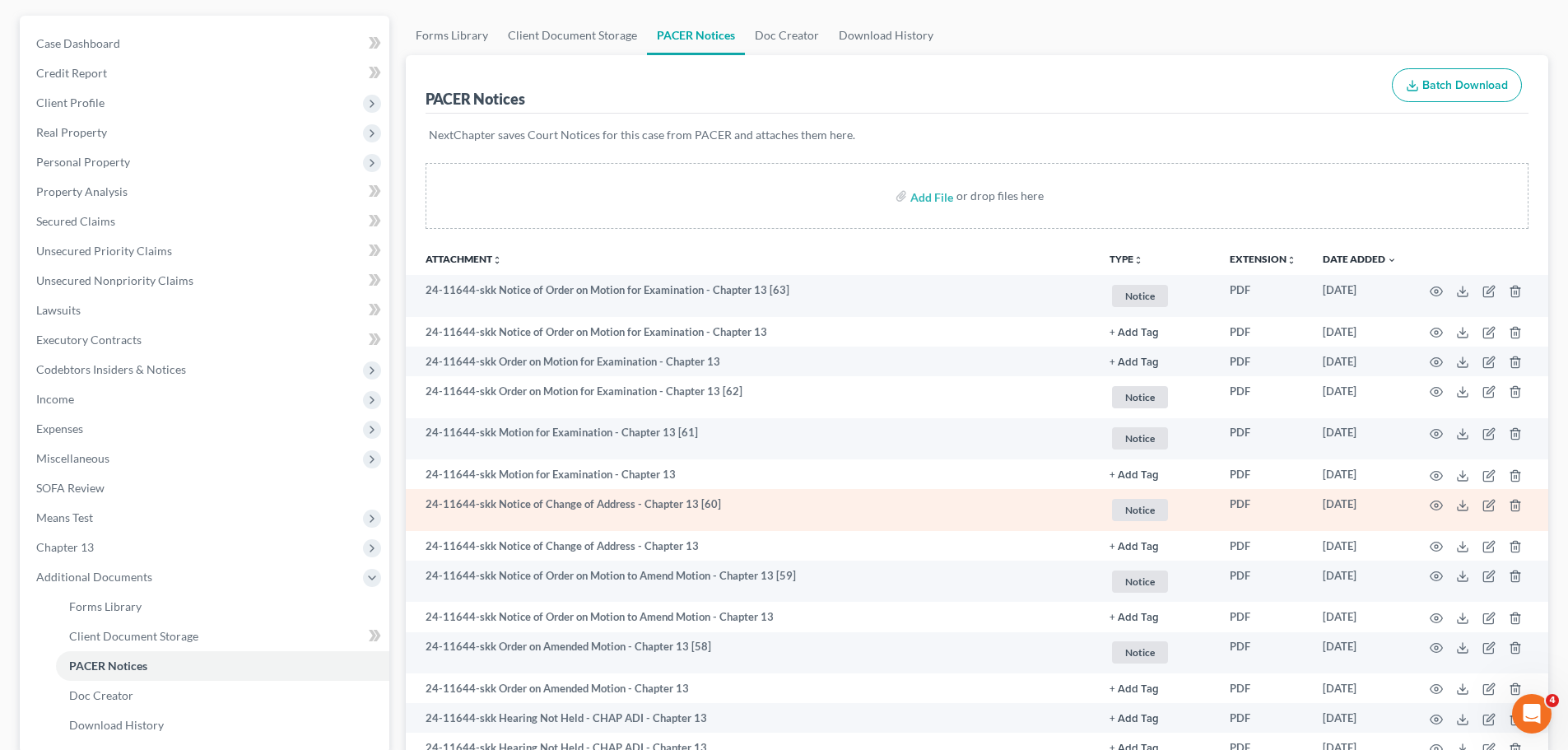
scroll to position [192, 0]
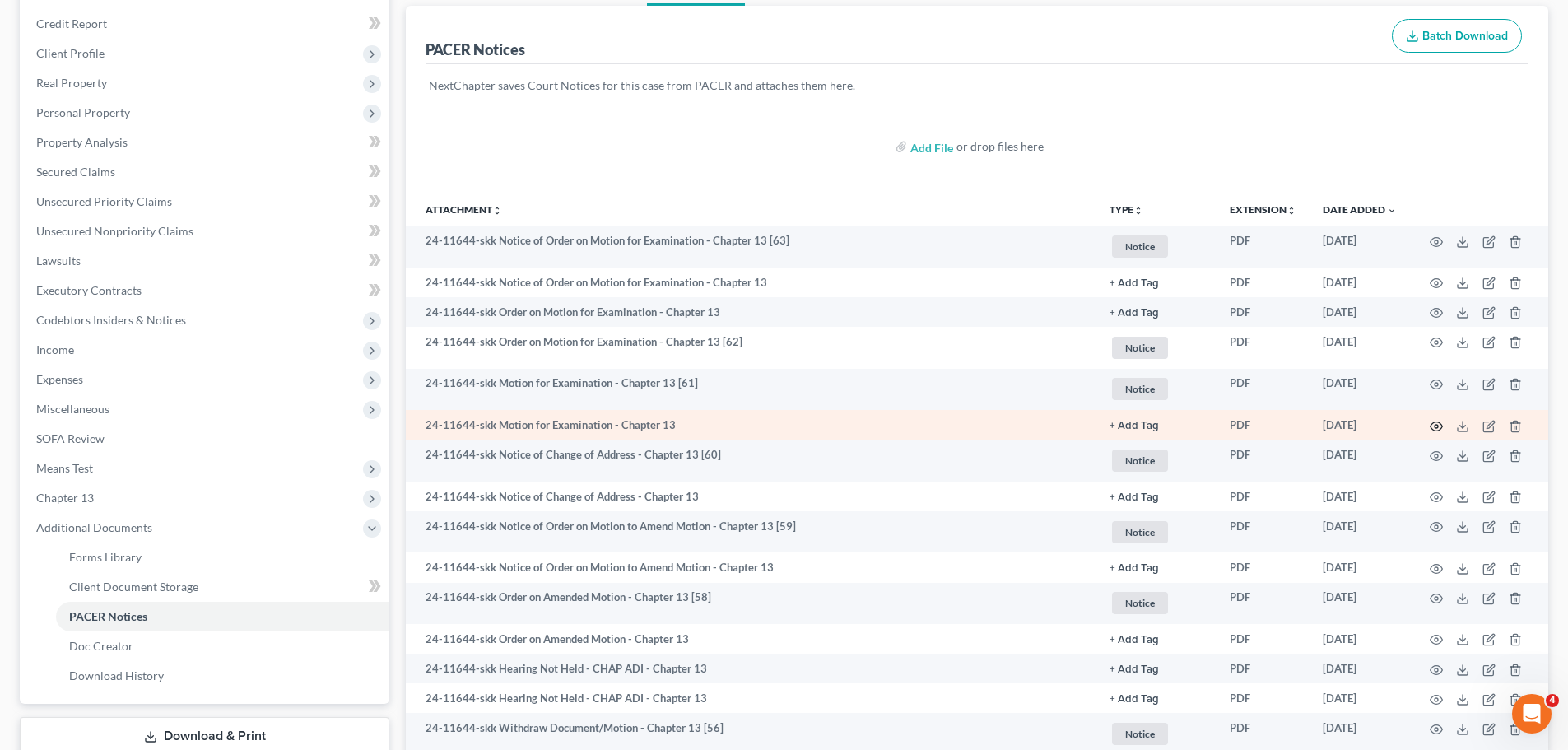
click at [1437, 426] on icon "button" at bounding box center [1436, 426] width 13 height 13
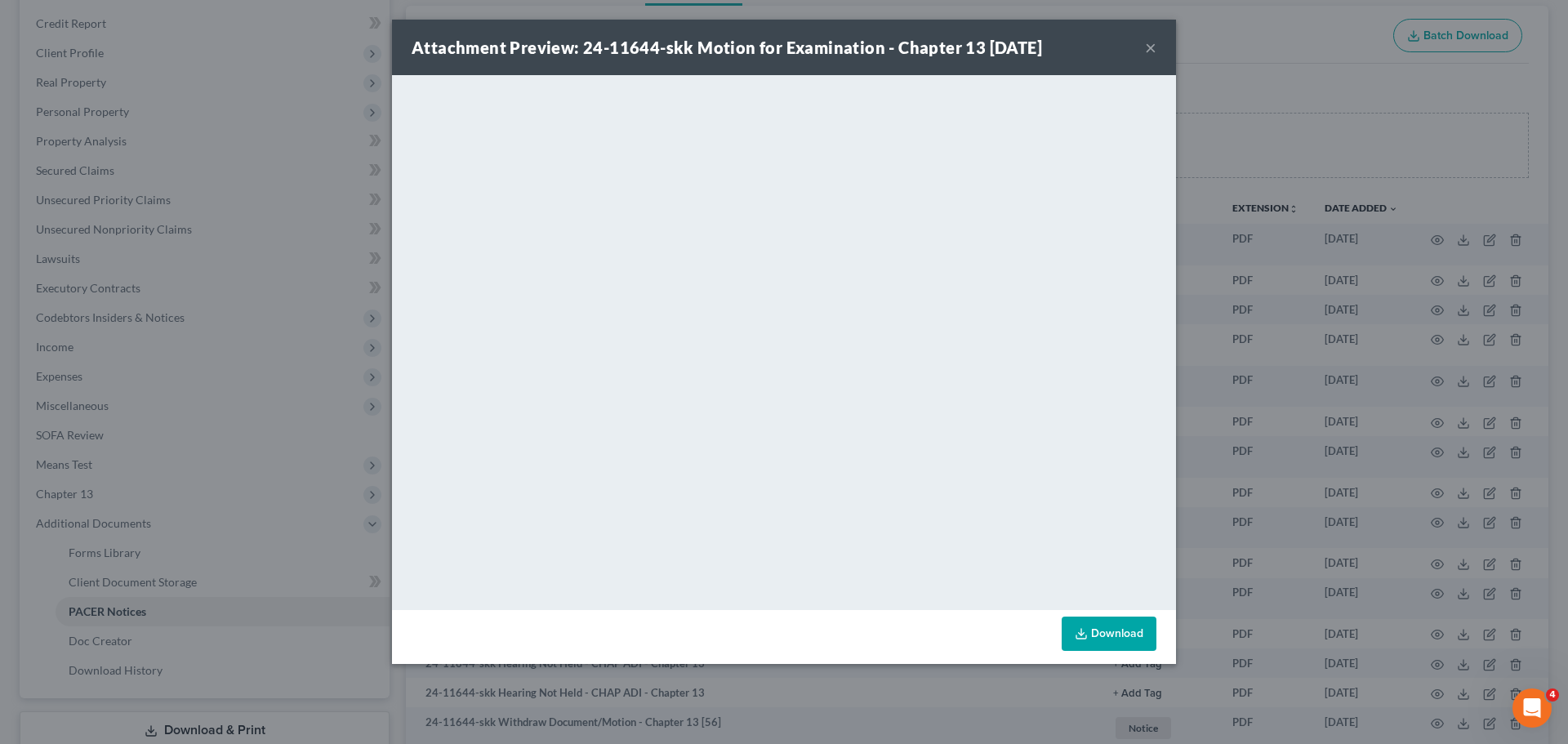
click at [1365, 452] on div "Attachment Preview: 24-11644-skk Motion for Examination - Chapter 13 [DATE] × D…" at bounding box center [784, 372] width 1568 height 744
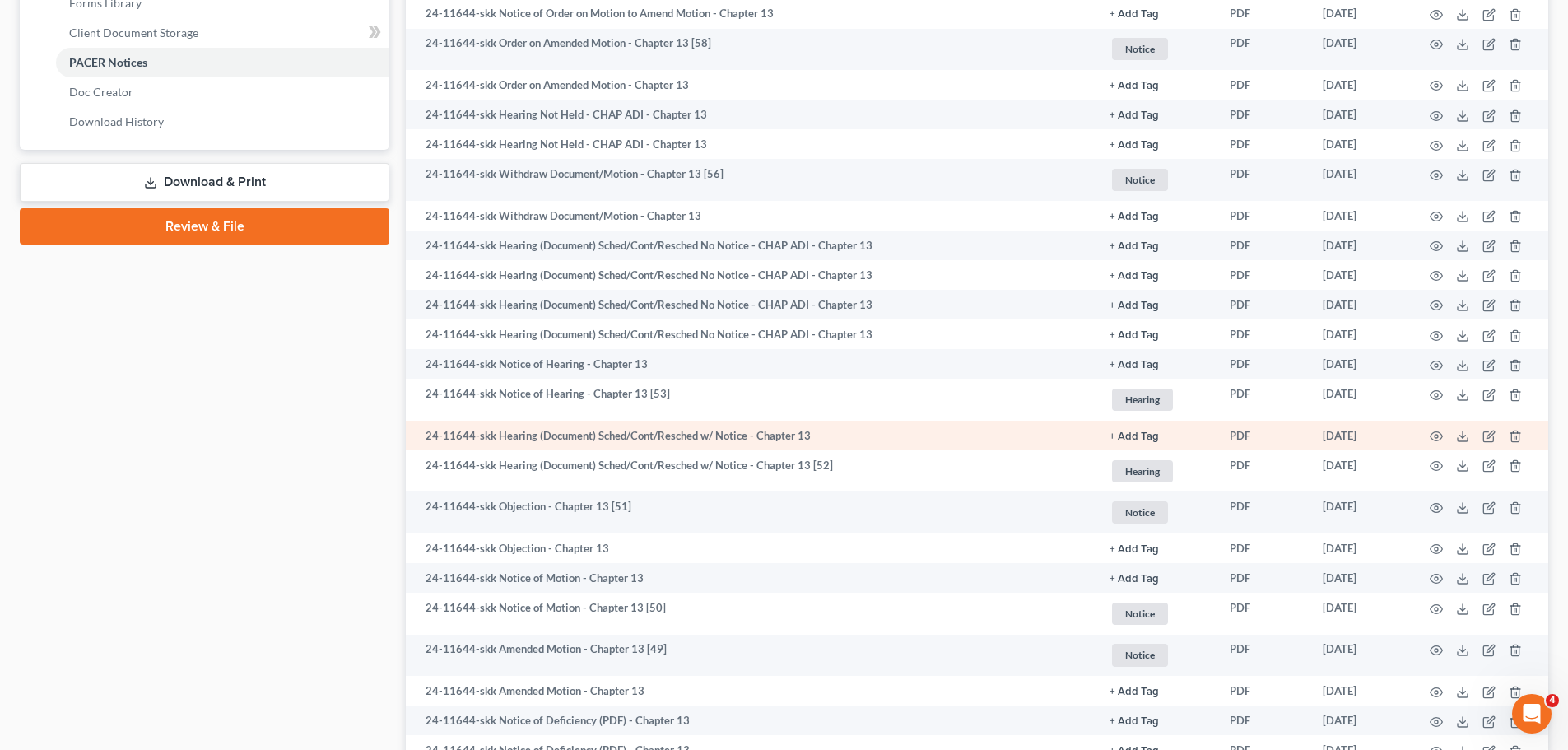
scroll to position [768, 0]
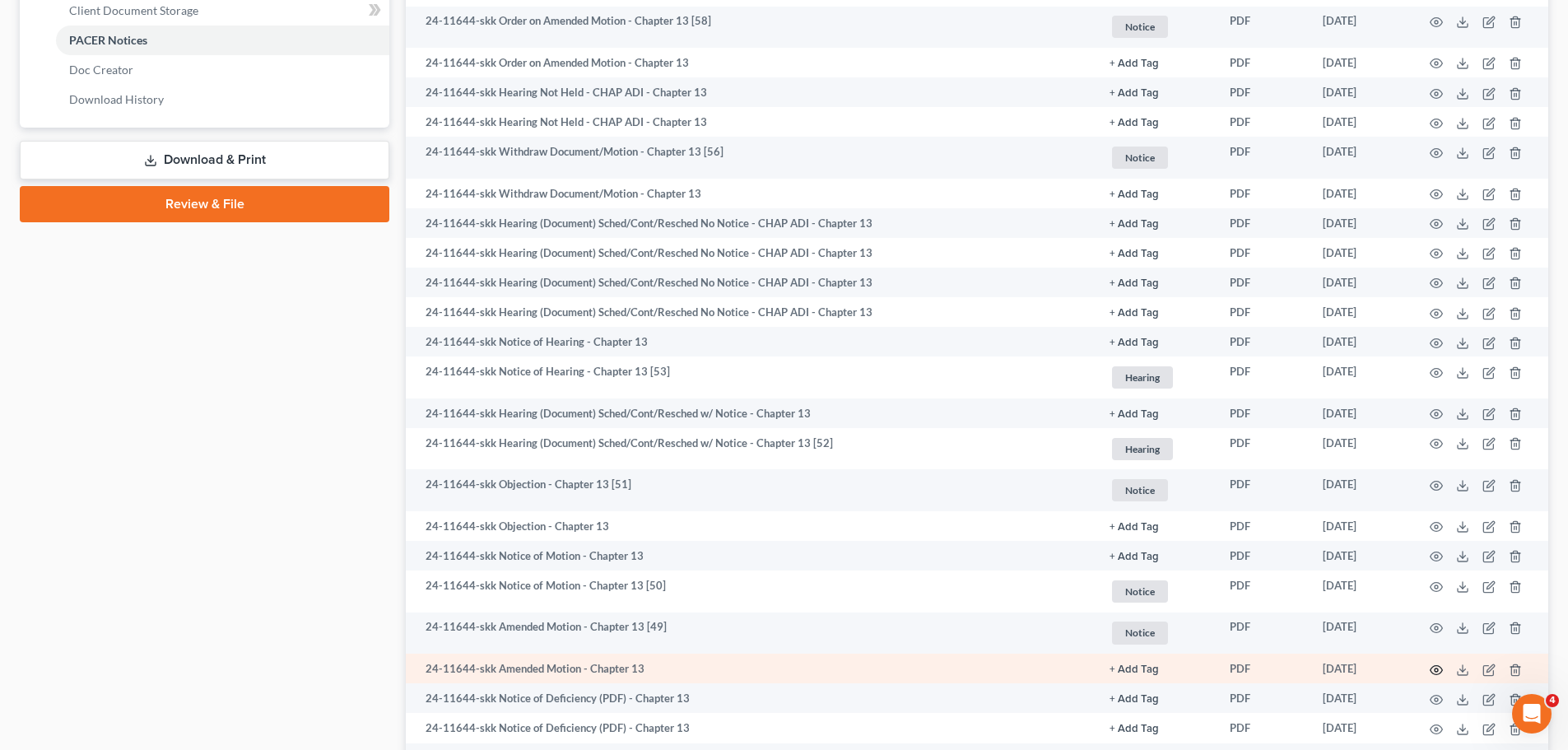
click at [1441, 668] on icon "button" at bounding box center [1437, 670] width 12 height 9
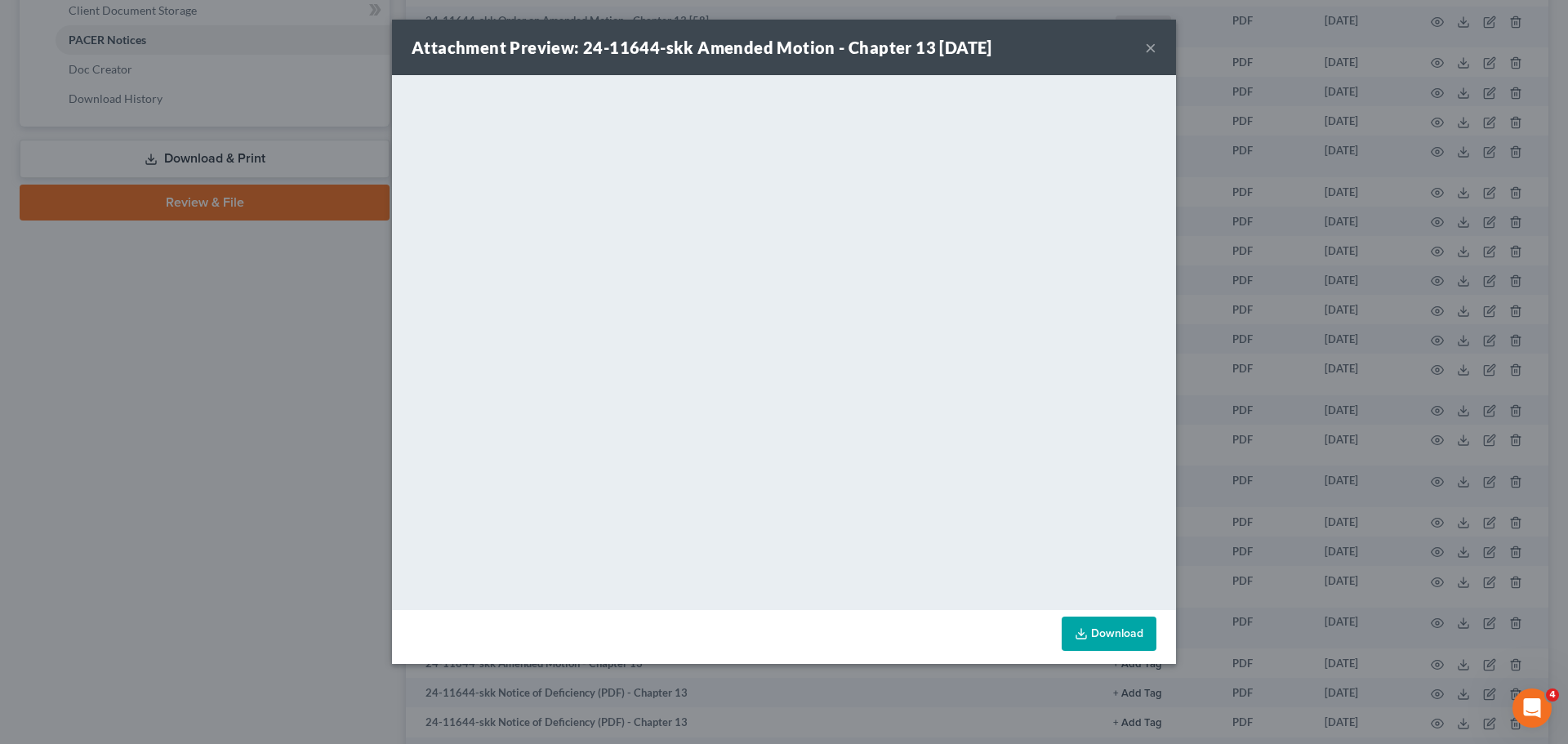
click at [1200, 476] on div "Attachment Preview: 24-11644-skk Amended Motion - Chapter 13 [DATE] × <object n…" at bounding box center [784, 372] width 1568 height 744
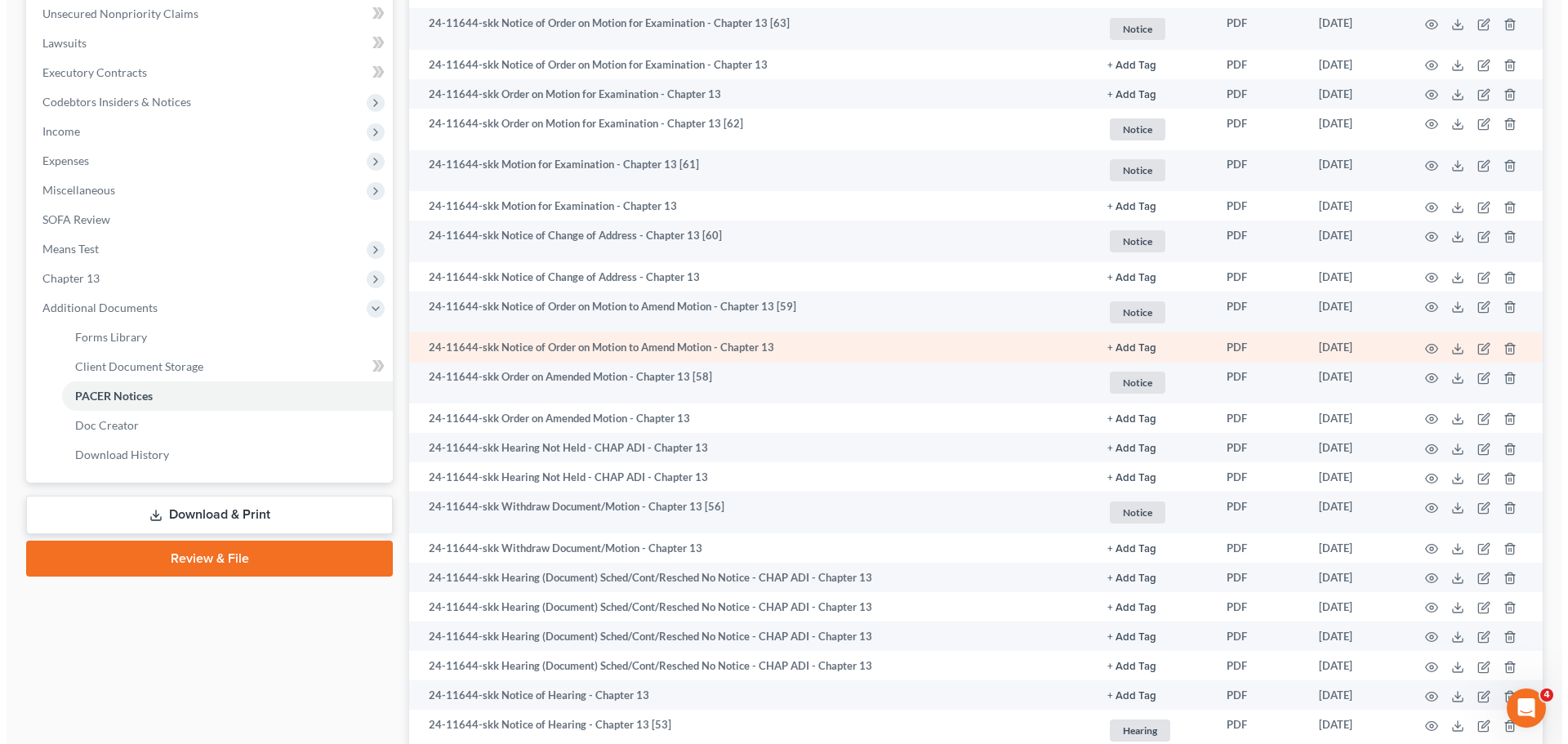
scroll to position [381, 0]
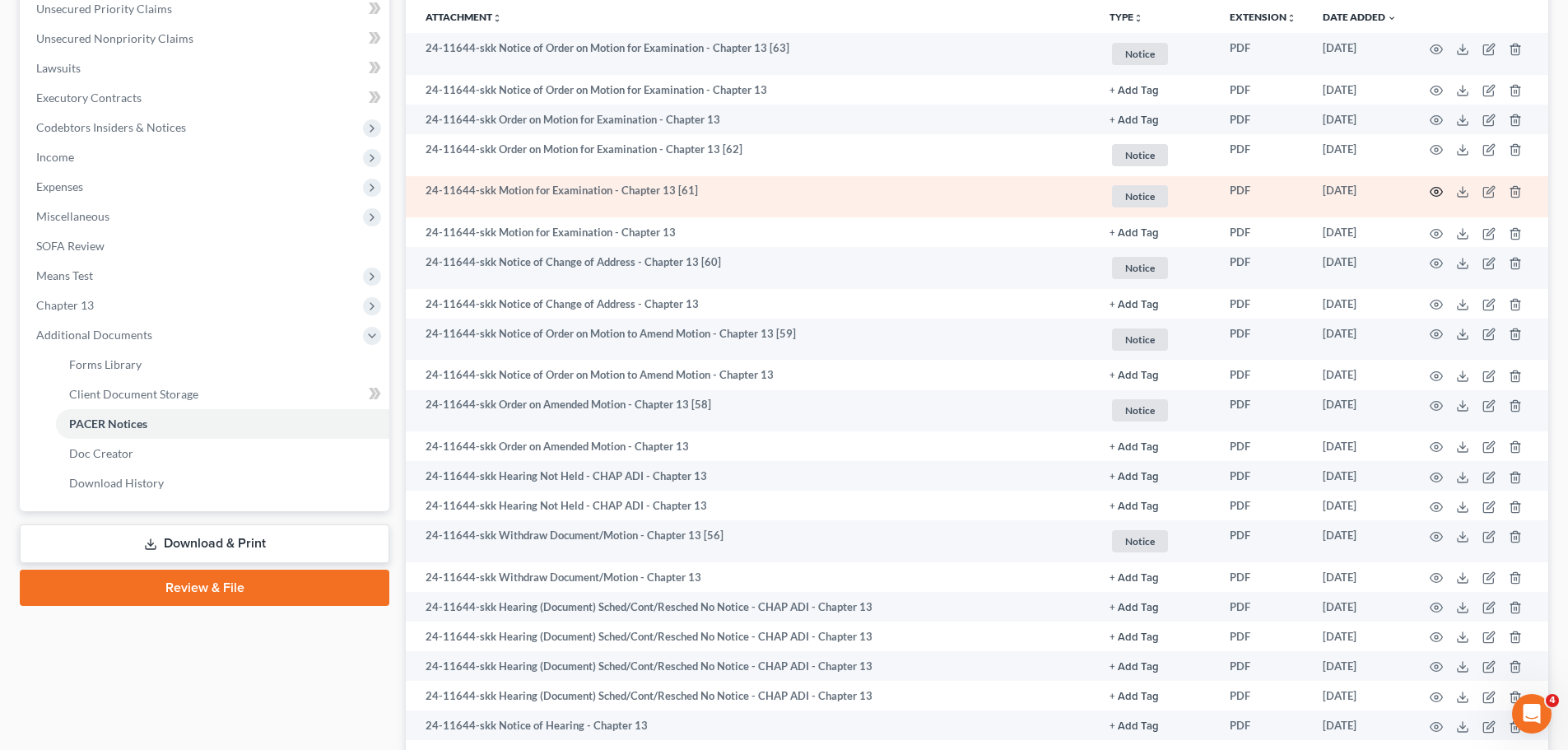
click at [1433, 192] on icon "button" at bounding box center [1436, 191] width 13 height 13
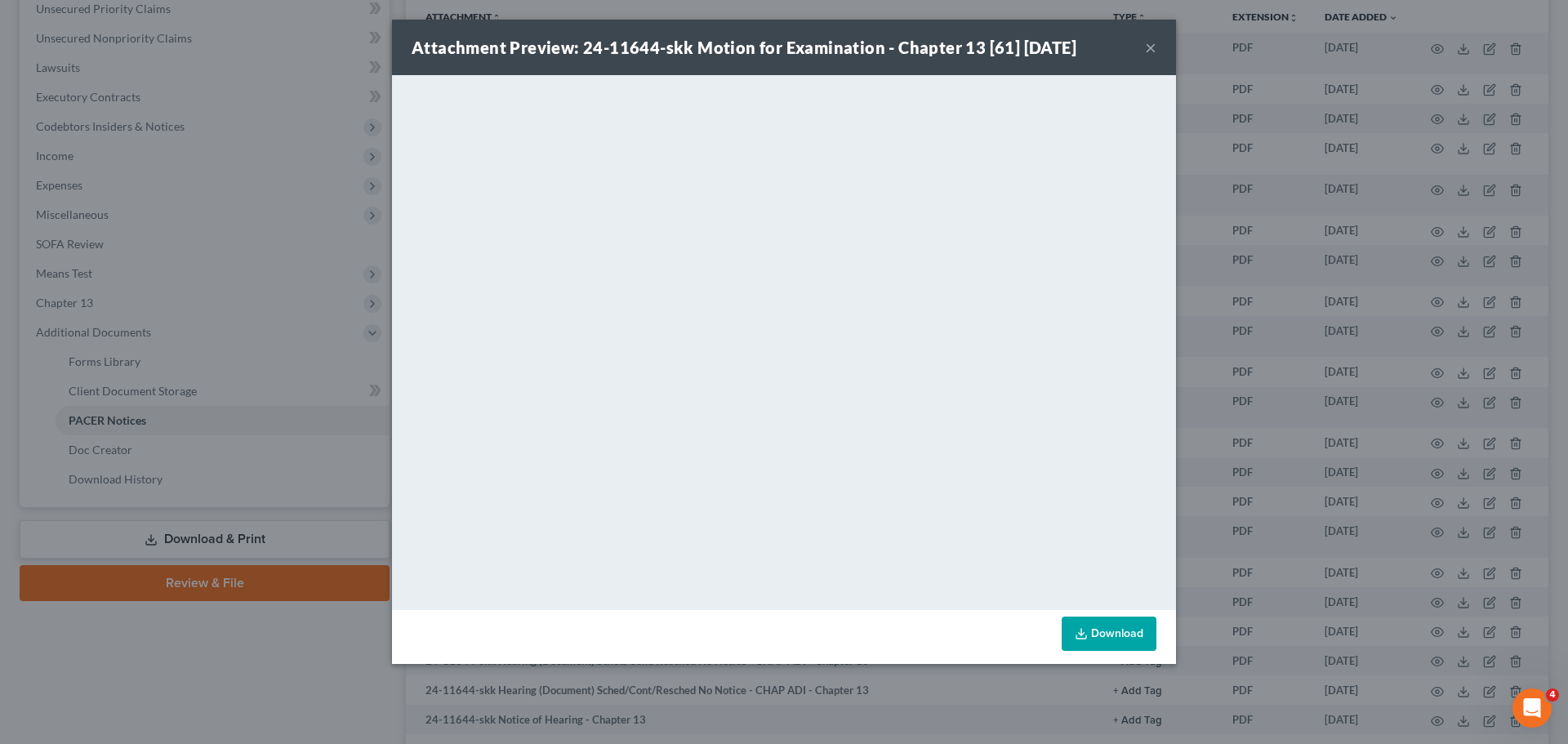
click at [147, 330] on div "Attachment Preview: 24-11644-skk Motion for Examination - Chapter 13 [61] [DATE…" at bounding box center [784, 372] width 1568 height 744
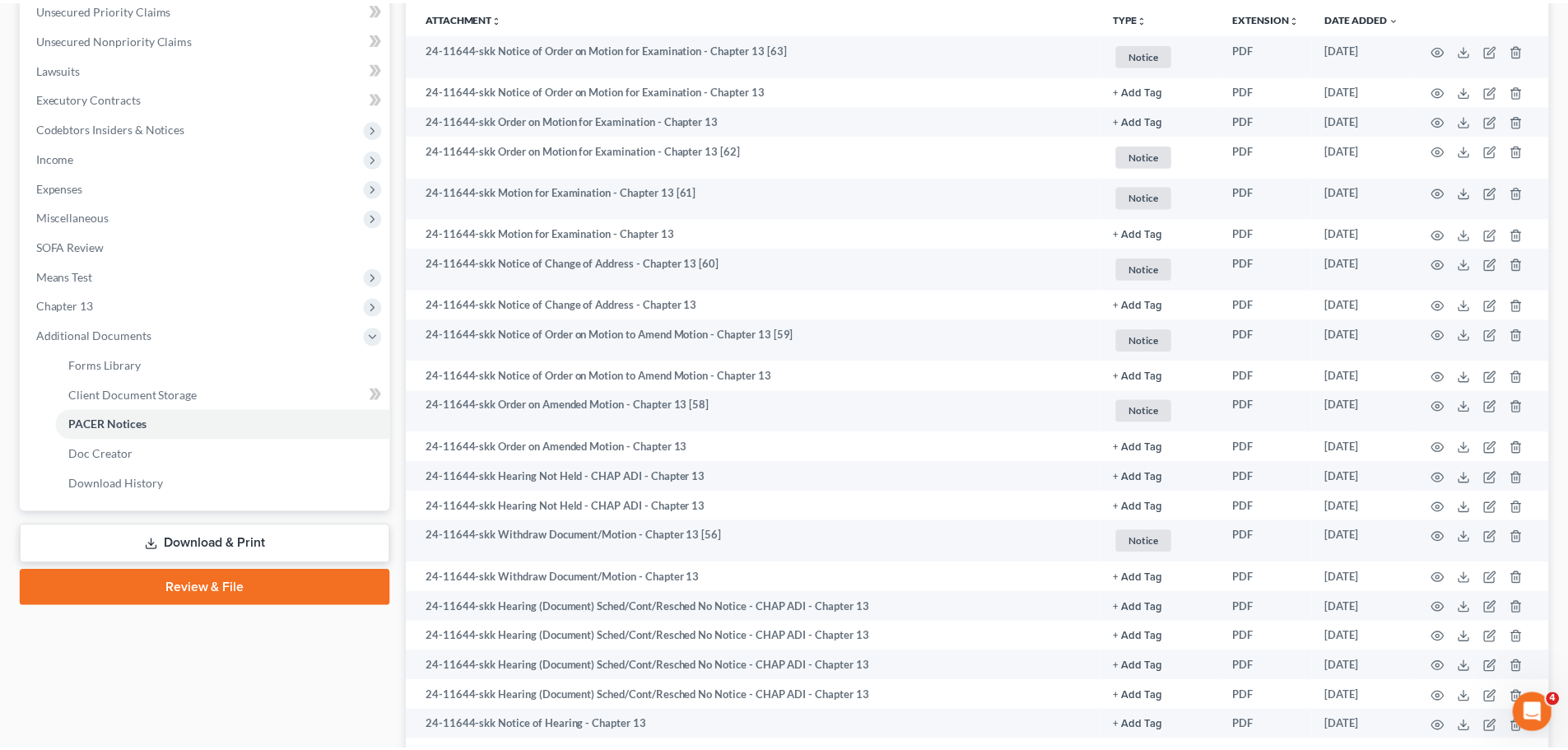
scroll to position [0, 0]
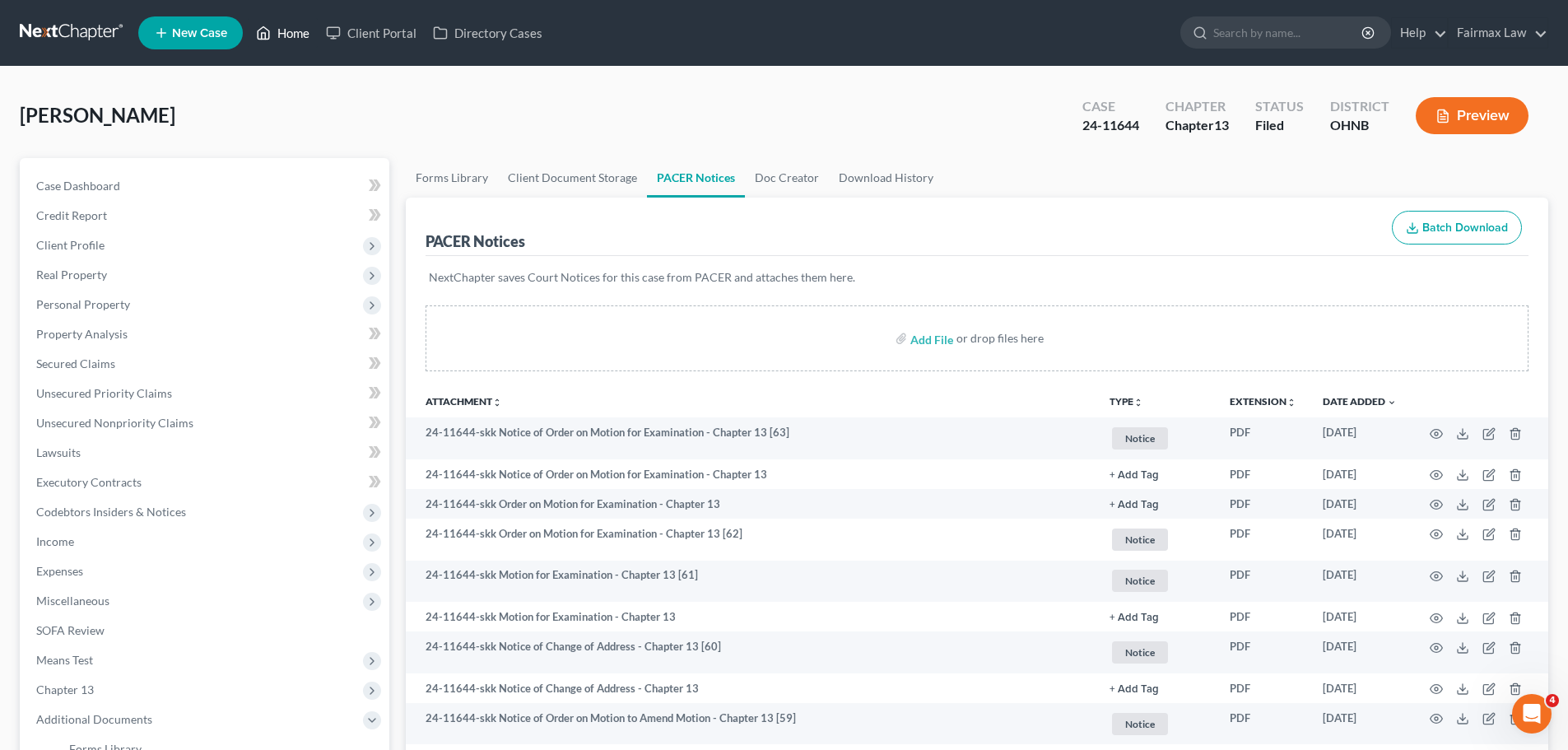
click at [298, 19] on link "Home" at bounding box center [282, 33] width 70 height 30
